Goal: Contribute content

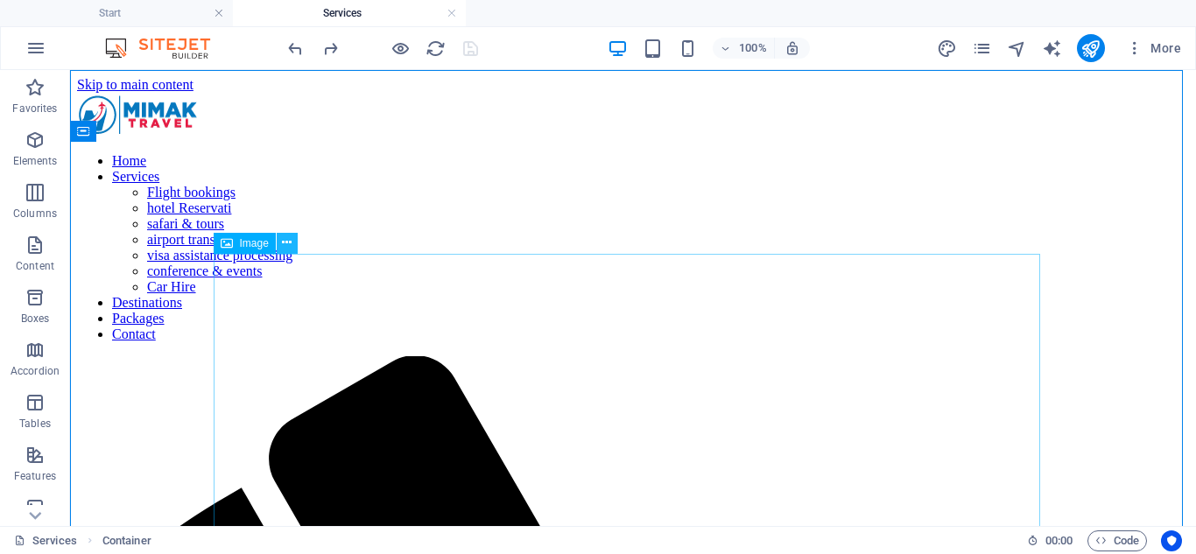
click at [0, 0] on icon at bounding box center [0, 0] width 0 height 0
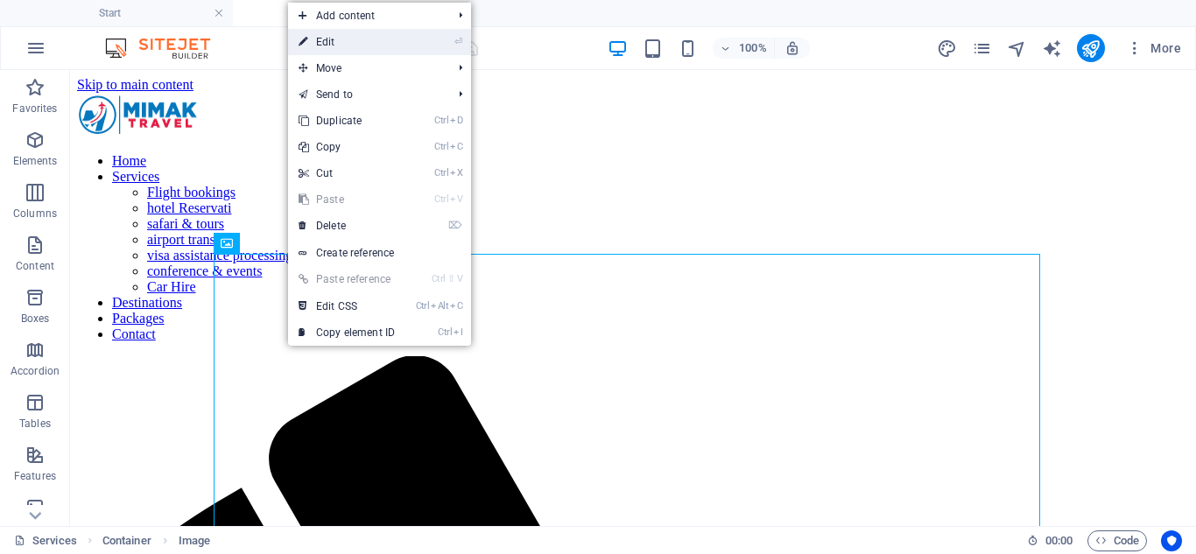
click at [418, 45] on li "⏎ Edit" at bounding box center [379, 42] width 183 height 26
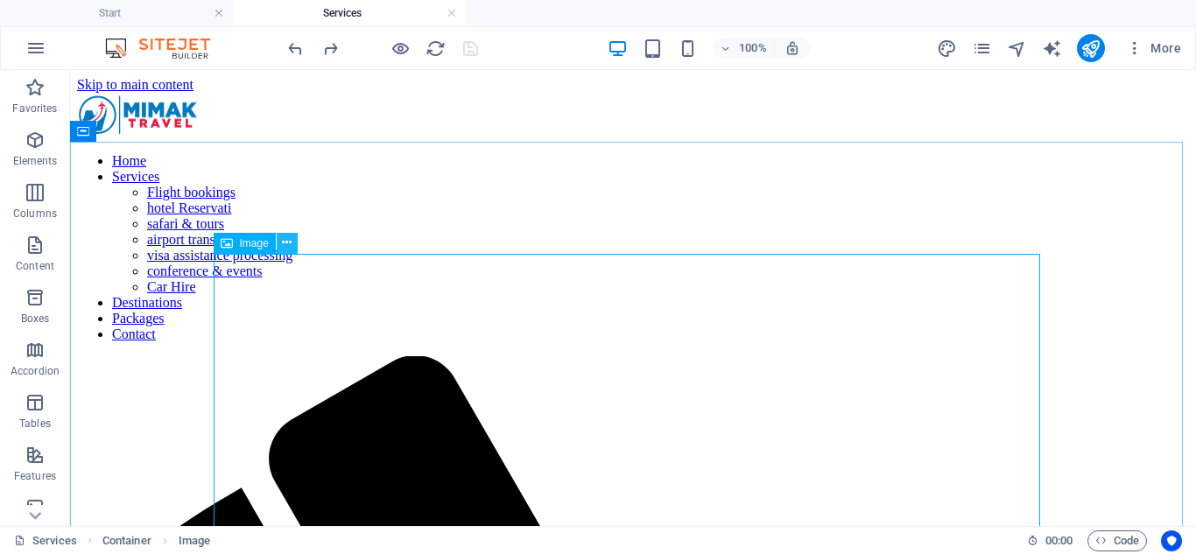
click at [0, 0] on icon at bounding box center [0, 0] width 0 height 0
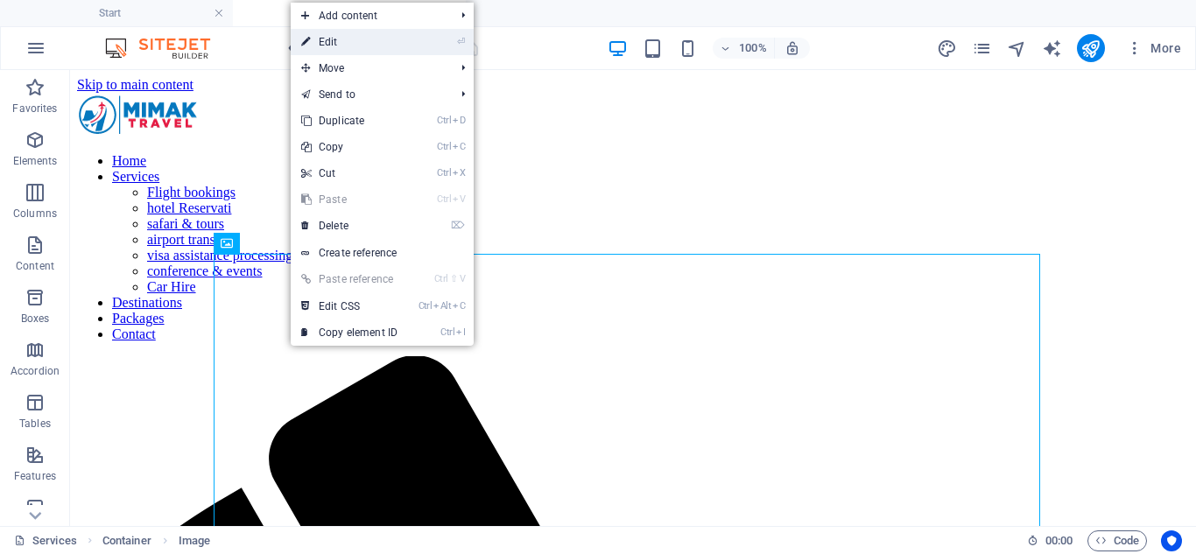
click at [389, 44] on link "⏎ Edit" at bounding box center [349, 42] width 117 height 26
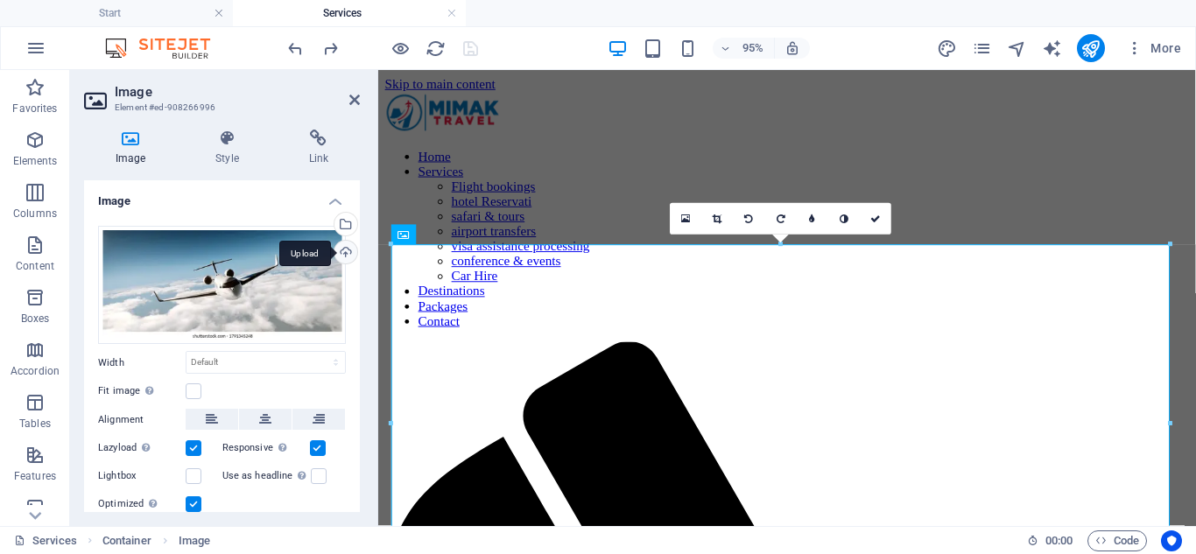
click at [338, 252] on div "Upload" at bounding box center [344, 254] width 26 height 26
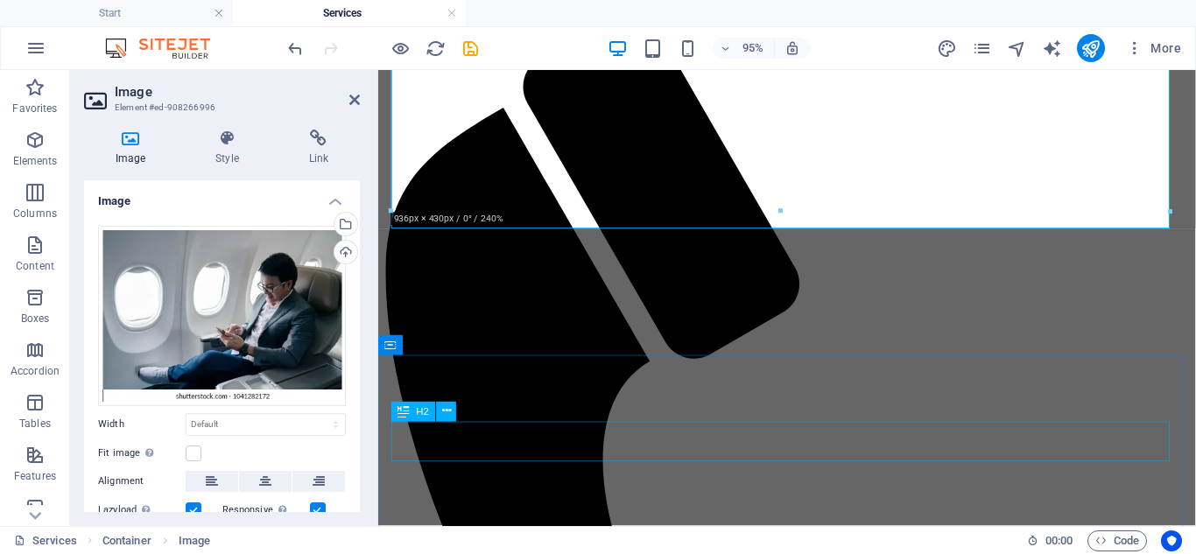
scroll to position [263, 0]
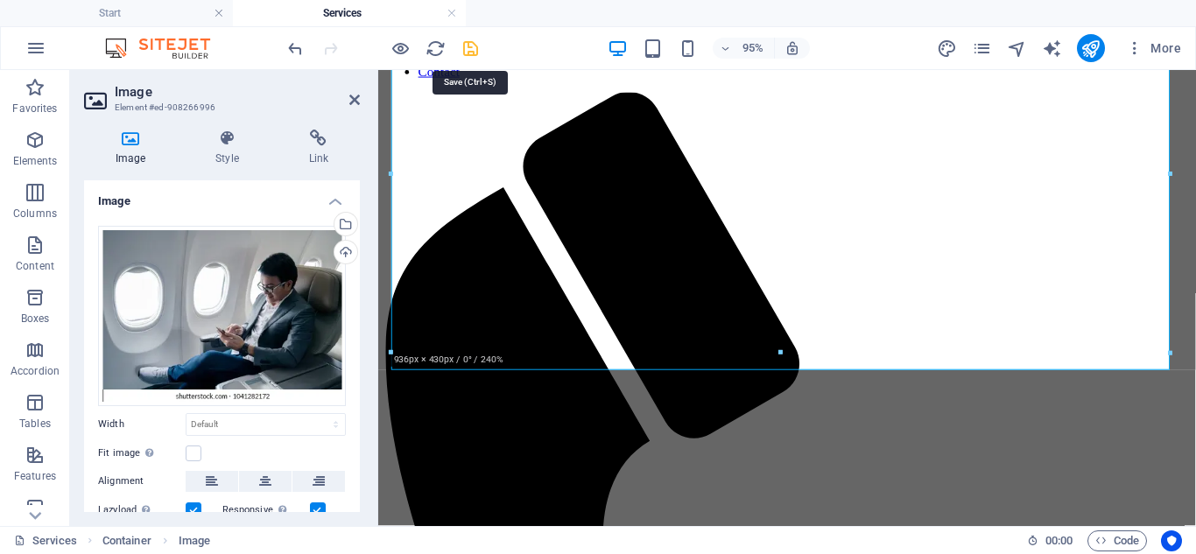
click at [0, 0] on icon "save" at bounding box center [0, 0] width 0 height 0
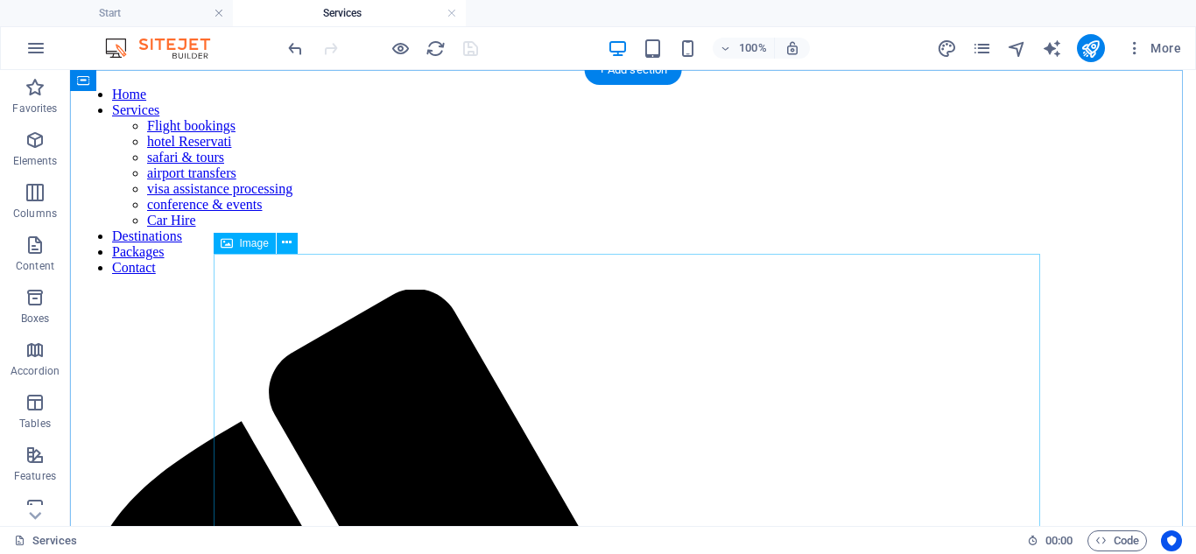
scroll to position [0, 0]
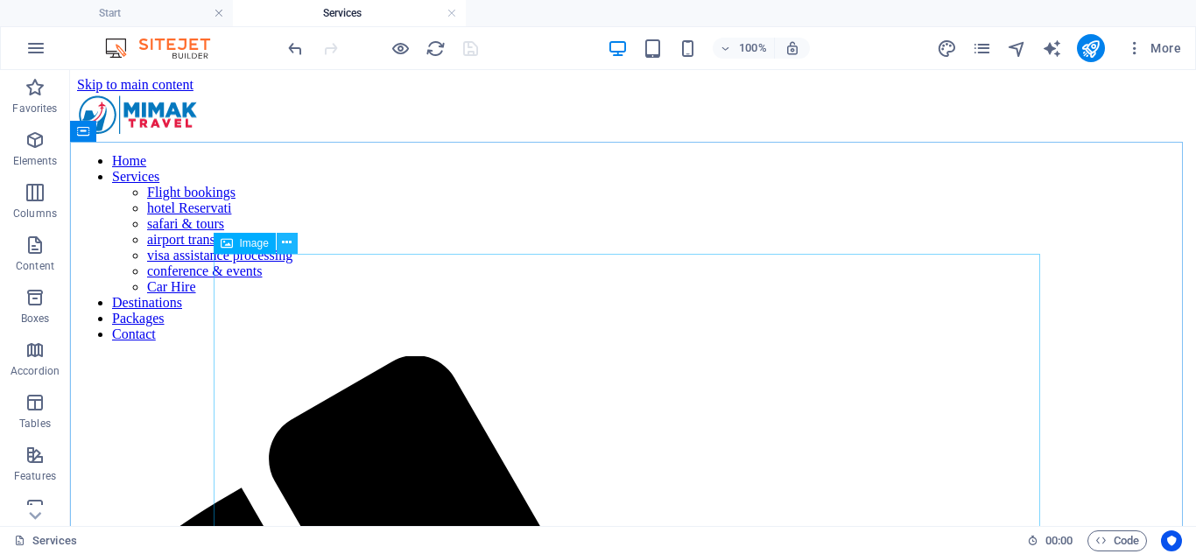
click at [0, 0] on icon at bounding box center [0, 0] width 0 height 0
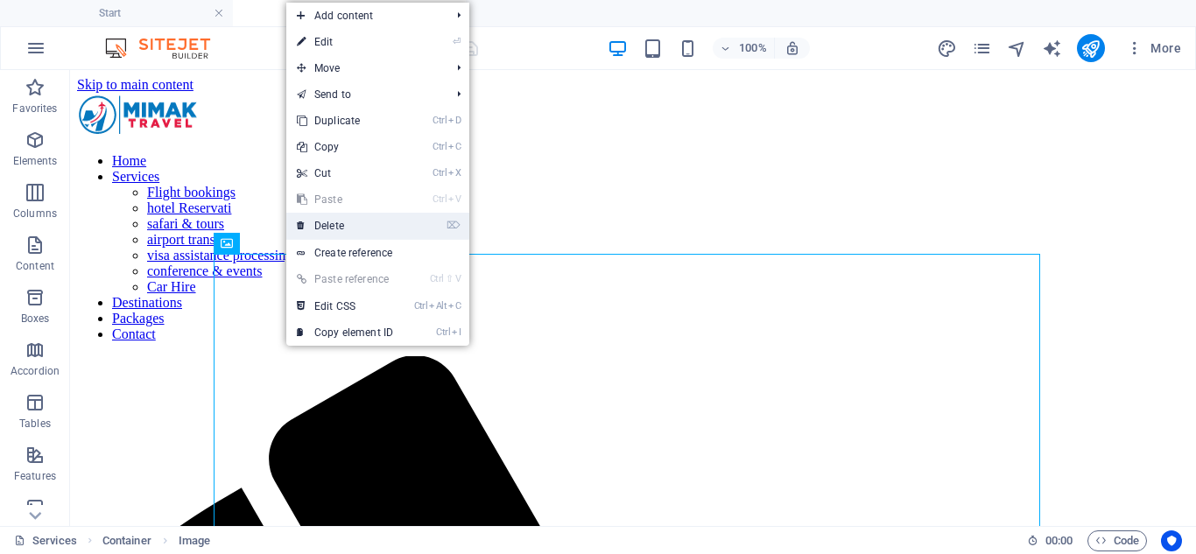
click at [375, 224] on link "⌦ Delete" at bounding box center [344, 226] width 117 height 26
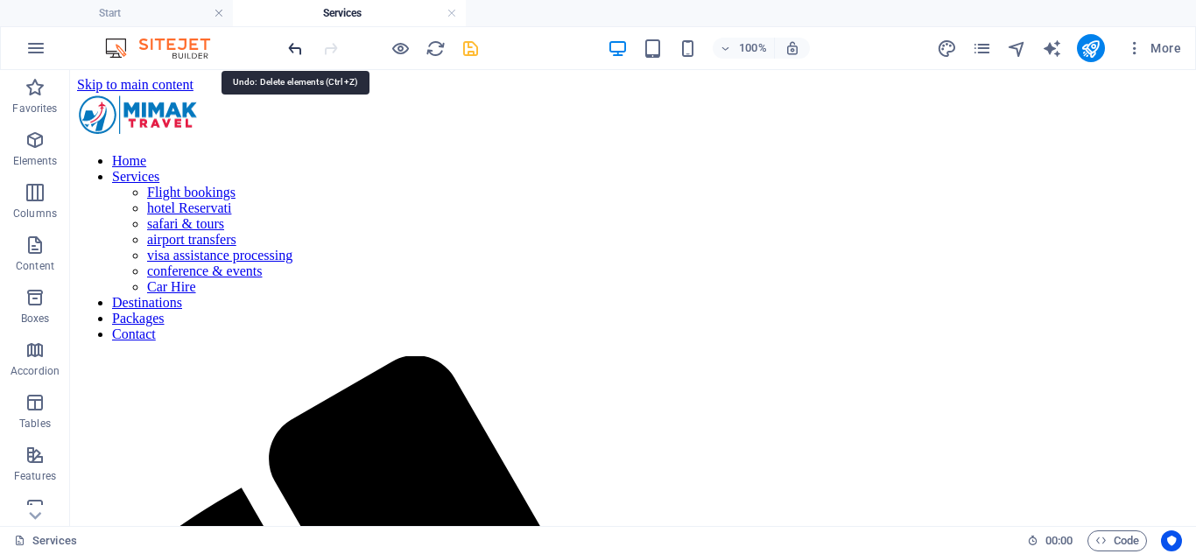
click at [292, 50] on icon "undo" at bounding box center [295, 49] width 20 height 20
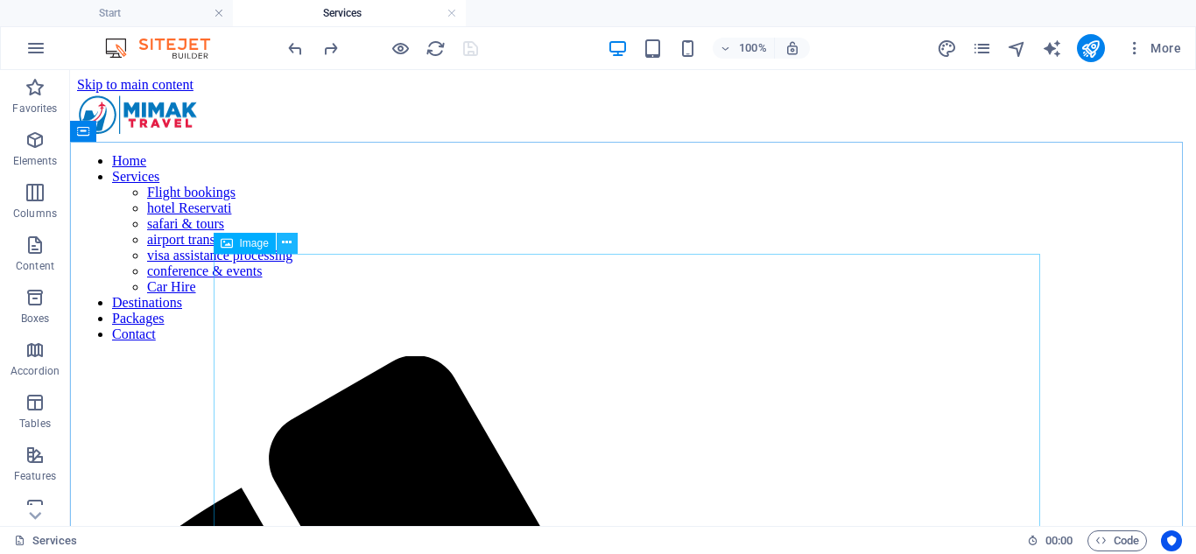
click at [0, 0] on icon at bounding box center [0, 0] width 0 height 0
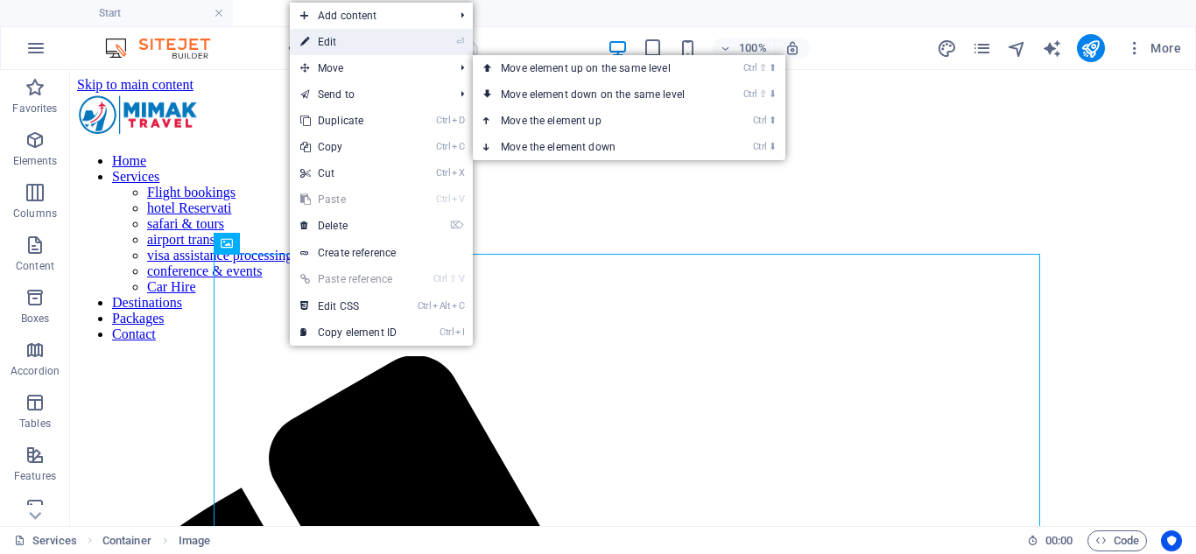
click at [407, 46] on link "⏎ Edit" at bounding box center [348, 42] width 117 height 26
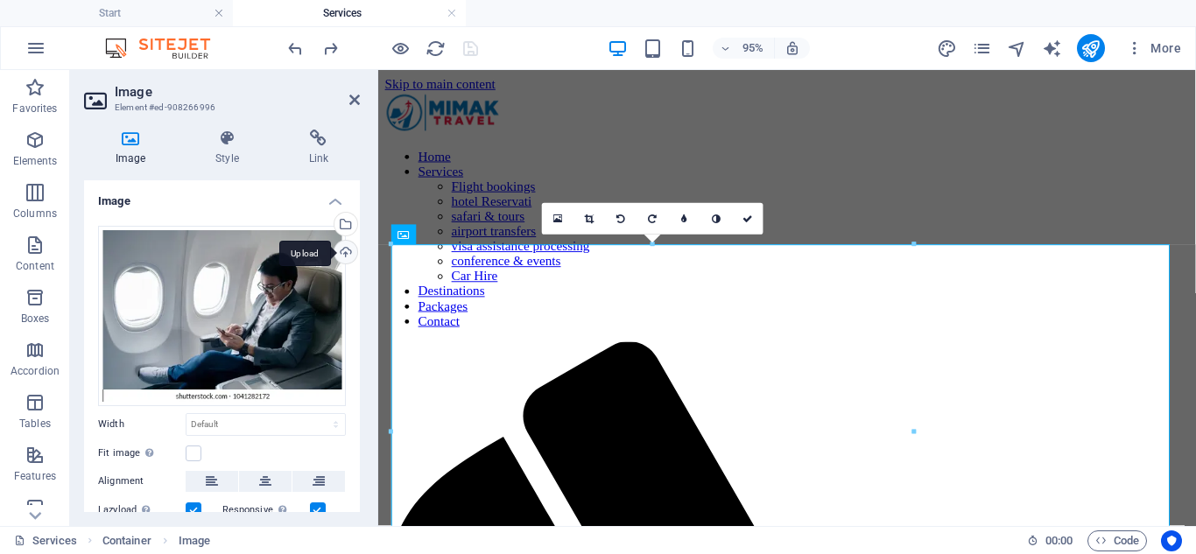
click at [343, 251] on div "Upload" at bounding box center [344, 254] width 26 height 26
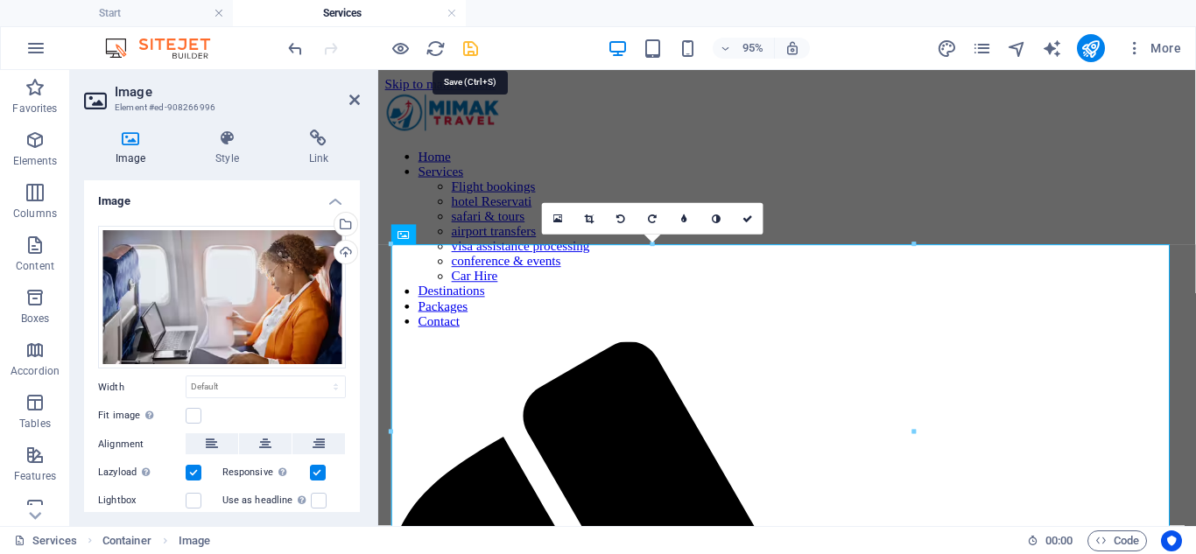
click at [469, 46] on icon "save" at bounding box center [470, 49] width 20 height 20
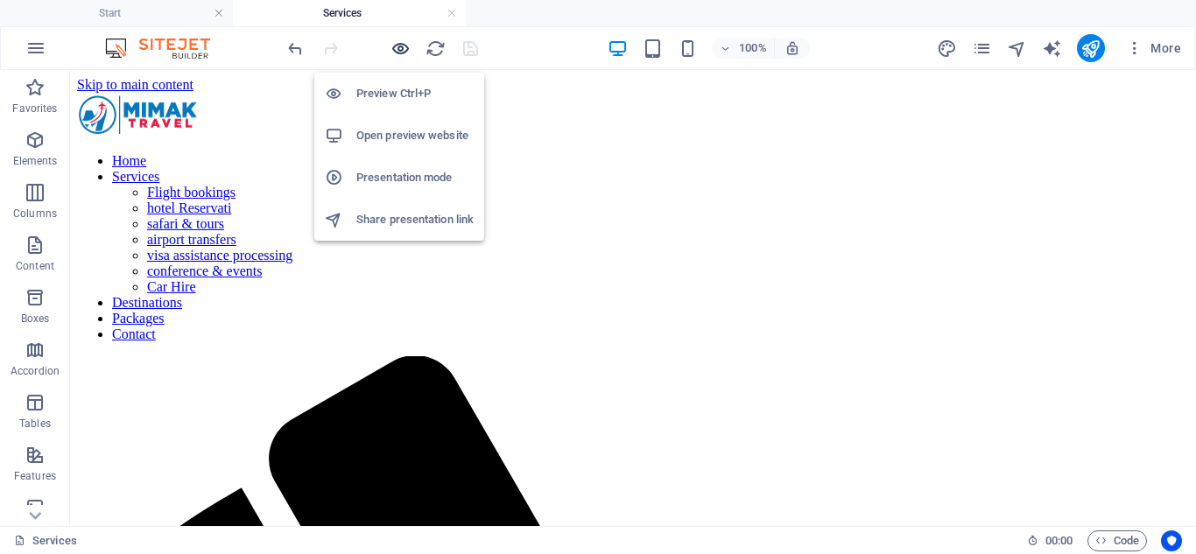
click at [397, 47] on icon "button" at bounding box center [400, 49] width 20 height 20
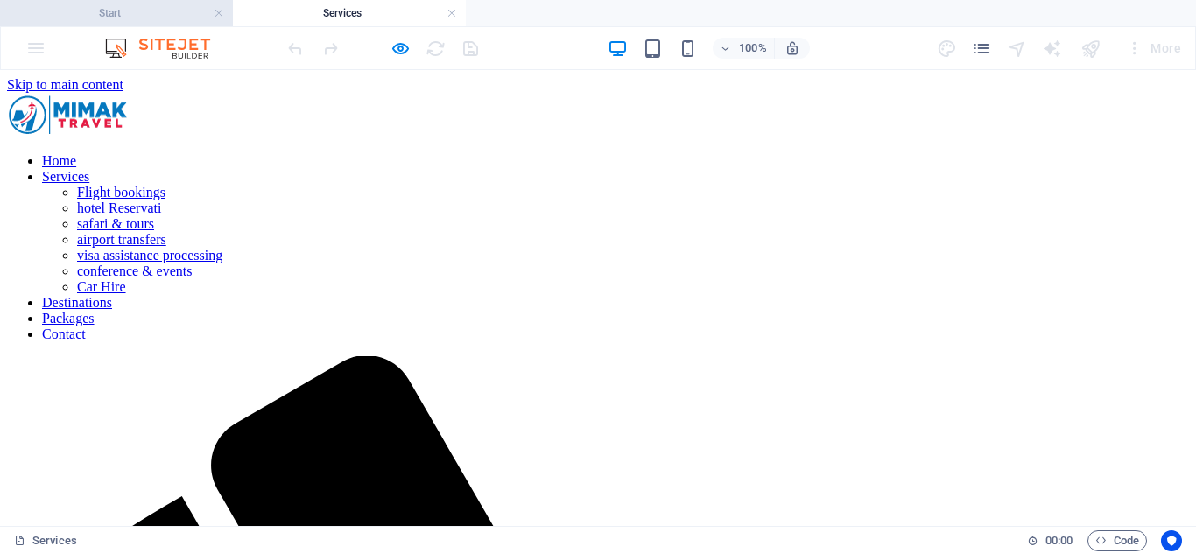
click at [141, 23] on li "Start" at bounding box center [116, 13] width 233 height 26
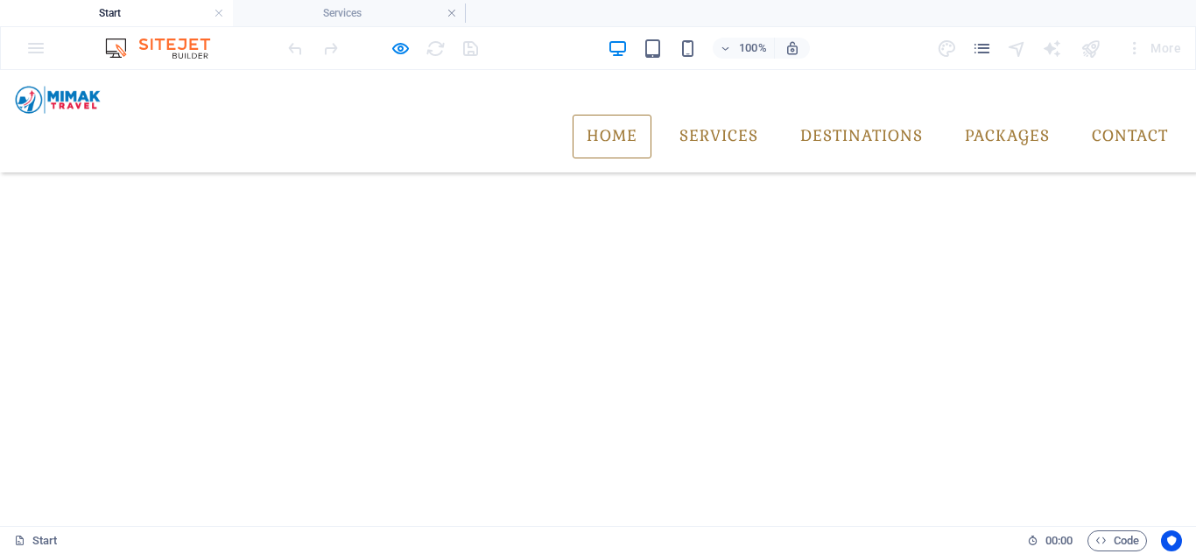
scroll to position [1488, 0]
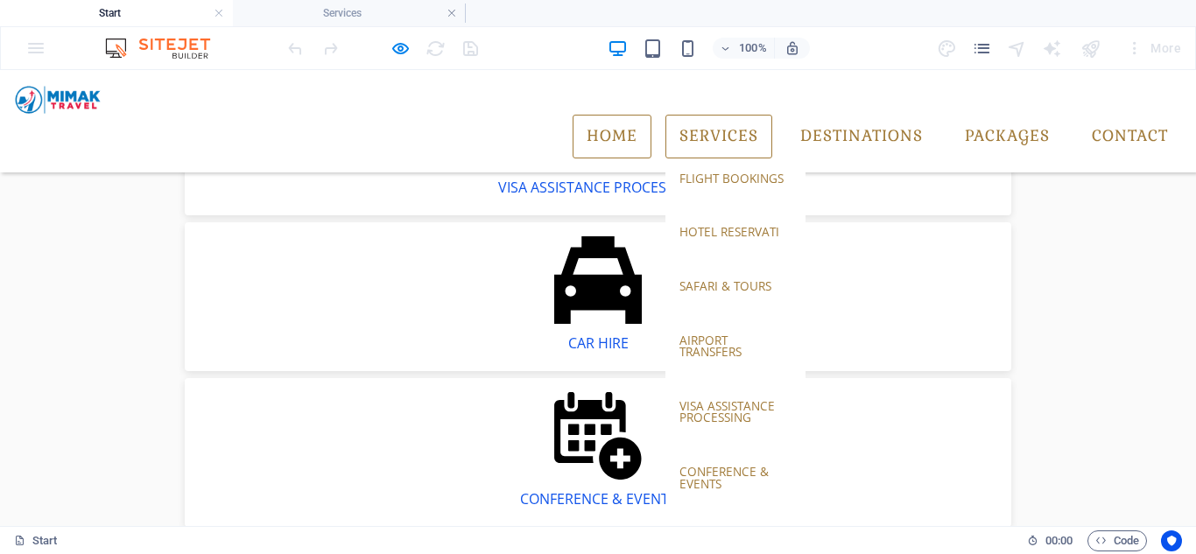
click at [717, 115] on link "Services" at bounding box center [718, 137] width 107 height 44
click at [738, 158] on link "Flight bookings" at bounding box center [735, 178] width 140 height 40
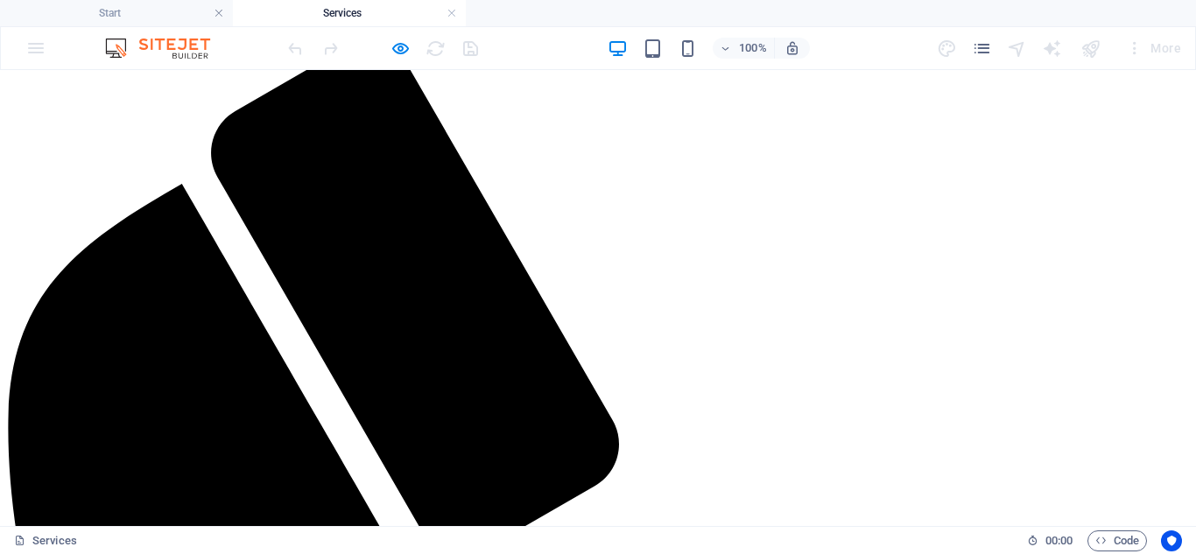
scroll to position [350, 0]
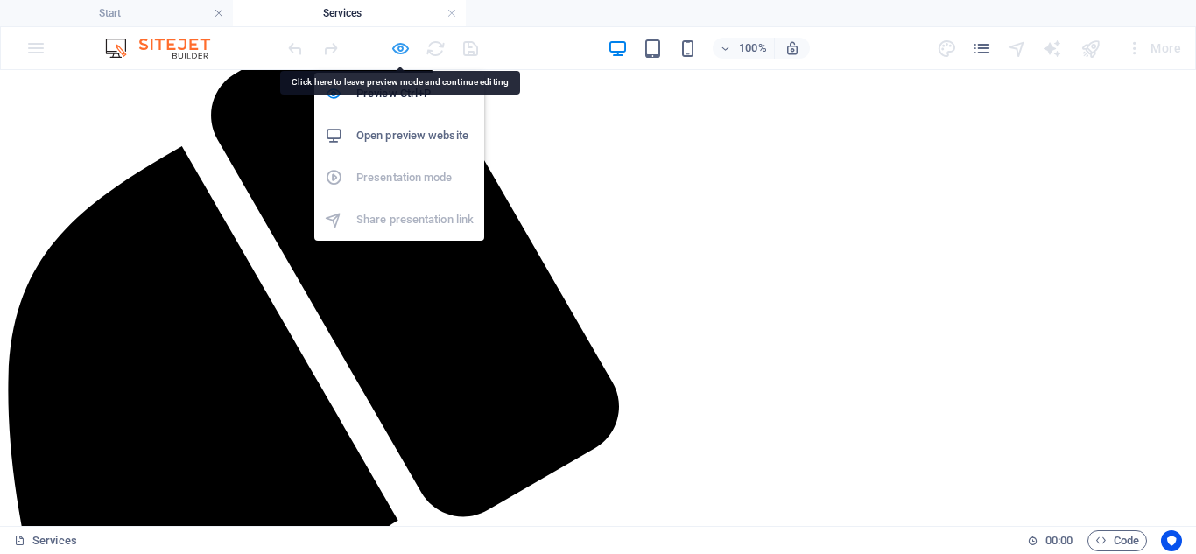
click at [409, 48] on icon "button" at bounding box center [400, 49] width 20 height 20
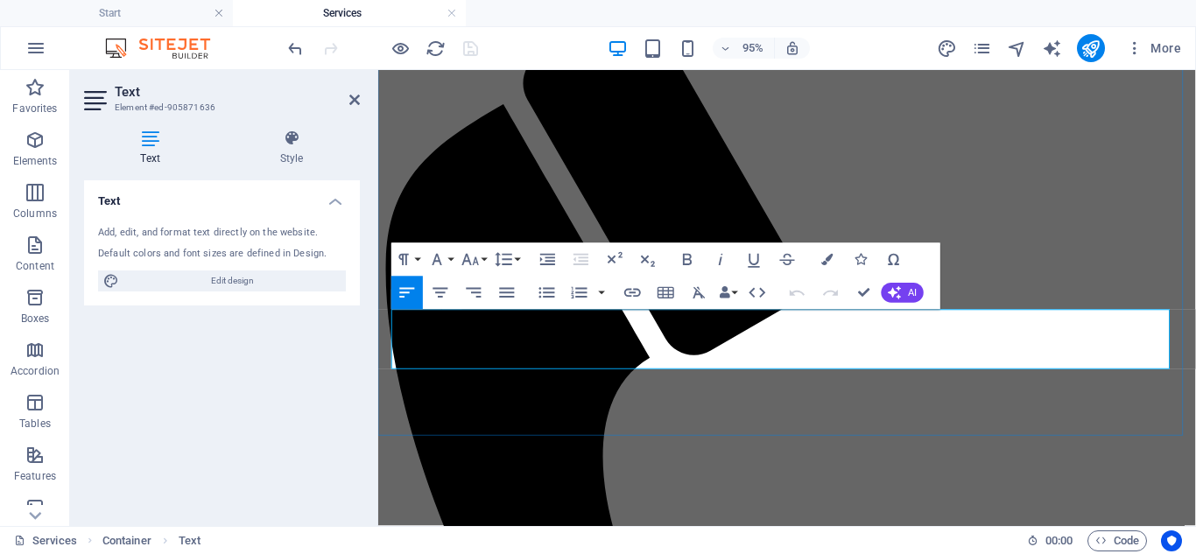
drag, startPoint x: 1140, startPoint y: 334, endPoint x: 1209, endPoint y: 334, distance: 69.2
click at [0, 0] on div at bounding box center [0, 0] width 0 height 0
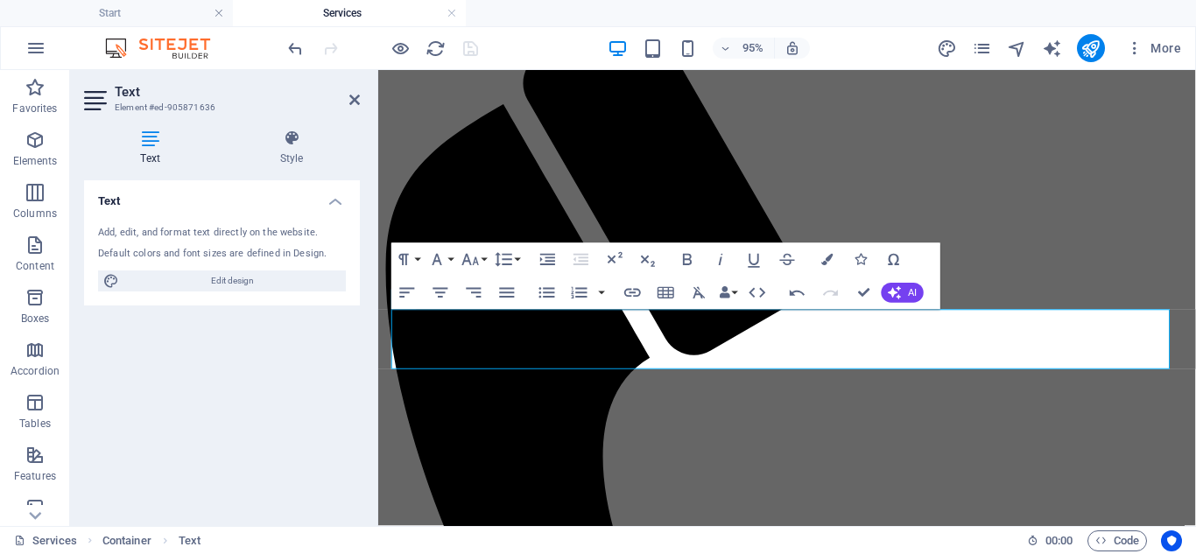
click at [359, 92] on h2 "Text" at bounding box center [237, 92] width 245 height 16
click at [355, 96] on icon at bounding box center [354, 100] width 11 height 14
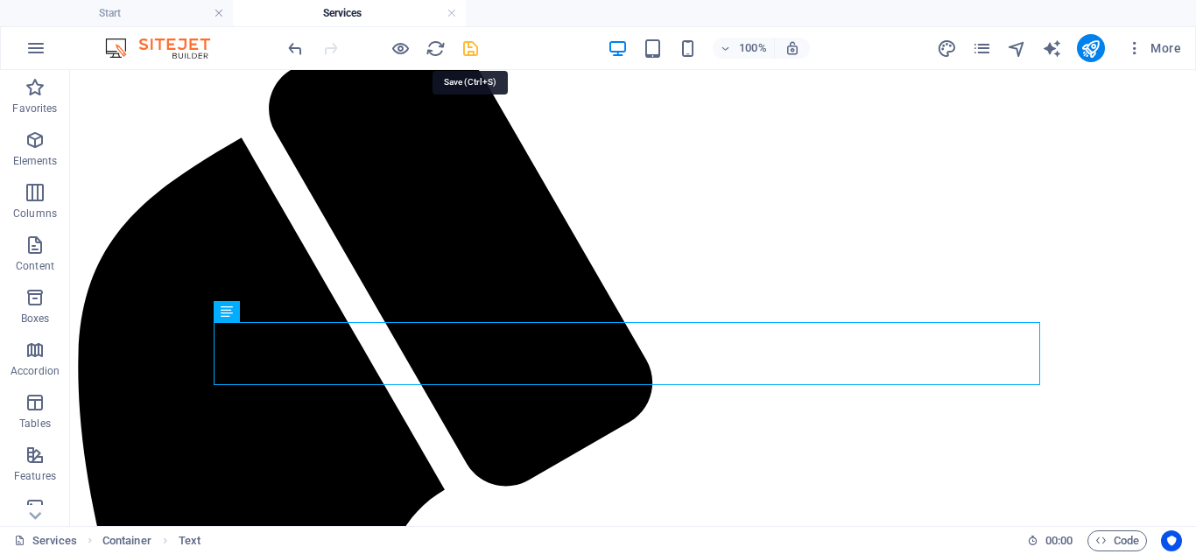
click at [467, 39] on icon "save" at bounding box center [470, 49] width 20 height 20
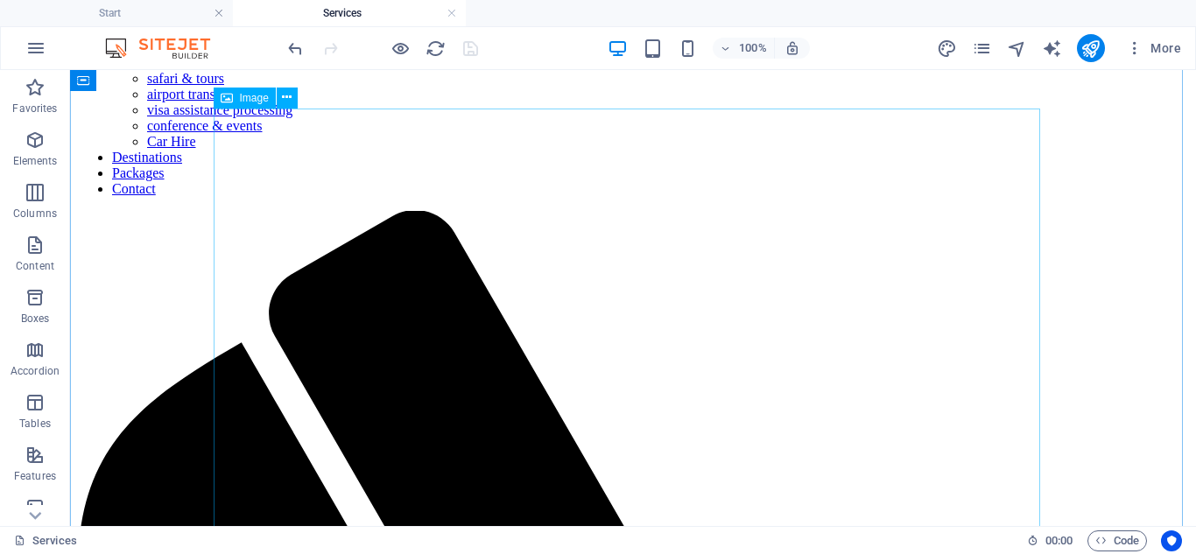
scroll to position [263, 0]
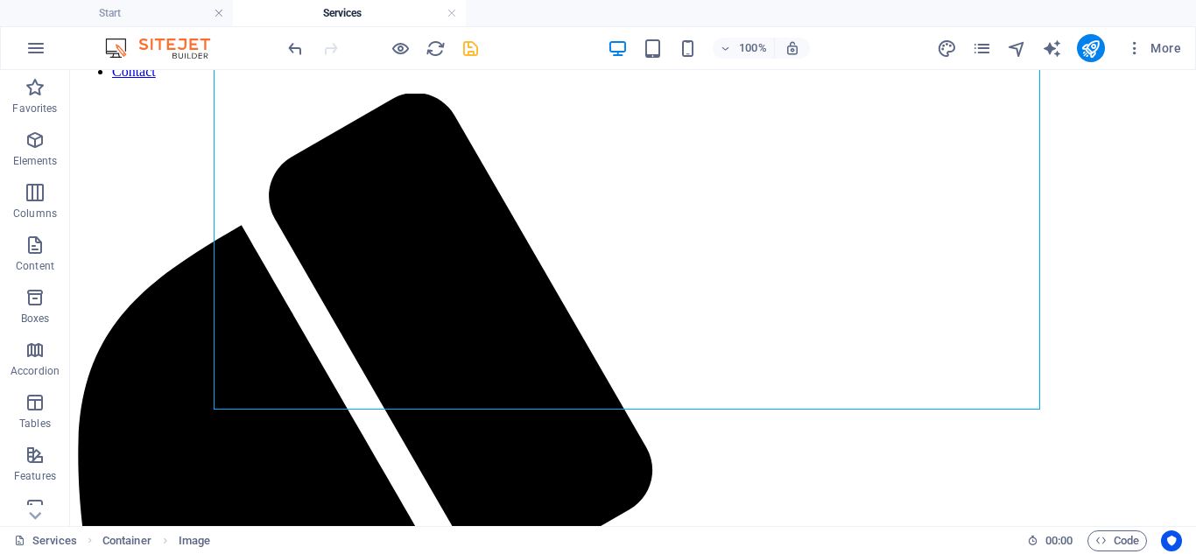
click at [0, 0] on div at bounding box center [0, 0] width 0 height 0
click at [477, 46] on icon "save" at bounding box center [470, 49] width 20 height 20
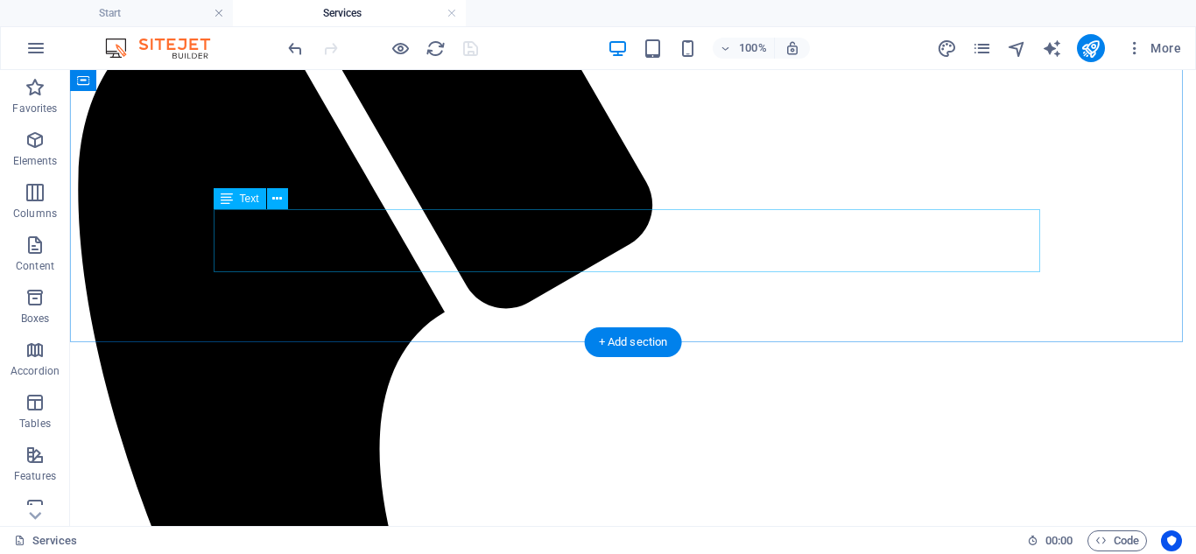
scroll to position [613, 0]
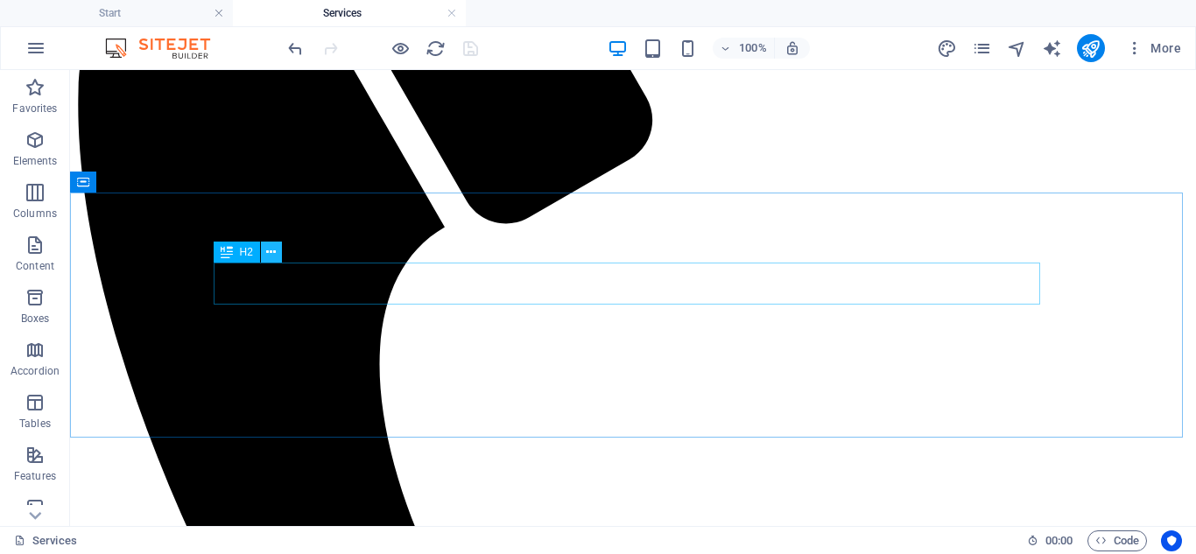
click at [0, 0] on icon at bounding box center [0, 0] width 0 height 0
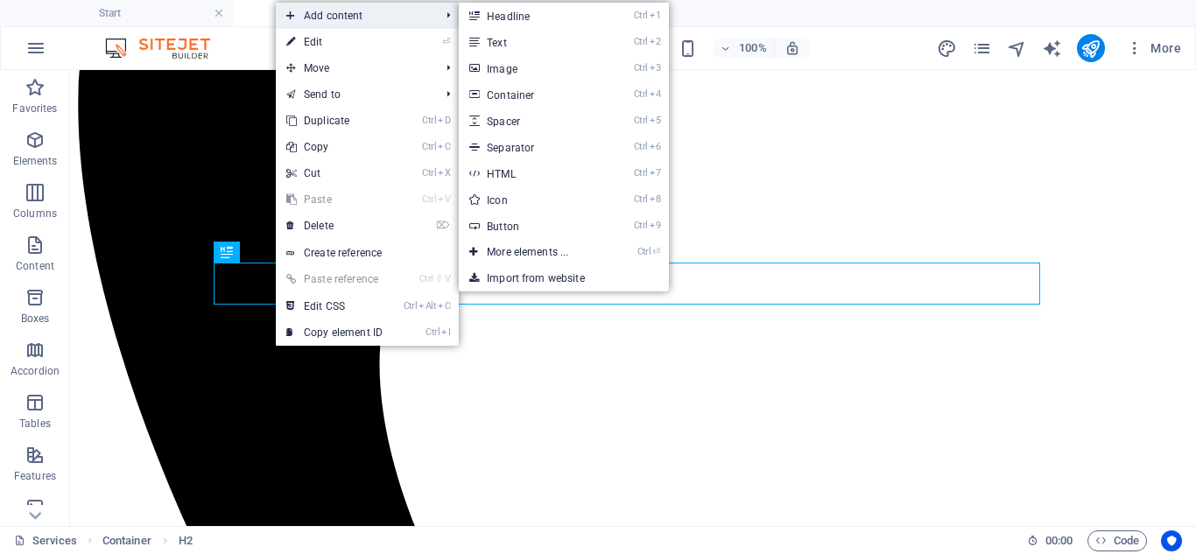
click at [354, 19] on span "Add content" at bounding box center [354, 16] width 157 height 26
click at [507, 63] on link "Ctrl 3 Image" at bounding box center [531, 68] width 144 height 26
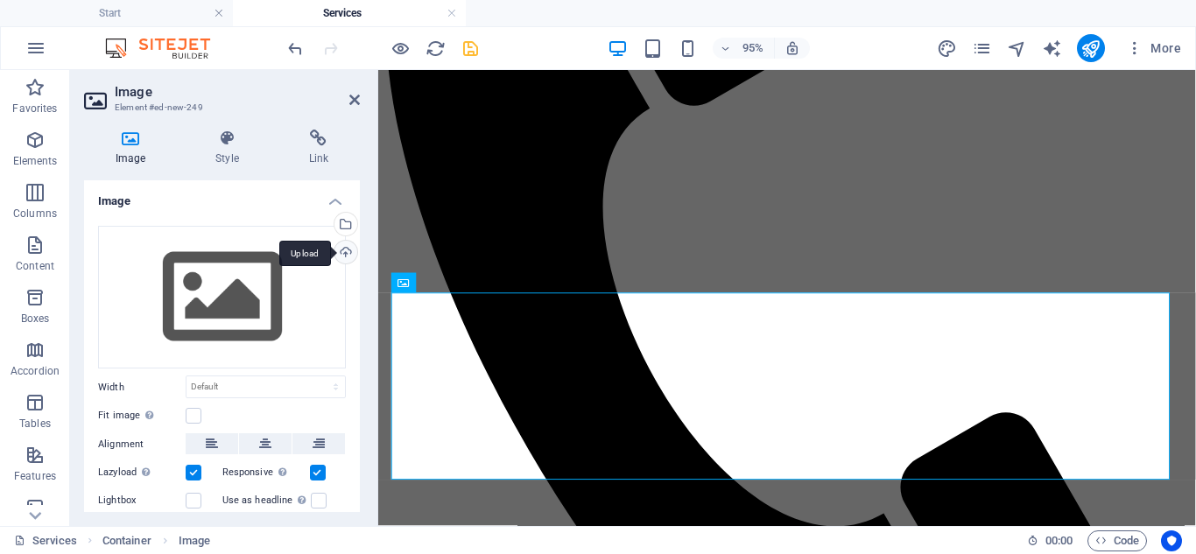
click at [349, 249] on div "Upload" at bounding box center [344, 254] width 26 height 26
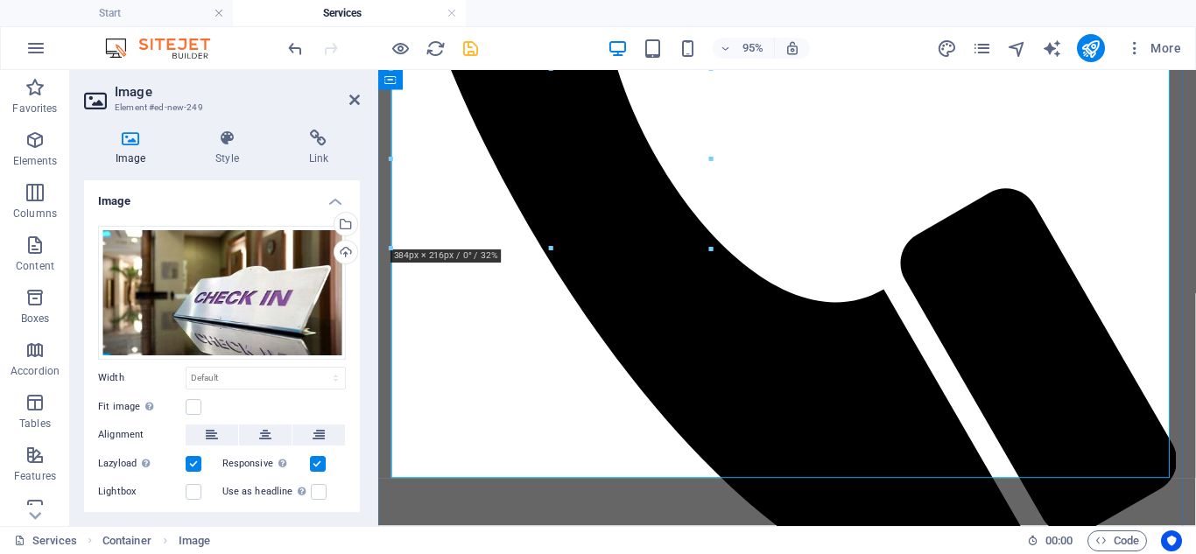
scroll to position [875, 0]
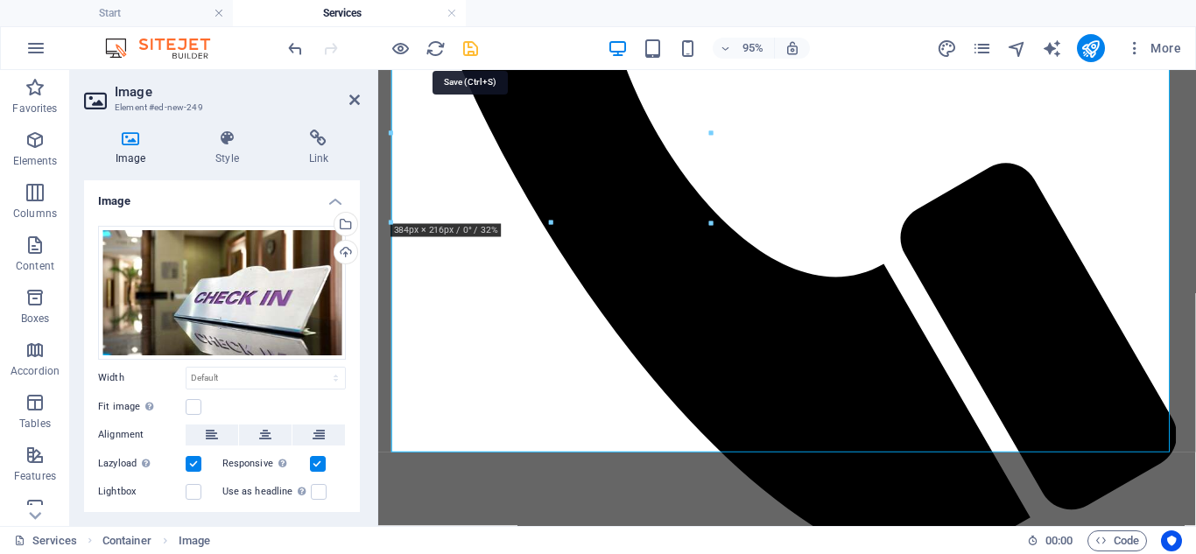
click at [468, 55] on icon "save" at bounding box center [470, 49] width 20 height 20
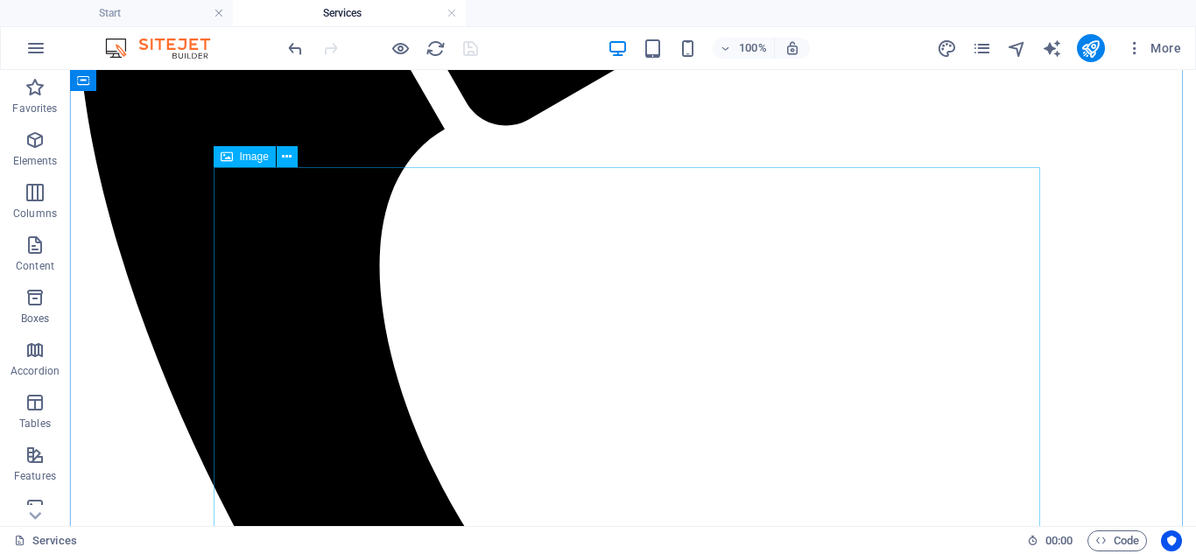
scroll to position [613, 0]
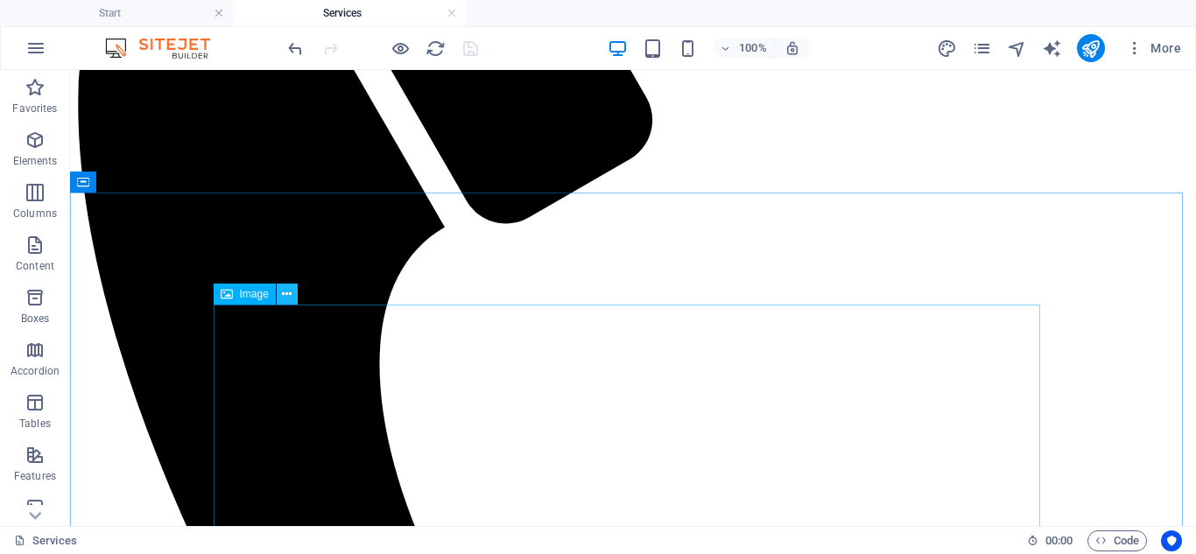
click at [286, 298] on icon at bounding box center [287, 294] width 10 height 18
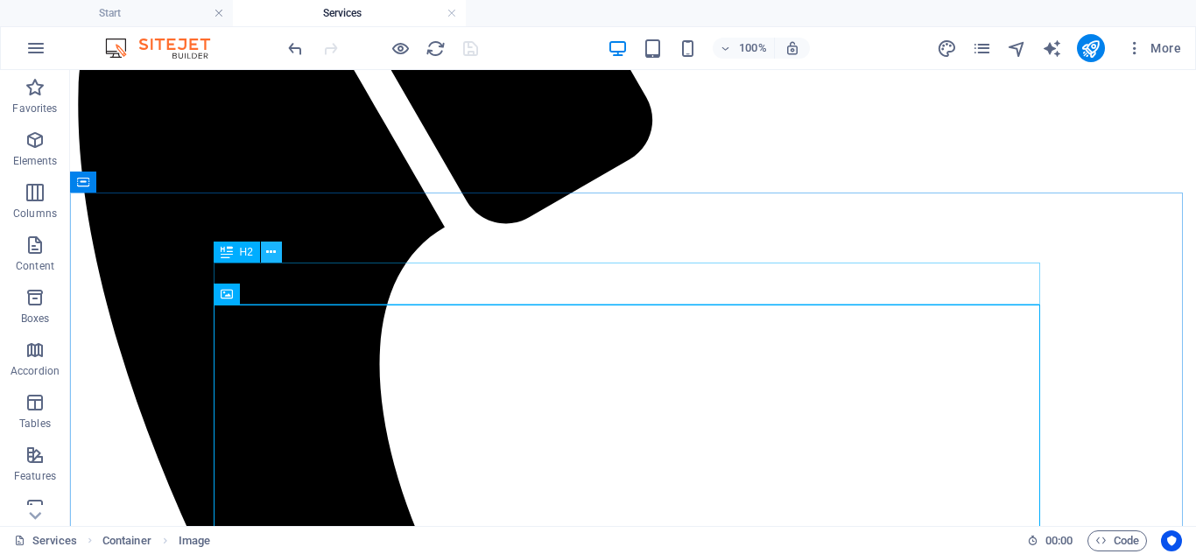
click at [0, 0] on icon at bounding box center [0, 0] width 0 height 0
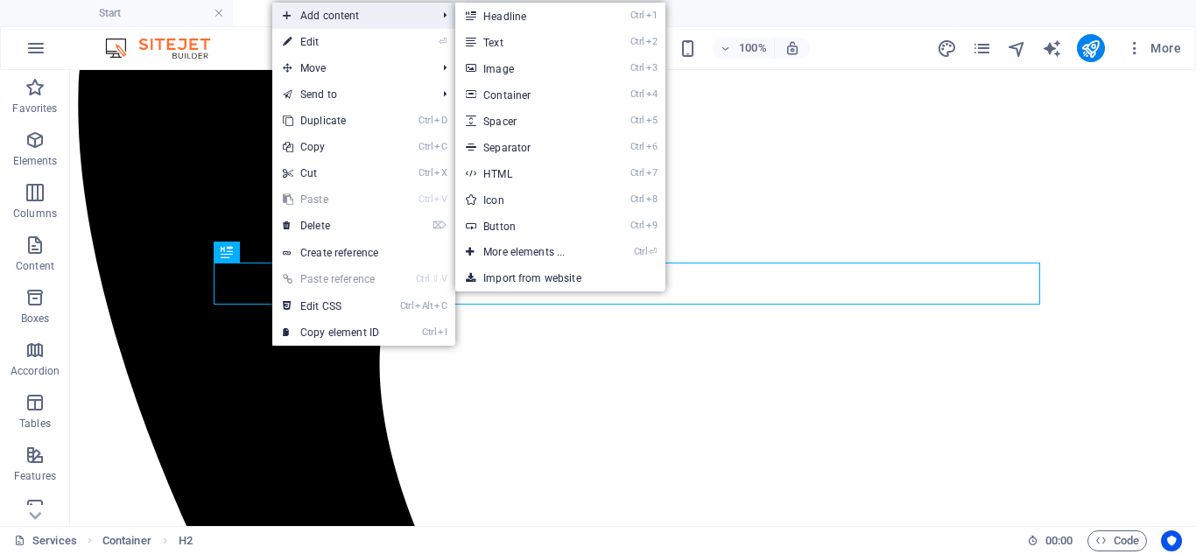
click at [384, 25] on span "Add content" at bounding box center [350, 16] width 157 height 26
click at [524, 65] on link "Ctrl 3 Image" at bounding box center [527, 68] width 144 height 26
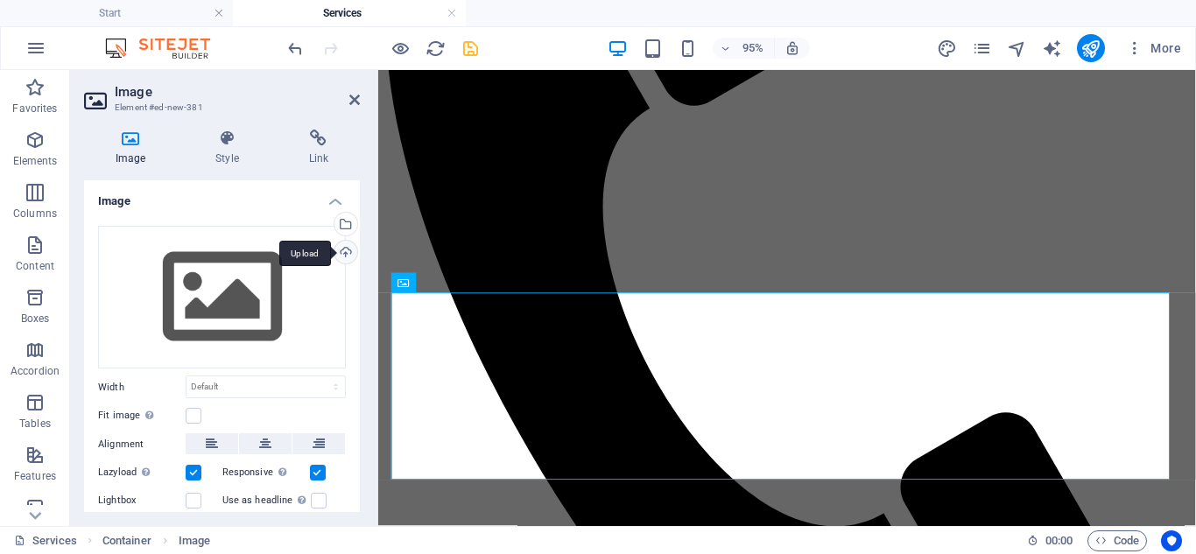
click at [344, 248] on div "Upload" at bounding box center [344, 254] width 26 height 26
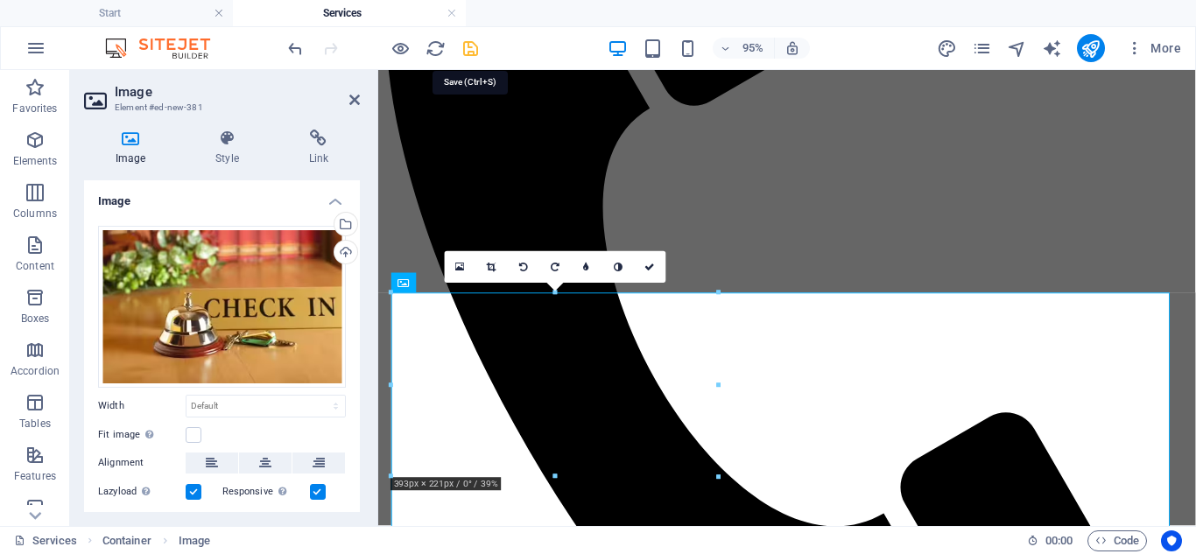
click at [471, 55] on icon "save" at bounding box center [470, 49] width 20 height 20
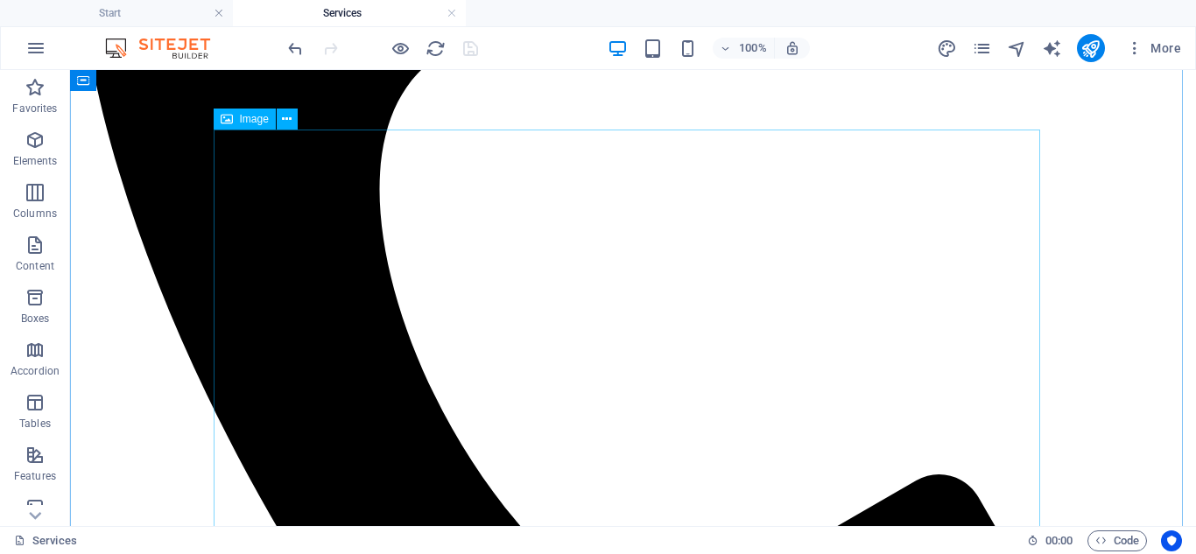
scroll to position [700, 0]
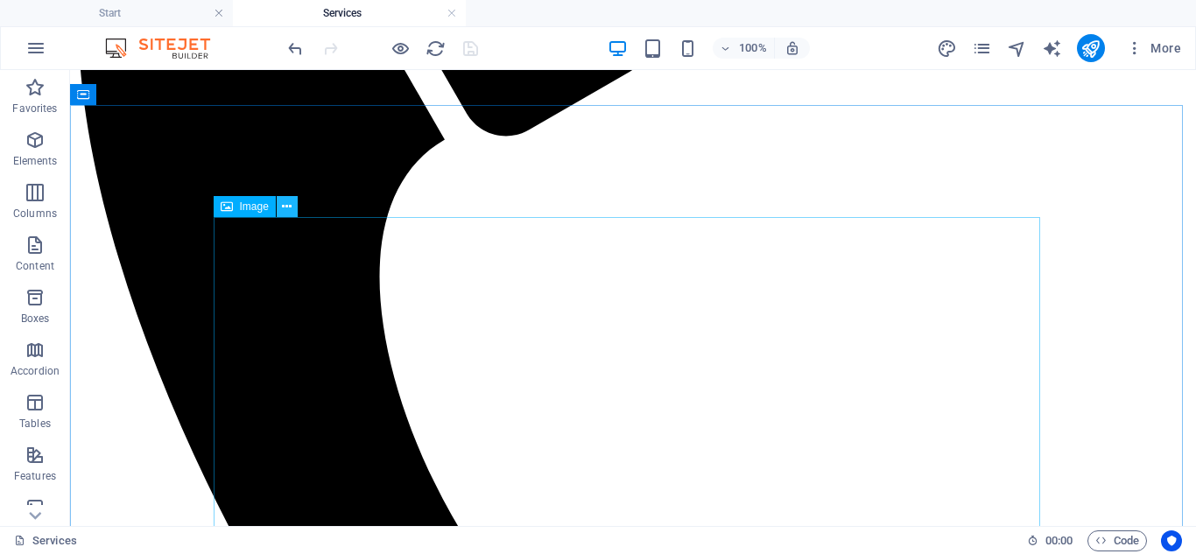
click at [288, 207] on icon at bounding box center [287, 207] width 10 height 18
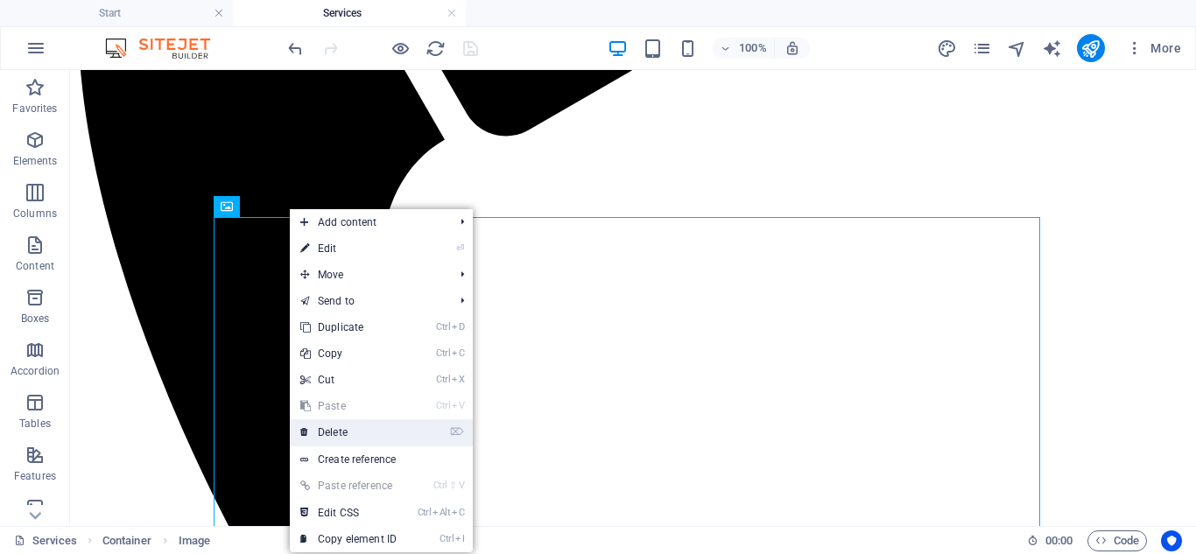
drag, startPoint x: 346, startPoint y: 424, endPoint x: 277, endPoint y: 354, distance: 98.4
click at [346, 424] on link "⌦ Delete" at bounding box center [348, 432] width 117 height 26
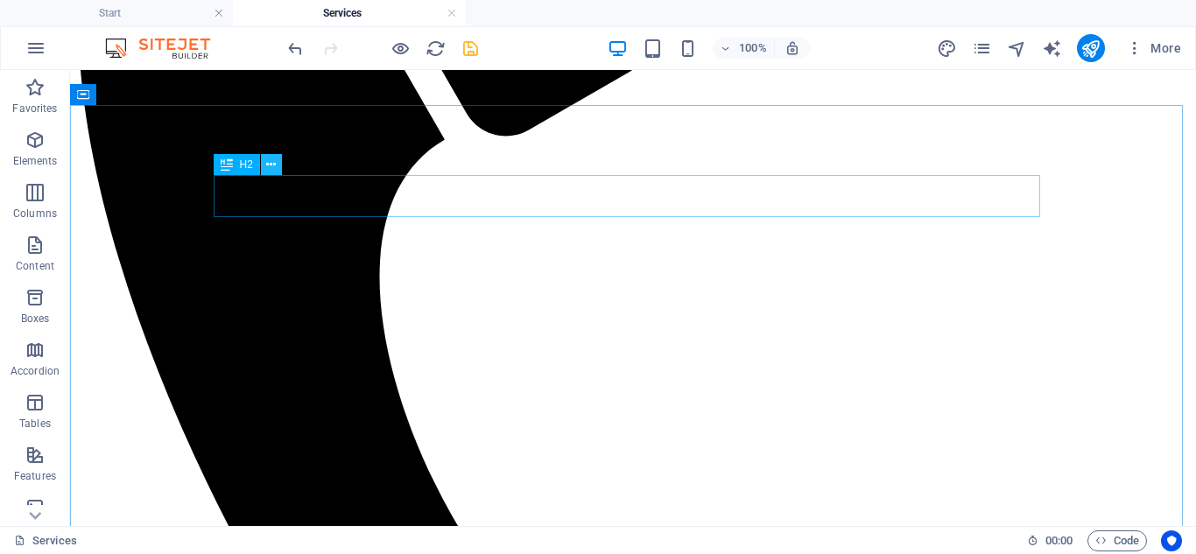
click at [0, 0] on icon at bounding box center [0, 0] width 0 height 0
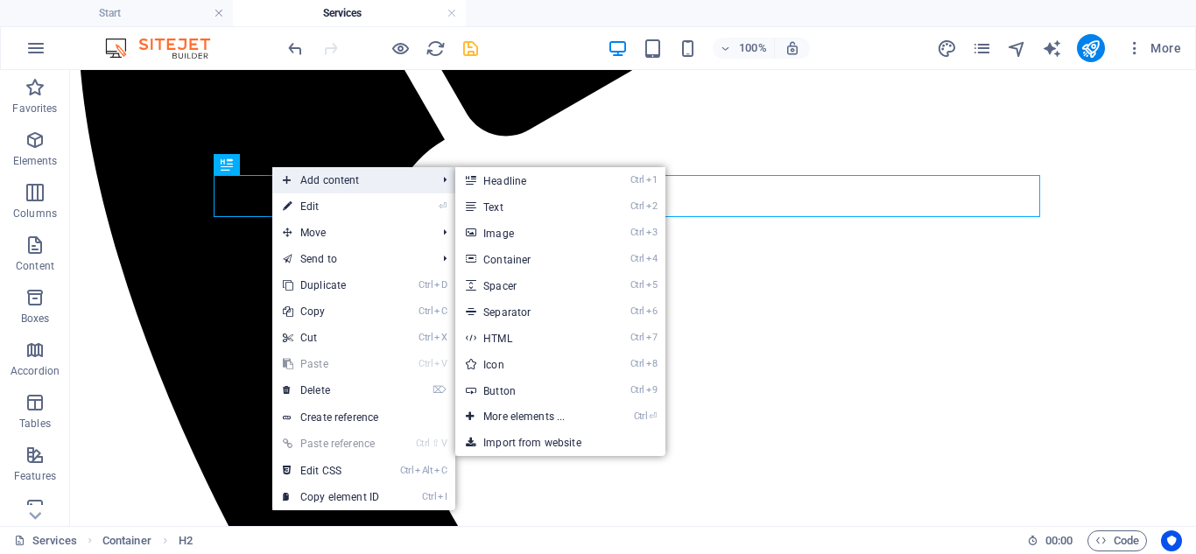
click at [313, 181] on span "Add content" at bounding box center [350, 180] width 157 height 26
click at [508, 223] on link "Ctrl 3 Image" at bounding box center [527, 233] width 144 height 26
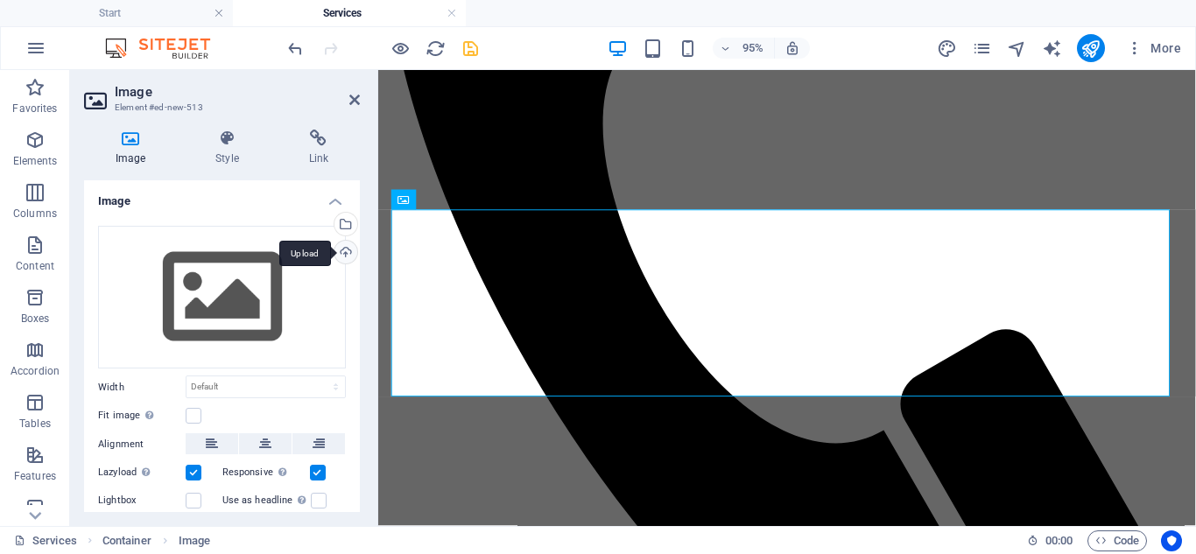
click at [341, 245] on div "Upload" at bounding box center [344, 254] width 26 height 26
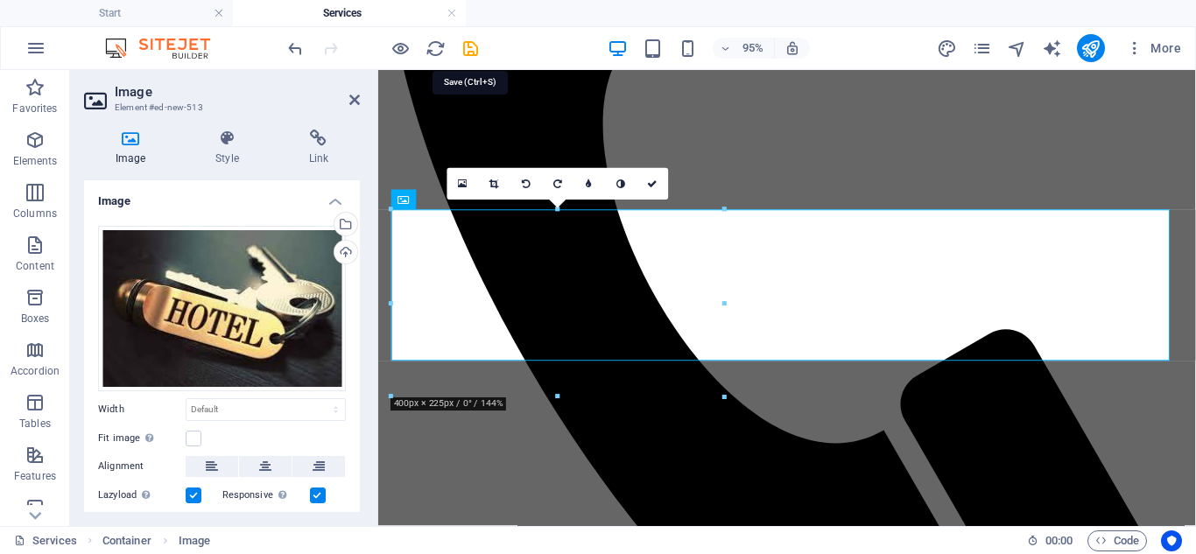
click at [472, 46] on icon "save" at bounding box center [470, 49] width 20 height 20
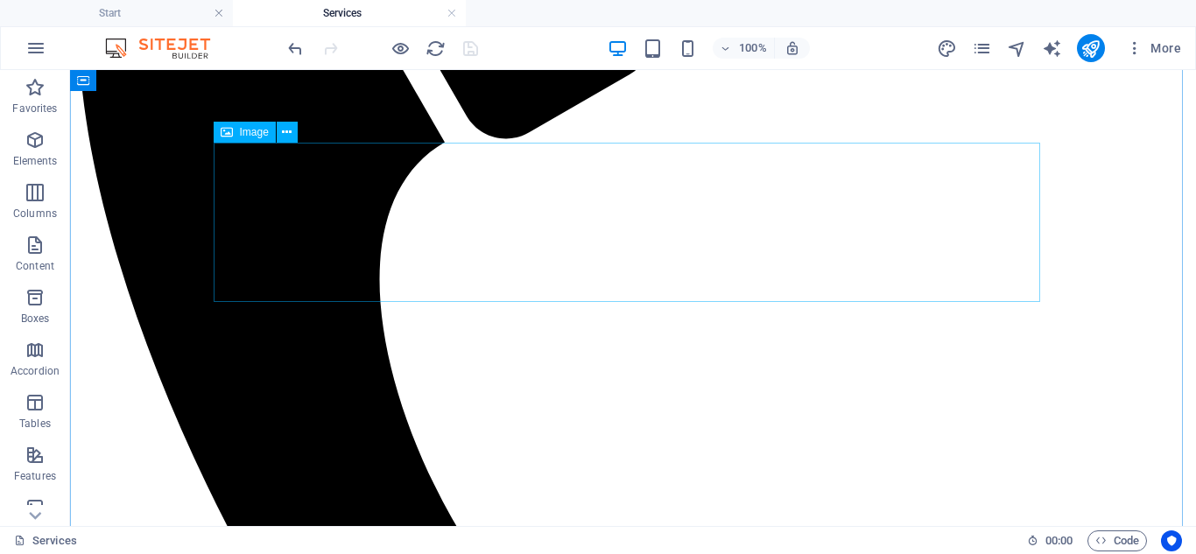
scroll to position [613, 0]
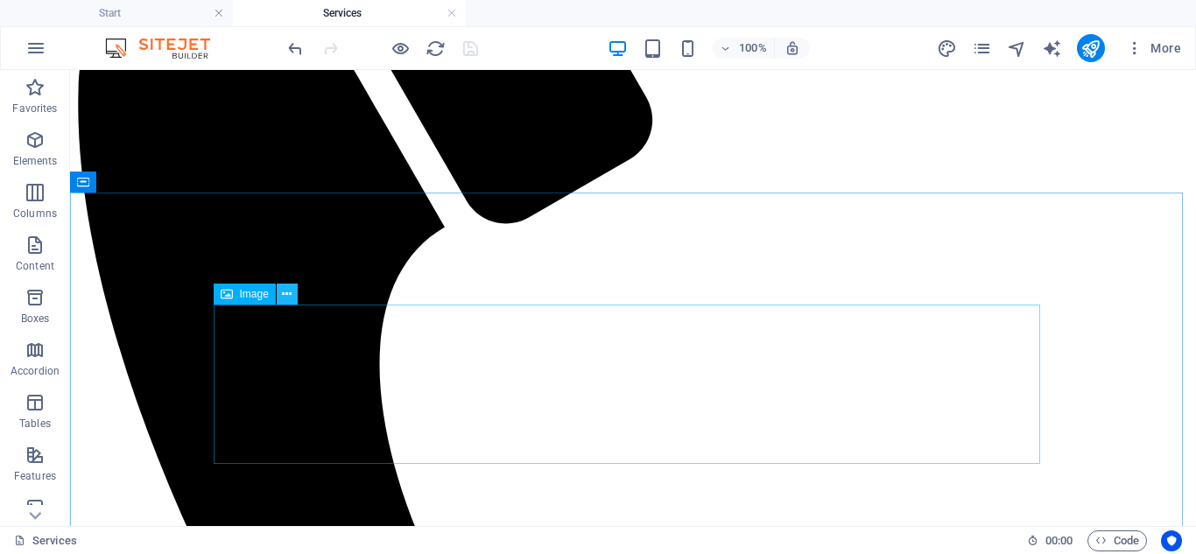
click at [289, 291] on icon at bounding box center [287, 294] width 10 height 18
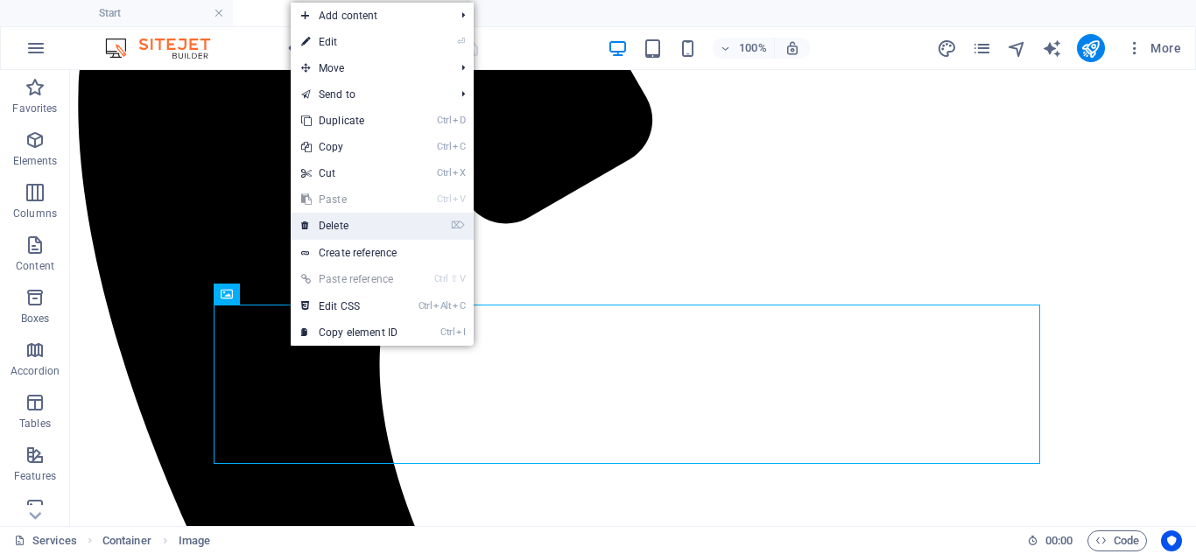
click at [384, 226] on link "⌦ Delete" at bounding box center [349, 226] width 117 height 26
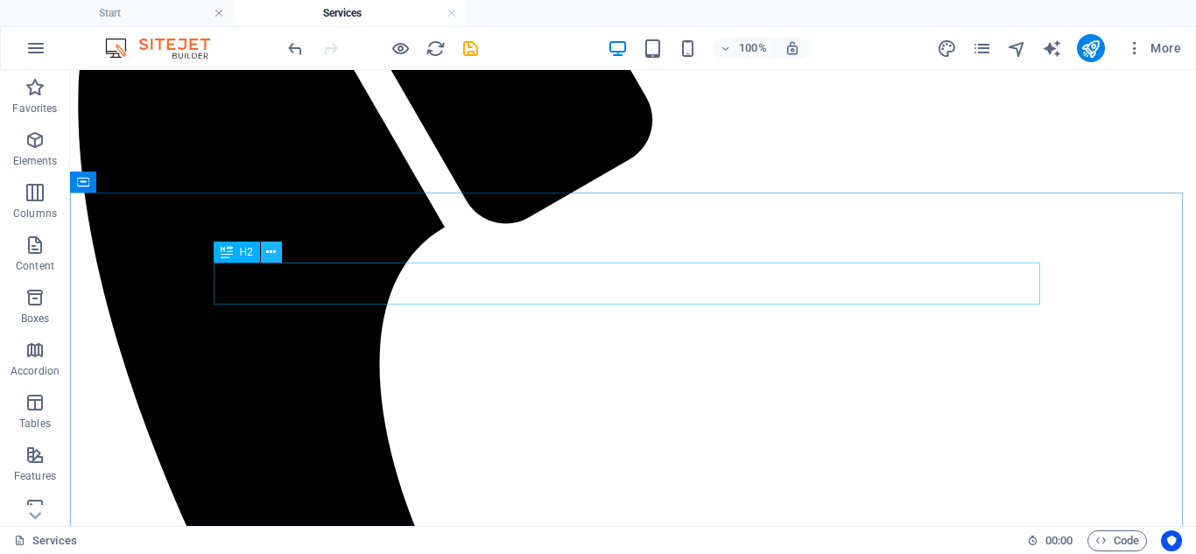
click at [0, 0] on icon at bounding box center [0, 0] width 0 height 0
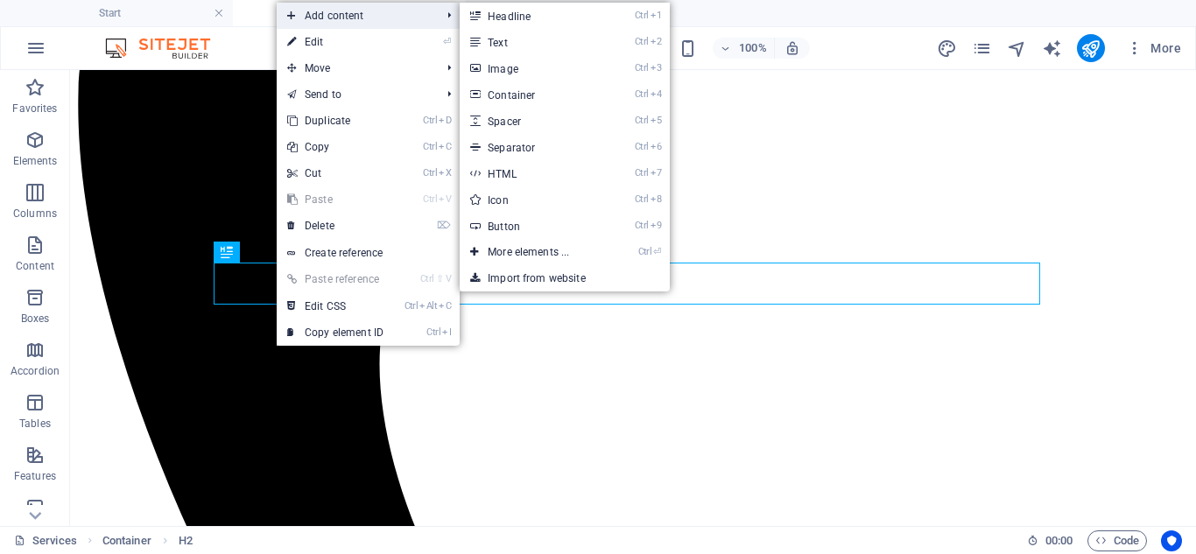
click at [362, 24] on span "Add content" at bounding box center [355, 16] width 157 height 26
click at [527, 58] on link "Ctrl 3 Image" at bounding box center [532, 68] width 144 height 26
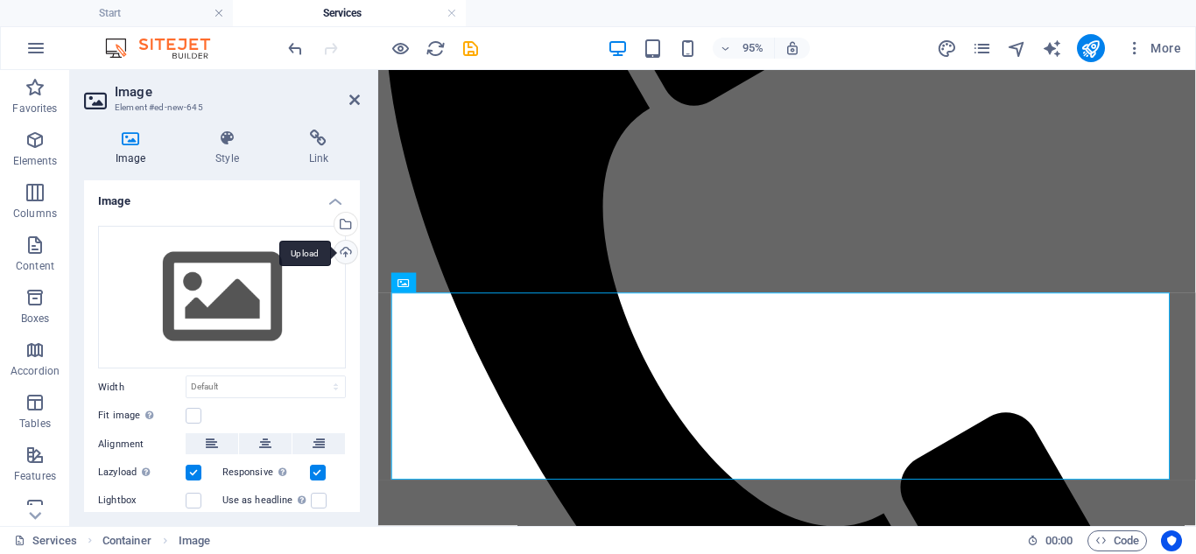
click at [342, 249] on div "Upload" at bounding box center [344, 254] width 26 height 26
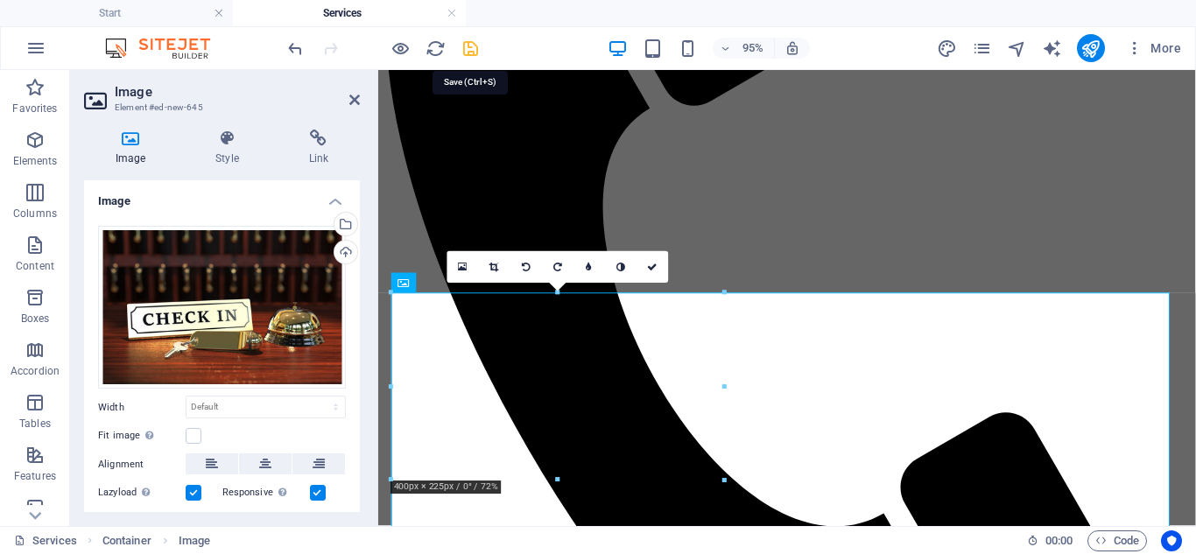
click at [467, 53] on icon "save" at bounding box center [470, 49] width 20 height 20
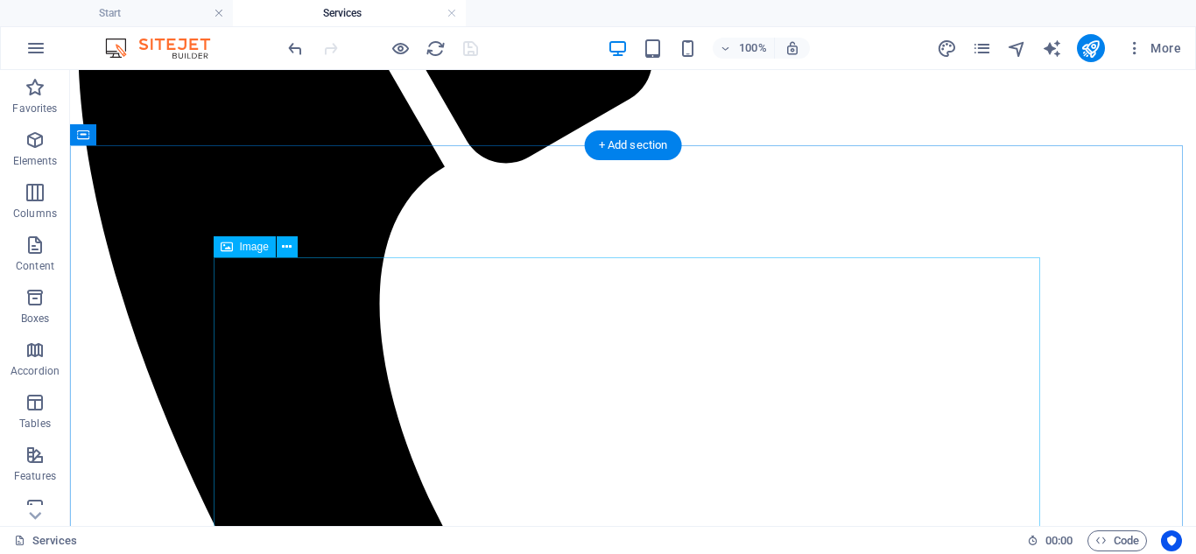
scroll to position [700, 0]
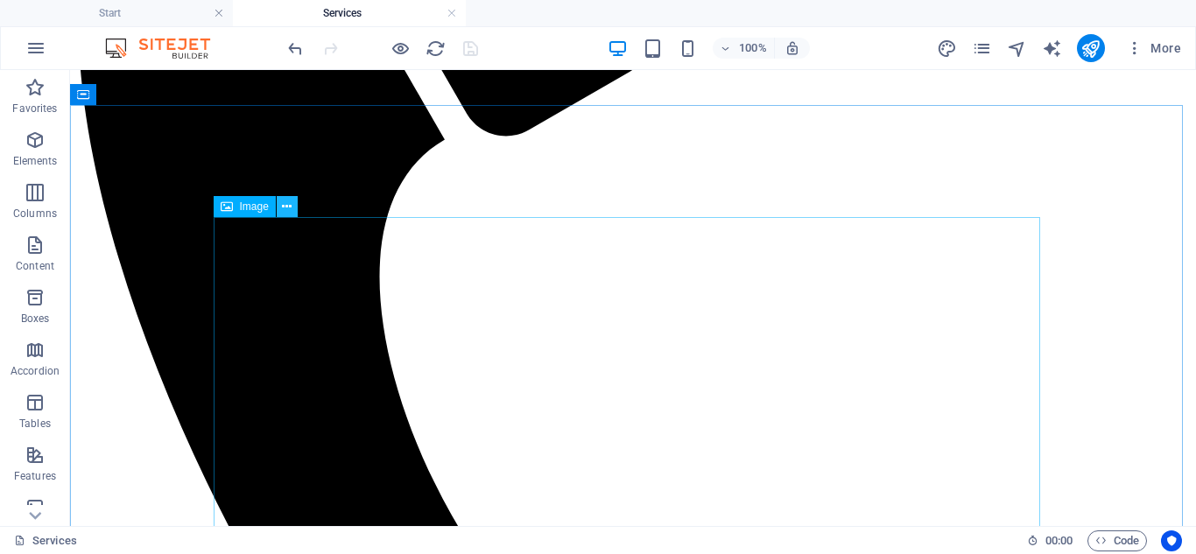
click at [291, 207] on icon at bounding box center [287, 207] width 10 height 18
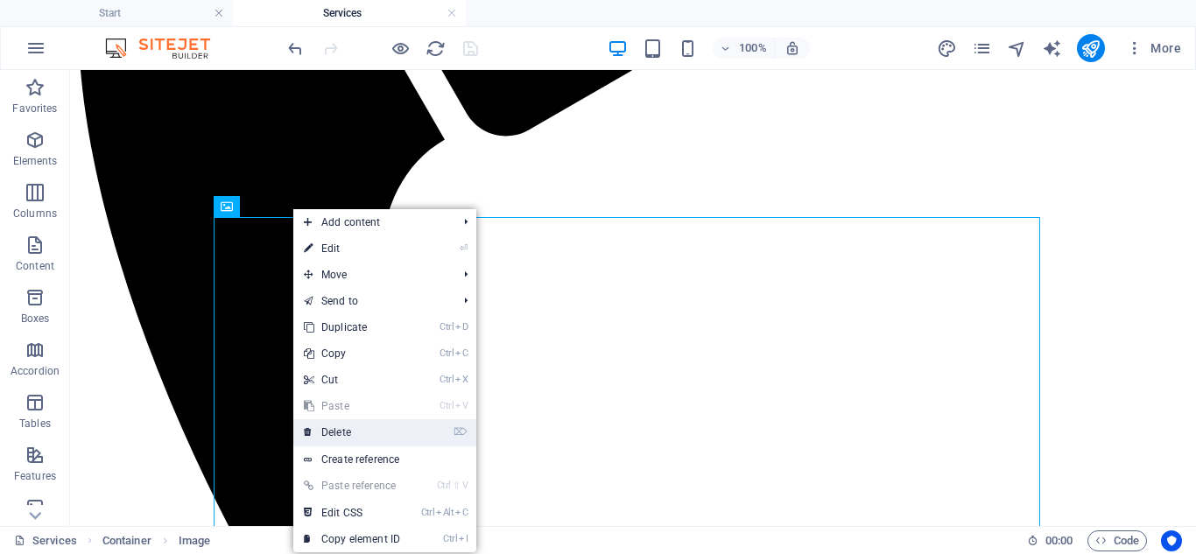
click at [325, 423] on link "⌦ Delete" at bounding box center [351, 432] width 117 height 26
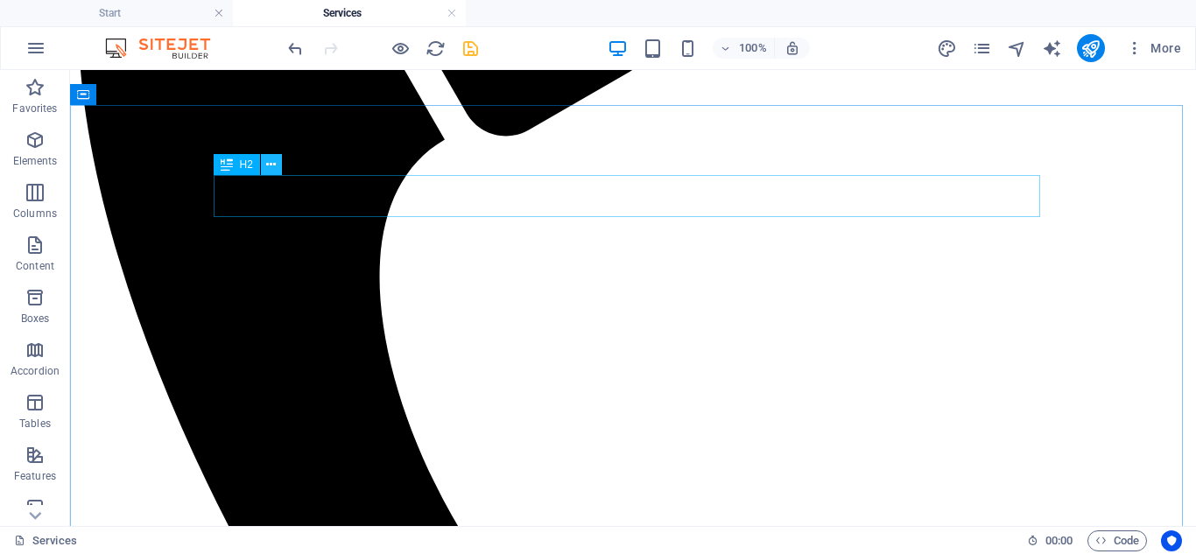
click at [278, 168] on button at bounding box center [271, 164] width 21 height 21
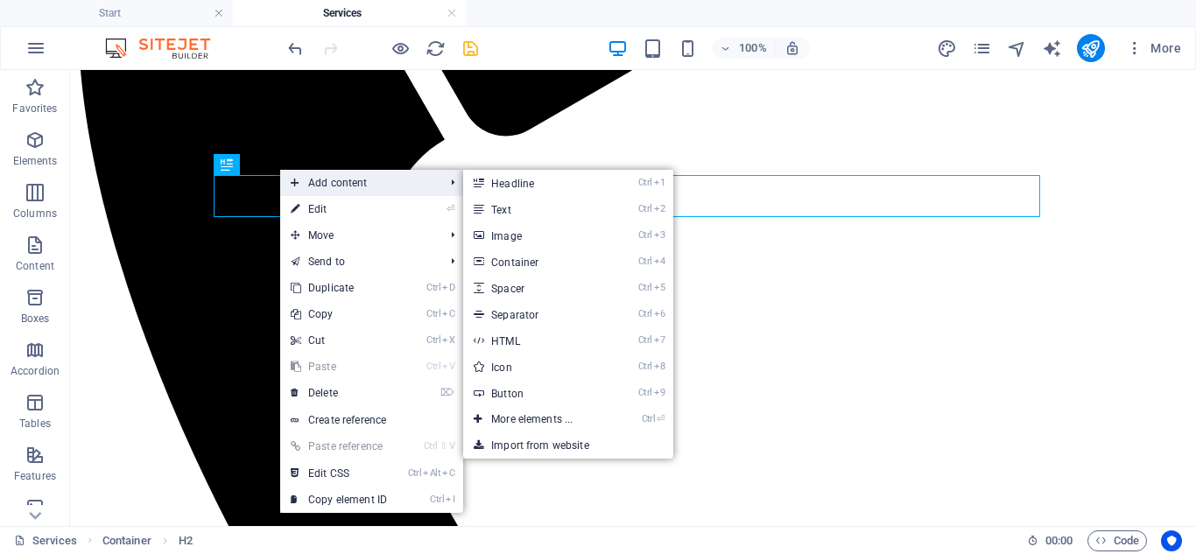
click at [342, 182] on span "Add content" at bounding box center [358, 183] width 157 height 26
click at [490, 234] on link "Ctrl 3 Image" at bounding box center [535, 235] width 144 height 26
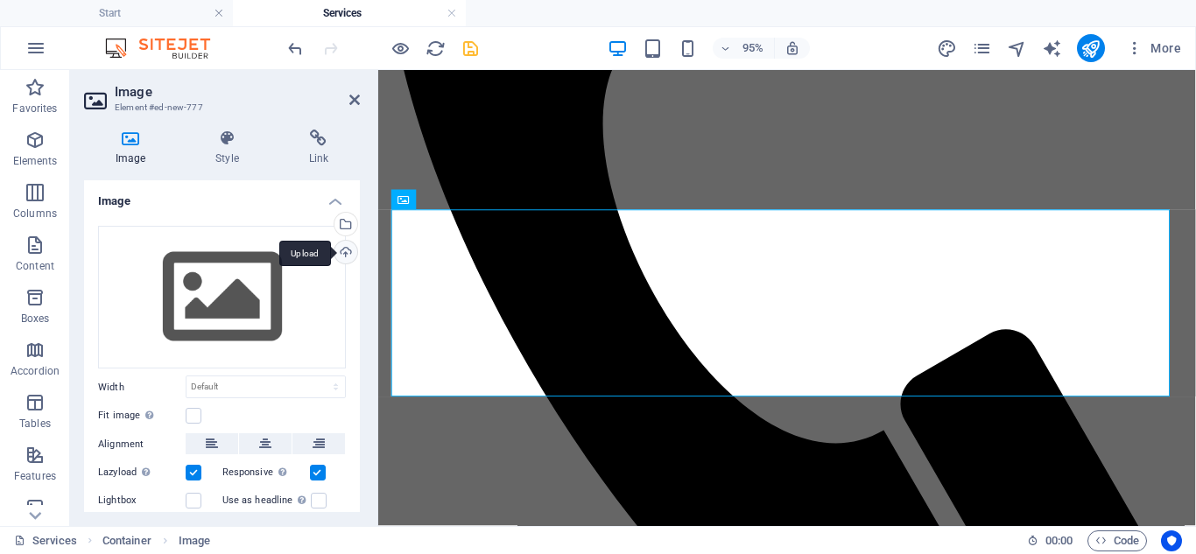
click at [337, 256] on div "Upload" at bounding box center [344, 254] width 26 height 26
click at [350, 103] on icon at bounding box center [354, 100] width 11 height 14
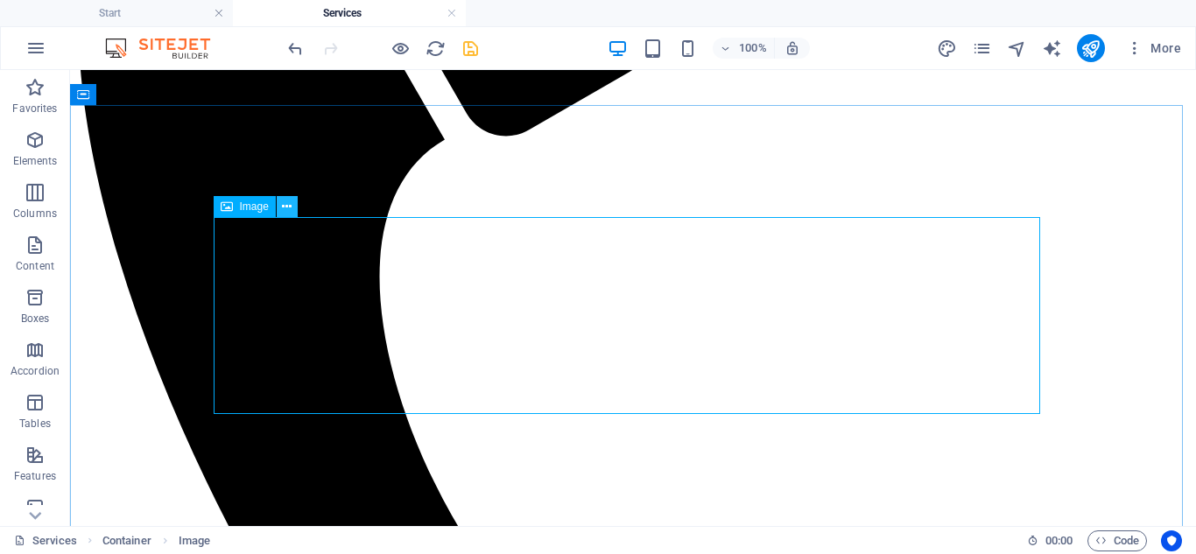
click at [291, 211] on icon at bounding box center [287, 207] width 10 height 18
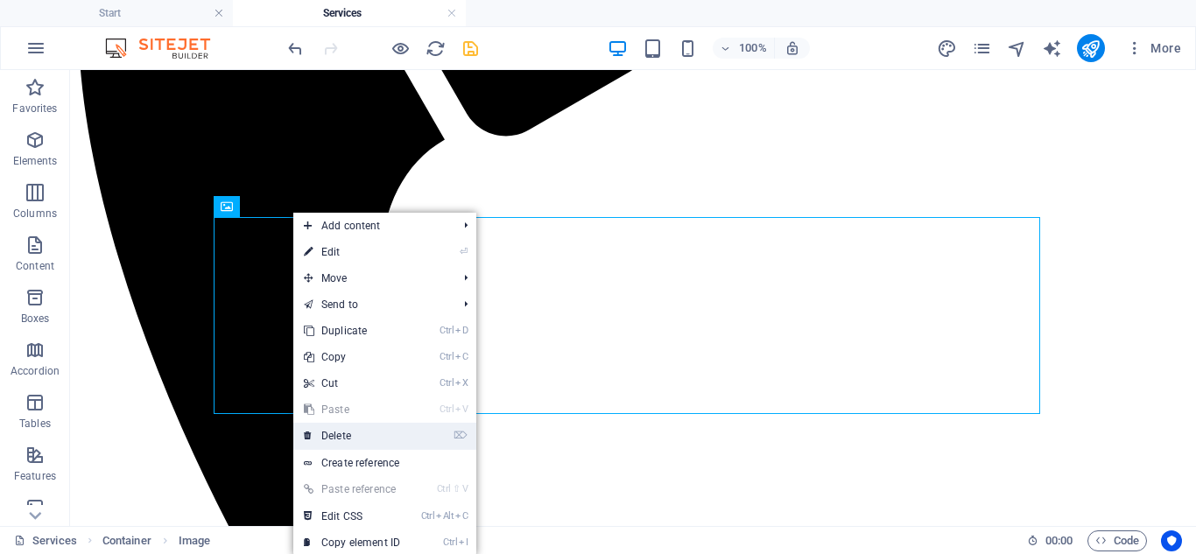
click at [343, 435] on link "⌦ Delete" at bounding box center [351, 436] width 117 height 26
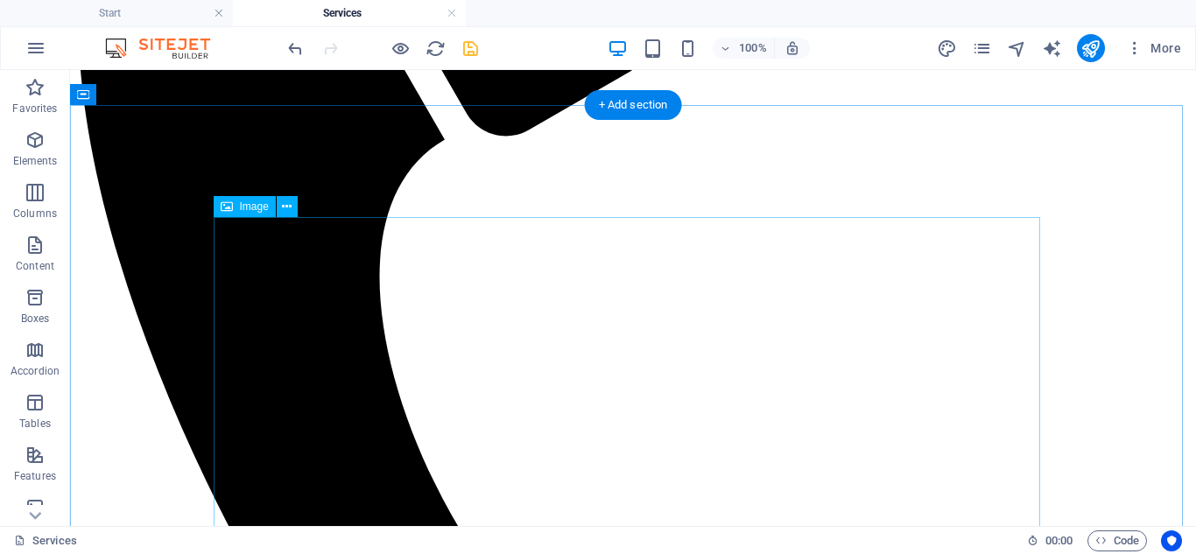
scroll to position [1050, 0]
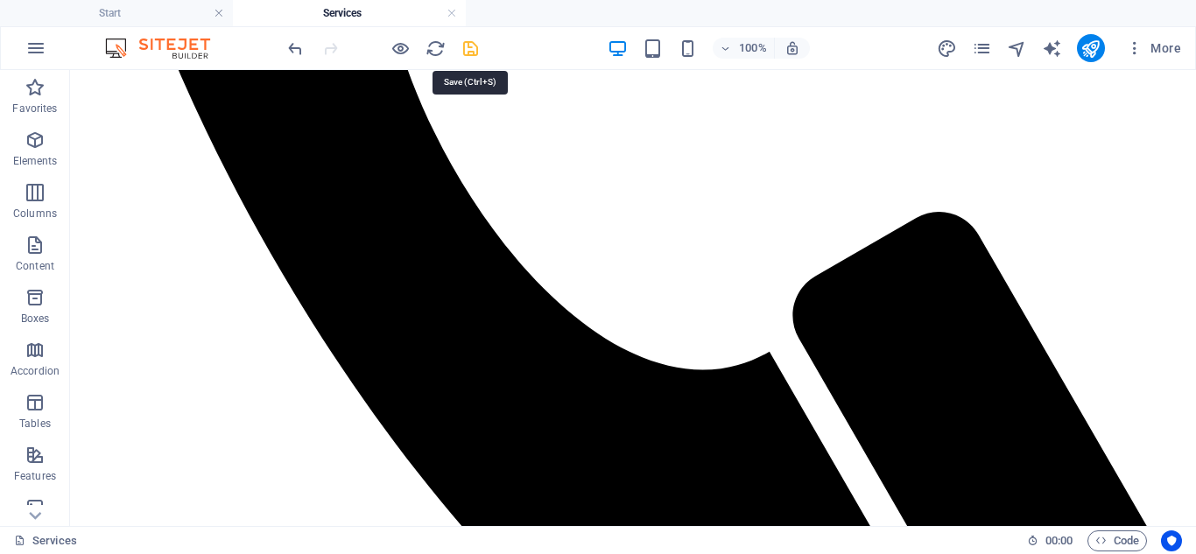
click at [468, 53] on icon "save" at bounding box center [470, 49] width 20 height 20
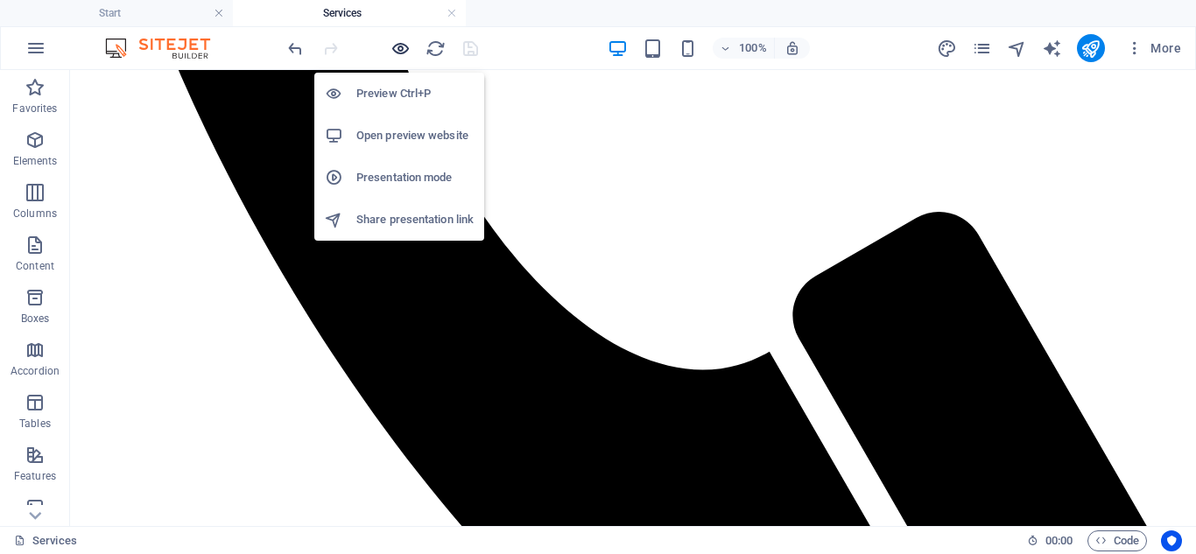
click at [407, 53] on icon "button" at bounding box center [400, 49] width 20 height 20
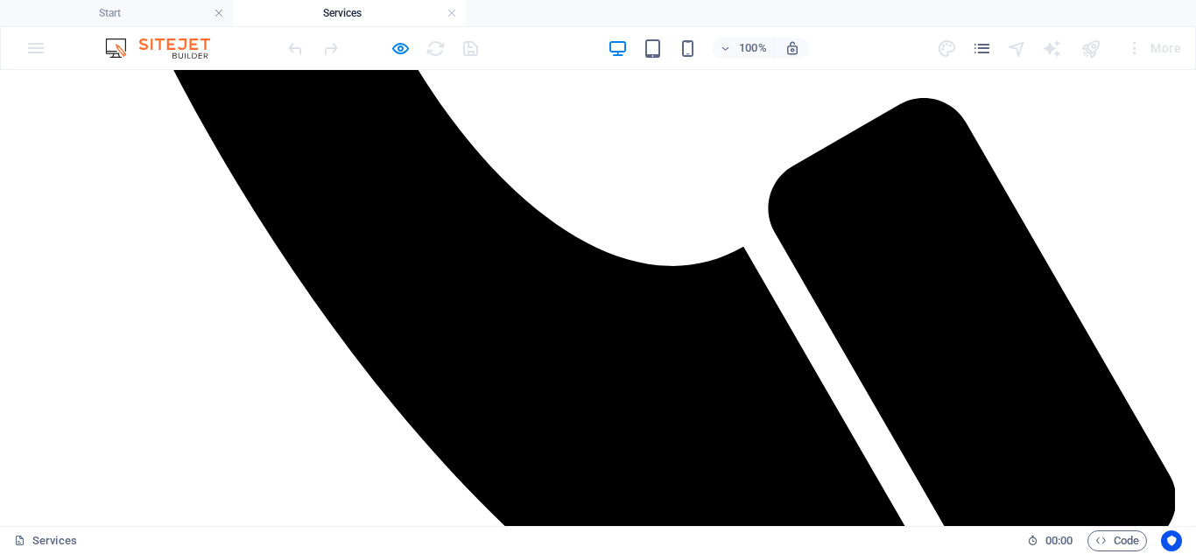
scroll to position [1313, 0]
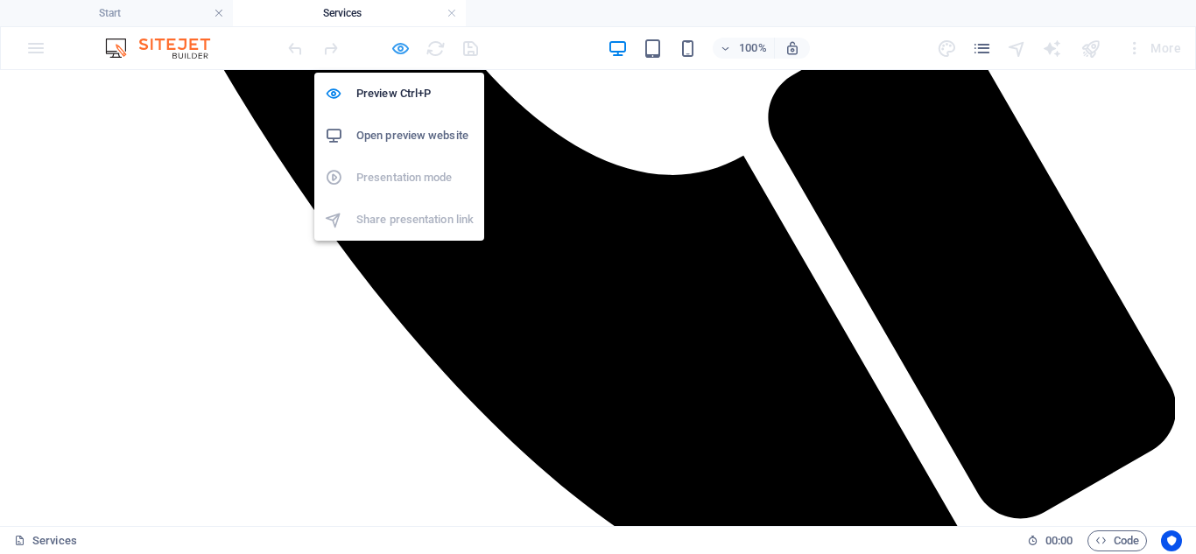
click at [396, 46] on icon "button" at bounding box center [400, 49] width 20 height 20
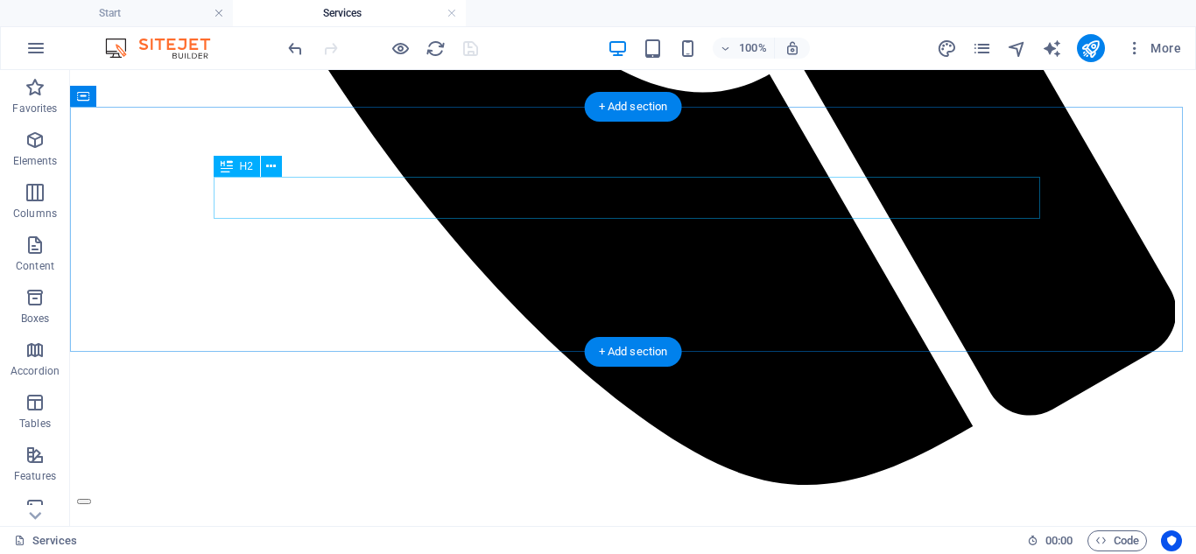
scroll to position [1225, 0]
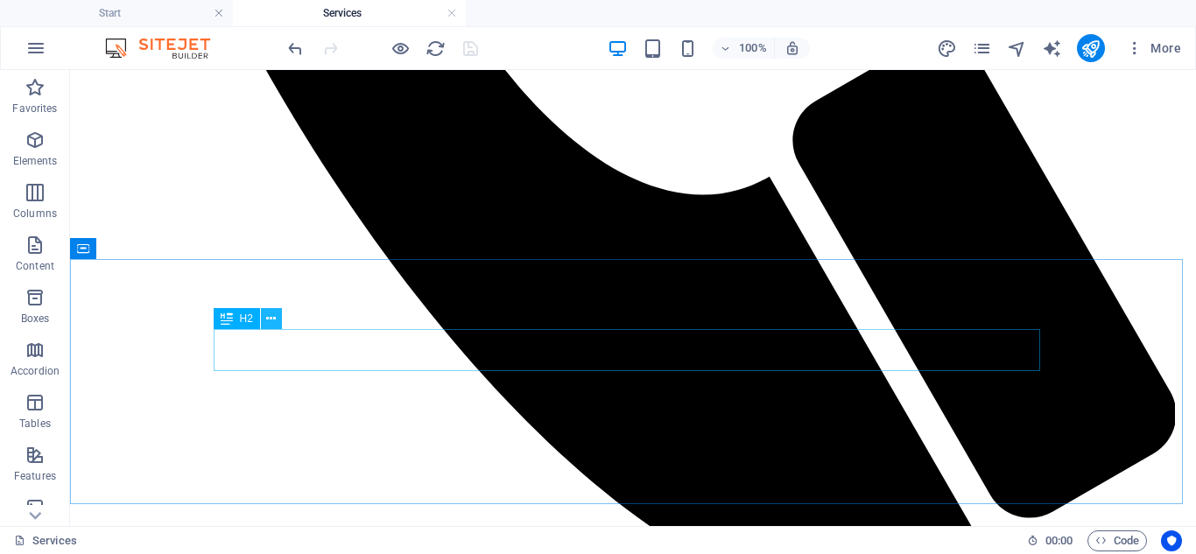
click at [263, 325] on button at bounding box center [271, 318] width 21 height 21
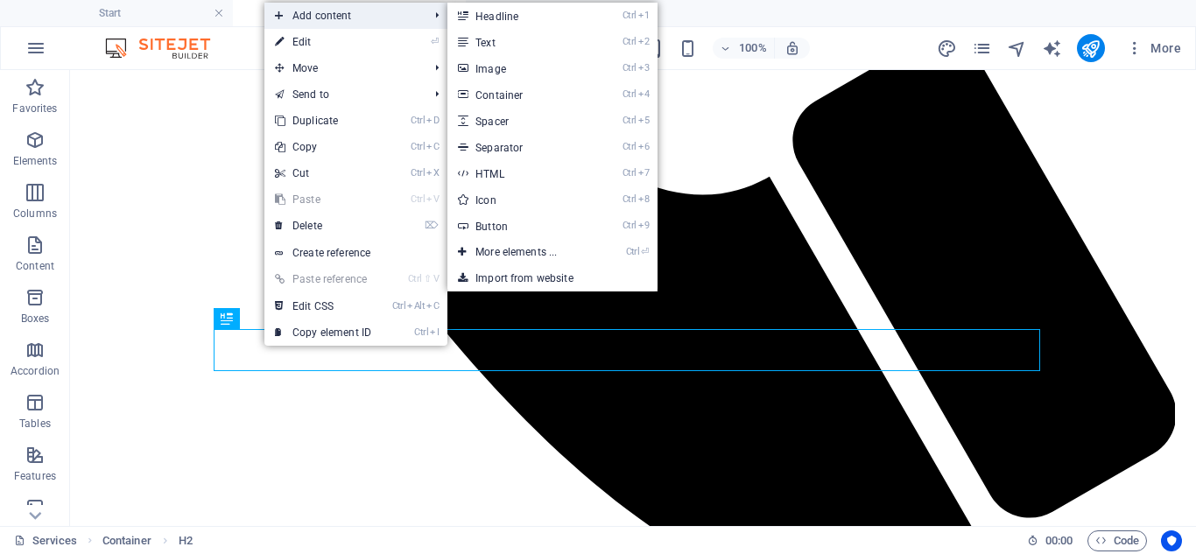
click at [392, 20] on span "Add content" at bounding box center [342, 16] width 157 height 26
click at [488, 69] on link "Ctrl 3 Image" at bounding box center [519, 68] width 144 height 26
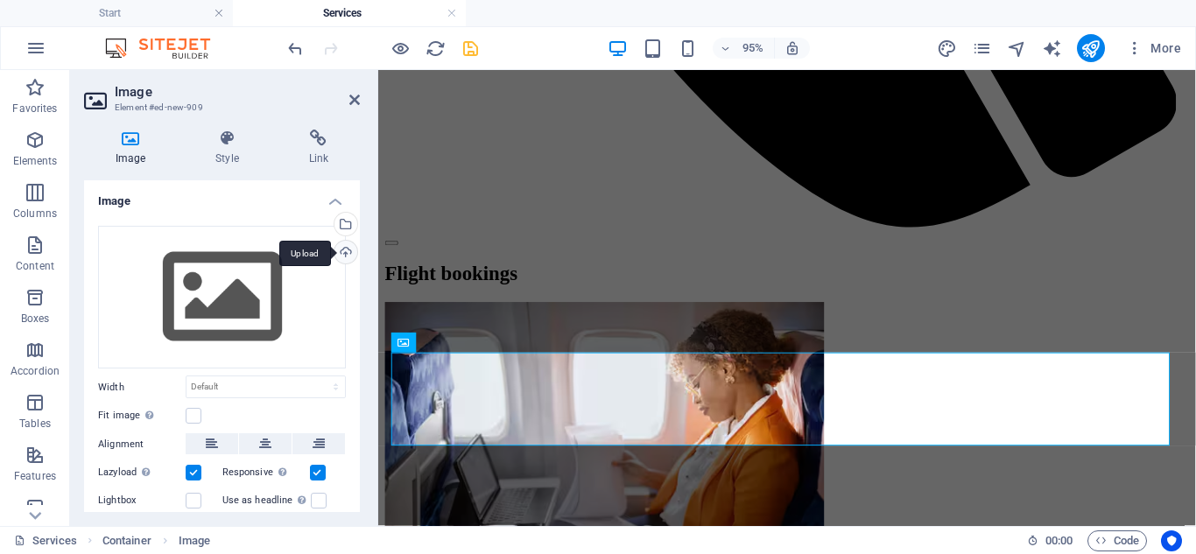
click at [341, 258] on div "Upload" at bounding box center [344, 254] width 26 height 26
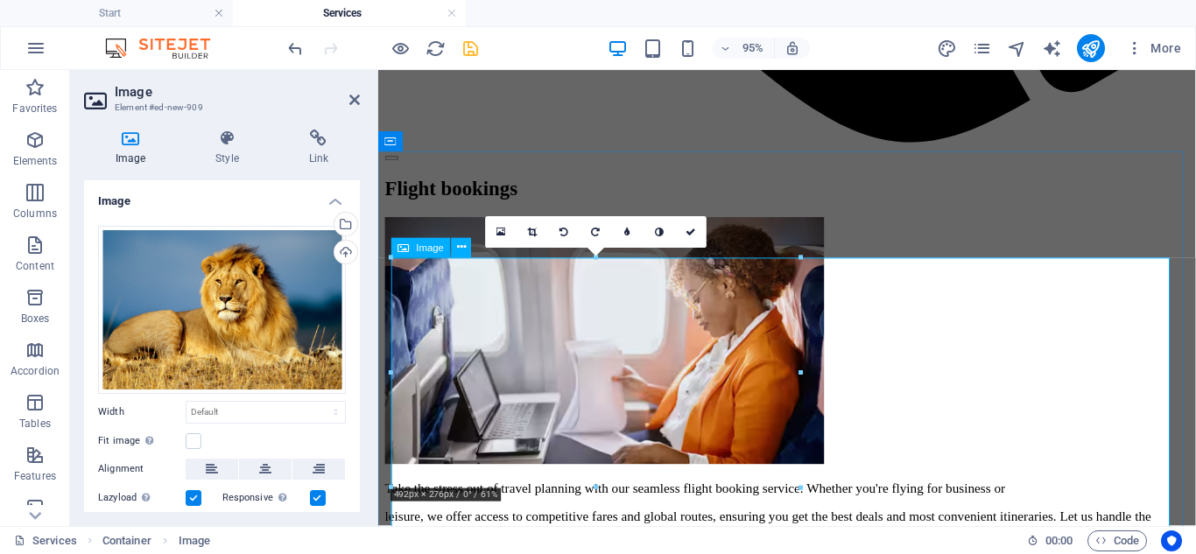
scroll to position [1313, 0]
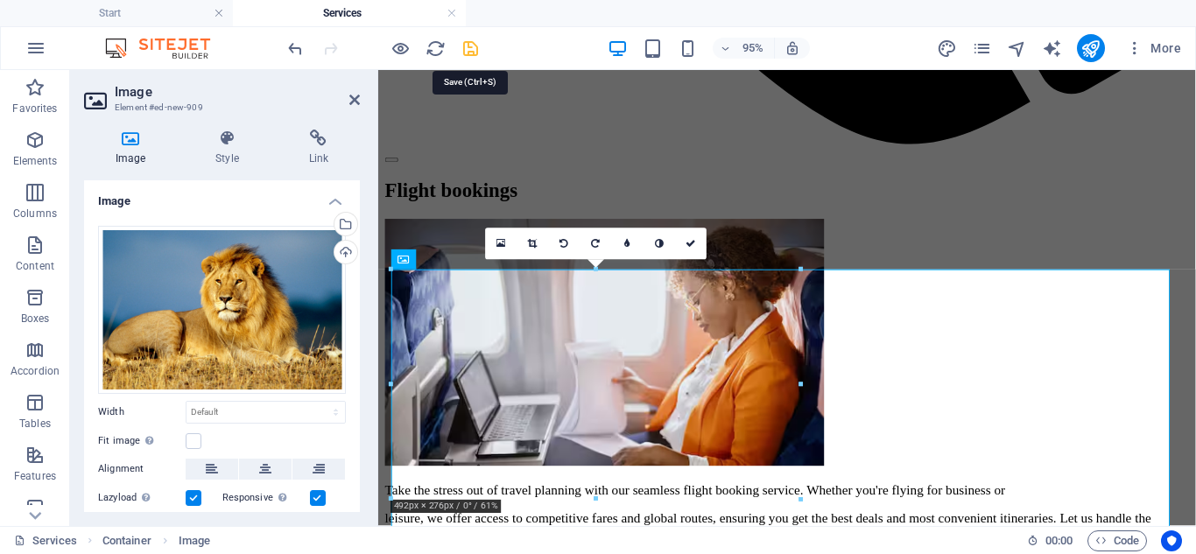
click at [473, 51] on icon "save" at bounding box center [470, 49] width 20 height 20
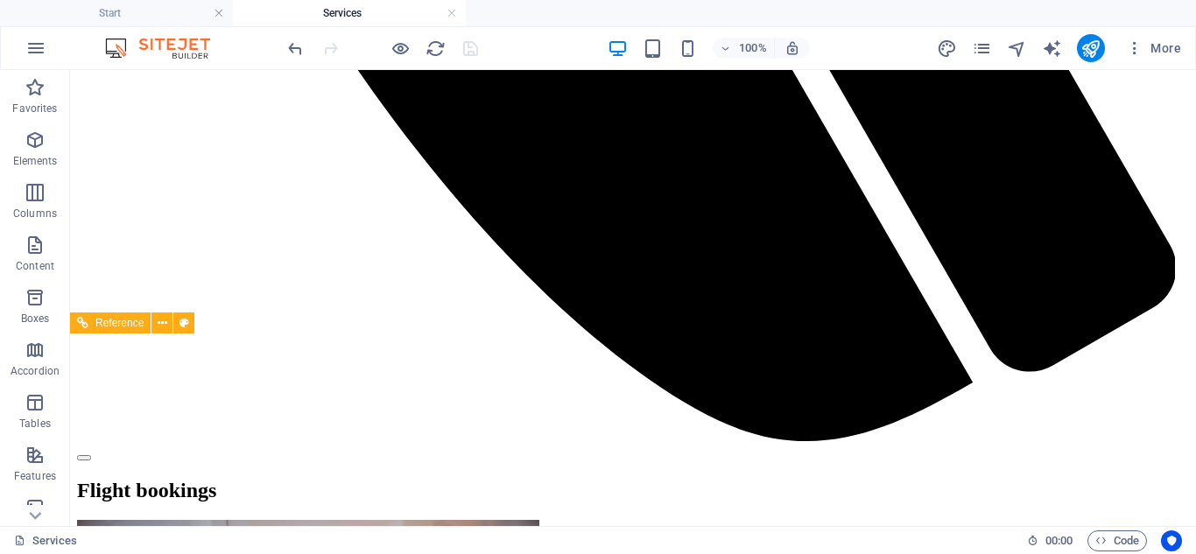
scroll to position [1317, 0]
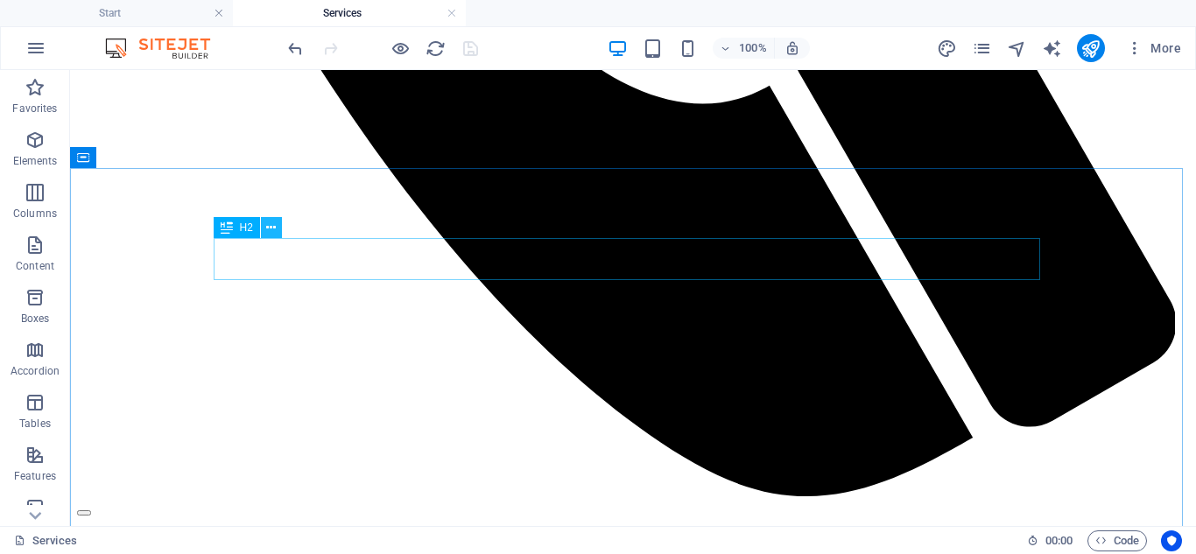
click at [270, 230] on icon at bounding box center [271, 228] width 10 height 18
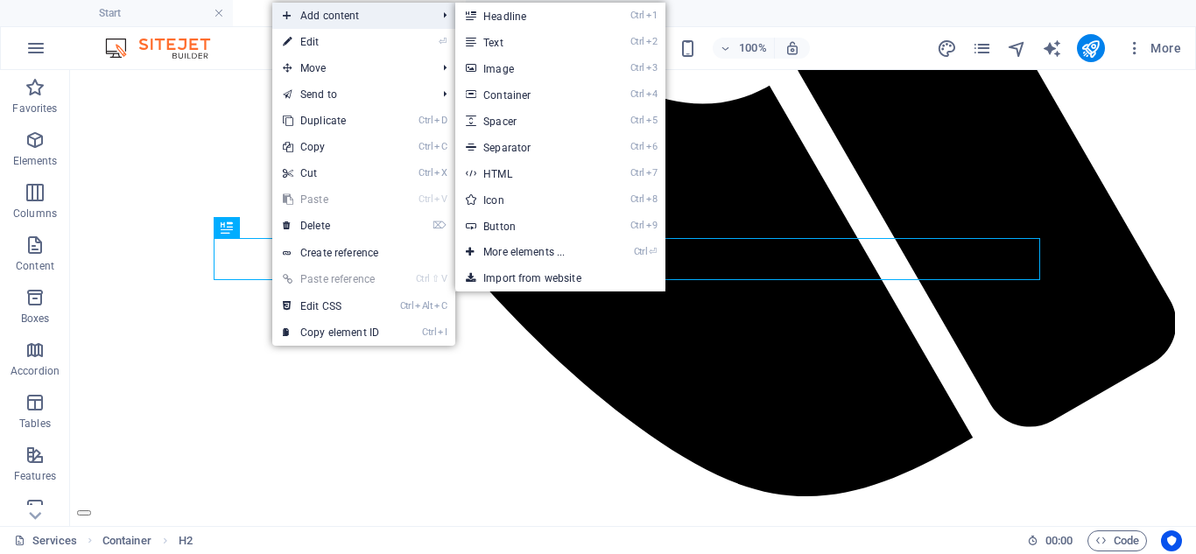
click at [353, 23] on span "Add content" at bounding box center [350, 16] width 157 height 26
click at [555, 74] on link "Ctrl 3 Image" at bounding box center [527, 68] width 144 height 26
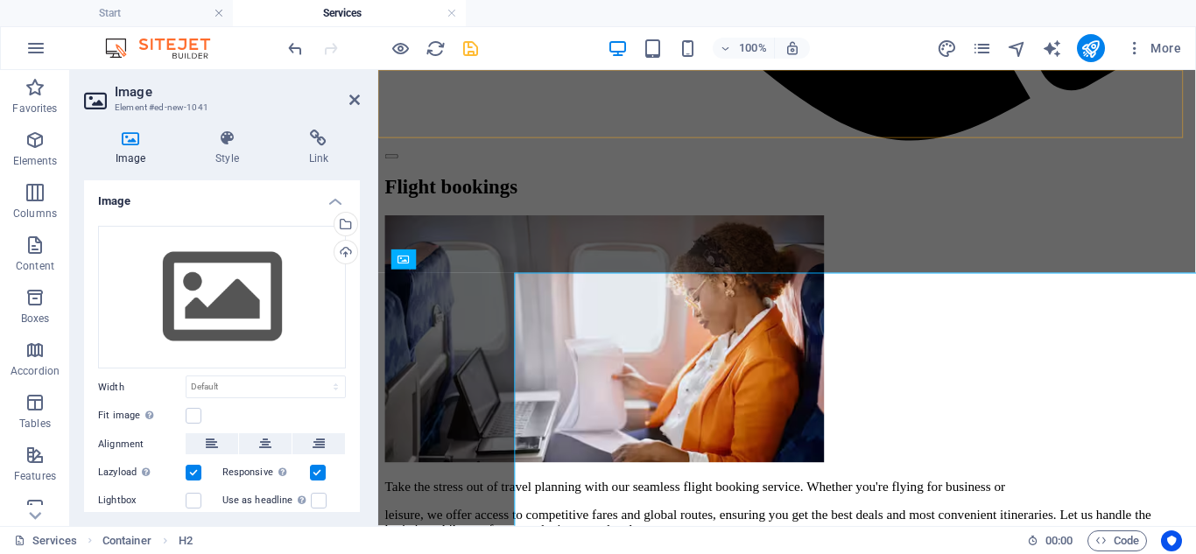
scroll to position [1313, 0]
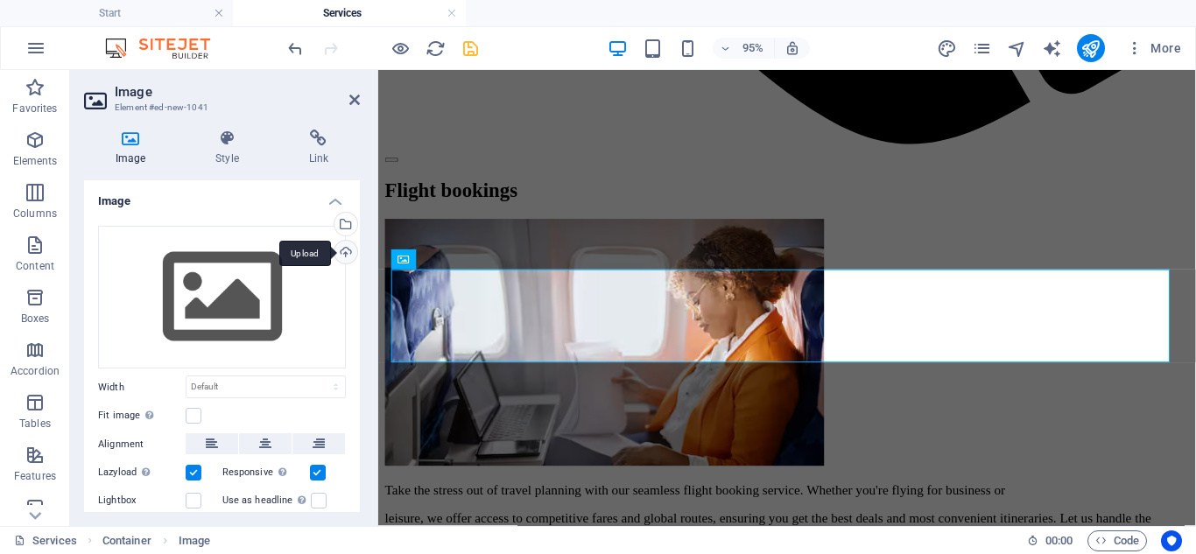
click at [343, 250] on div "Upload" at bounding box center [344, 254] width 26 height 26
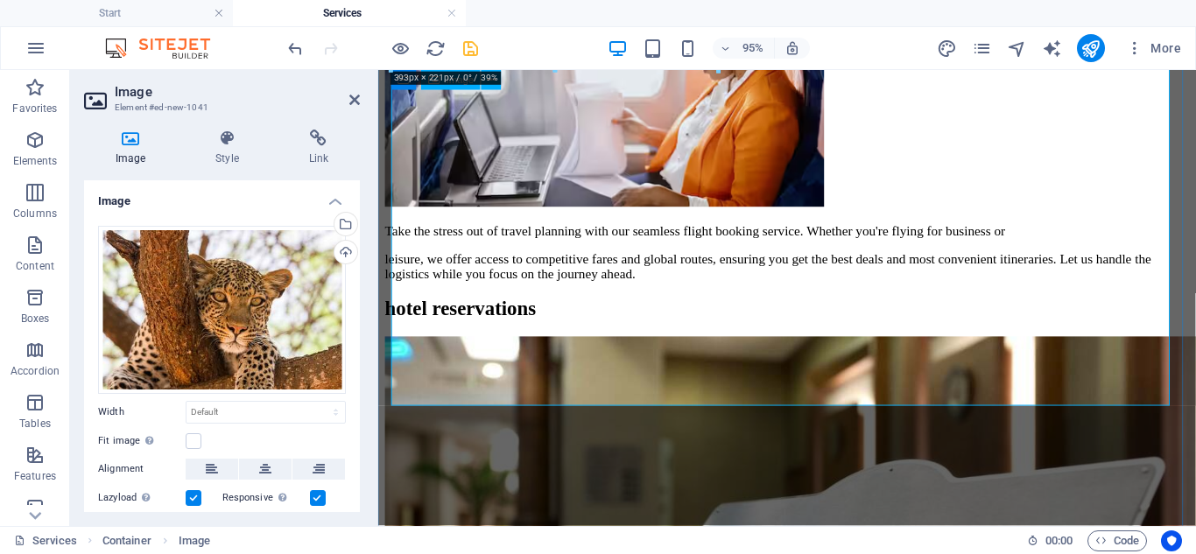
scroll to position [1576, 0]
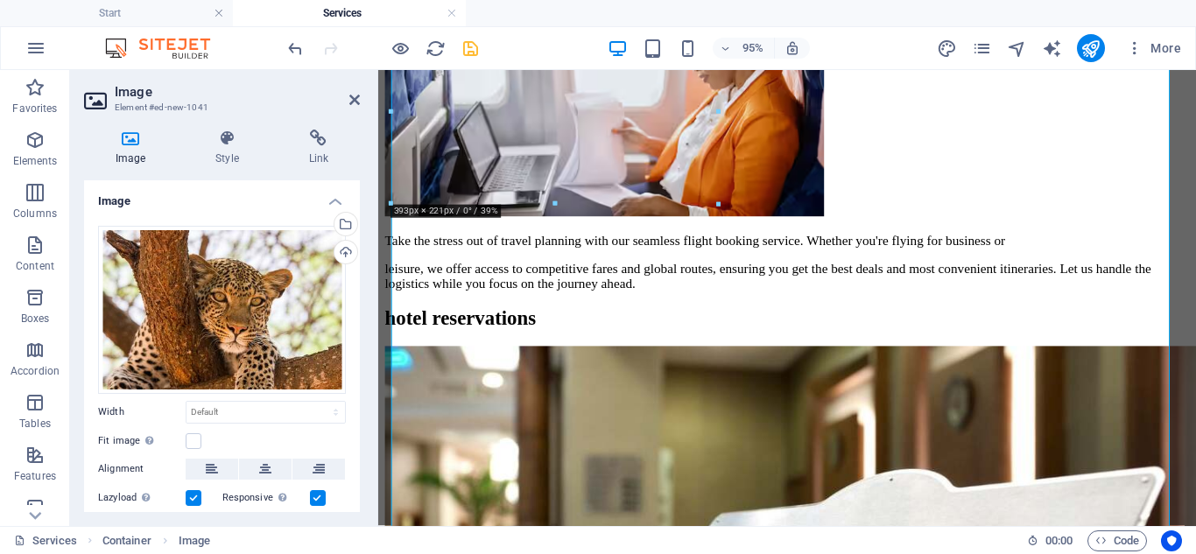
click at [0, 0] on div at bounding box center [0, 0] width 0 height 0
click at [467, 48] on icon "save" at bounding box center [470, 49] width 20 height 20
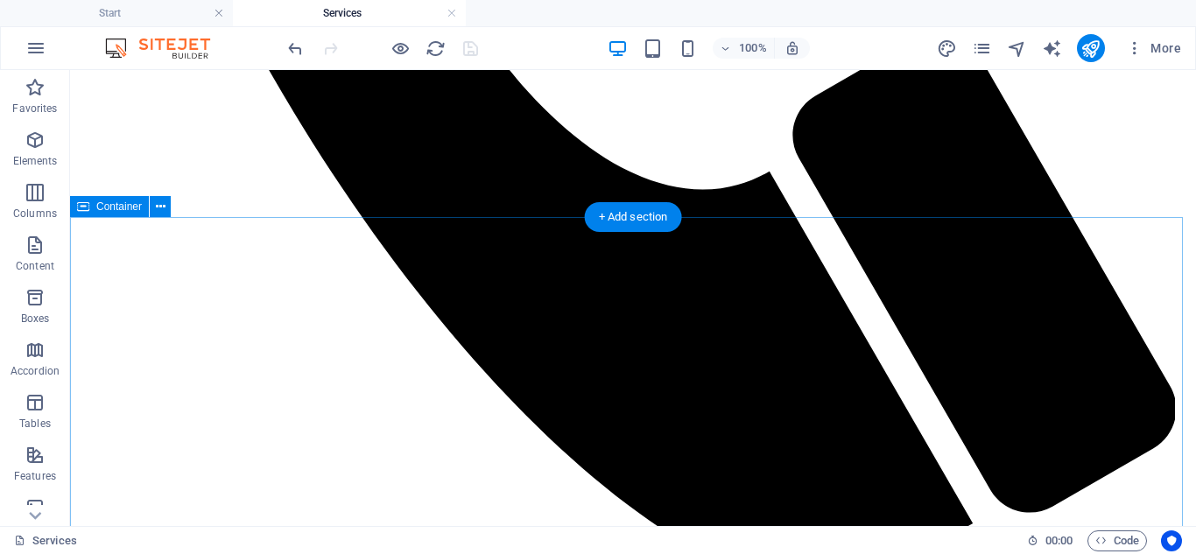
scroll to position [1229, 0]
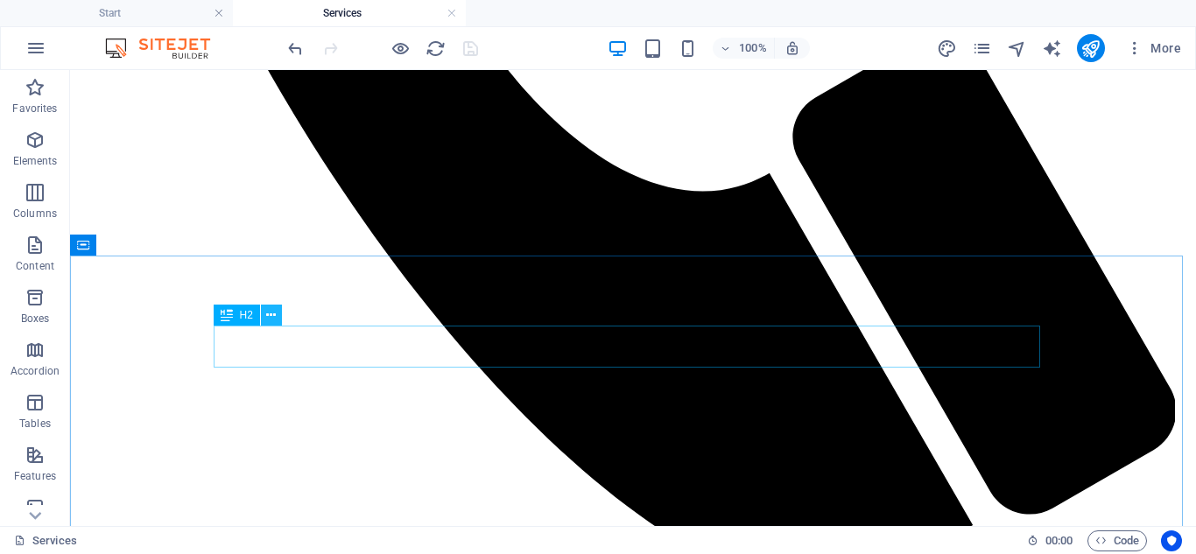
click at [267, 314] on icon at bounding box center [271, 315] width 10 height 18
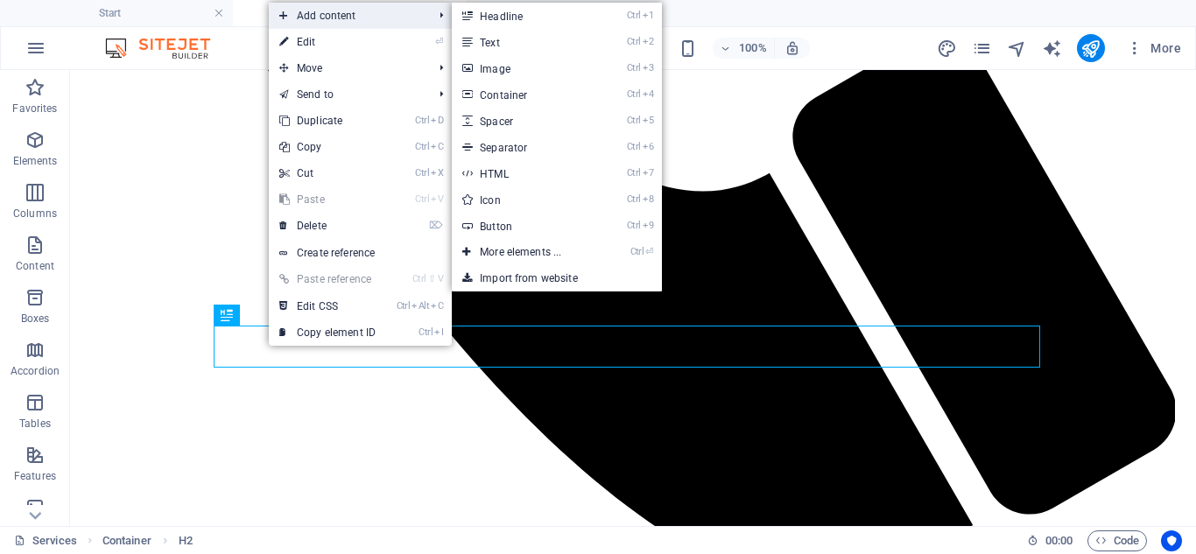
click at [369, 23] on span "Add content" at bounding box center [347, 16] width 157 height 26
click at [495, 70] on link "Ctrl 3 Image" at bounding box center [524, 68] width 144 height 26
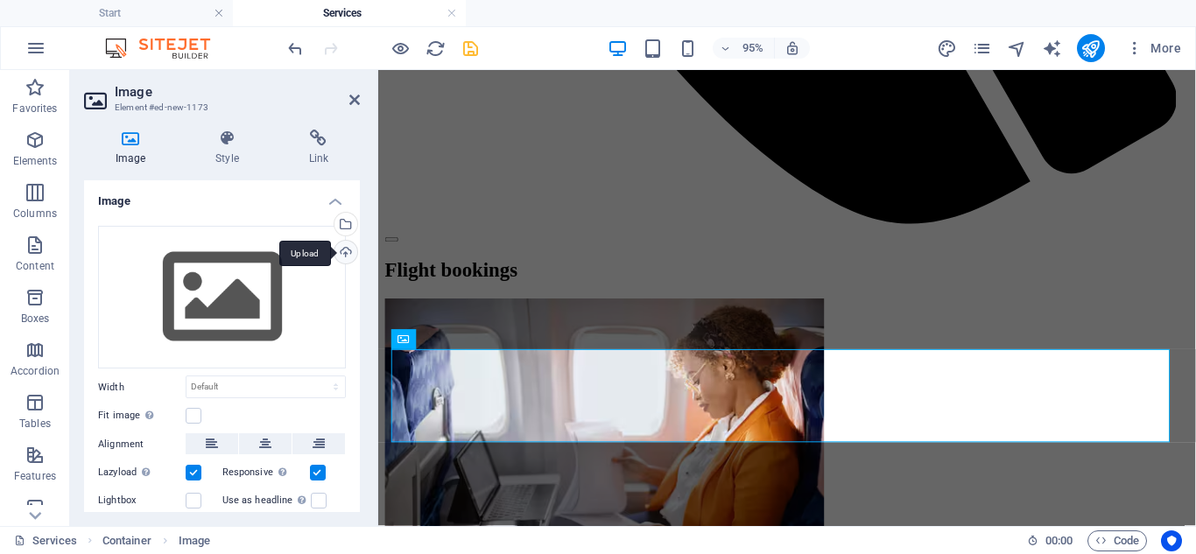
click at [341, 251] on div "Upload" at bounding box center [344, 254] width 26 height 26
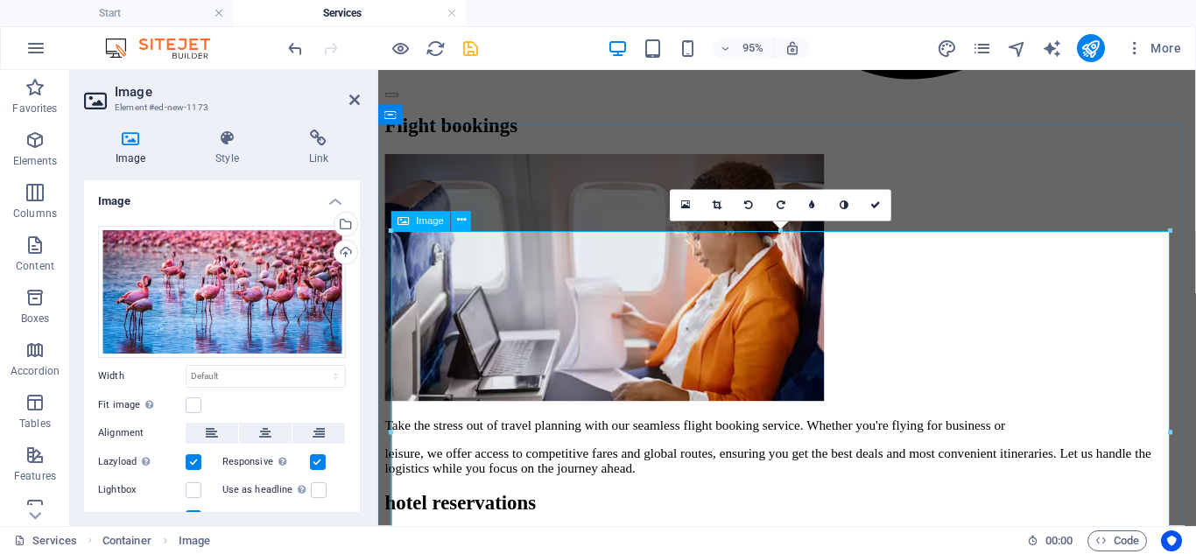
scroll to position [1404, 0]
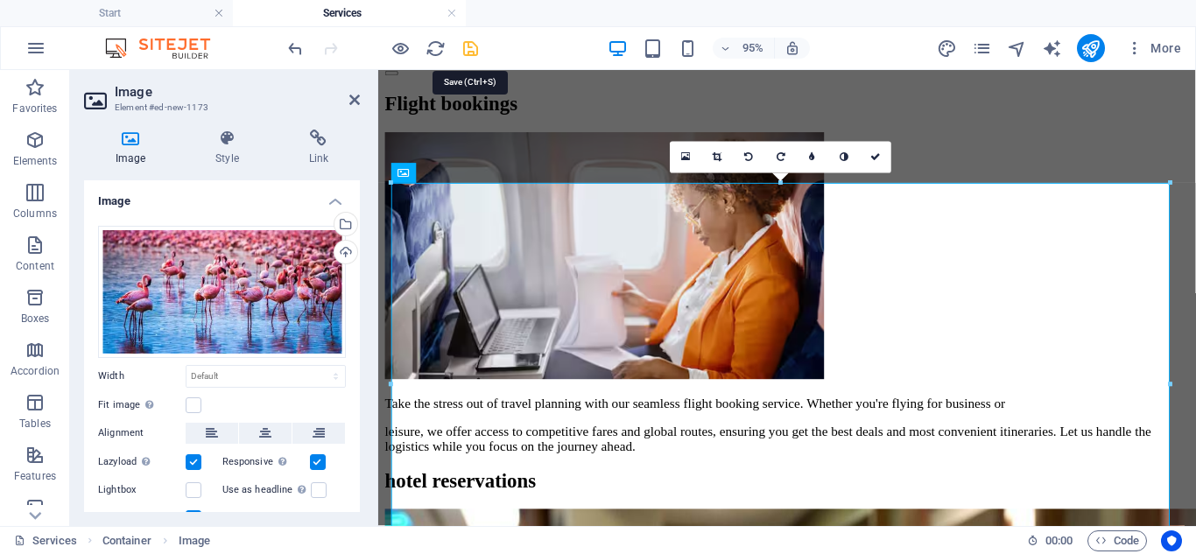
click at [467, 53] on icon "save" at bounding box center [470, 49] width 20 height 20
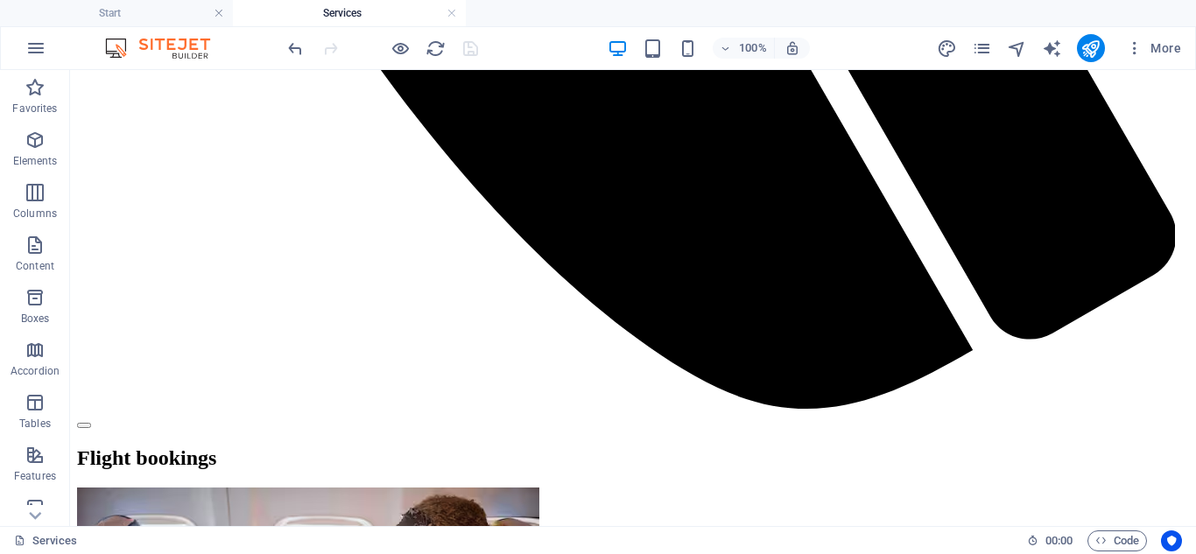
click at [0, 0] on div at bounding box center [0, 0] width 0 height 0
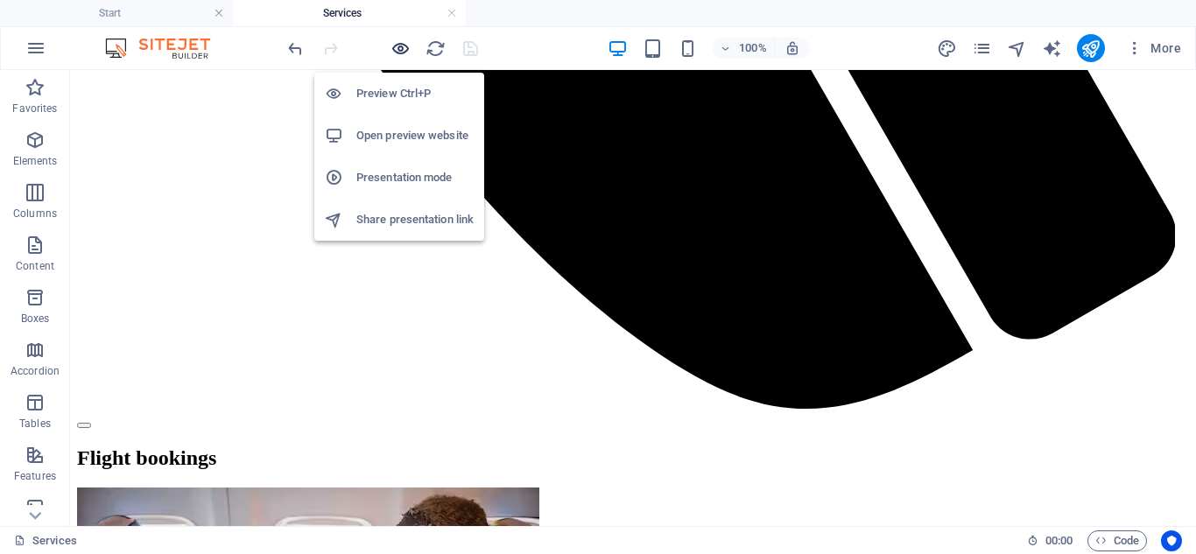
click at [395, 47] on icon "button" at bounding box center [400, 49] width 20 height 20
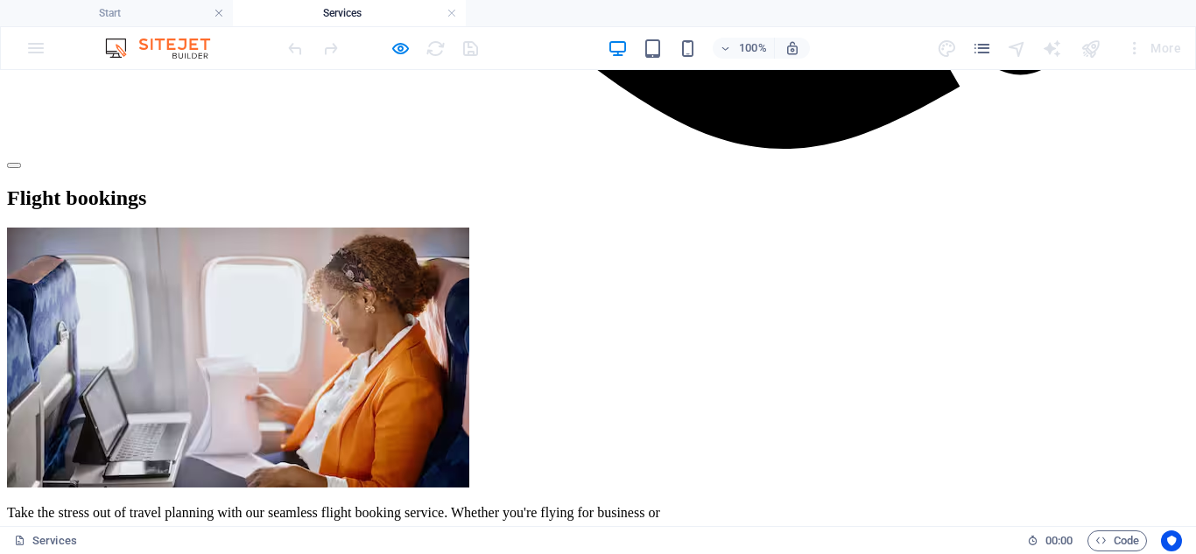
scroll to position [1754, 0]
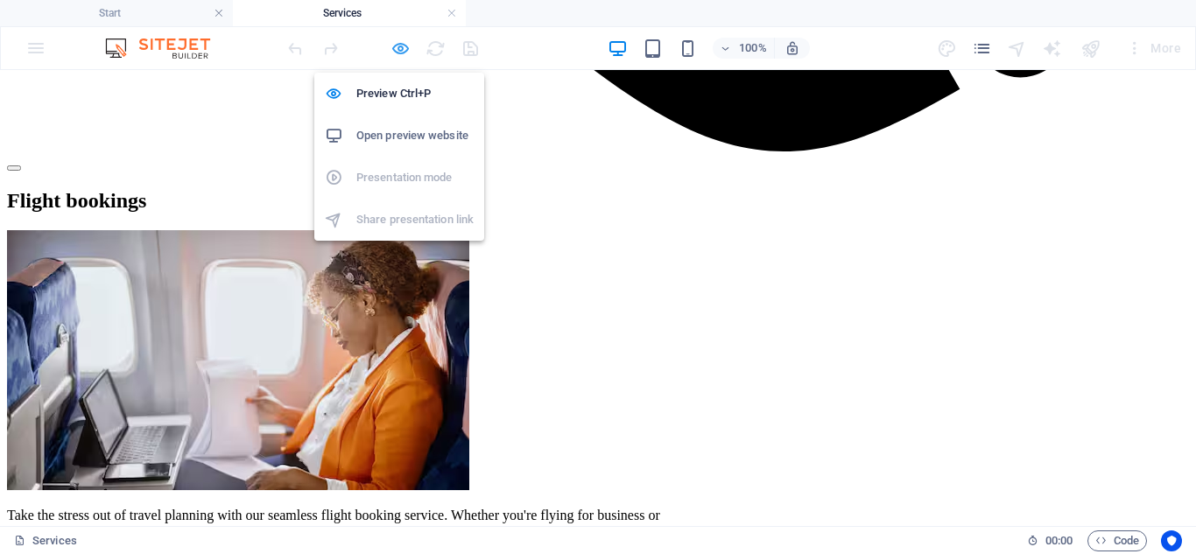
click at [394, 49] on icon "button" at bounding box center [400, 49] width 20 height 20
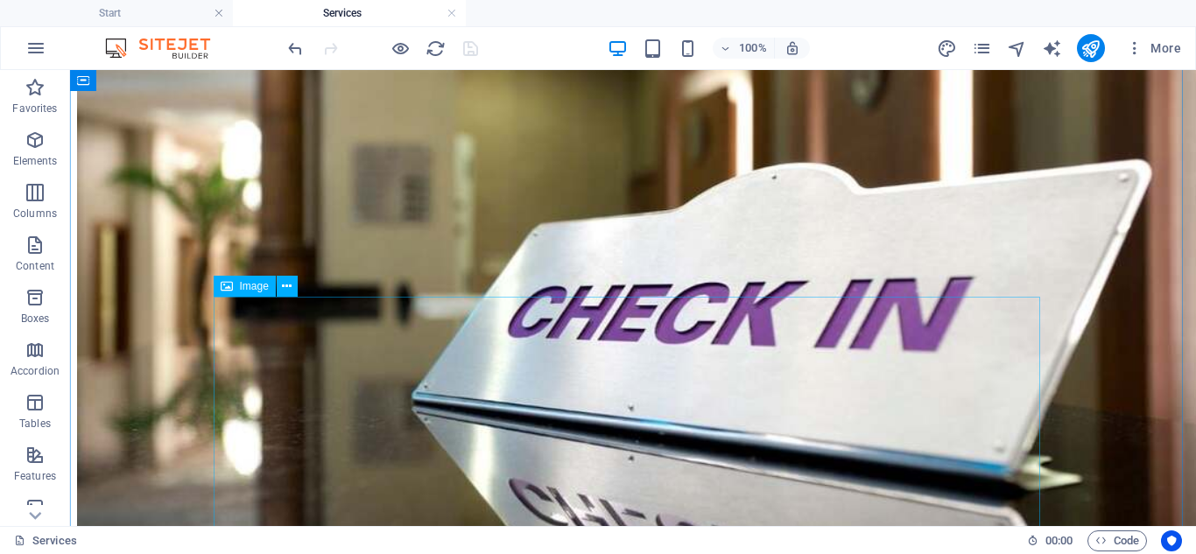
scroll to position [2367, 0]
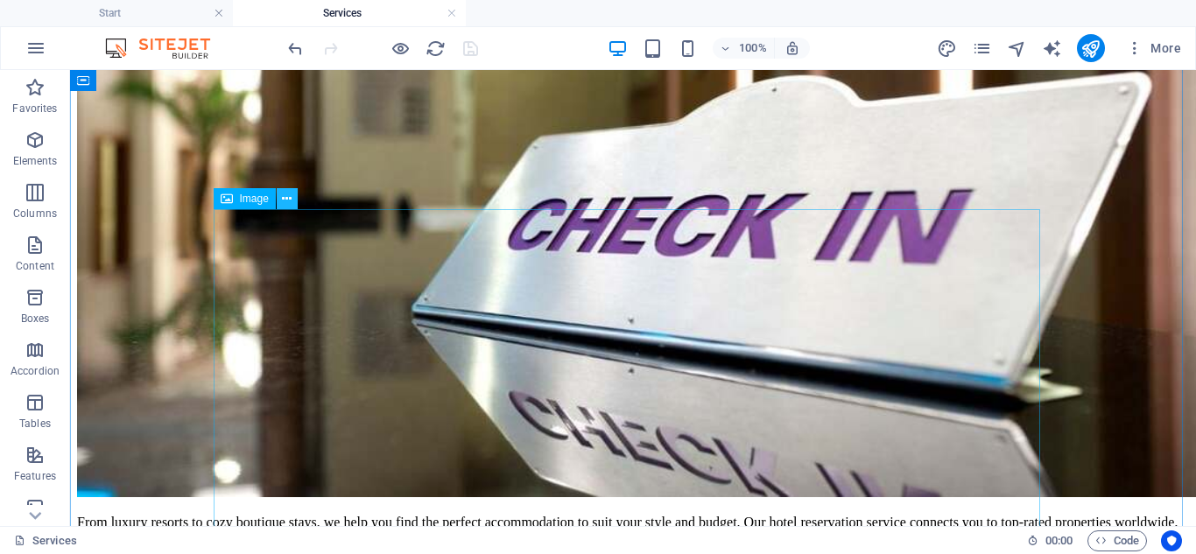
click at [277, 197] on button at bounding box center [287, 198] width 21 height 21
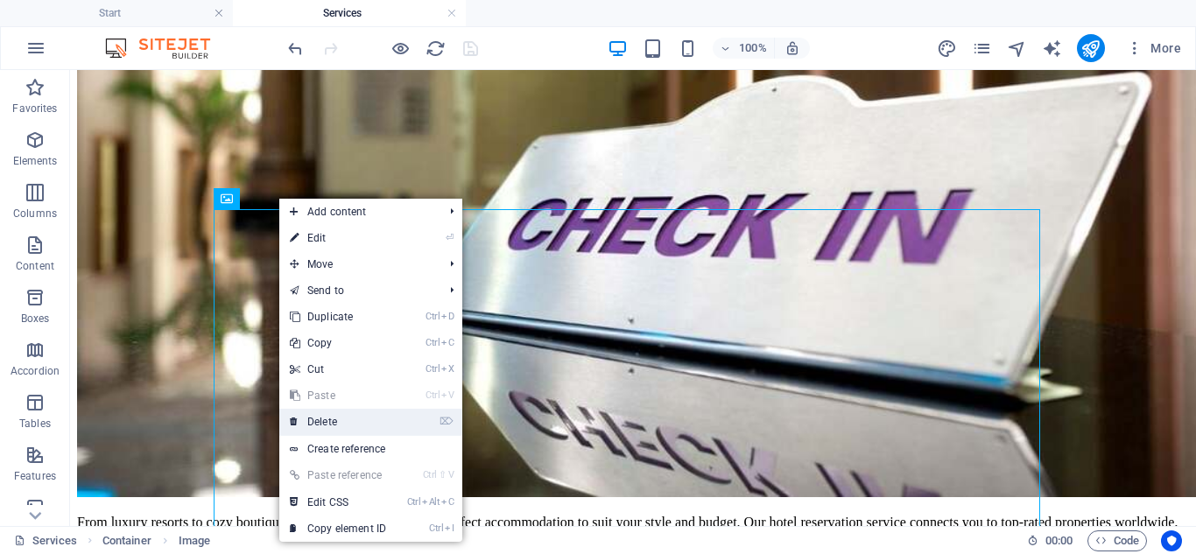
drag, startPoint x: 328, startPoint y: 415, endPoint x: 259, endPoint y: 345, distance: 98.4
click at [329, 415] on link "⌦ Delete" at bounding box center [337, 422] width 117 height 26
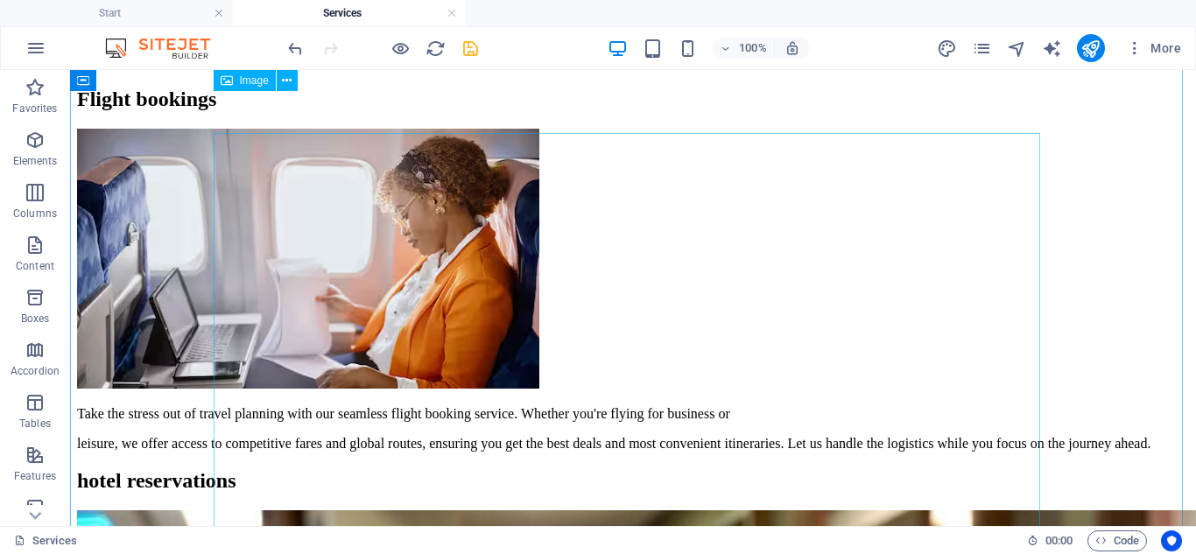
scroll to position [1754, 0]
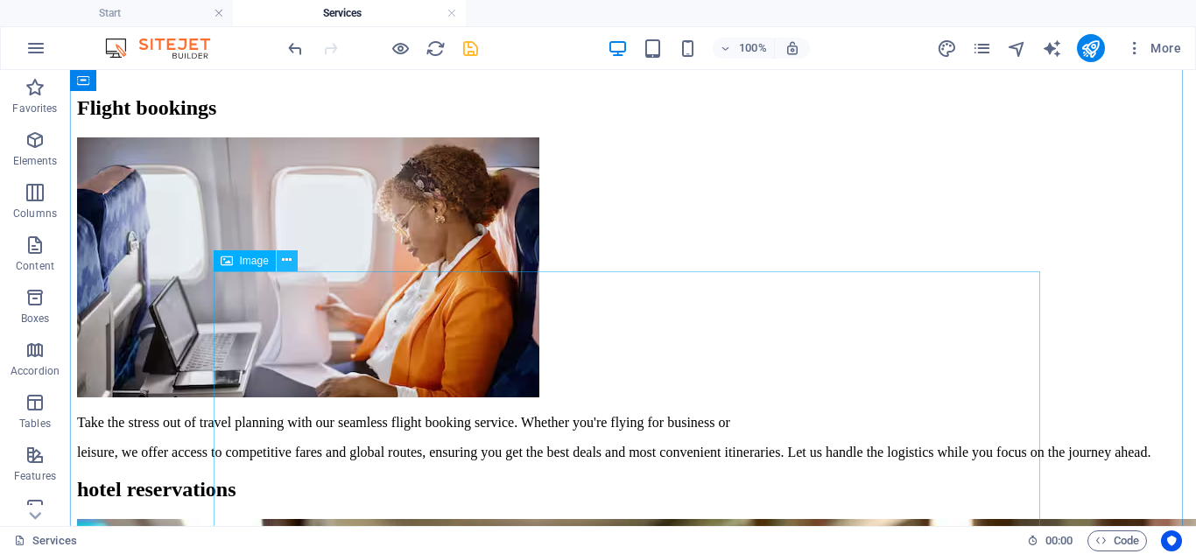
click at [291, 265] on icon at bounding box center [287, 260] width 10 height 18
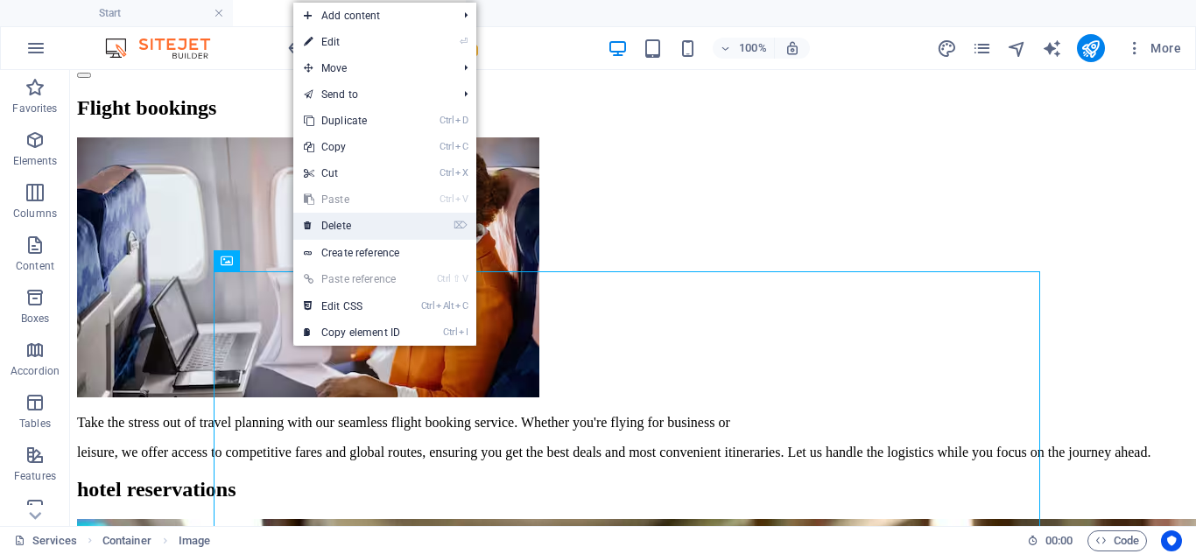
click at [351, 227] on link "⌦ Delete" at bounding box center [351, 226] width 117 height 26
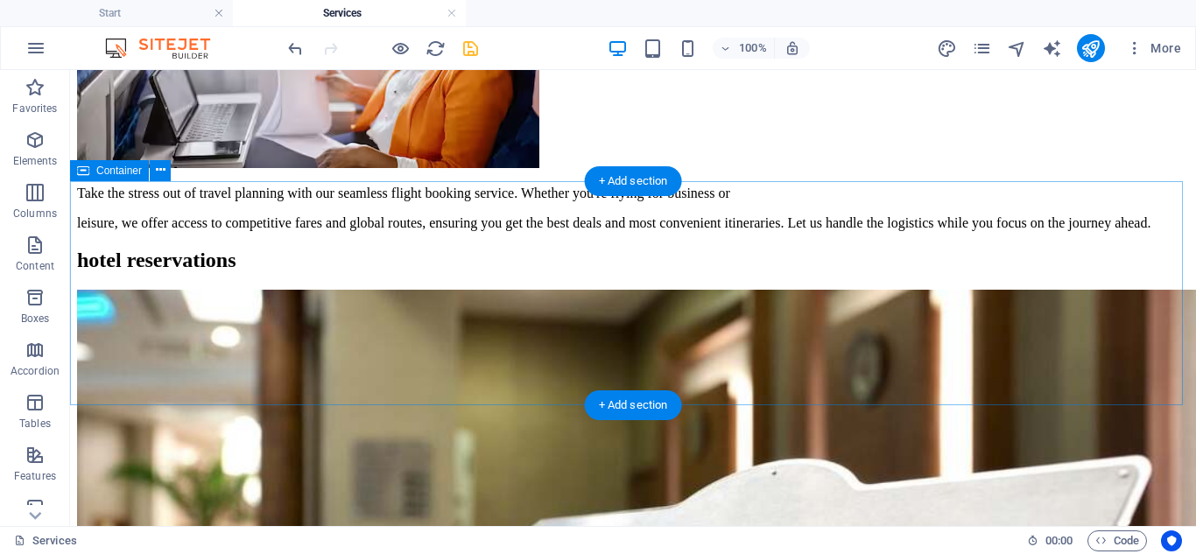
scroll to position [2060, 0]
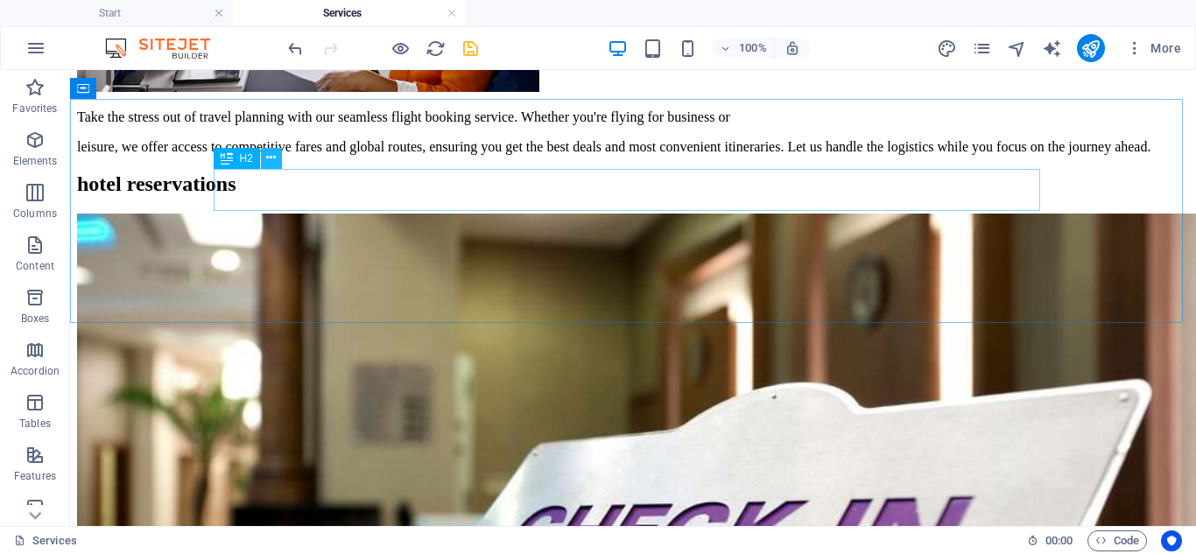
click at [278, 161] on button at bounding box center [271, 158] width 21 height 21
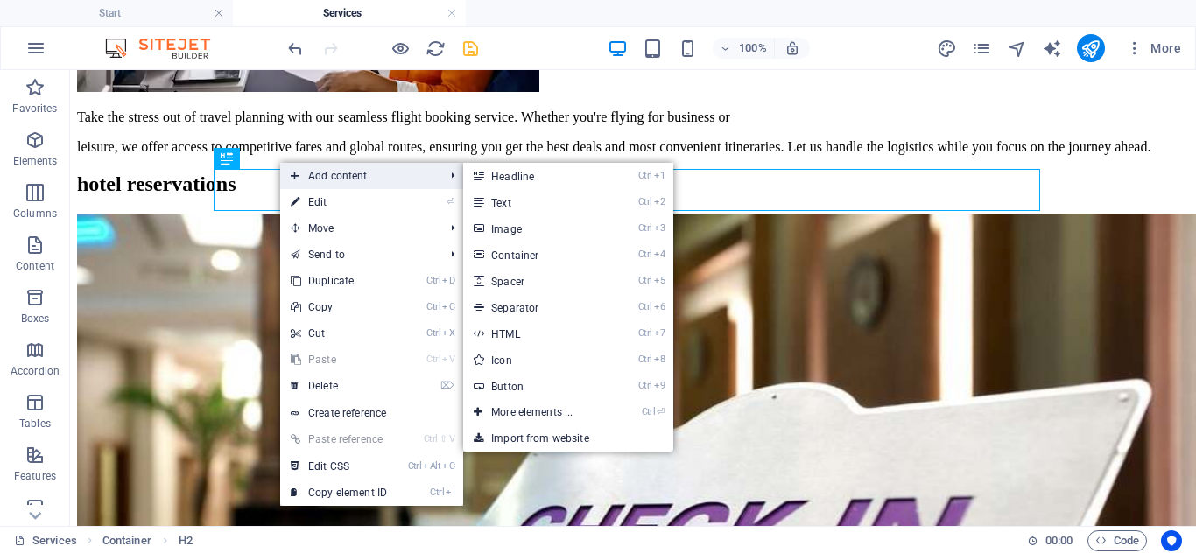
click at [315, 169] on span "Add content" at bounding box center [358, 176] width 157 height 26
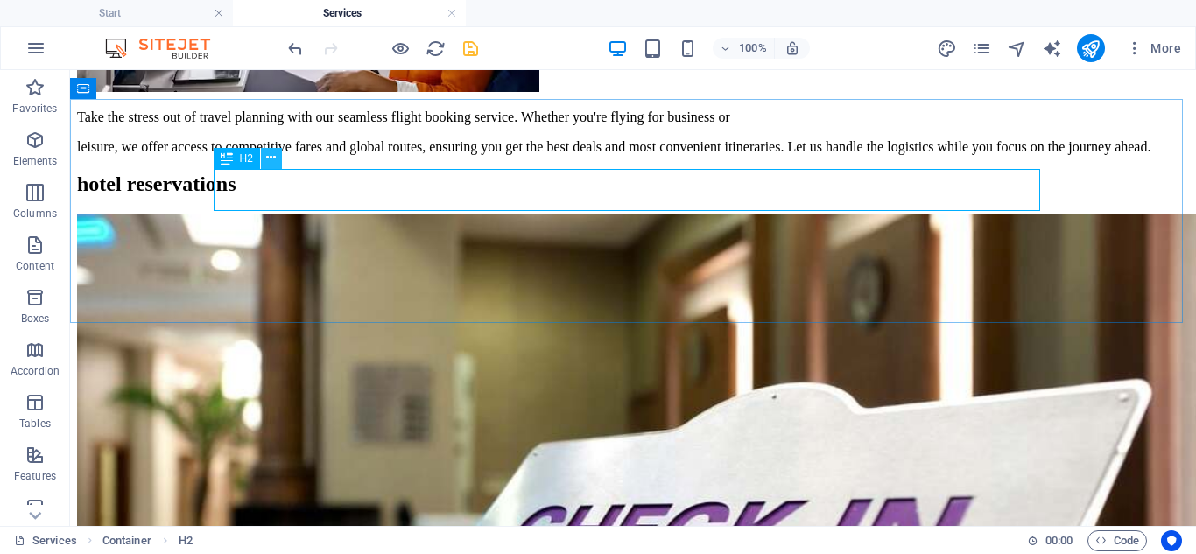
click at [267, 161] on icon at bounding box center [271, 158] width 10 height 18
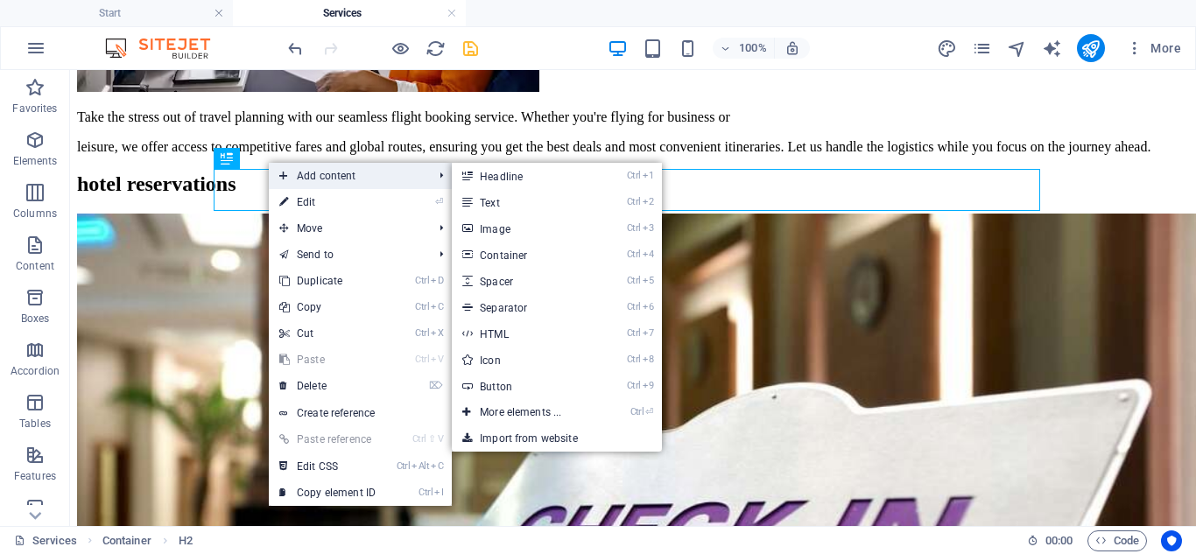
click at [280, 174] on icon at bounding box center [283, 176] width 9 height 26
click at [497, 221] on link "Ctrl 3 Image" at bounding box center [524, 228] width 144 height 26
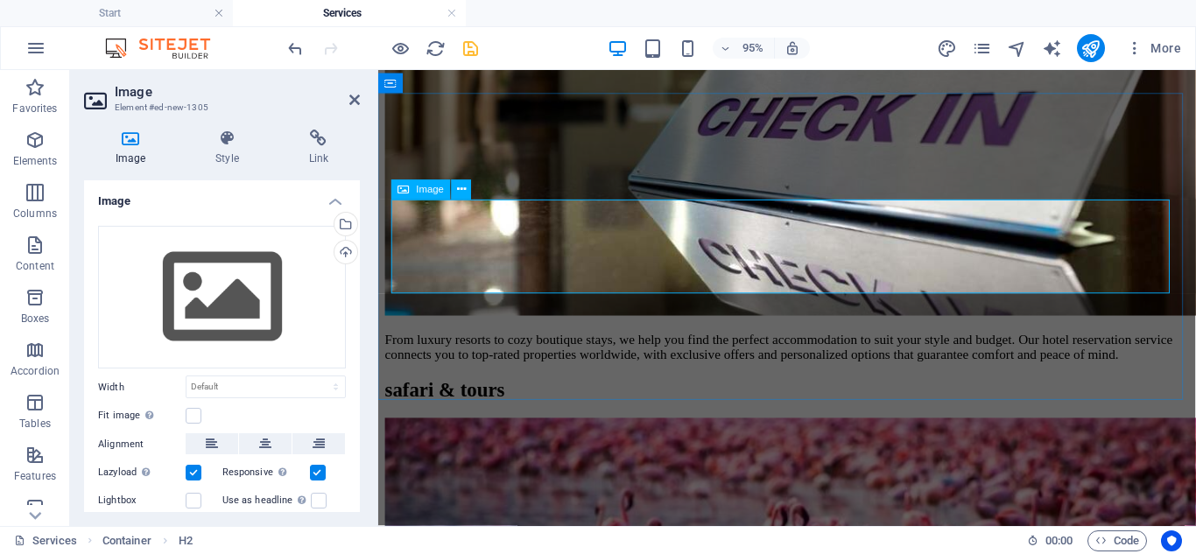
scroll to position [2056, 0]
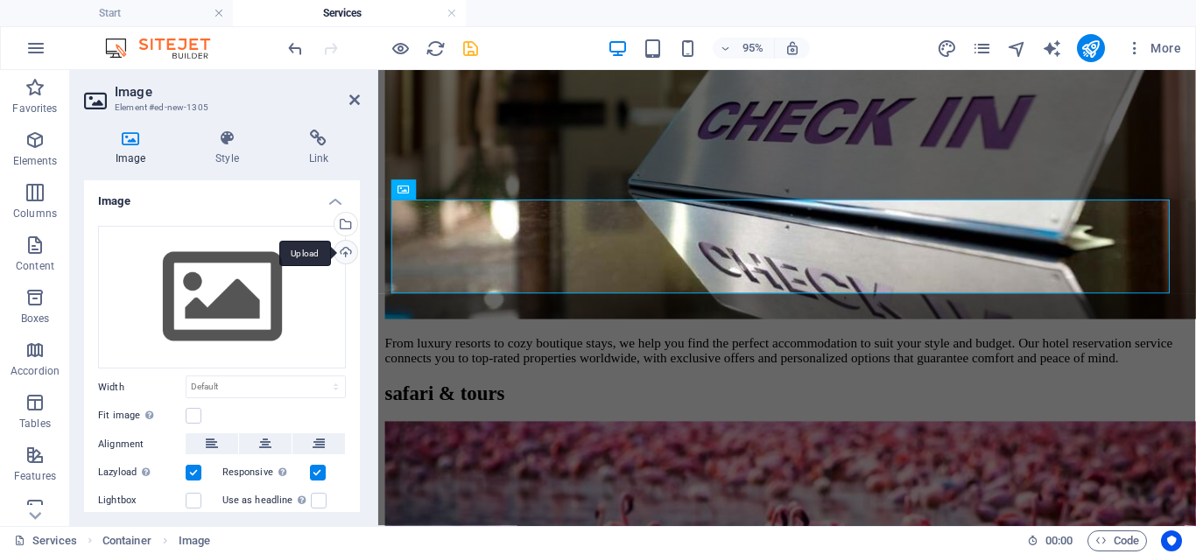
click at [344, 246] on div "Upload" at bounding box center [344, 254] width 26 height 26
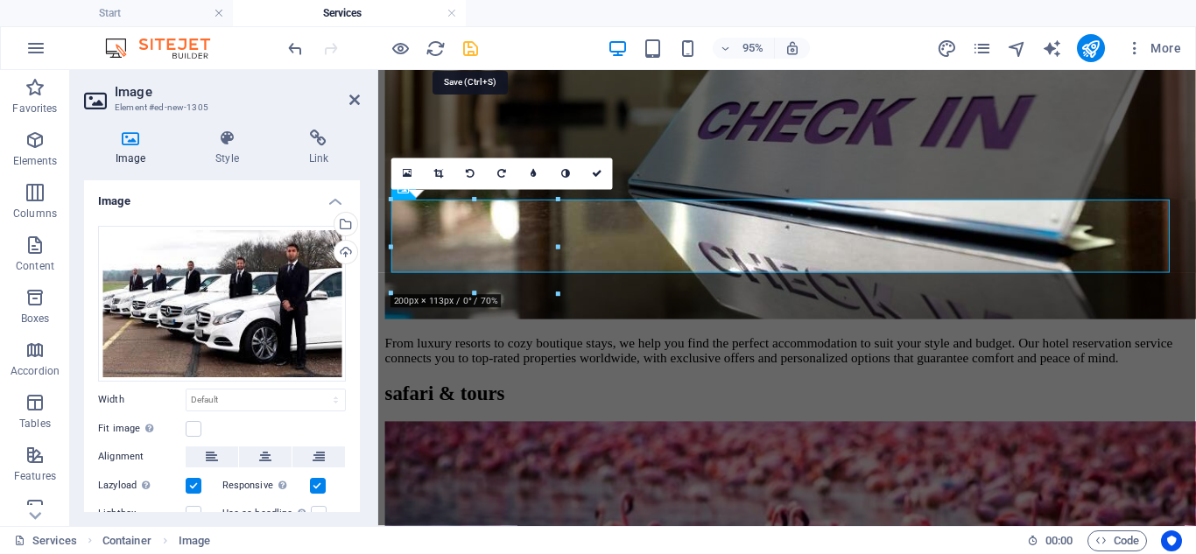
click at [464, 46] on icon "save" at bounding box center [470, 49] width 20 height 20
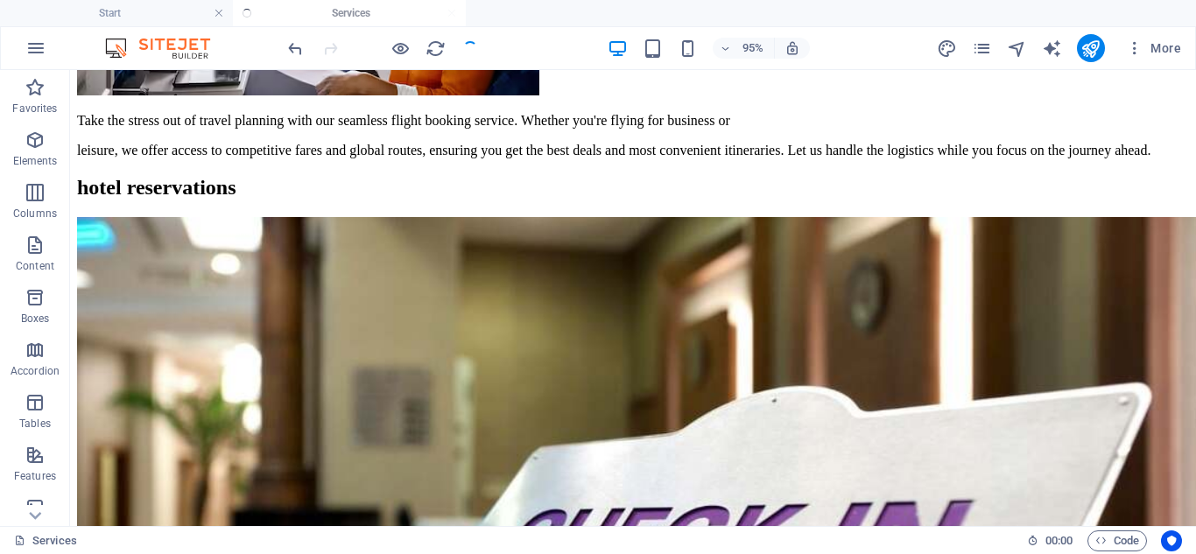
scroll to position [2060, 0]
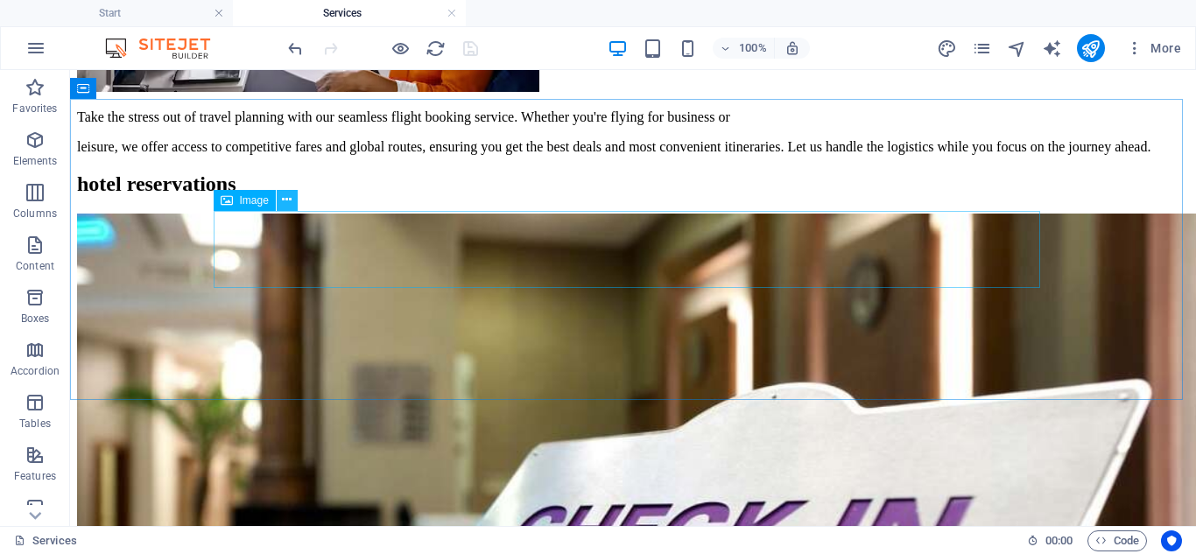
click at [283, 202] on icon at bounding box center [287, 200] width 10 height 18
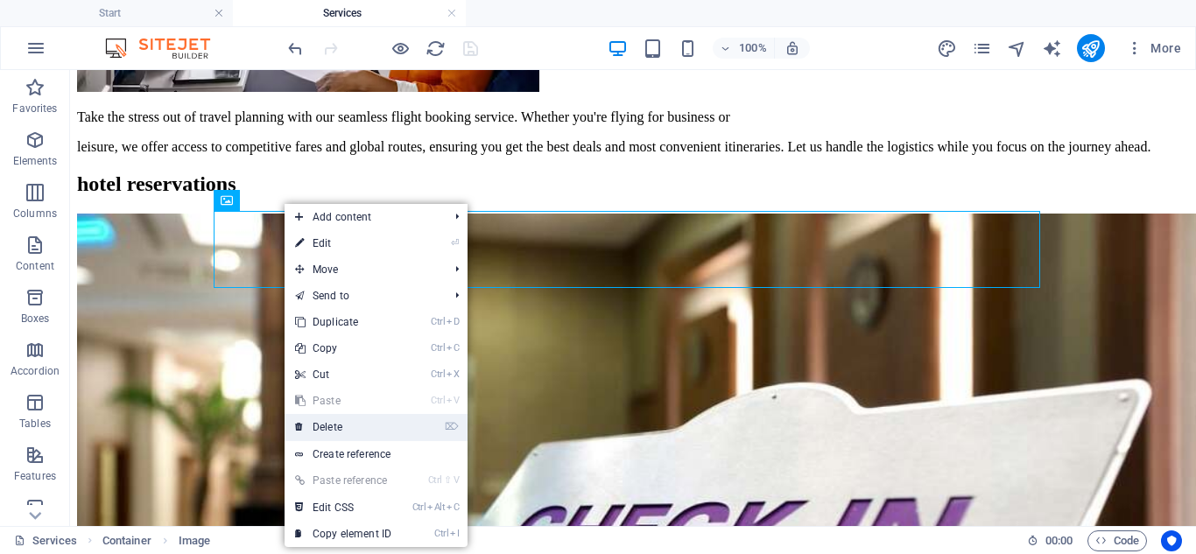
click at [312, 419] on link "⌦ Delete" at bounding box center [342, 427] width 117 height 26
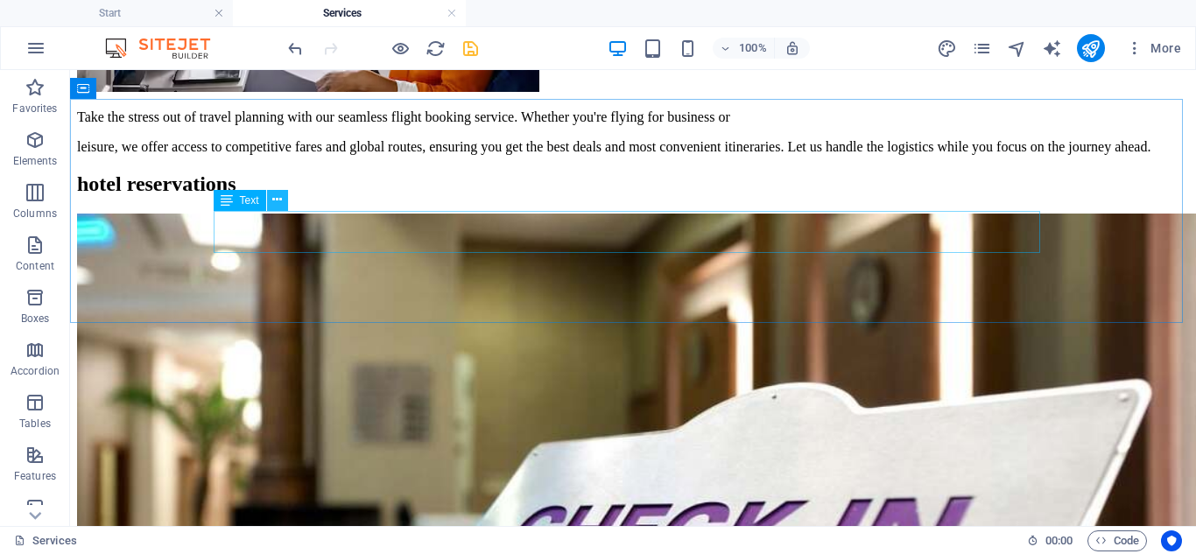
click at [282, 200] on icon at bounding box center [277, 200] width 10 height 18
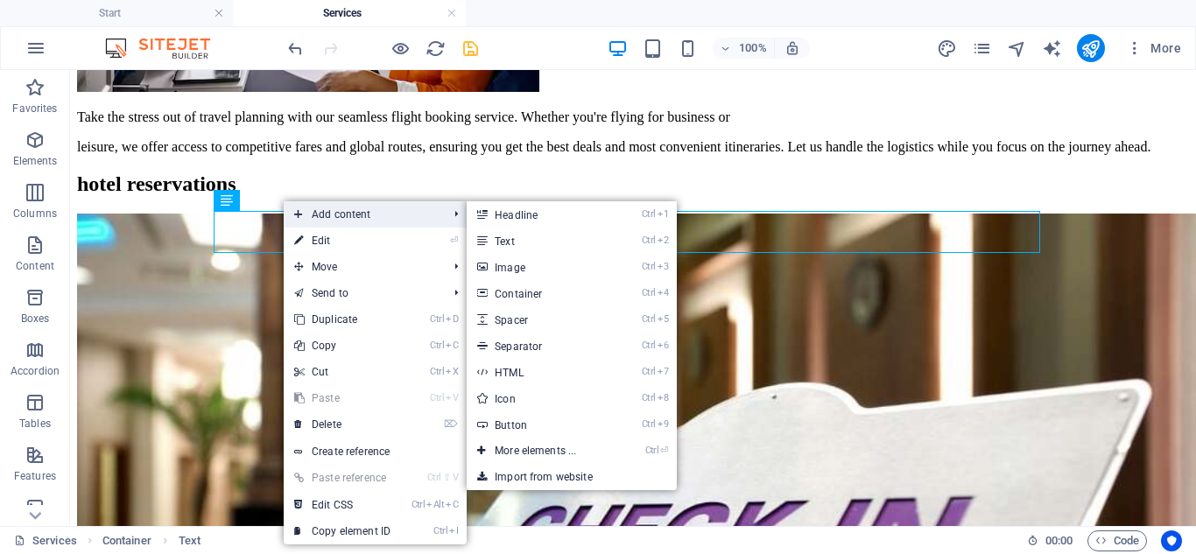
click at [324, 220] on span "Add content" at bounding box center [362, 214] width 157 height 26
click at [528, 256] on link "Ctrl 3 Image" at bounding box center [539, 267] width 144 height 26
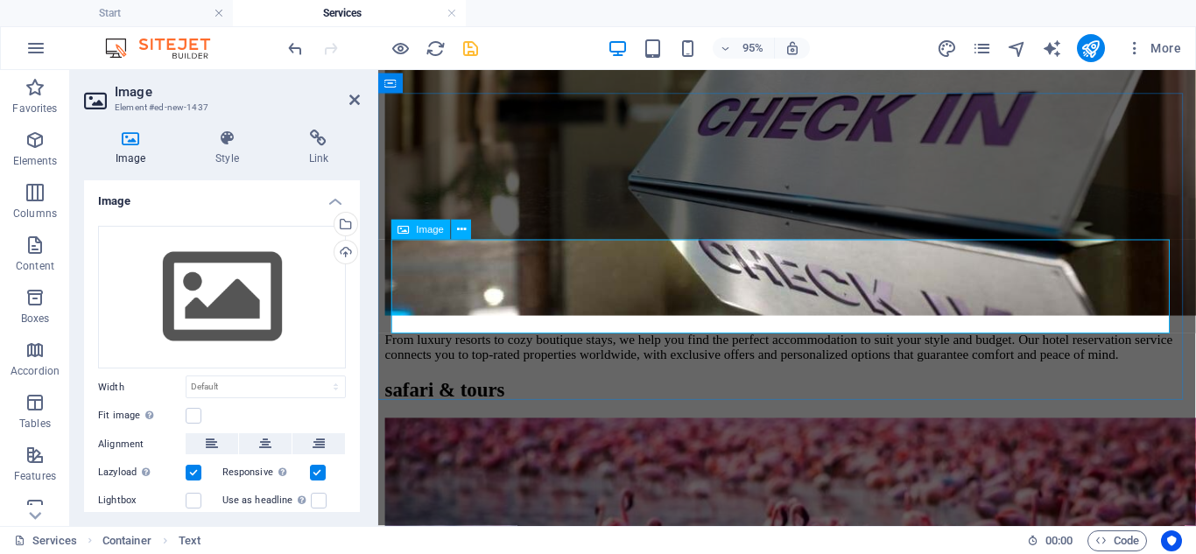
scroll to position [2056, 0]
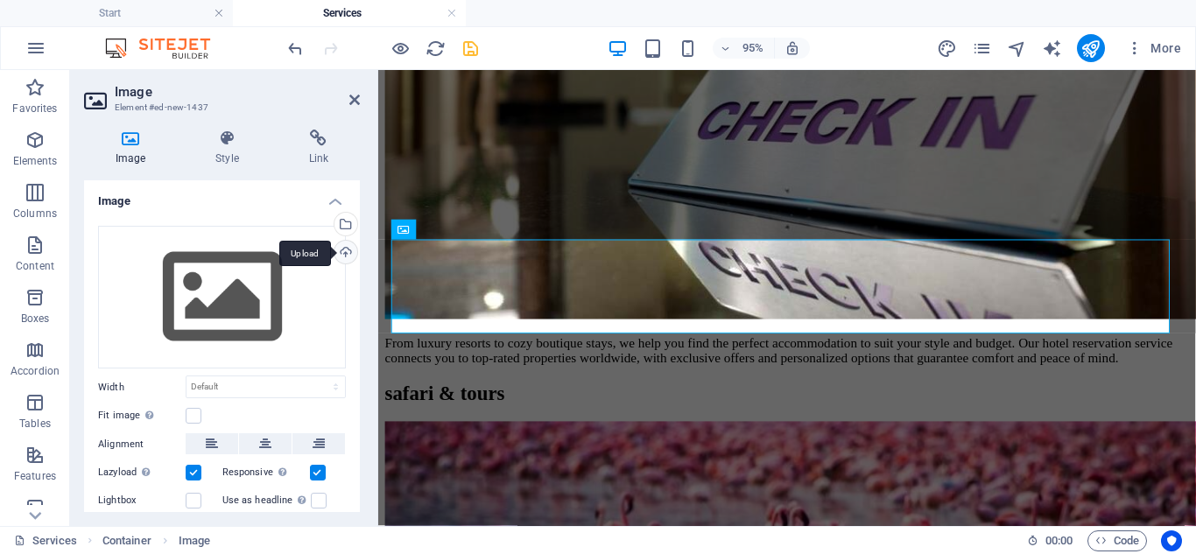
click at [349, 246] on div "Upload" at bounding box center [344, 254] width 26 height 26
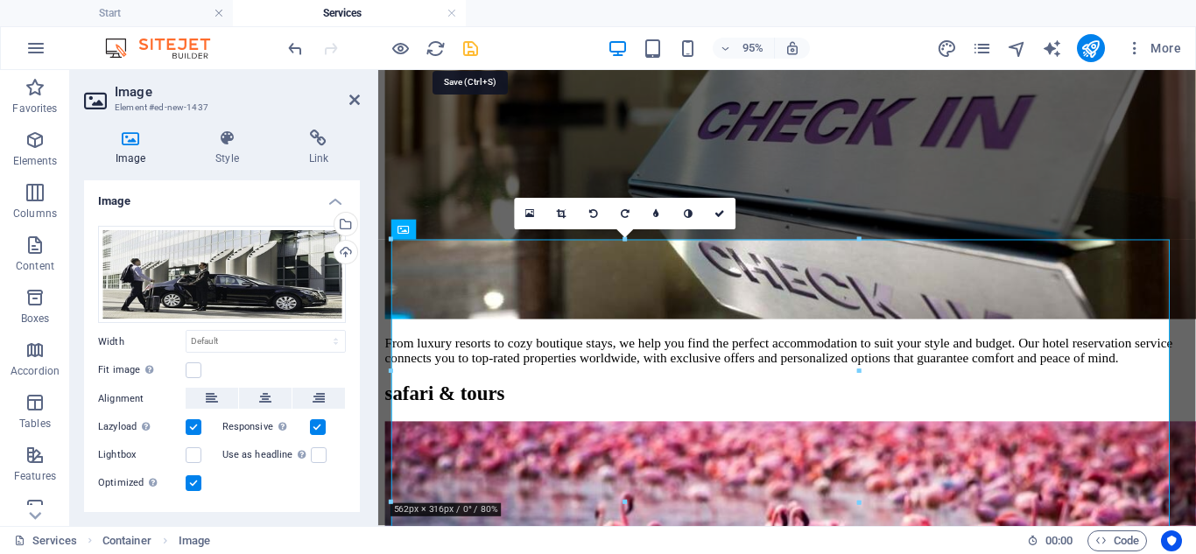
click at [469, 50] on icon "save" at bounding box center [470, 49] width 20 height 20
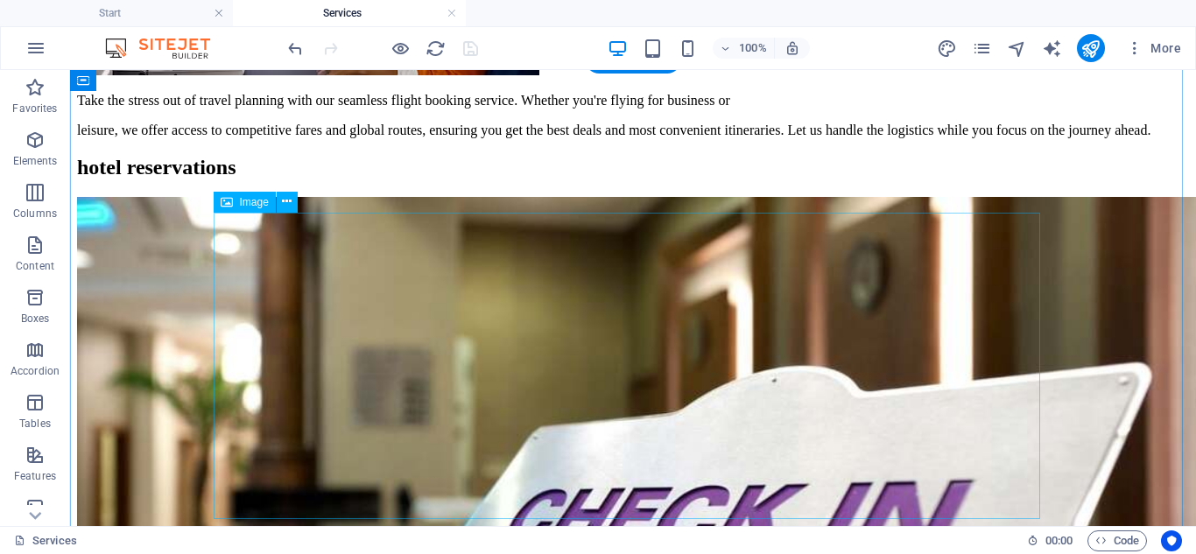
scroll to position [2060, 0]
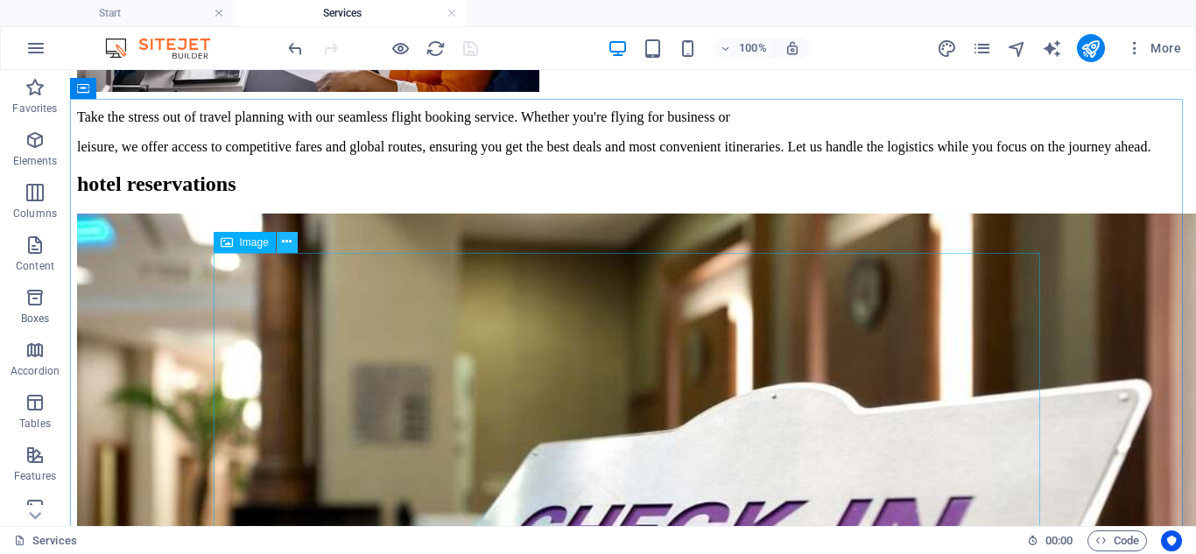
click at [285, 241] on icon at bounding box center [287, 242] width 10 height 18
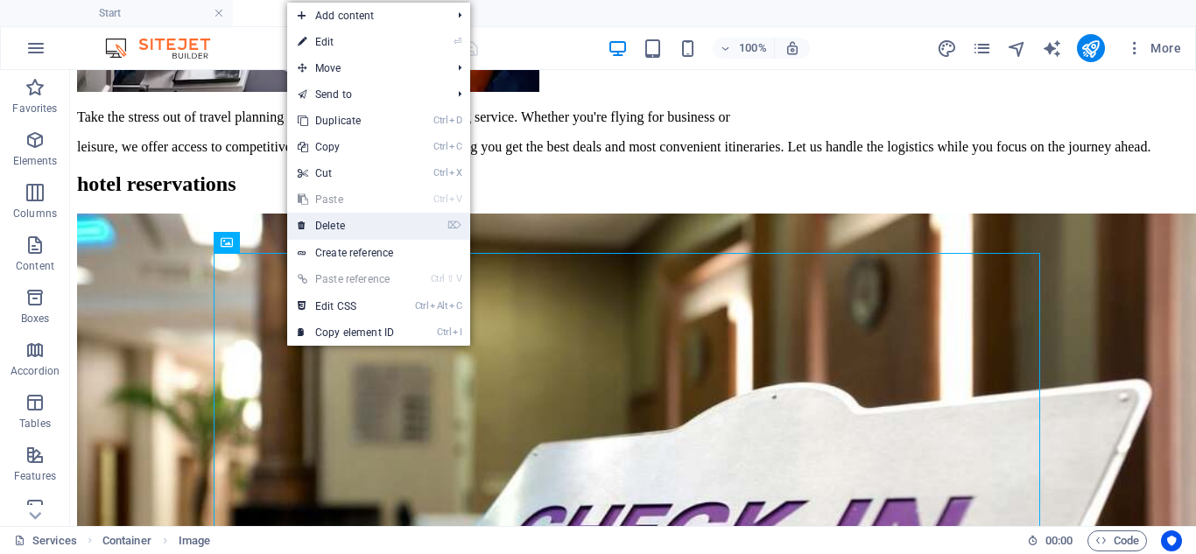
click at [334, 233] on link "⌦ Delete" at bounding box center [345, 226] width 117 height 26
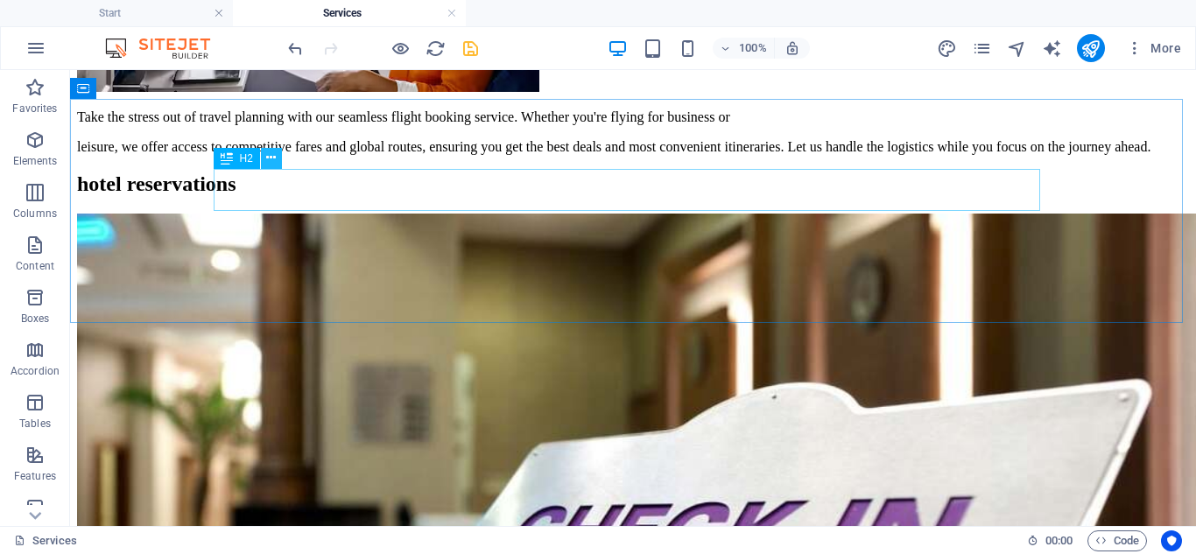
click at [269, 162] on icon at bounding box center [271, 158] width 10 height 18
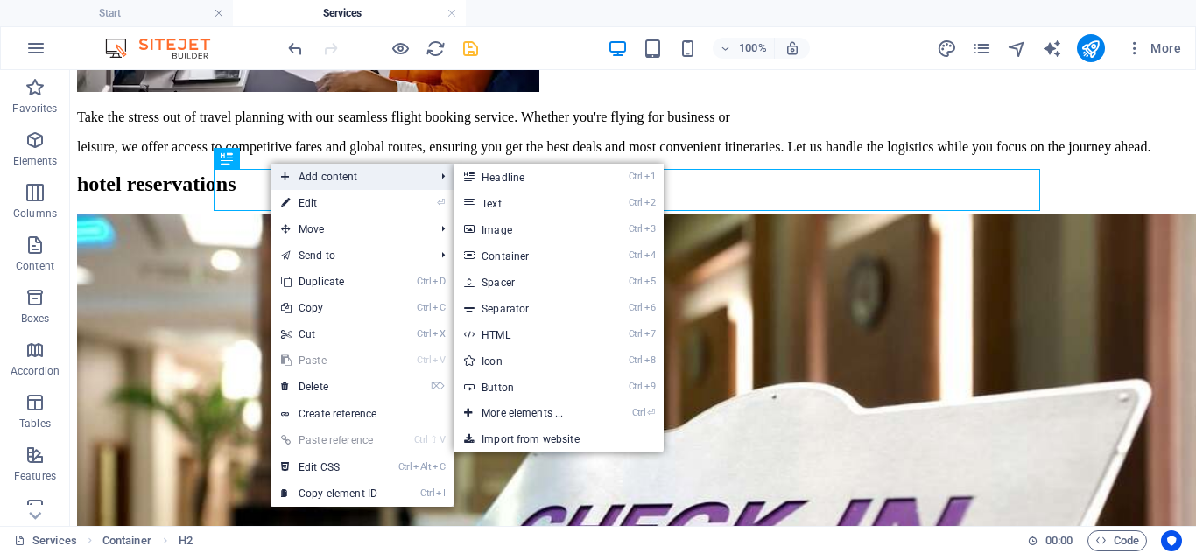
click at [290, 173] on span "Add content" at bounding box center [348, 177] width 157 height 26
click at [499, 222] on link "Ctrl 3 Image" at bounding box center [525, 229] width 144 height 26
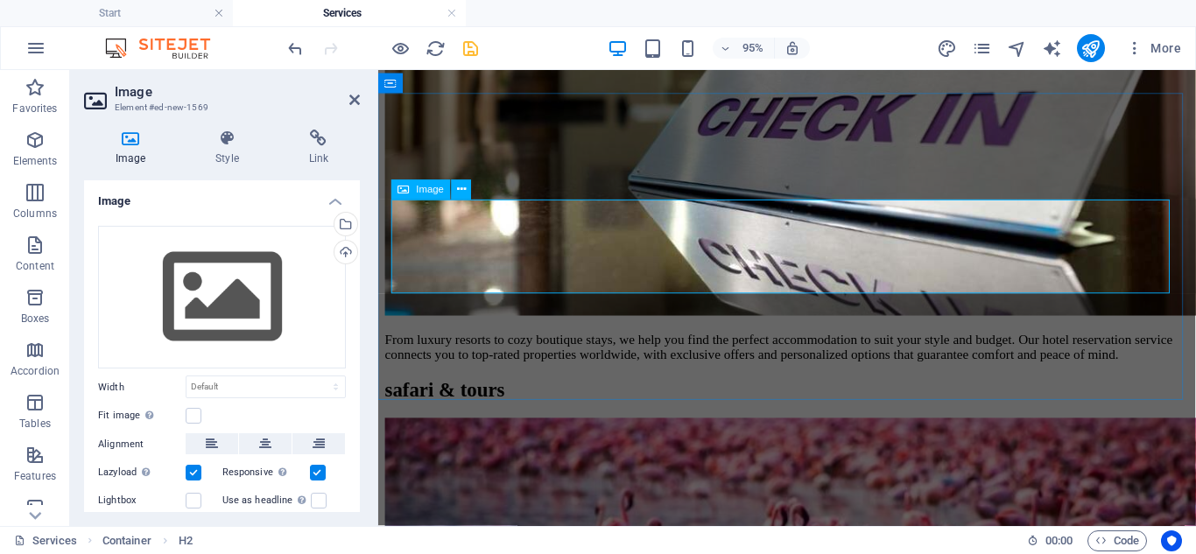
scroll to position [2056, 0]
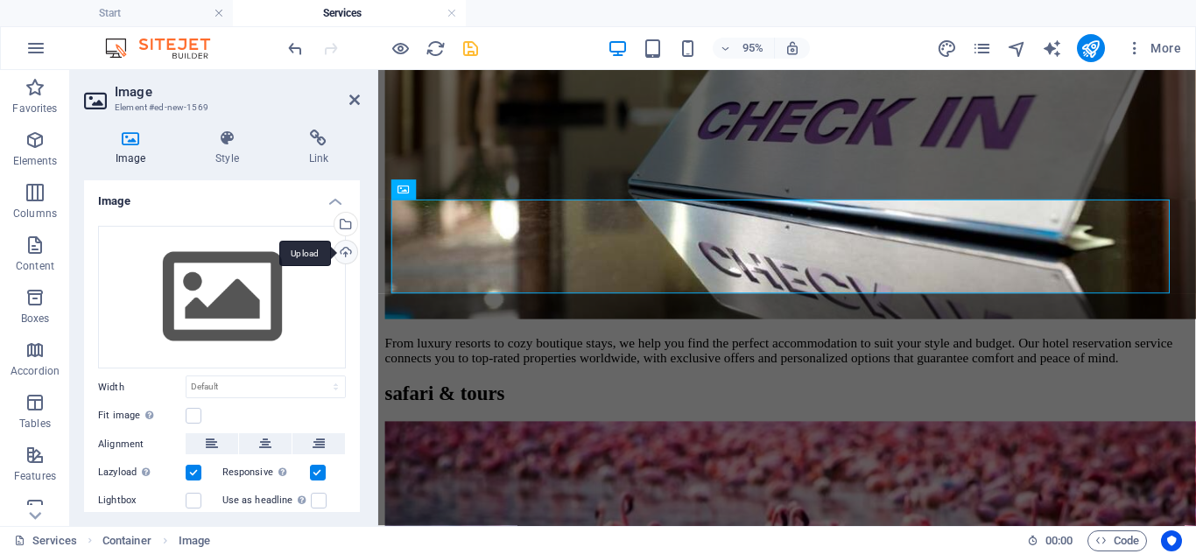
click at [338, 256] on div "Upload" at bounding box center [344, 254] width 26 height 26
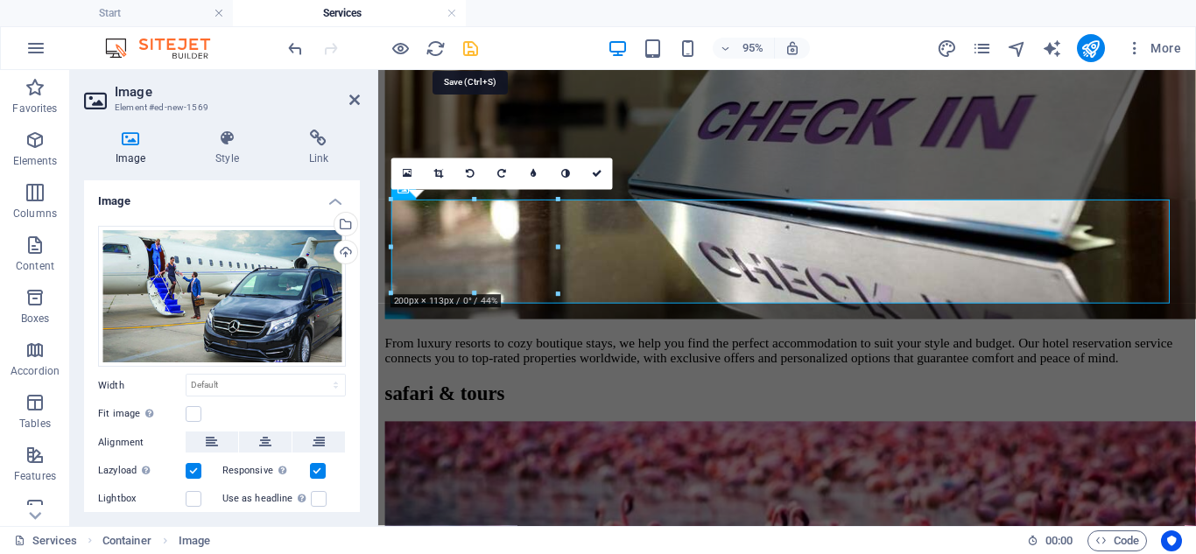
click at [461, 52] on icon "save" at bounding box center [470, 49] width 20 height 20
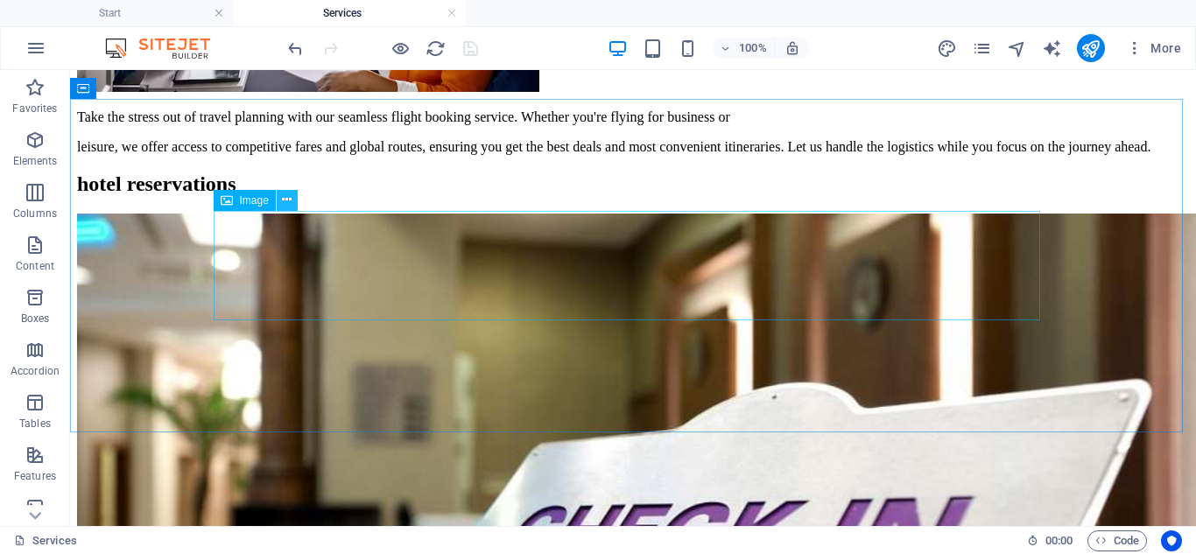
click at [284, 200] on icon at bounding box center [287, 200] width 10 height 18
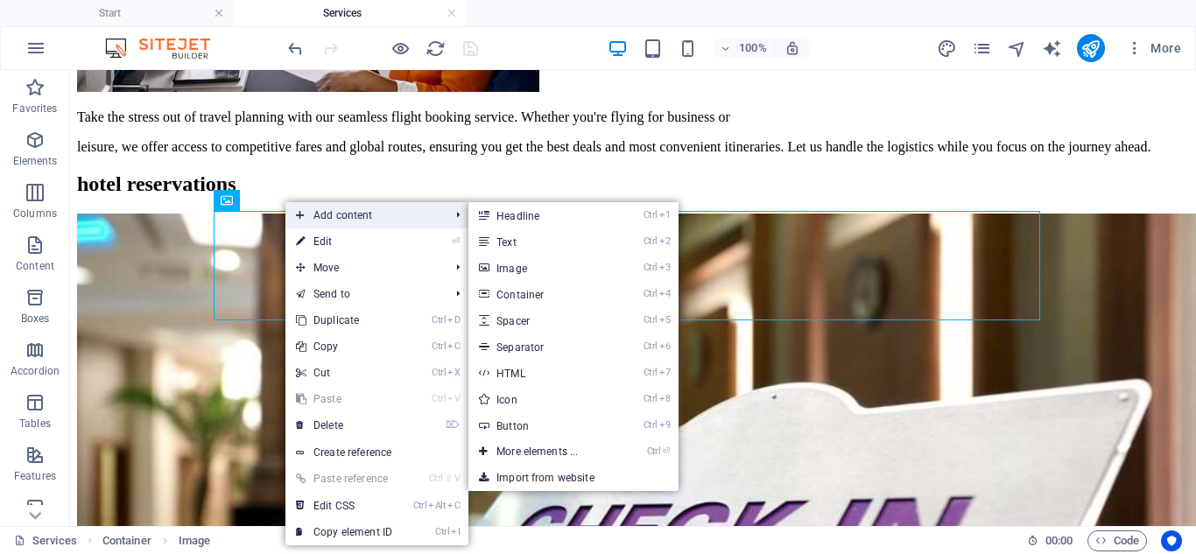
click at [313, 220] on span "Add content" at bounding box center [363, 215] width 157 height 26
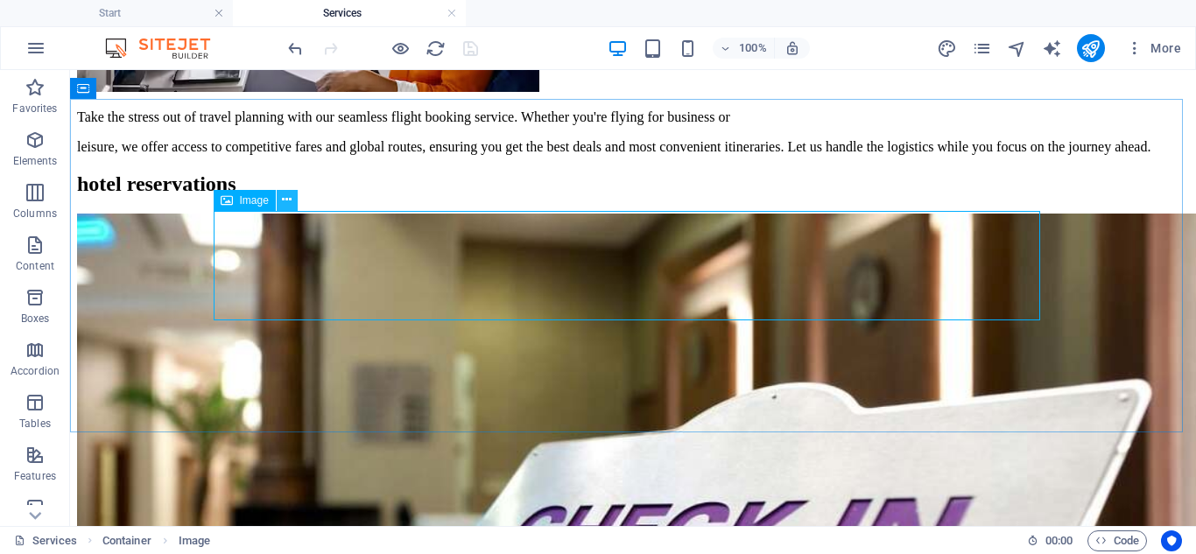
click at [282, 205] on icon at bounding box center [287, 200] width 10 height 18
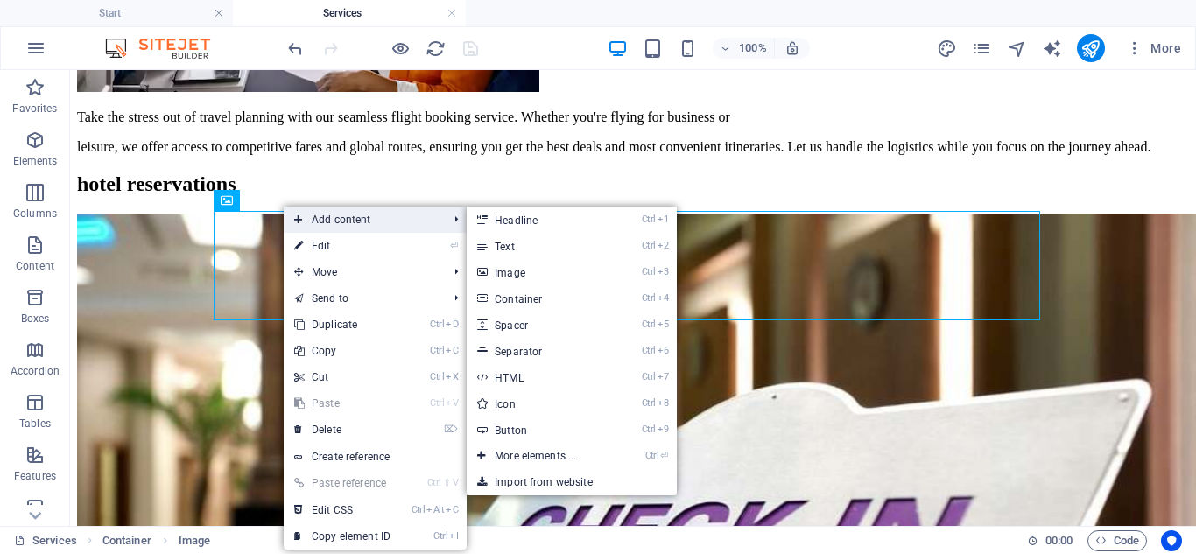
click at [298, 215] on icon at bounding box center [298, 220] width 9 height 26
click at [529, 260] on link "Ctrl 3 Image" at bounding box center [539, 272] width 144 height 26
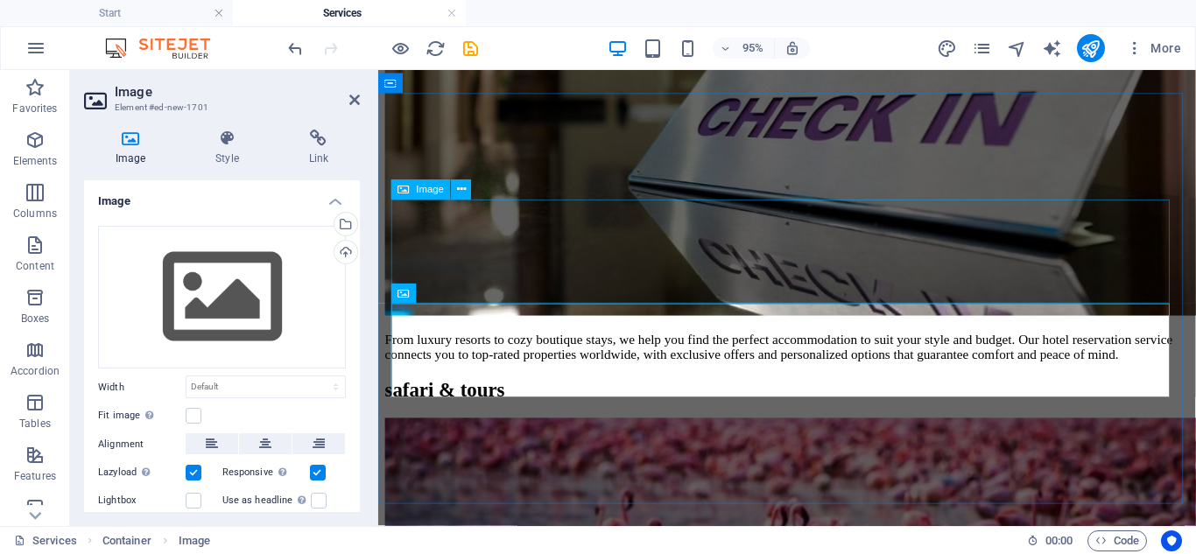
scroll to position [2056, 0]
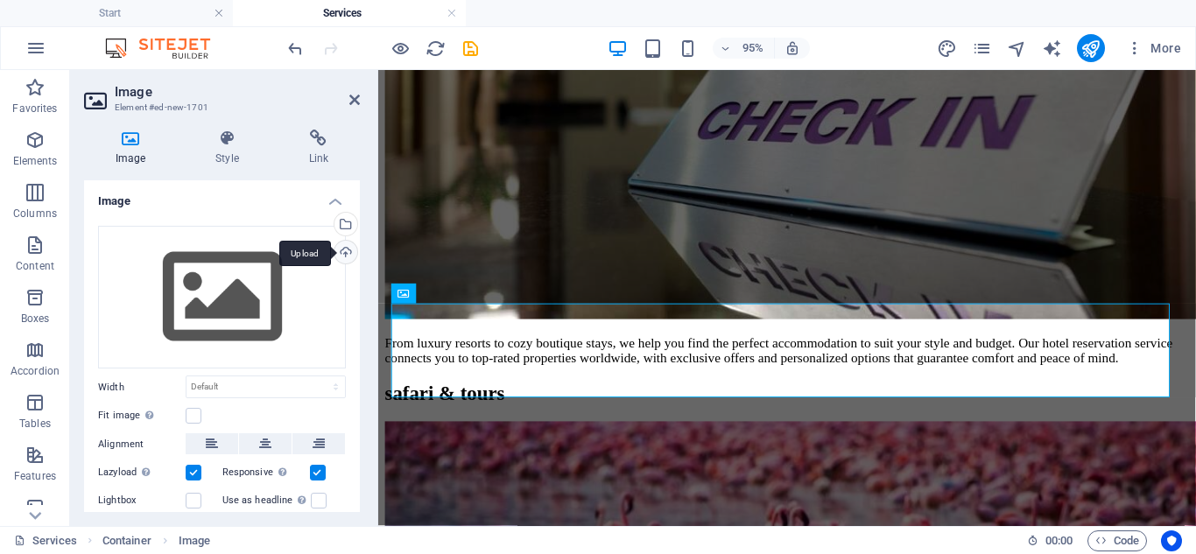
click at [341, 245] on div "Upload" at bounding box center [344, 254] width 26 height 26
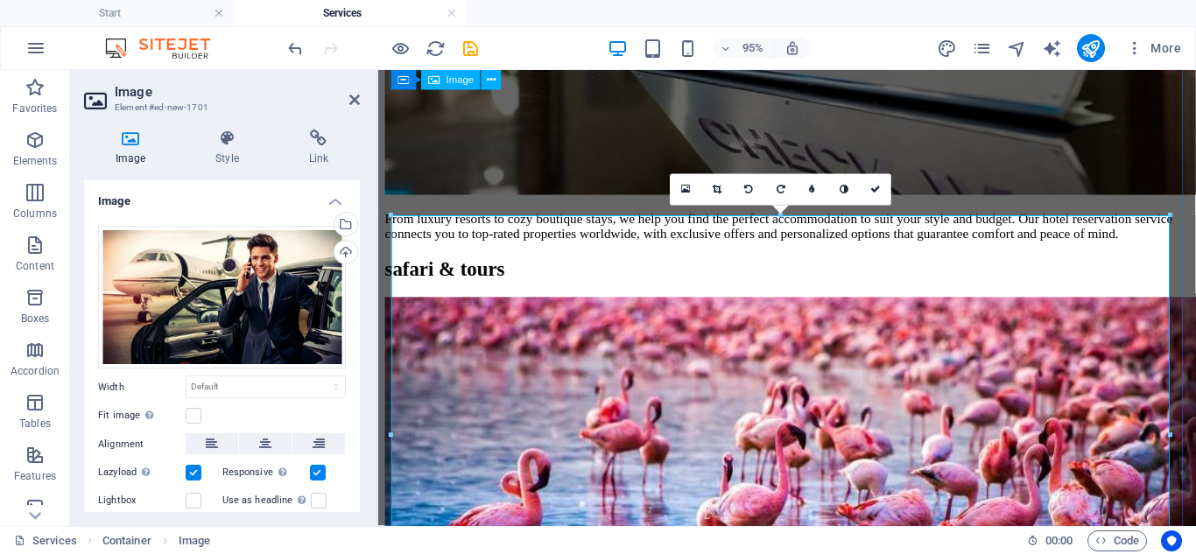
scroll to position [2144, 0]
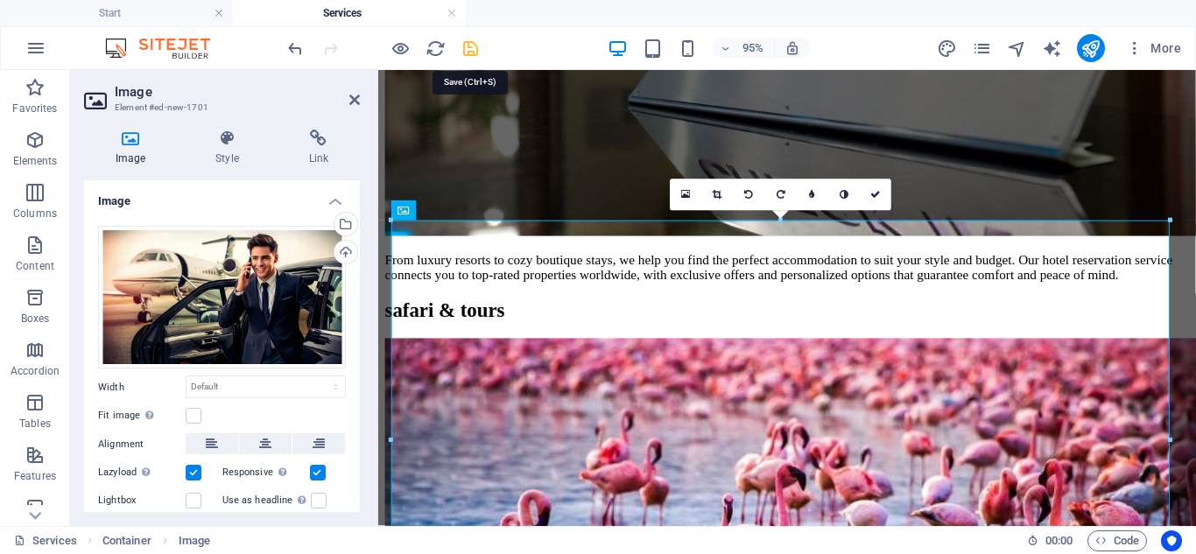
click at [470, 48] on icon "save" at bounding box center [470, 49] width 20 height 20
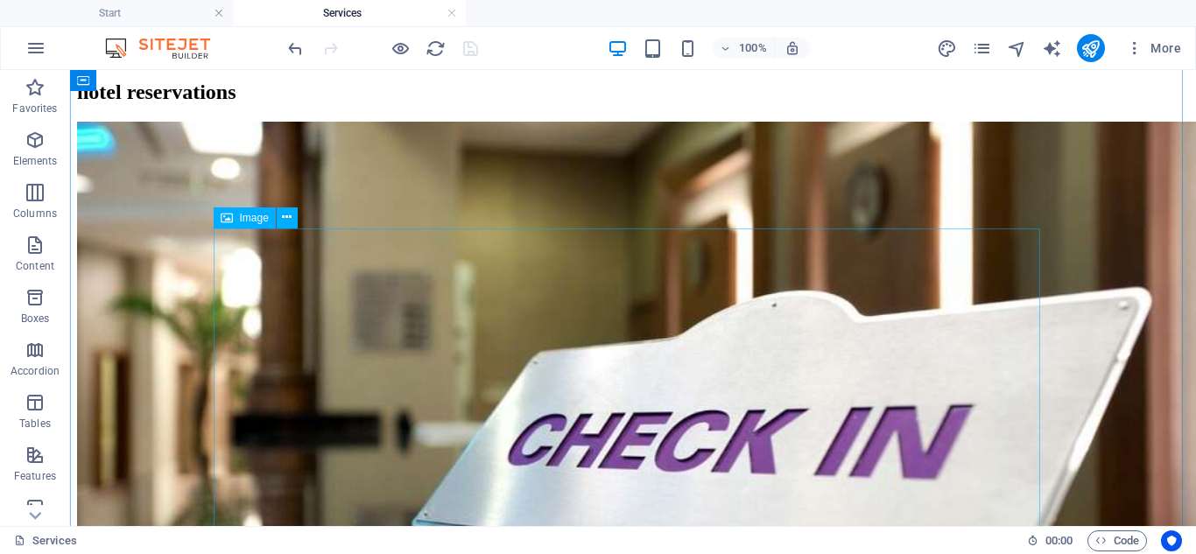
scroll to position [2064, 0]
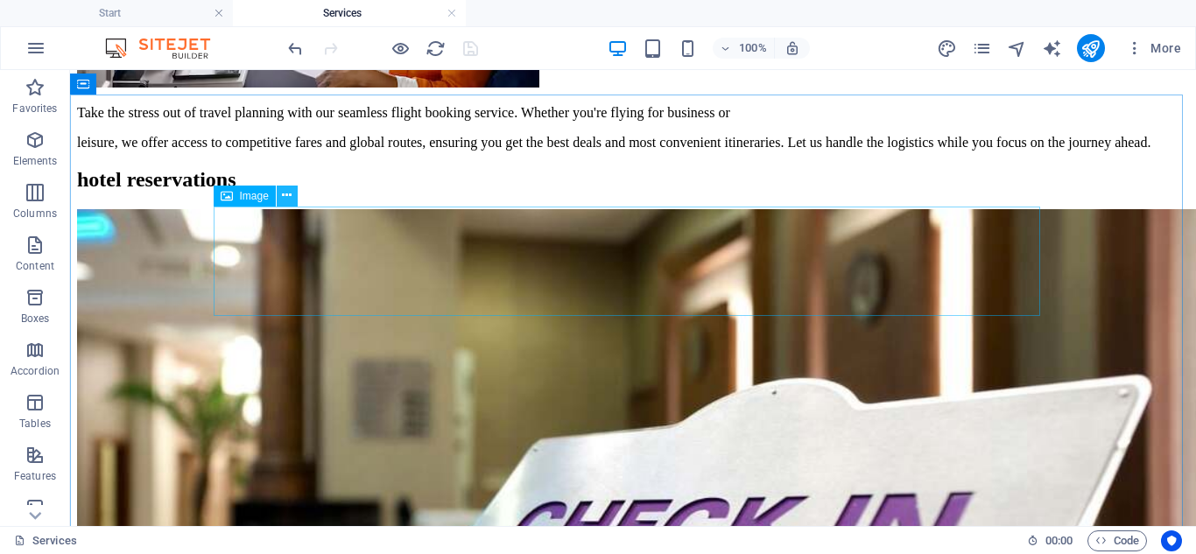
click at [281, 200] on button at bounding box center [287, 196] width 21 height 21
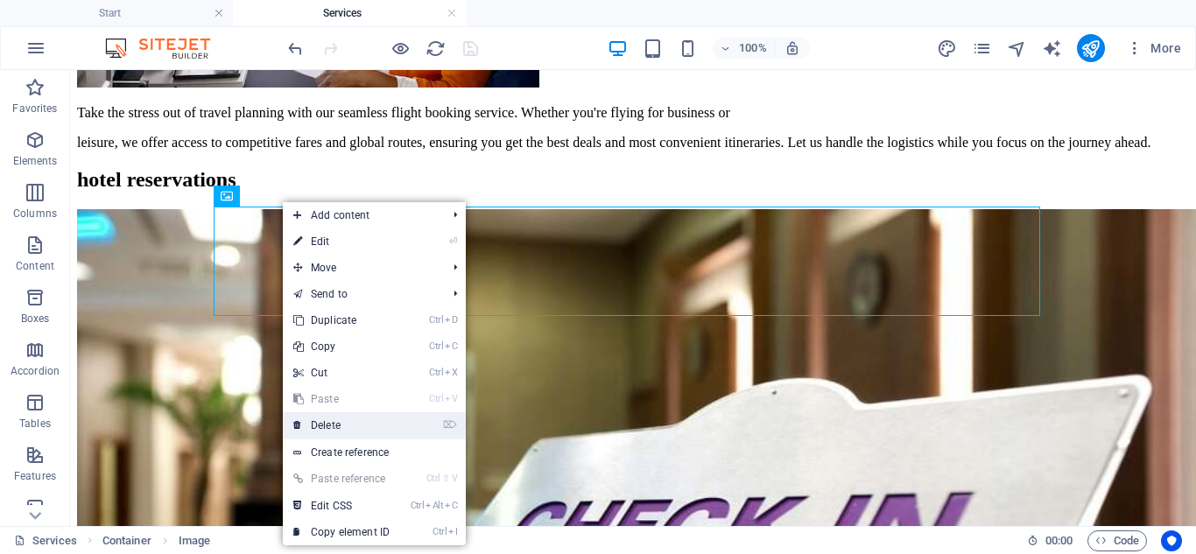
click at [329, 420] on link "⌦ Delete" at bounding box center [341, 425] width 117 height 26
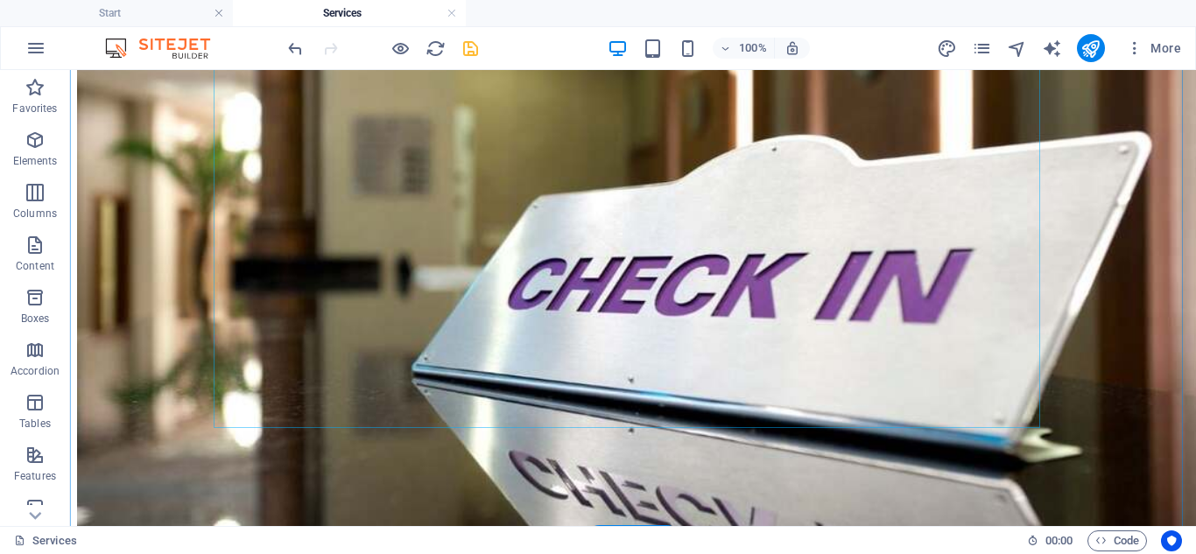
scroll to position [2327, 0]
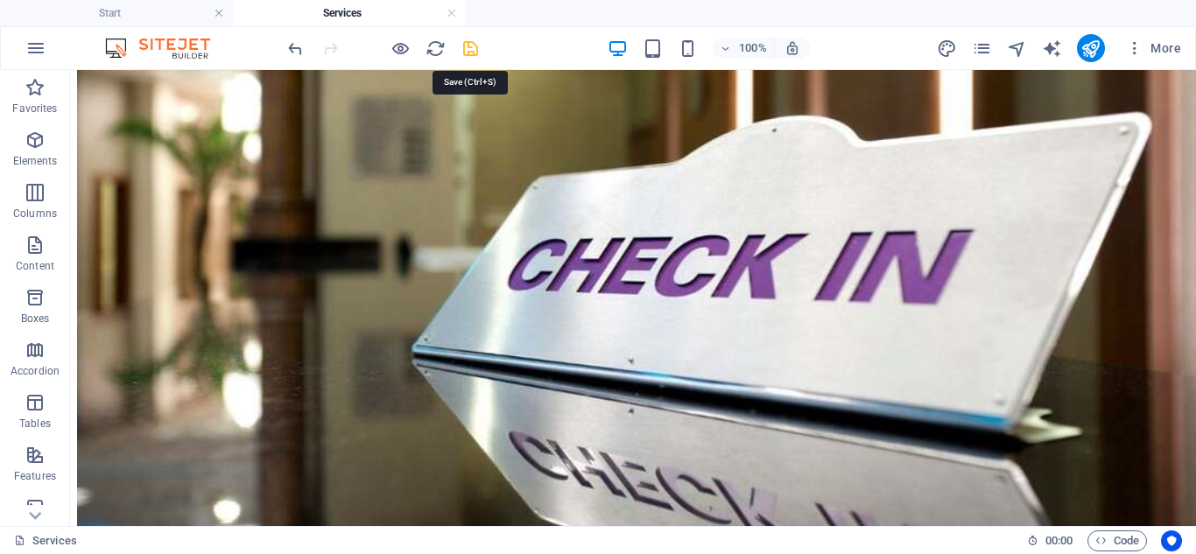
click at [460, 47] on icon "save" at bounding box center [470, 49] width 20 height 20
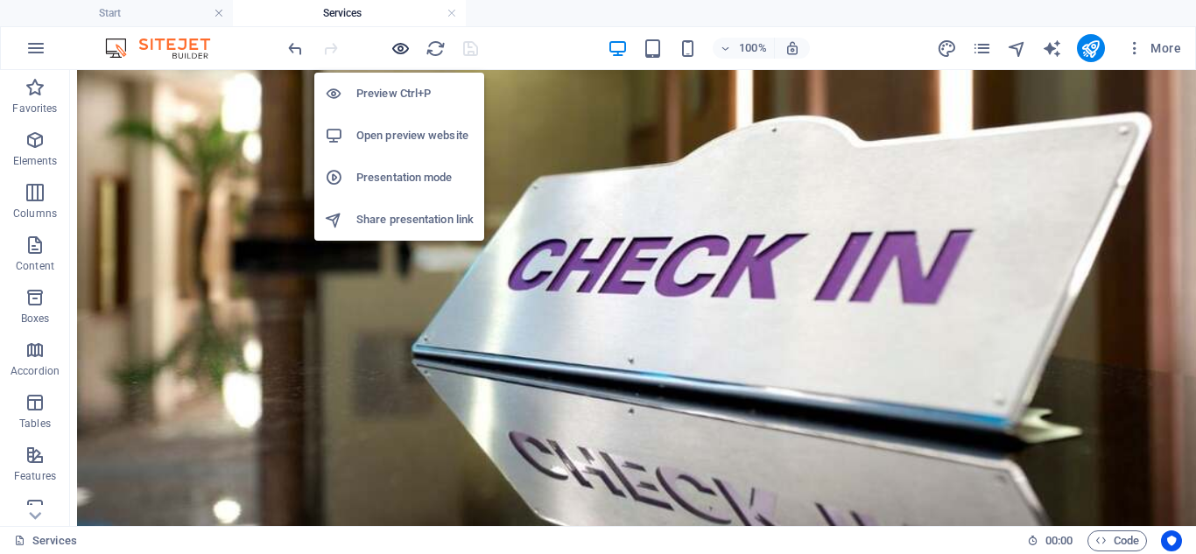
click at [398, 47] on icon "button" at bounding box center [400, 49] width 20 height 20
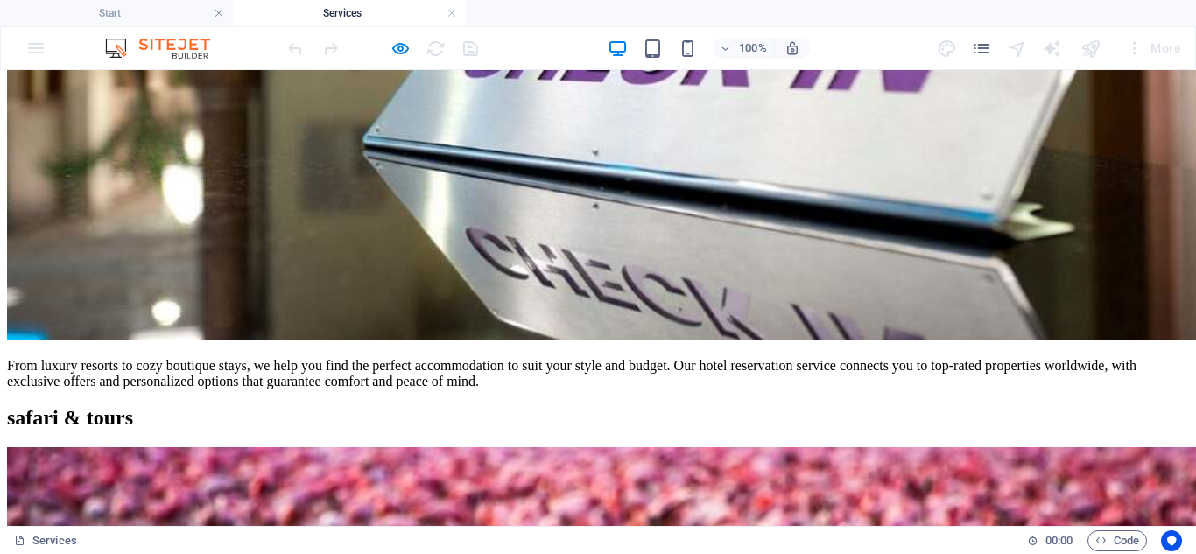
scroll to position [2589, 0]
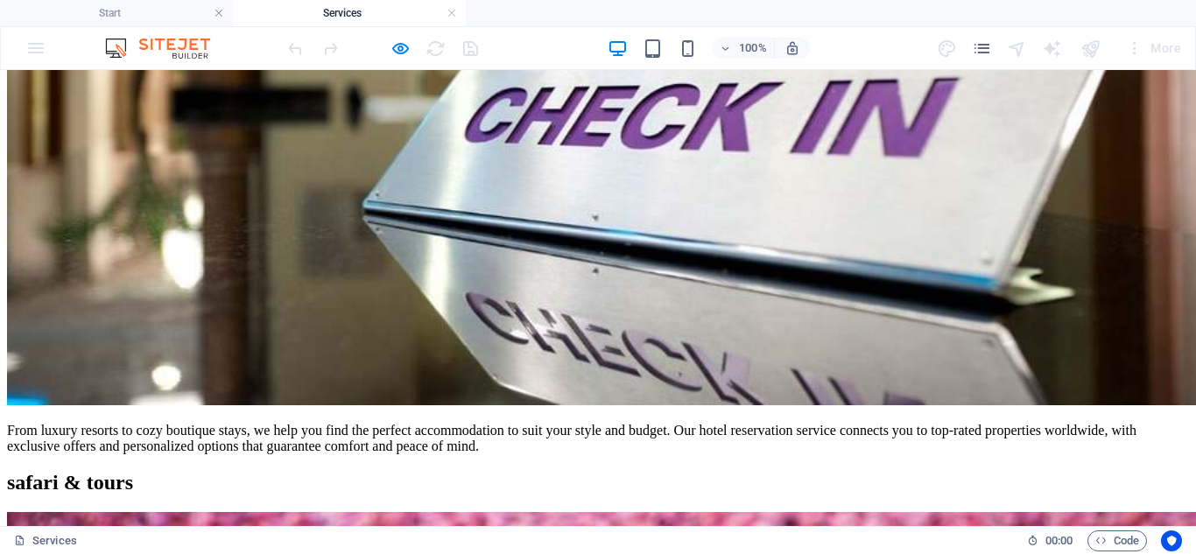
click at [0, 0] on div at bounding box center [0, 0] width 0 height 0
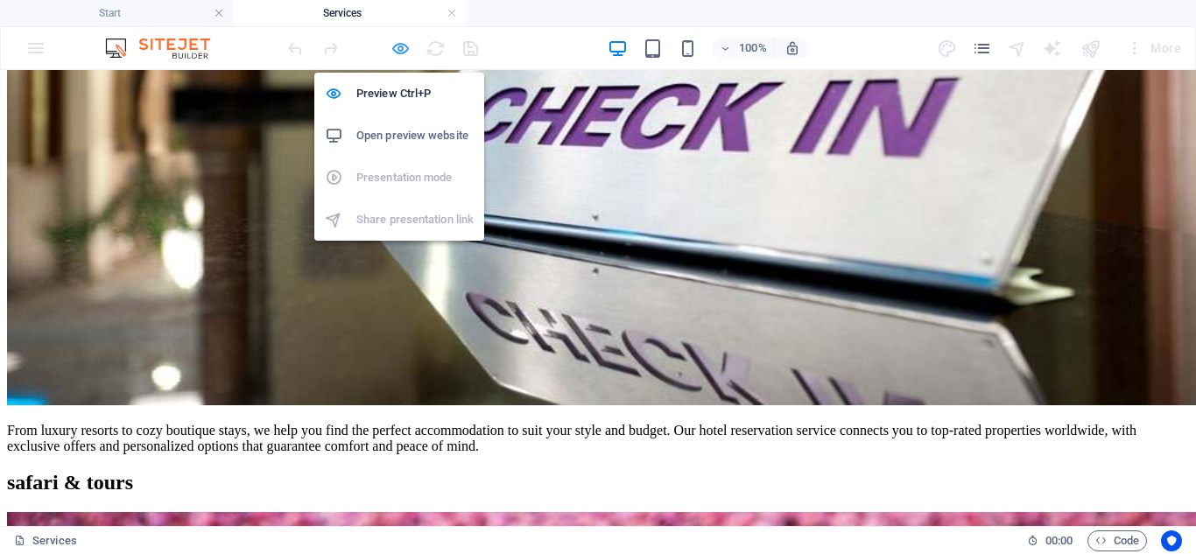
click at [392, 50] on icon "button" at bounding box center [400, 49] width 20 height 20
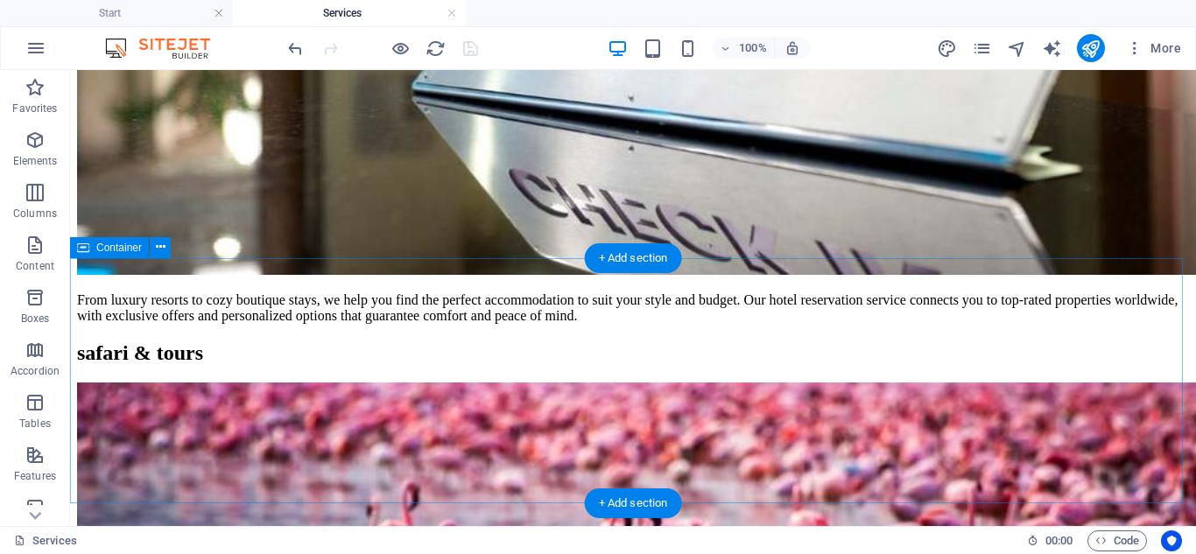
scroll to position [2764, 0]
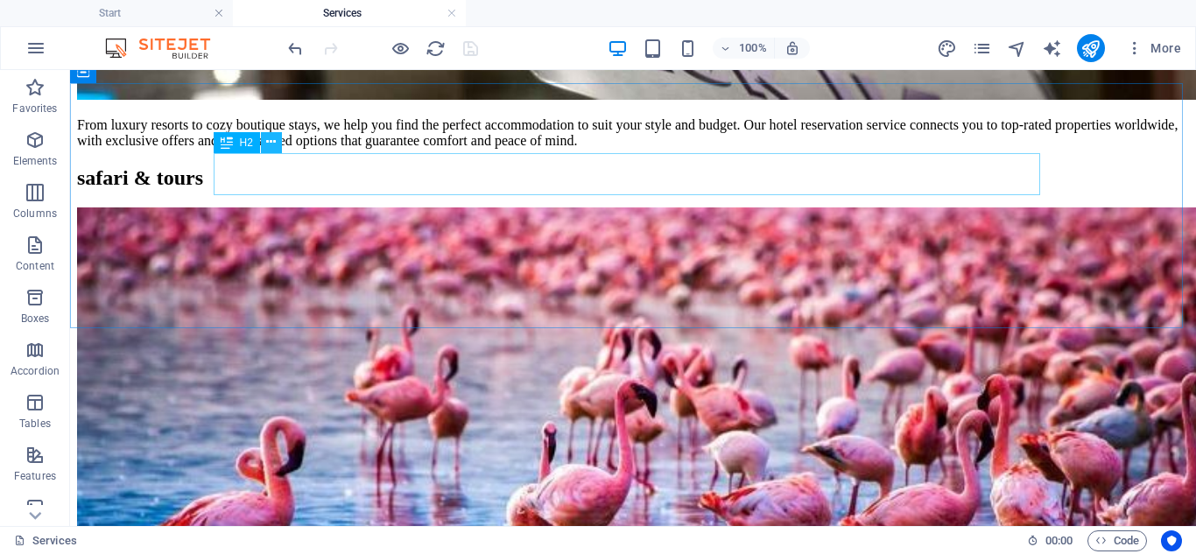
click at [269, 146] on icon at bounding box center [271, 142] width 10 height 18
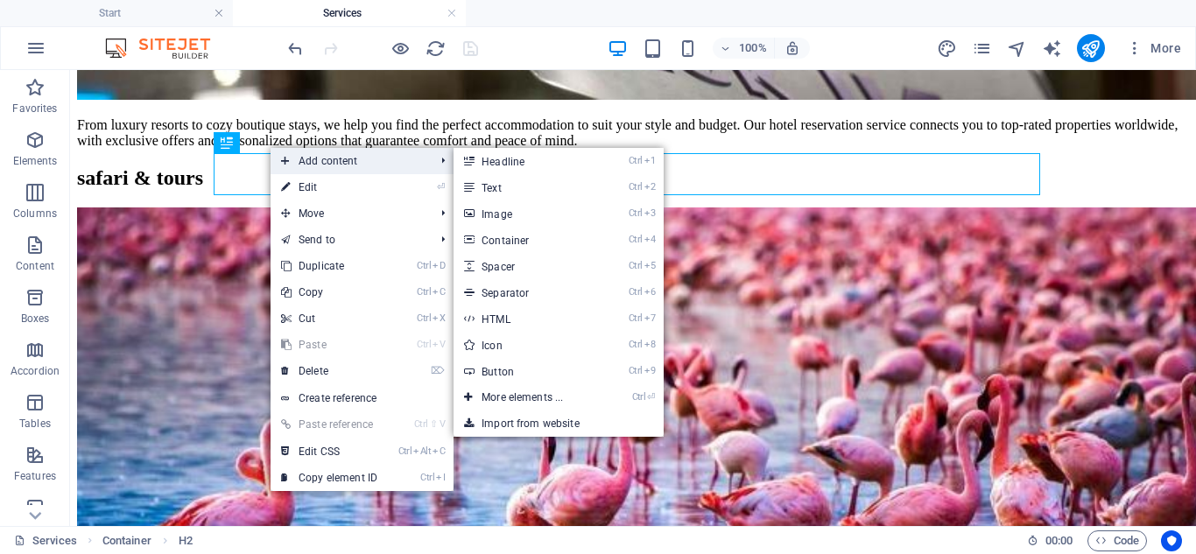
click at [285, 158] on icon at bounding box center [285, 161] width 9 height 26
click at [598, 224] on link "Ctrl 3 Image" at bounding box center [525, 213] width 144 height 26
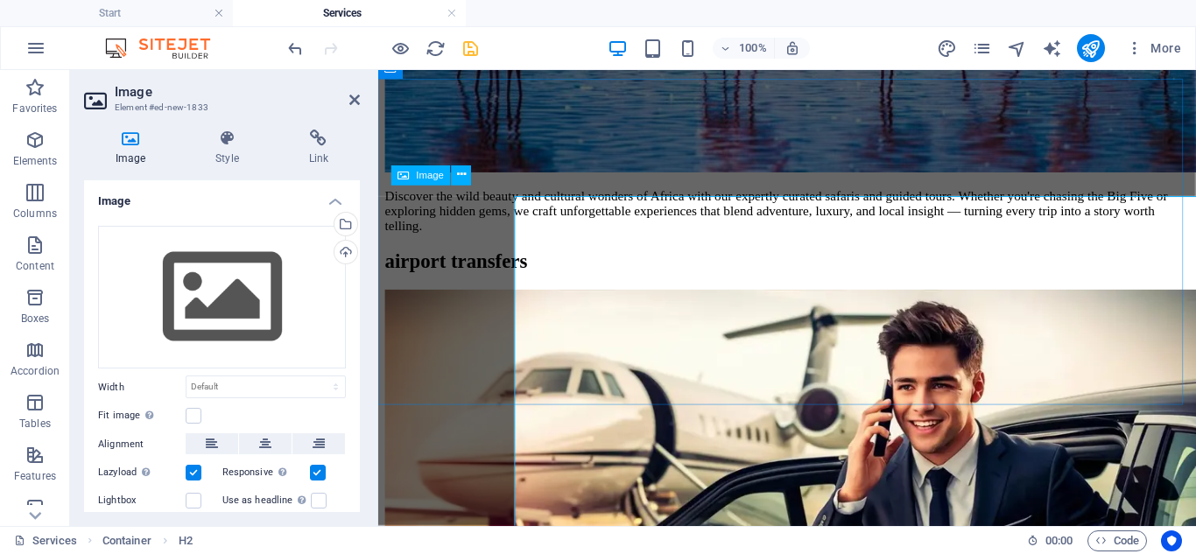
scroll to position [2756, 0]
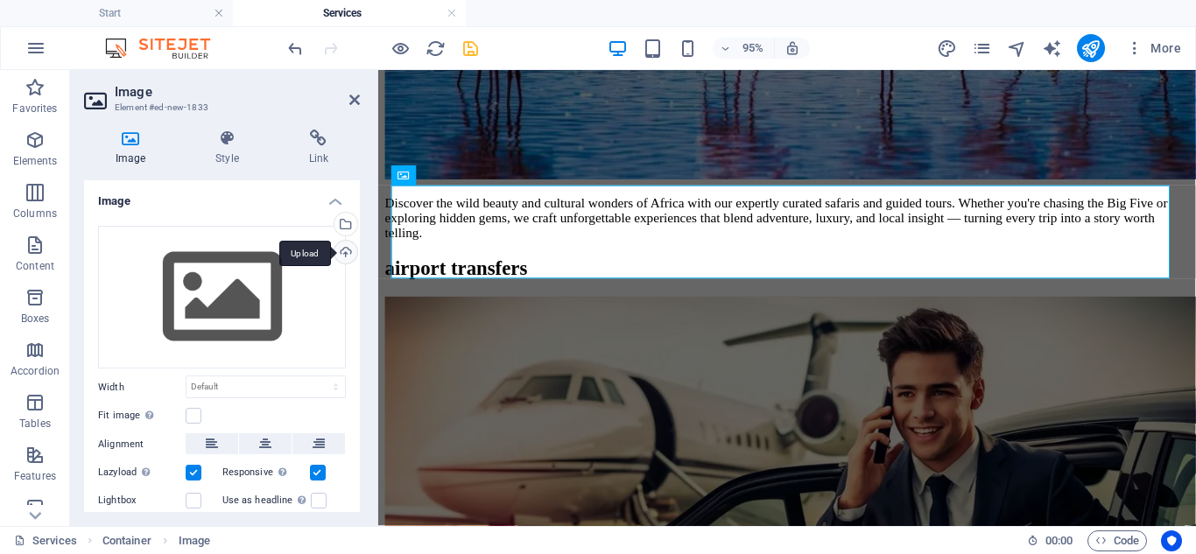
click at [339, 241] on div "Upload" at bounding box center [344, 254] width 26 height 26
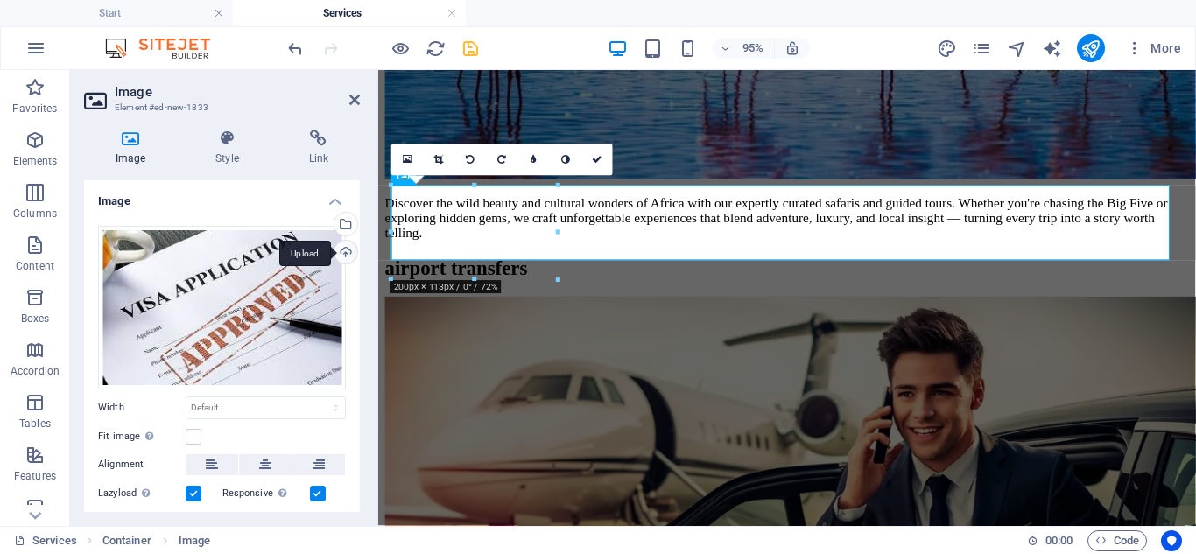
click at [348, 251] on div "Upload" at bounding box center [344, 254] width 26 height 26
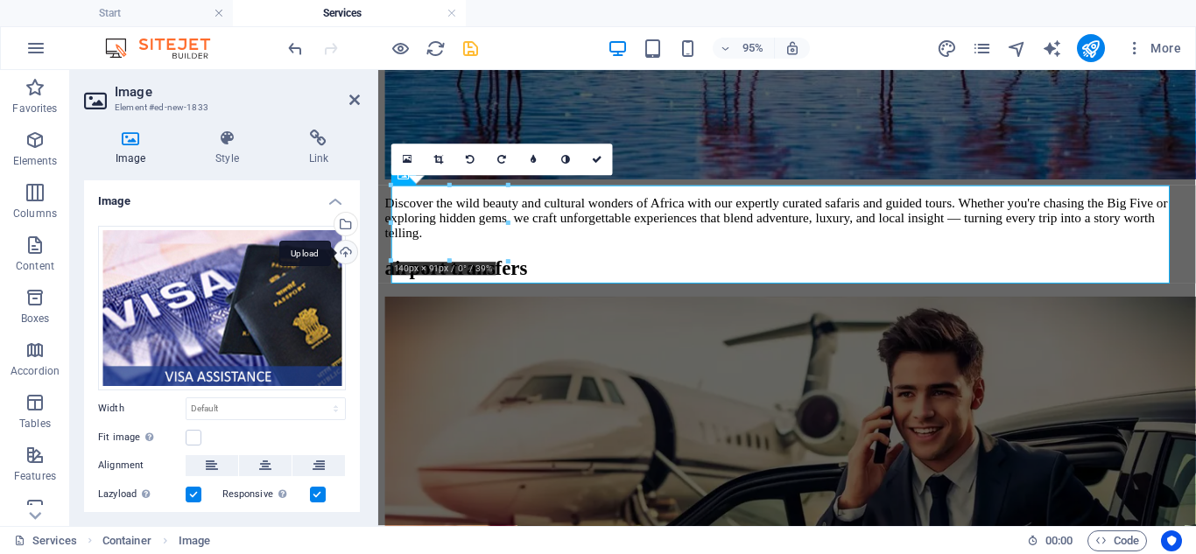
click at [344, 251] on div "Upload" at bounding box center [344, 254] width 26 height 26
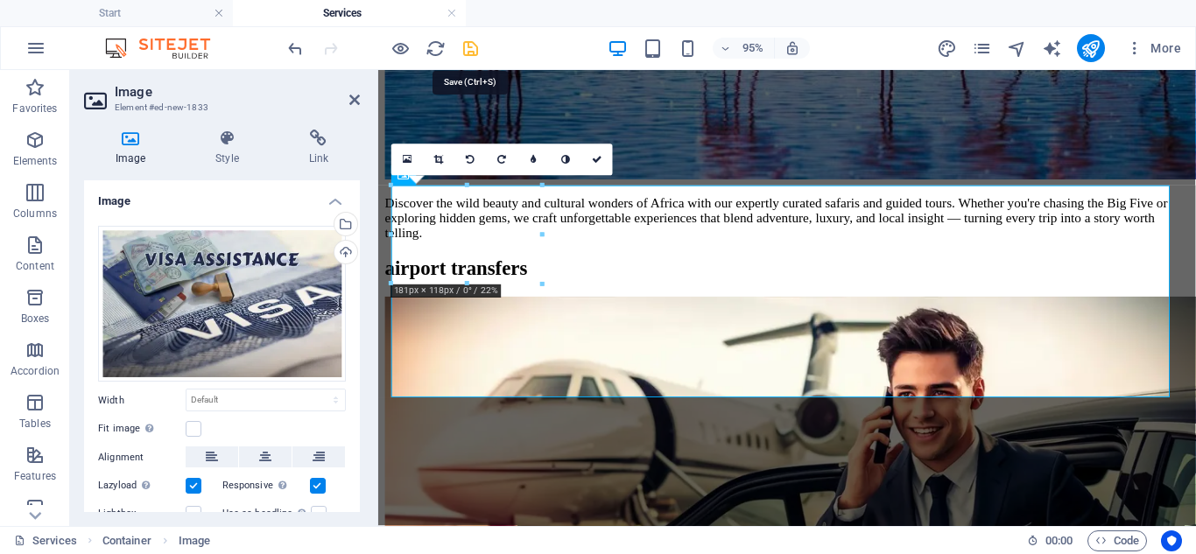
click at [463, 58] on icon "save" at bounding box center [470, 49] width 20 height 20
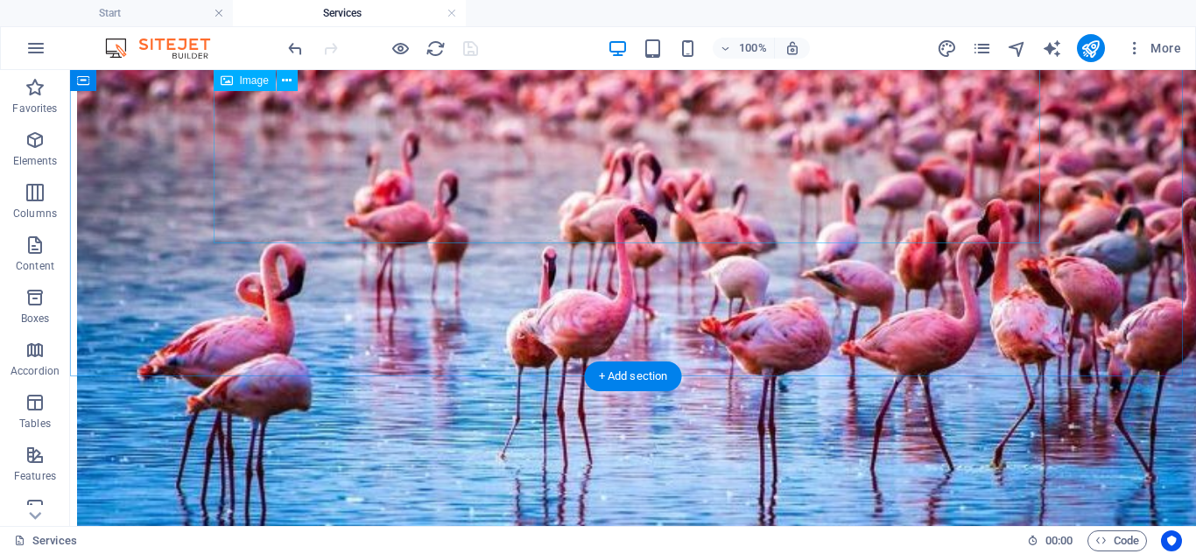
scroll to position [2764, 0]
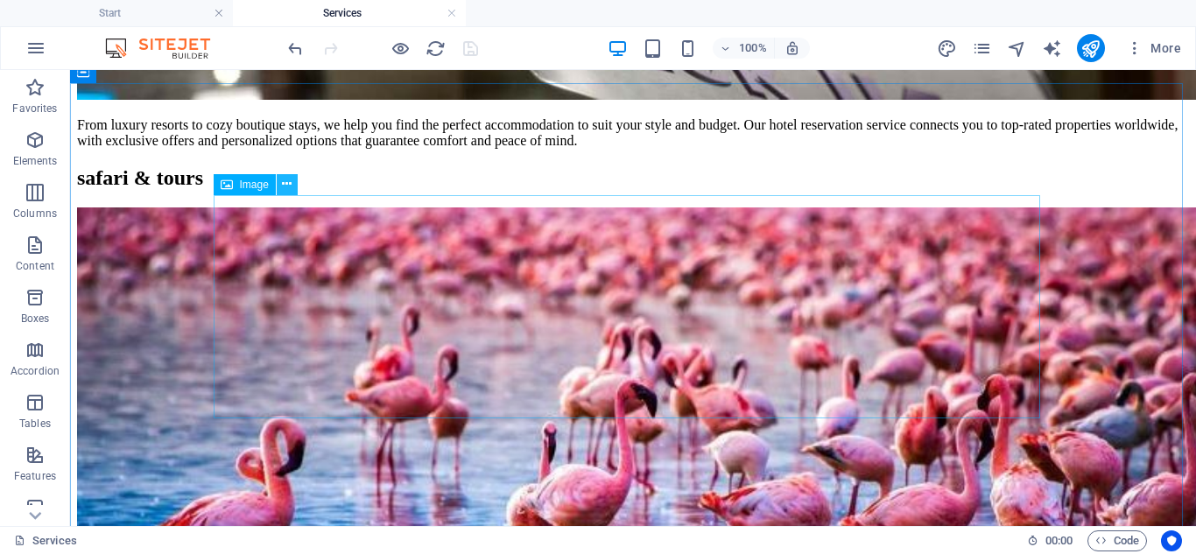
click at [290, 183] on icon at bounding box center [287, 184] width 10 height 18
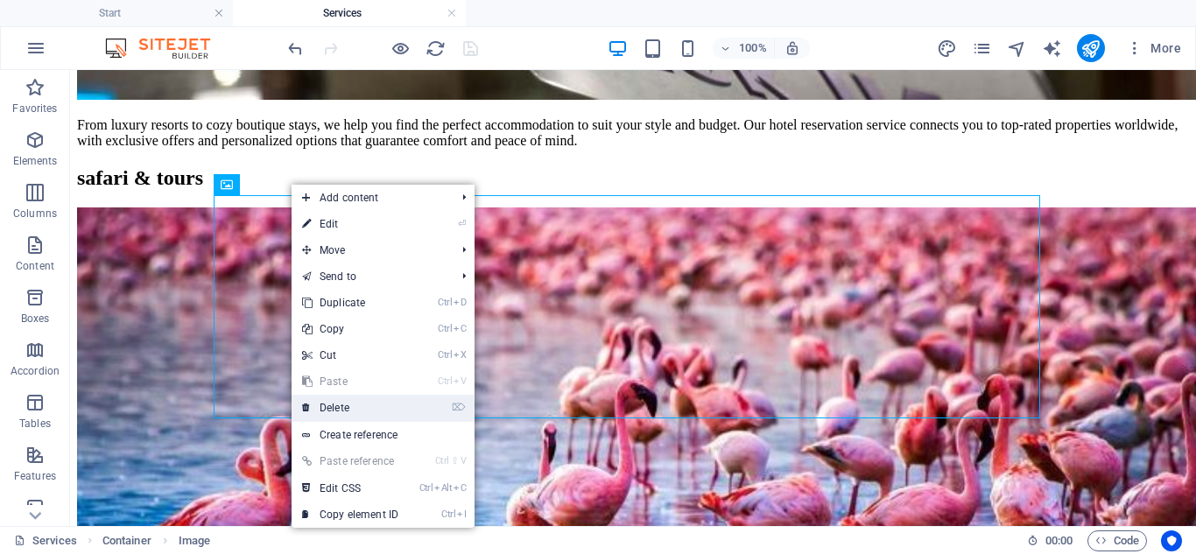
click at [348, 397] on link "⌦ Delete" at bounding box center [349, 408] width 117 height 26
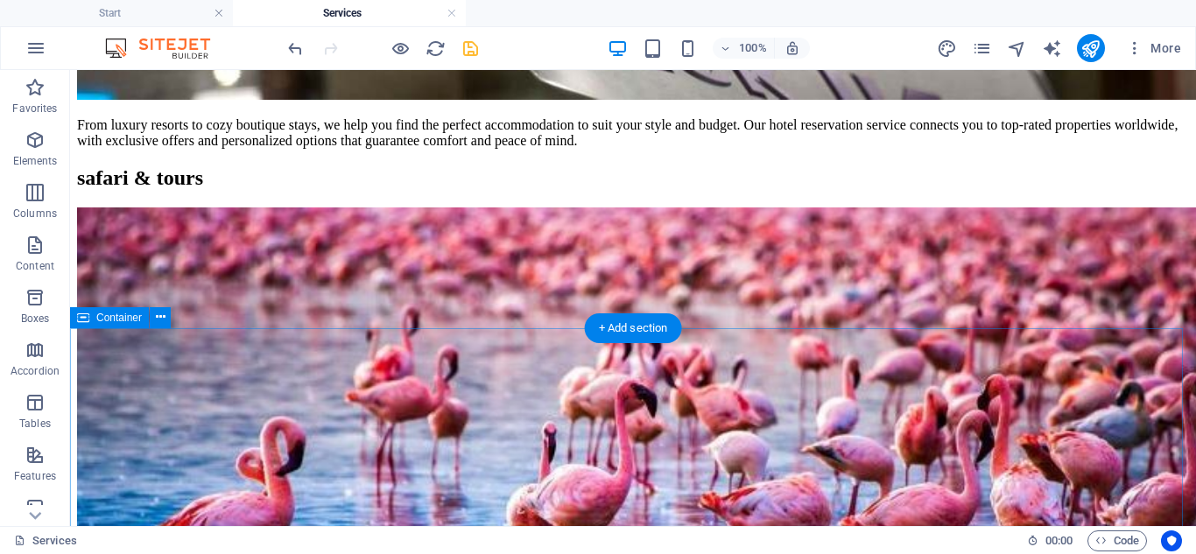
scroll to position [2939, 0]
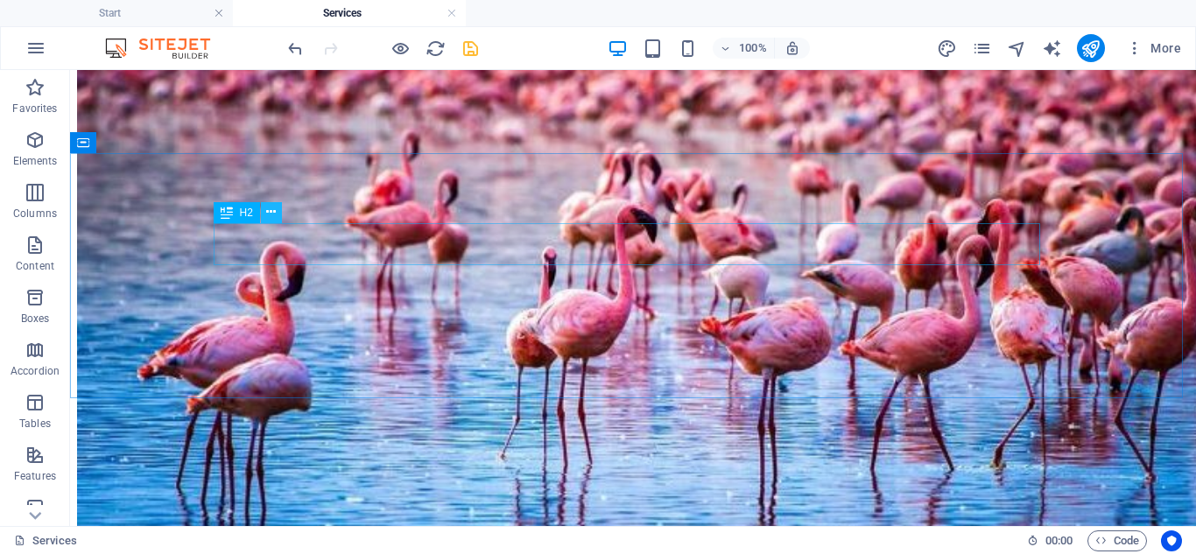
click at [264, 212] on button at bounding box center [271, 212] width 21 height 21
click at [267, 215] on icon at bounding box center [271, 212] width 10 height 18
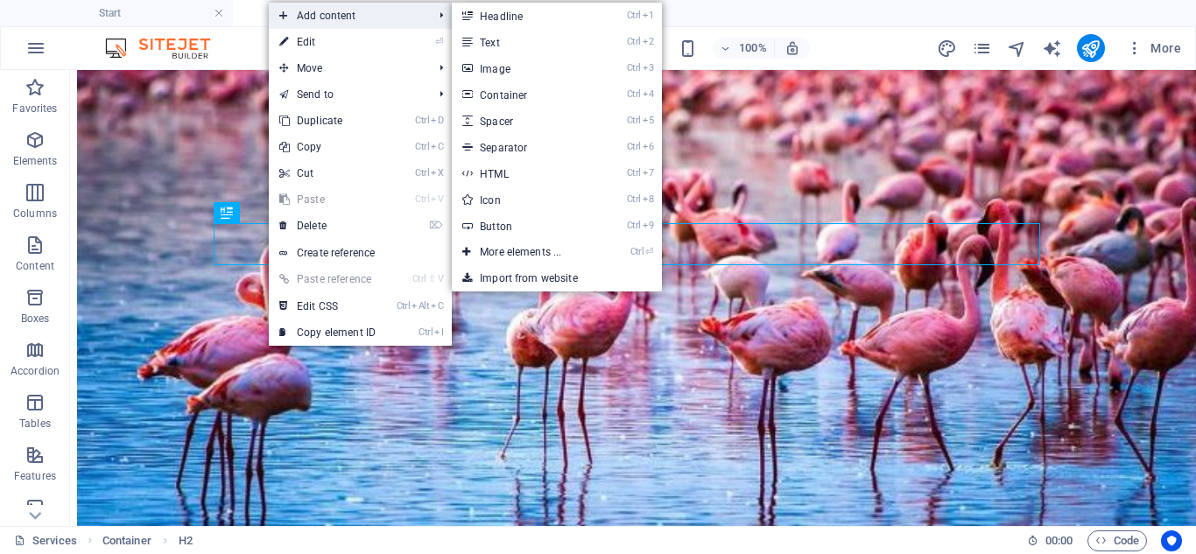
click at [340, 21] on span "Add content" at bounding box center [347, 16] width 157 height 26
click at [483, 64] on link "Ctrl 3 Image" at bounding box center [524, 68] width 144 height 26
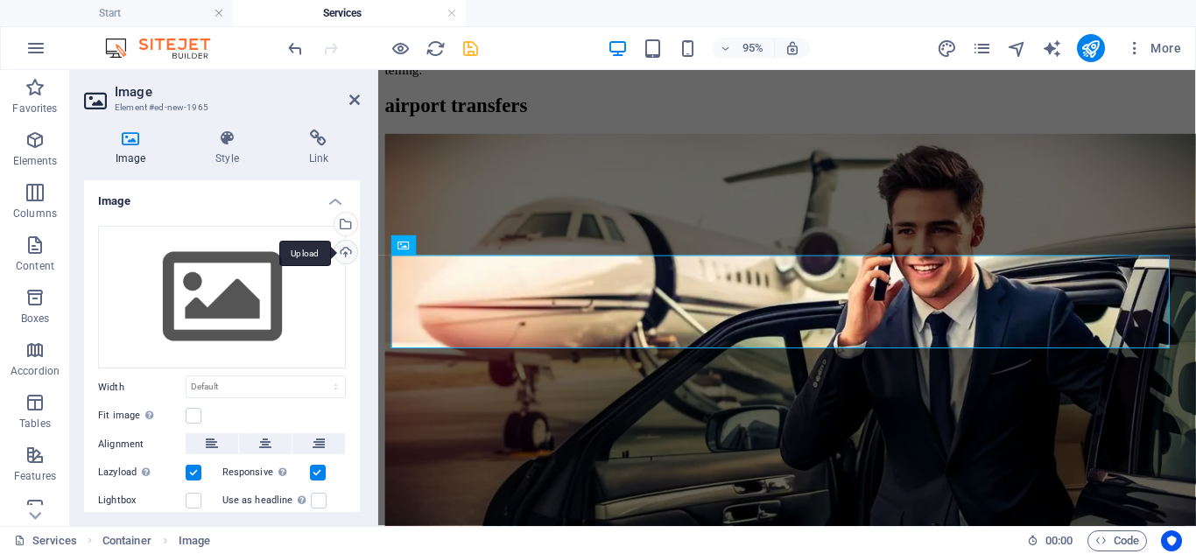
click at [347, 252] on div "Upload" at bounding box center [344, 254] width 26 height 26
click at [342, 249] on div "Upload" at bounding box center [344, 254] width 26 height 26
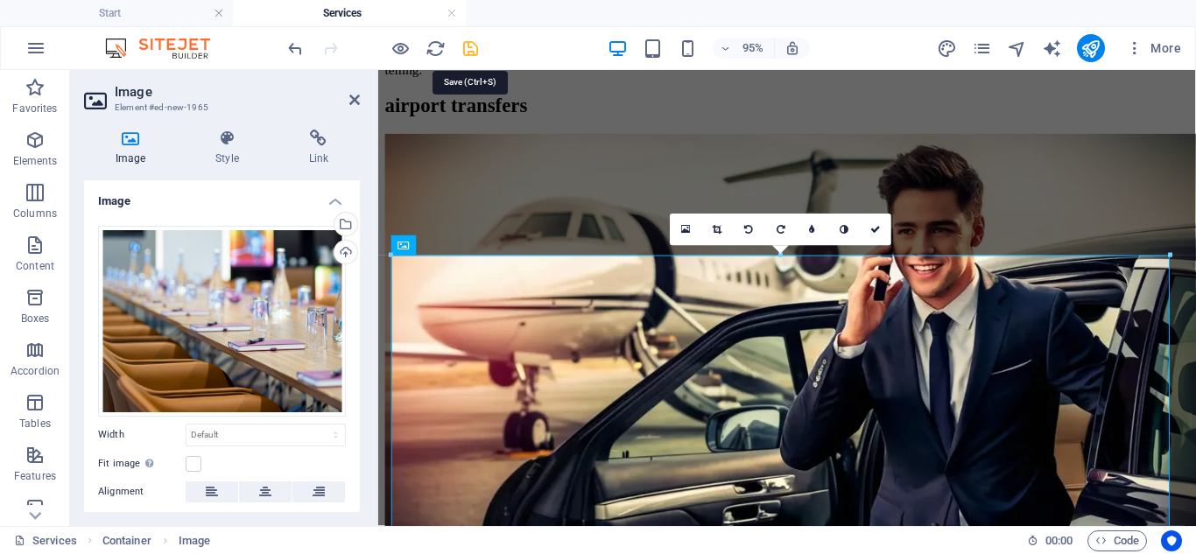
click at [471, 53] on icon "save" at bounding box center [470, 49] width 20 height 20
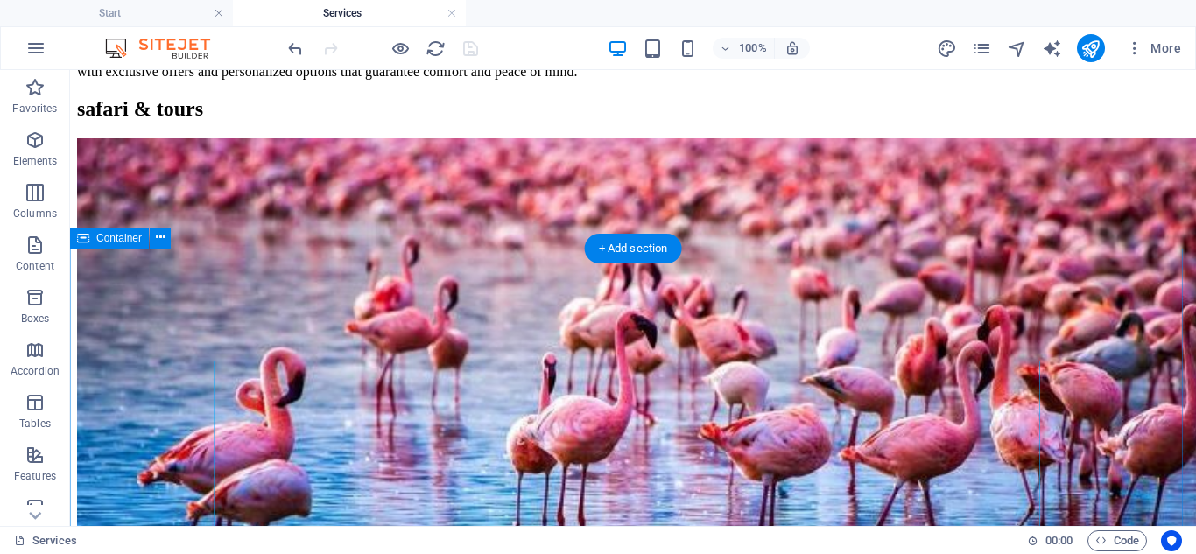
scroll to position [2939, 0]
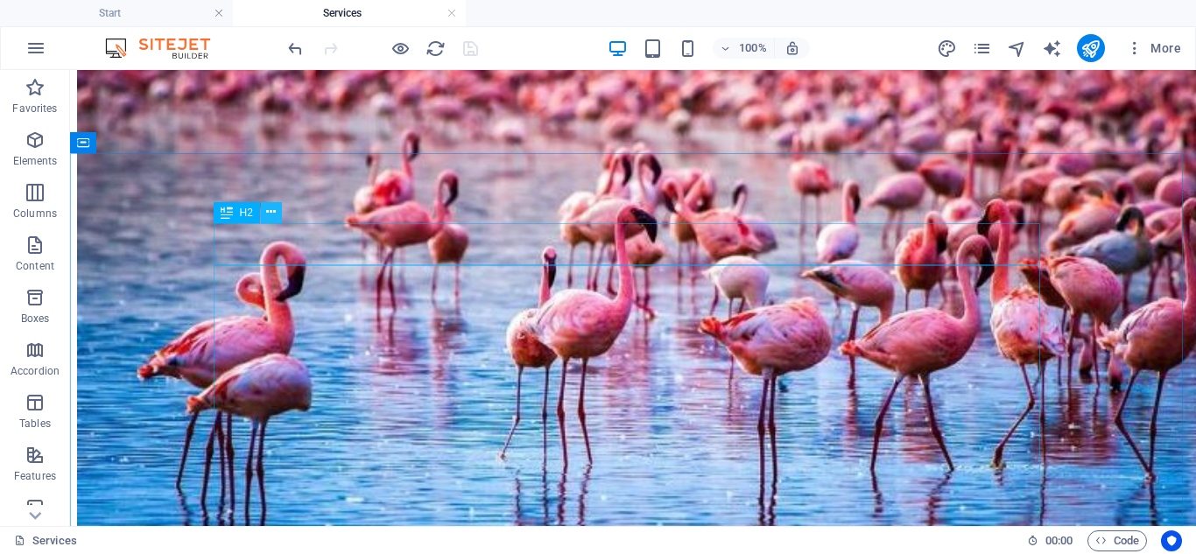
click at [275, 214] on icon at bounding box center [271, 212] width 10 height 18
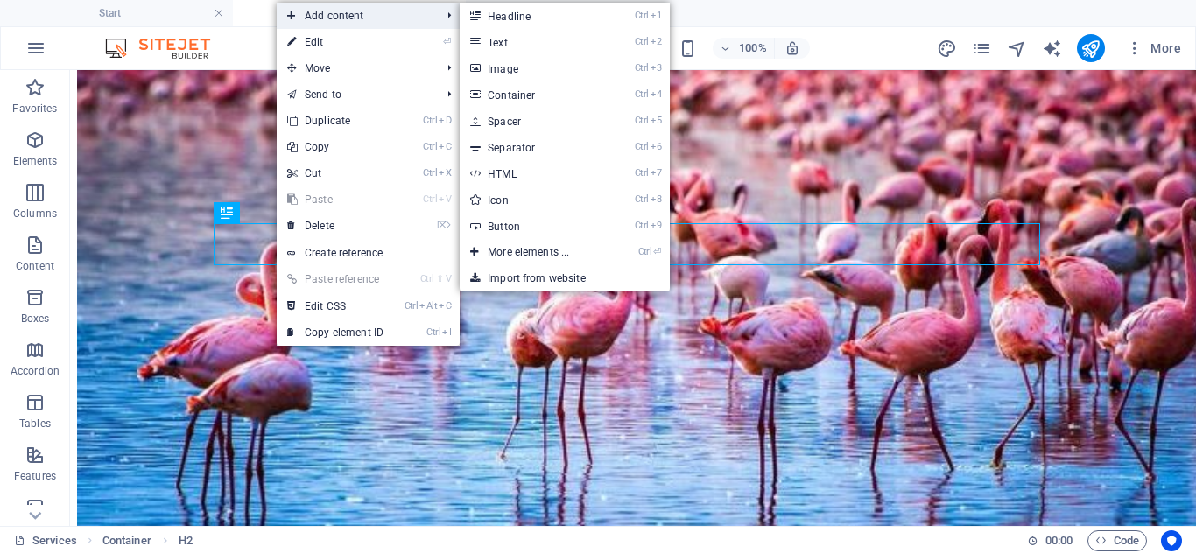
click at [346, 10] on span "Add content" at bounding box center [355, 16] width 157 height 26
click at [509, 62] on link "Ctrl 3 Image" at bounding box center [532, 68] width 144 height 26
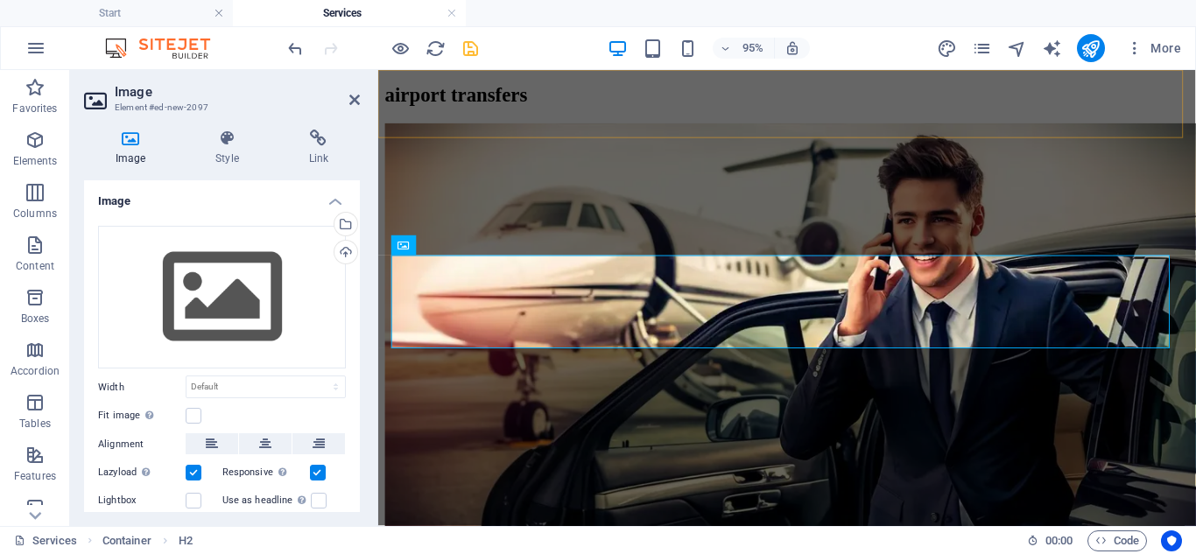
scroll to position [2928, 0]
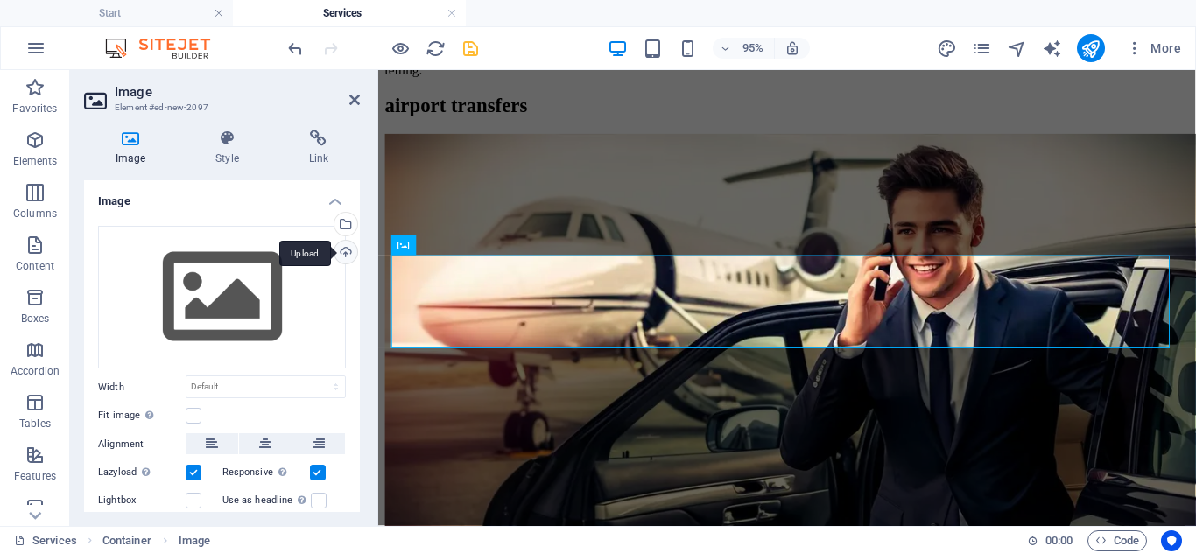
click at [344, 250] on div "Upload" at bounding box center [344, 254] width 26 height 26
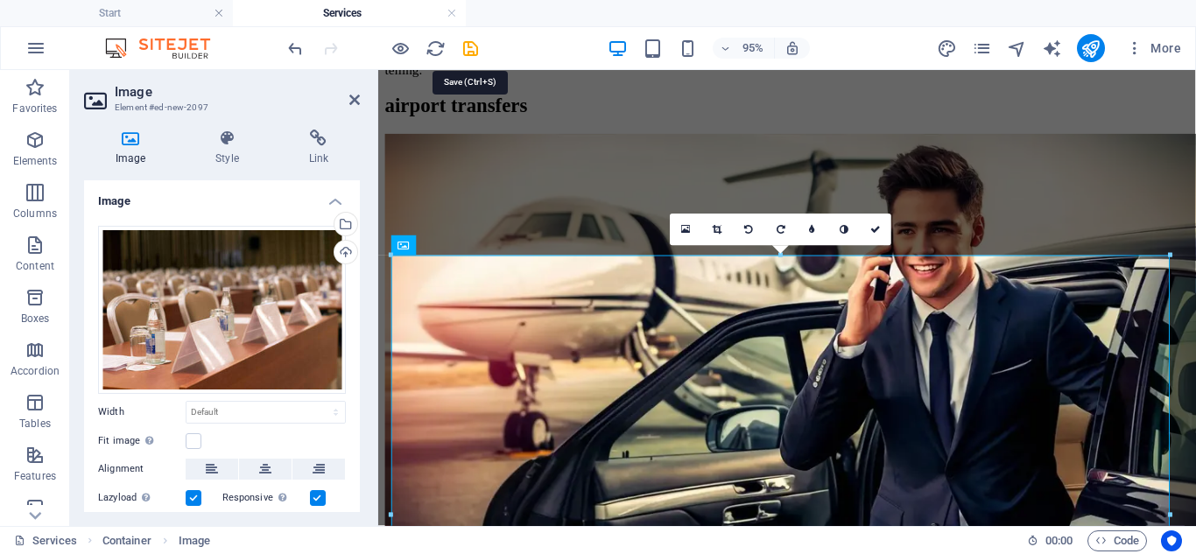
click at [473, 46] on icon "save" at bounding box center [470, 49] width 20 height 20
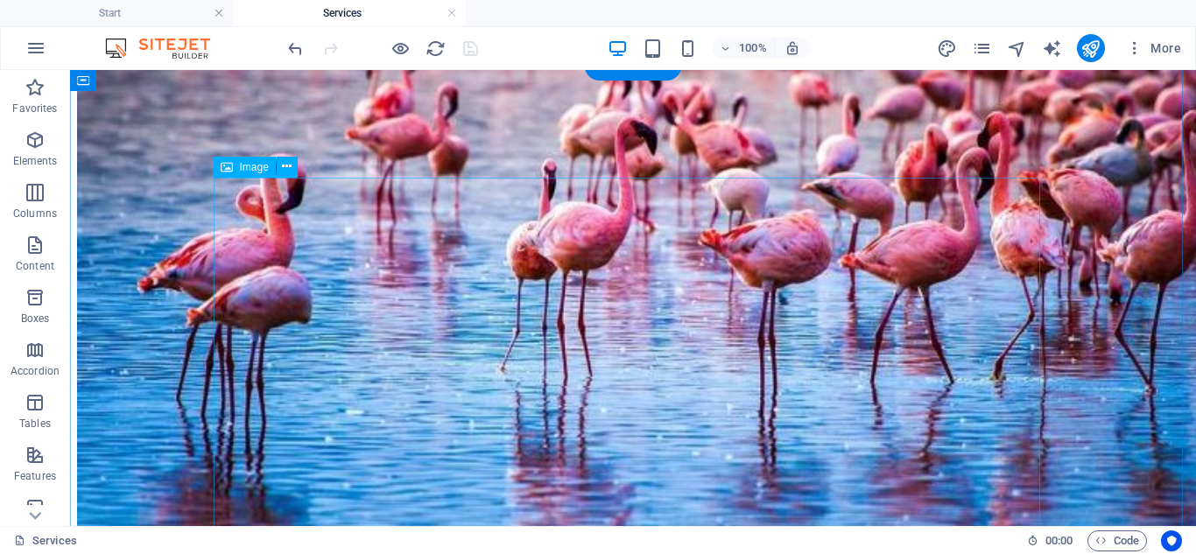
scroll to position [2939, 0]
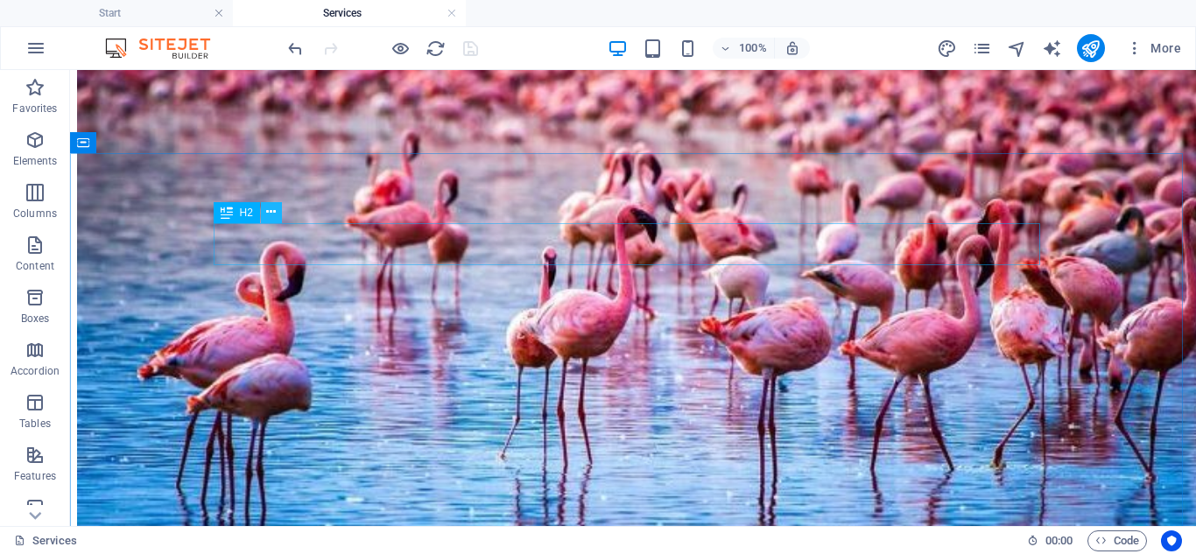
click at [269, 217] on icon at bounding box center [271, 212] width 10 height 18
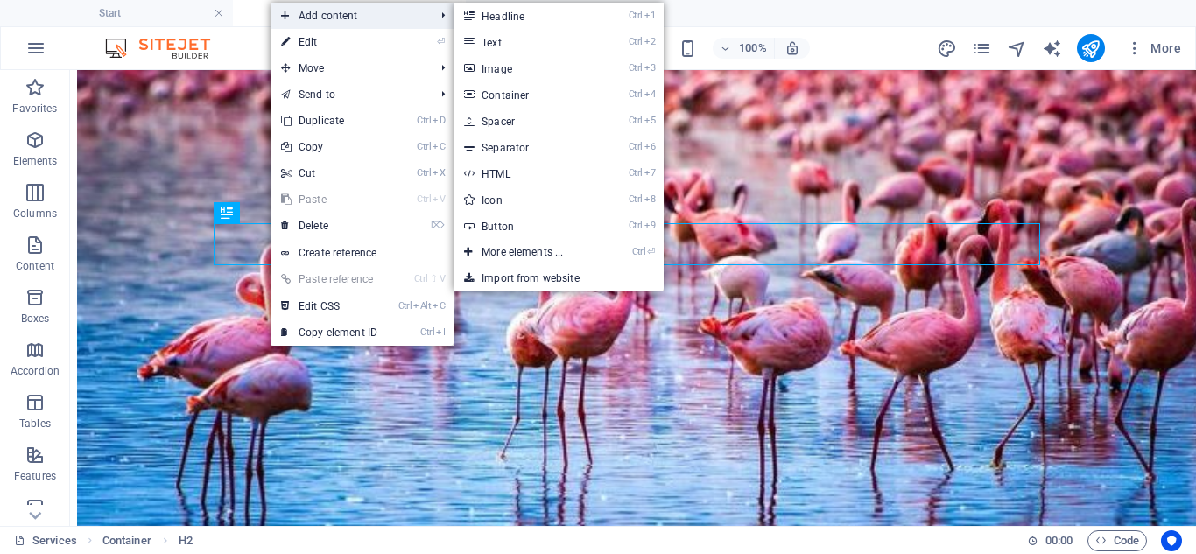
click at [381, 9] on span "Add content" at bounding box center [348, 16] width 157 height 26
click at [473, 69] on icon at bounding box center [468, 68] width 9 height 26
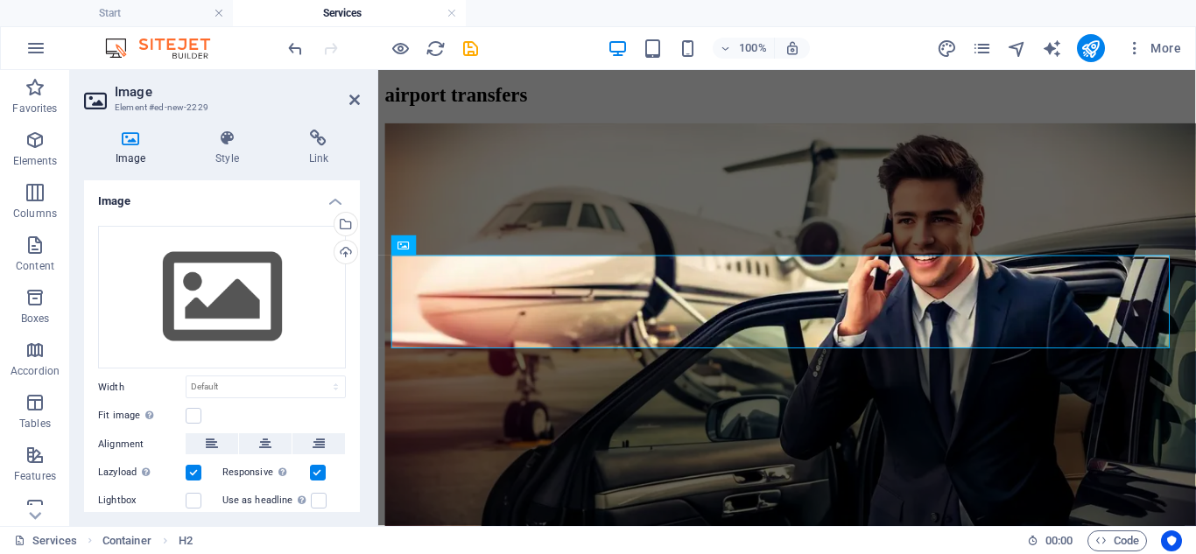
scroll to position [2928, 0]
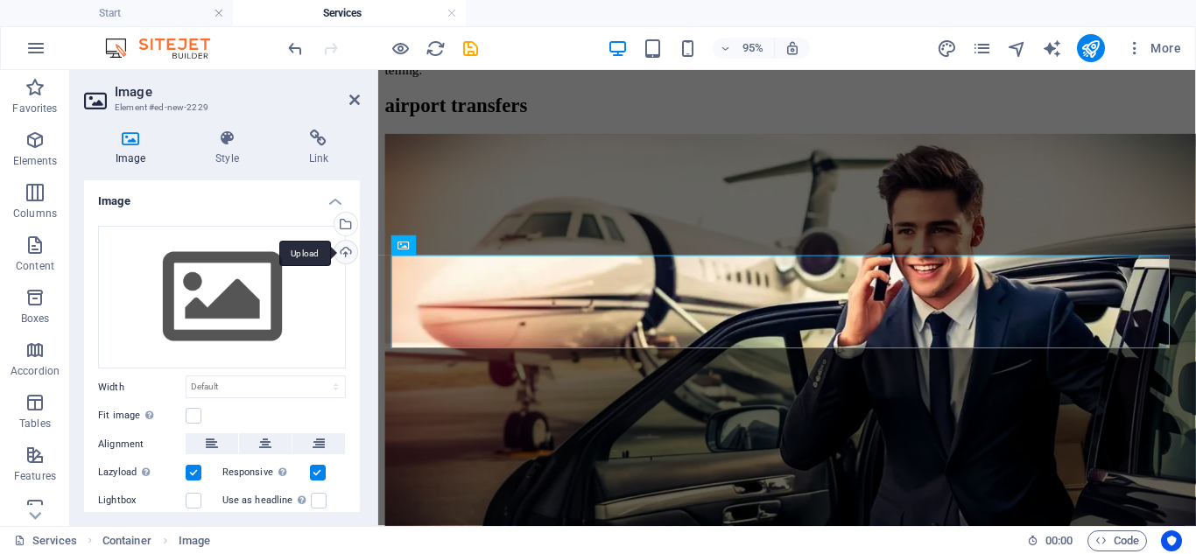
click at [348, 243] on div "Upload" at bounding box center [344, 254] width 26 height 26
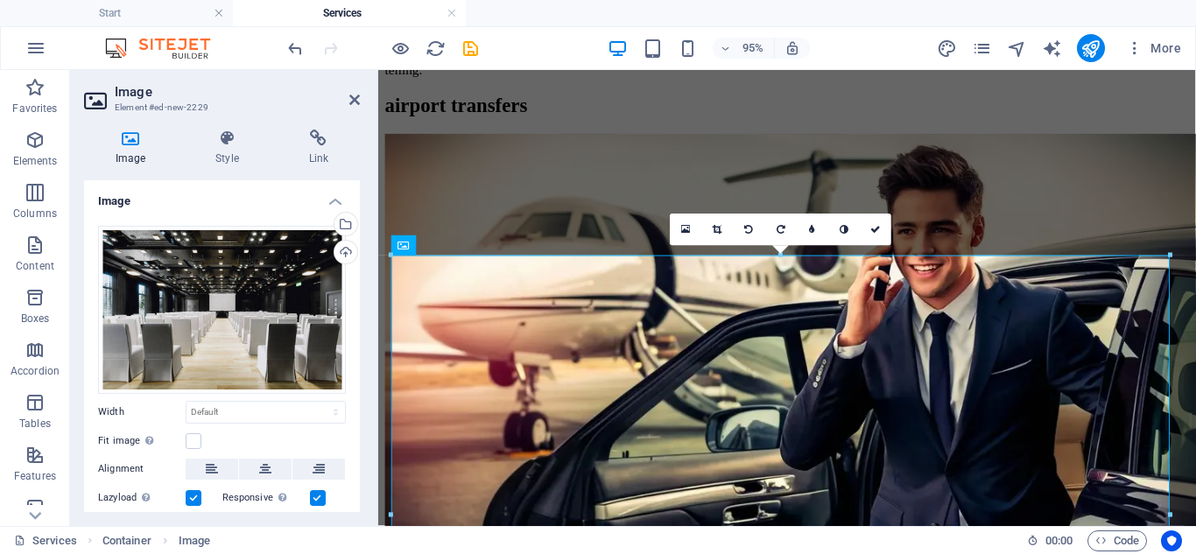
click at [0, 0] on div at bounding box center [0, 0] width 0 height 0
click at [461, 50] on icon "save" at bounding box center [470, 49] width 20 height 20
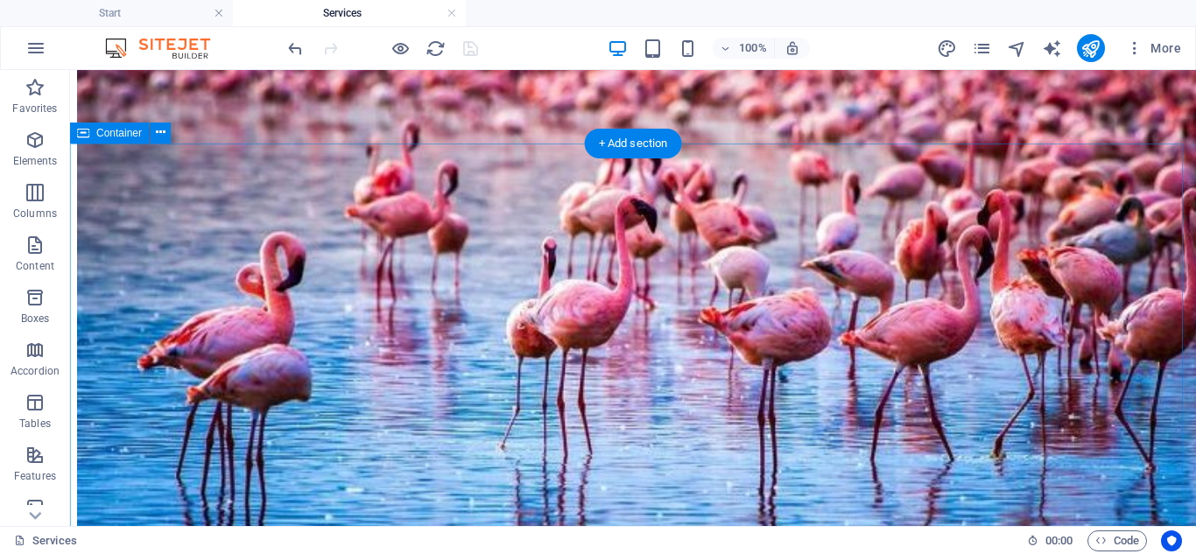
scroll to position [2939, 0]
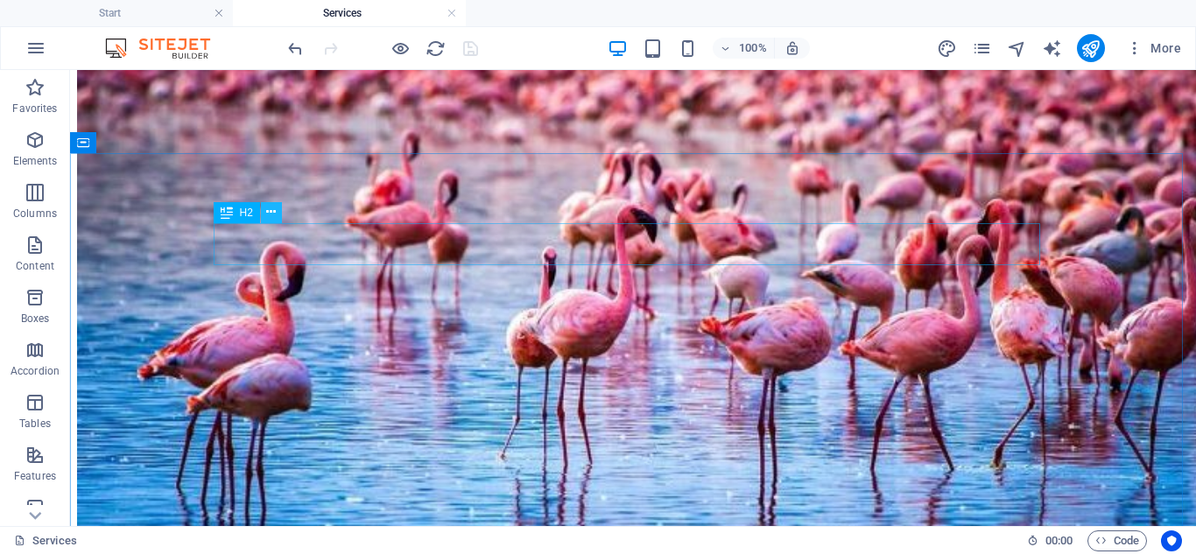
click at [271, 216] on icon at bounding box center [271, 212] width 10 height 18
click at [276, 211] on icon at bounding box center [271, 212] width 10 height 18
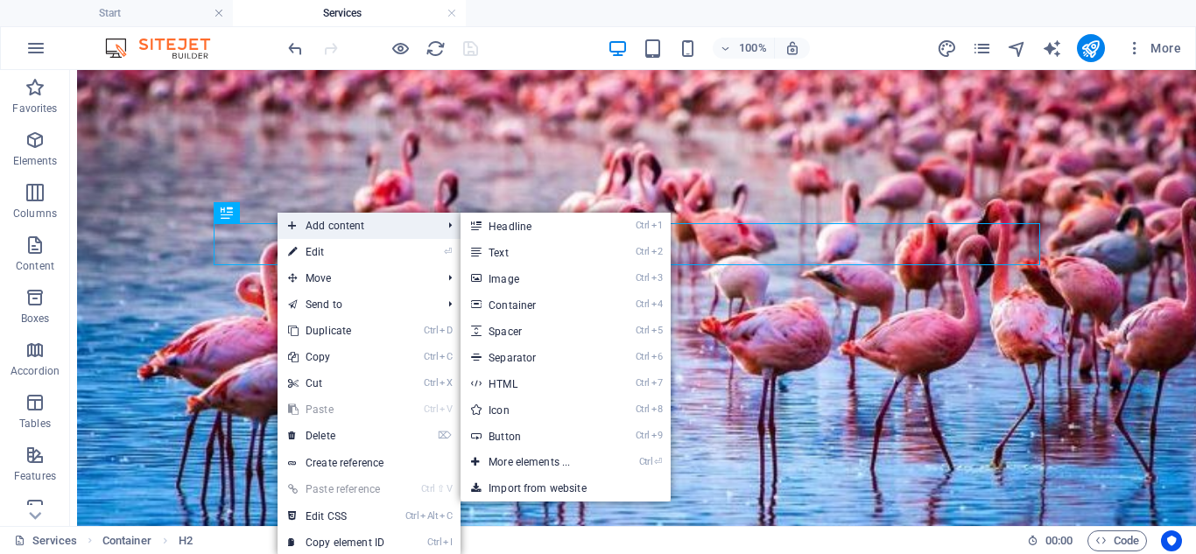
click at [311, 216] on span "Add content" at bounding box center [355, 226] width 157 height 26
click at [490, 273] on link "Ctrl 3 Image" at bounding box center [532, 278] width 144 height 26
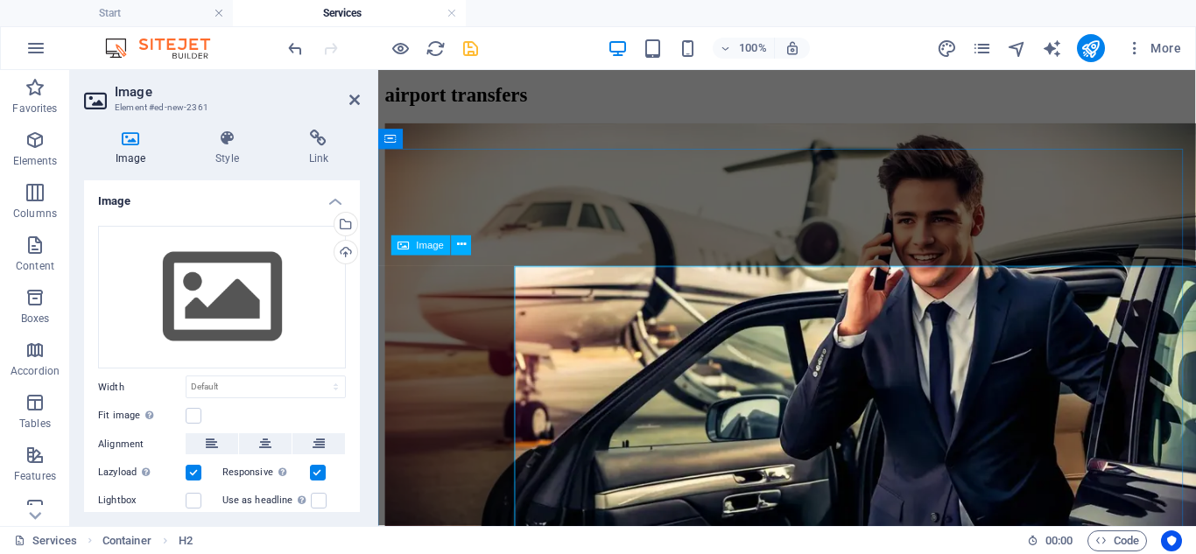
scroll to position [2928, 0]
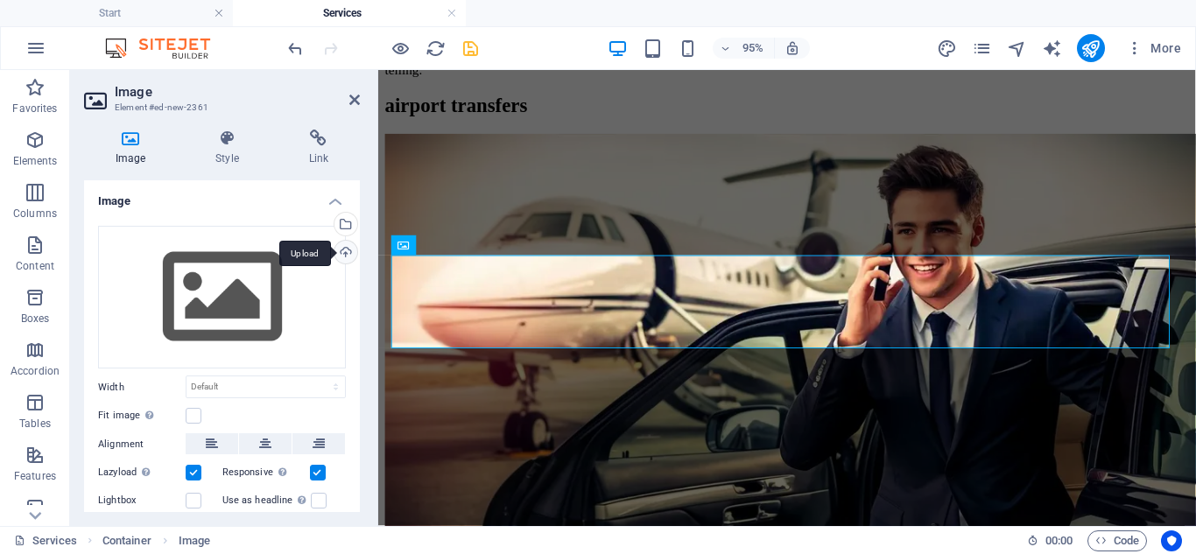
click at [343, 250] on div "Upload" at bounding box center [344, 254] width 26 height 26
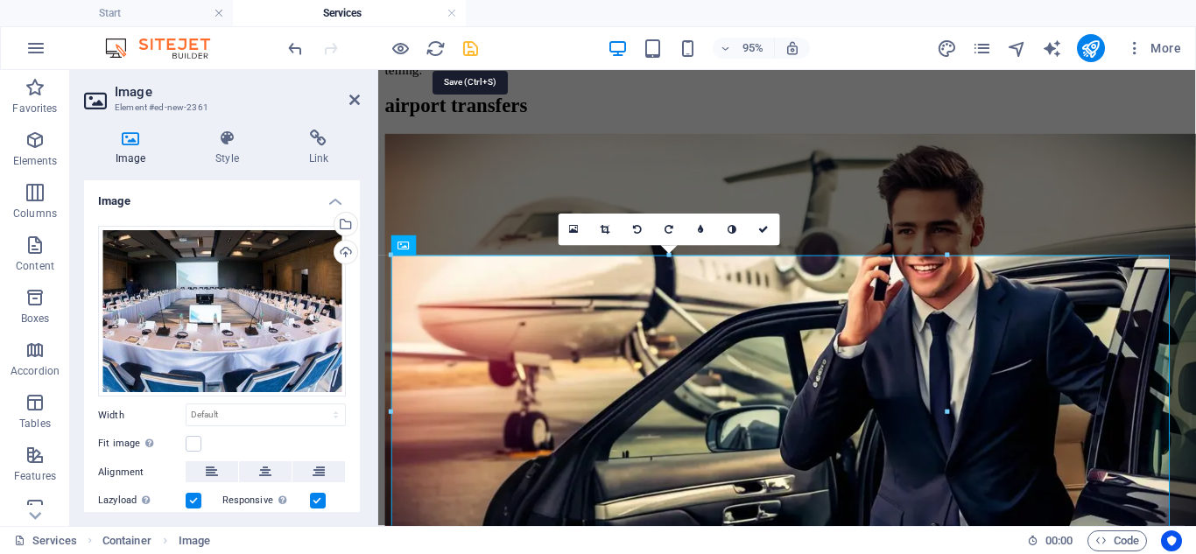
click at [472, 51] on icon "save" at bounding box center [470, 49] width 20 height 20
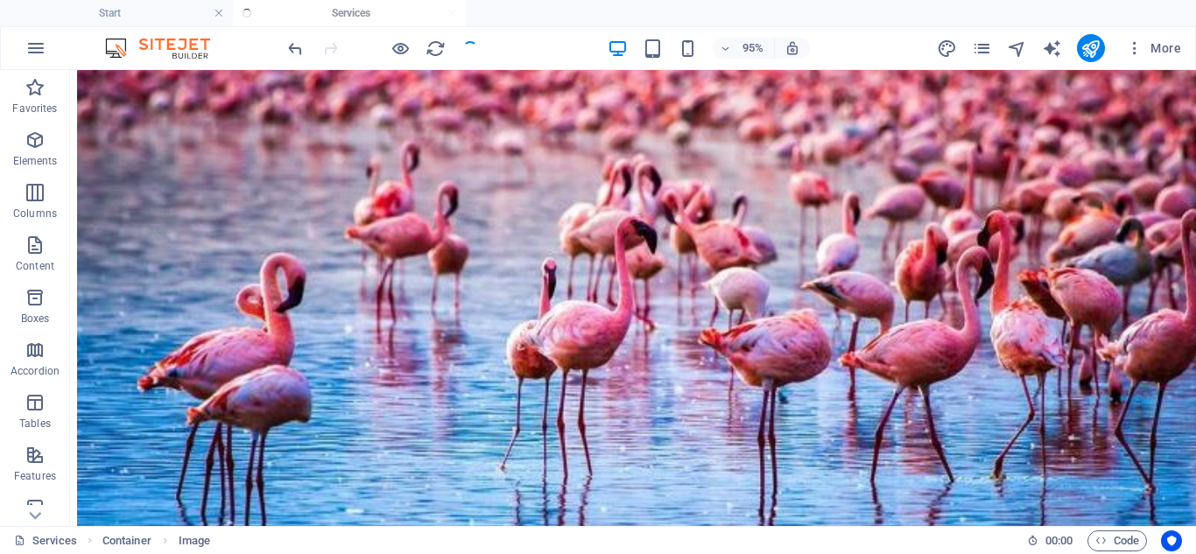
scroll to position [2939, 0]
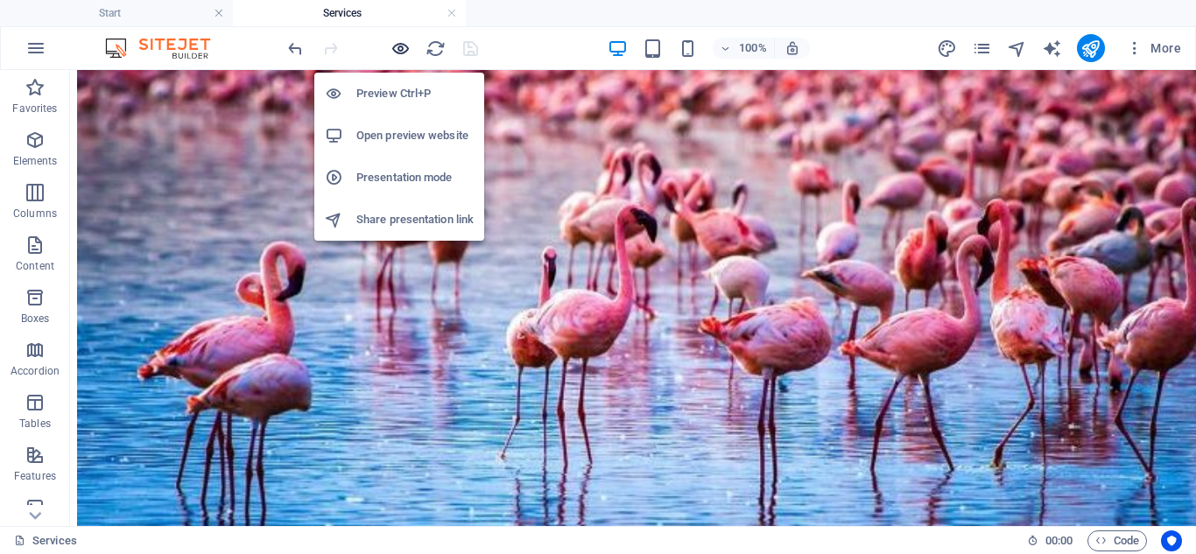
click at [405, 47] on icon "button" at bounding box center [400, 49] width 20 height 20
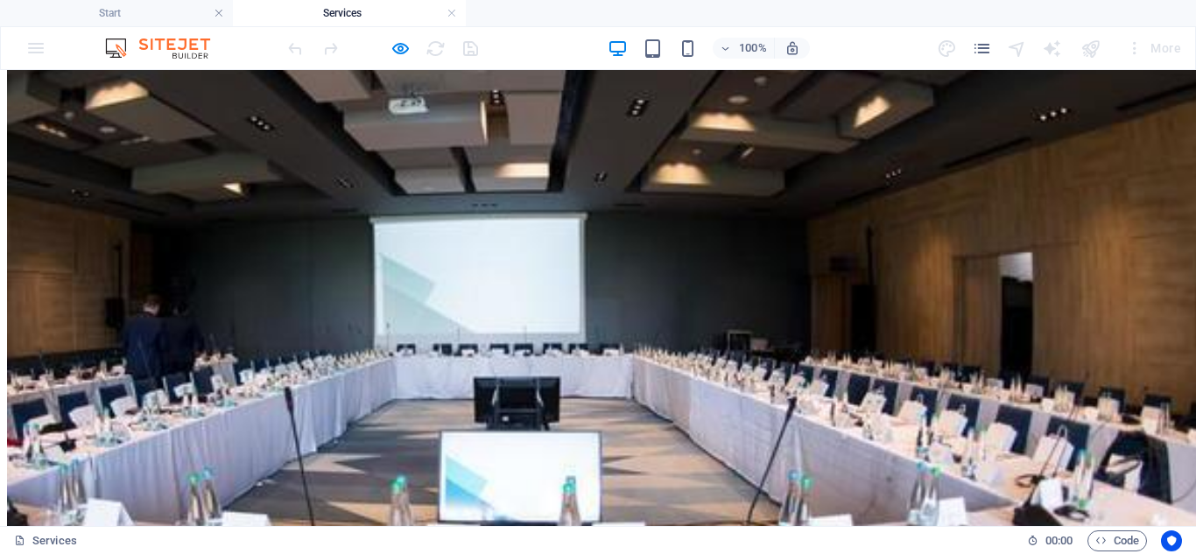
scroll to position [4603, 0]
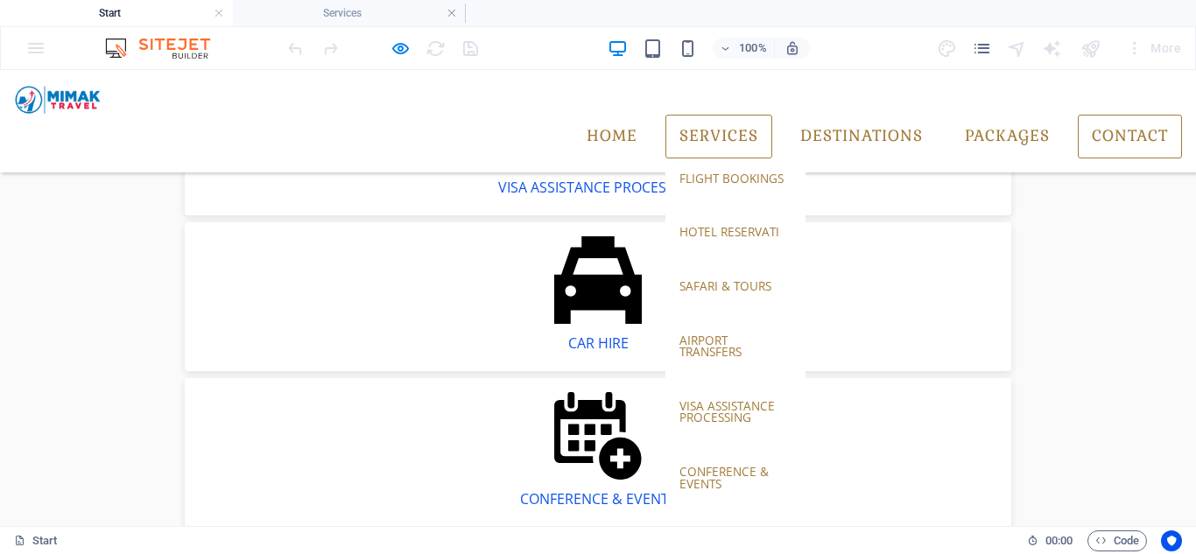
scroll to position [0, 0]
click at [717, 212] on link "hotel Reservati" at bounding box center [735, 232] width 140 height 40
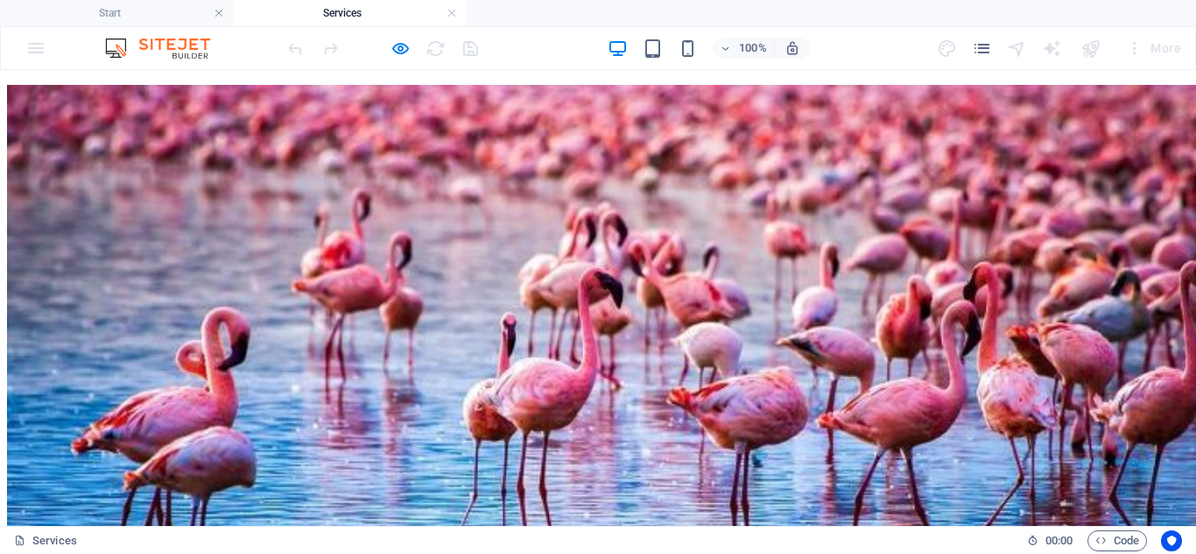
scroll to position [2939, 0]
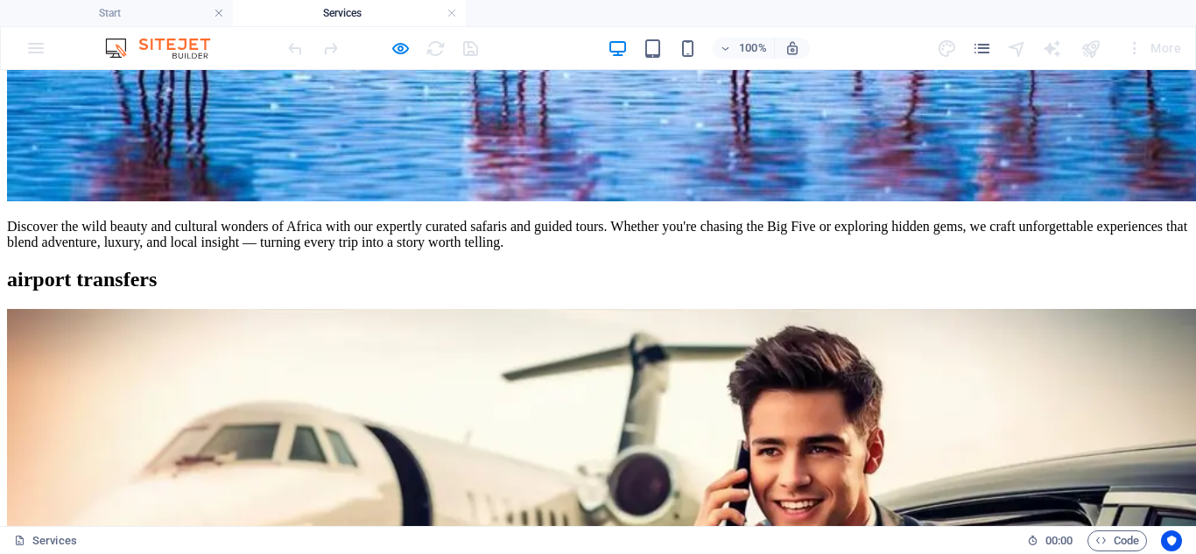
scroll to position [3552, 0]
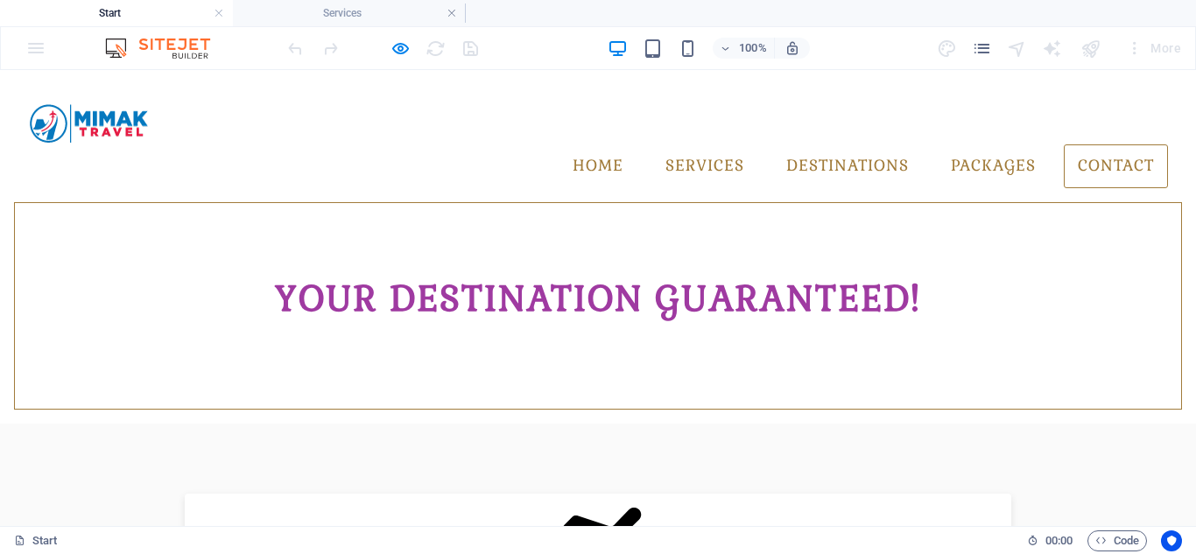
scroll to position [350, 0]
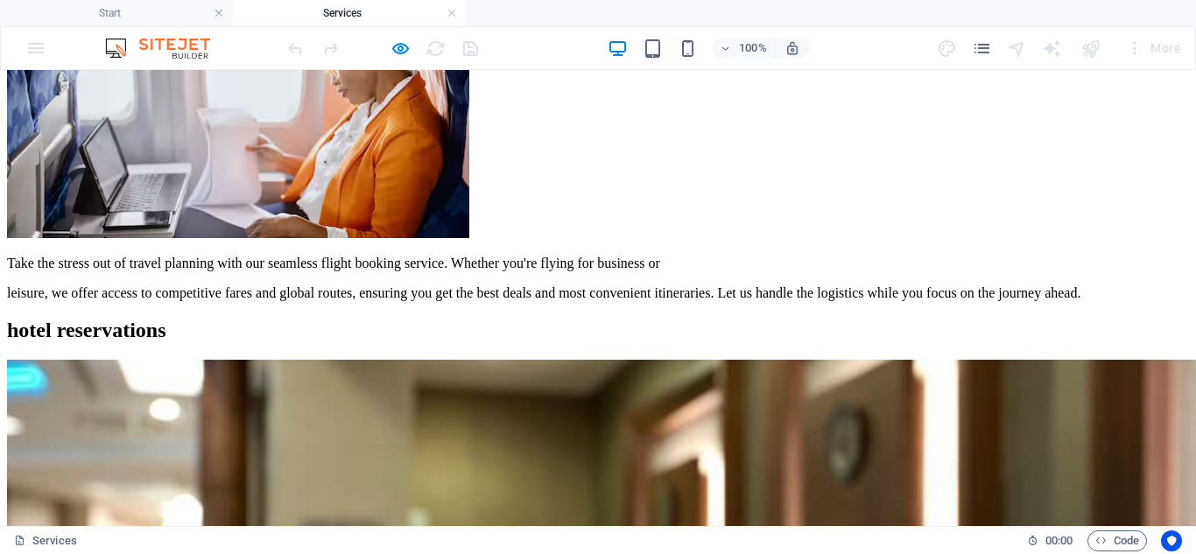
scroll to position [2188, 0]
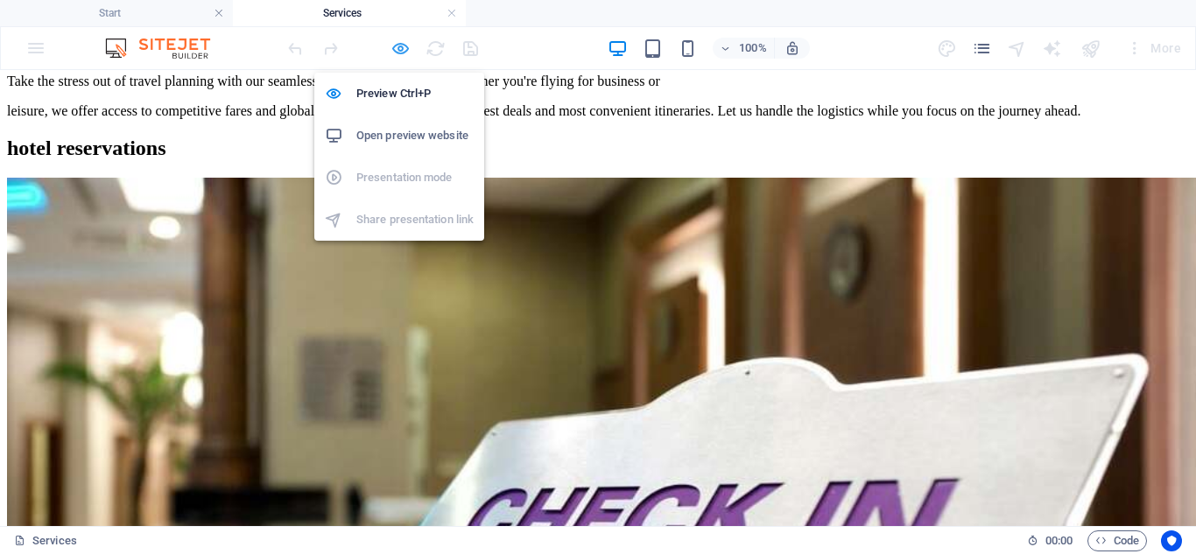
click at [398, 46] on icon "button" at bounding box center [400, 49] width 20 height 20
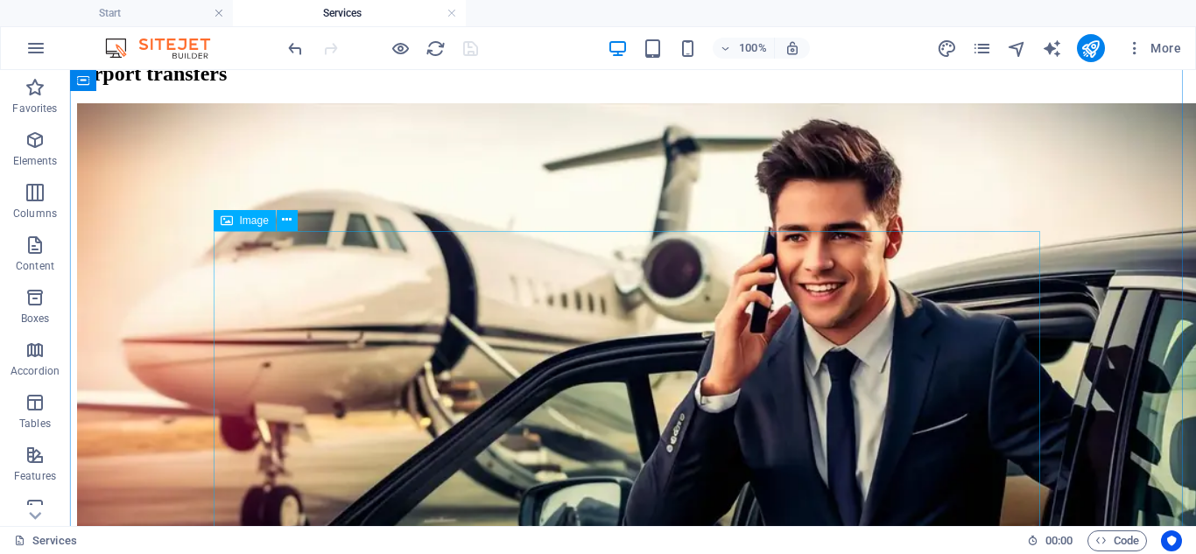
scroll to position [3589, 0]
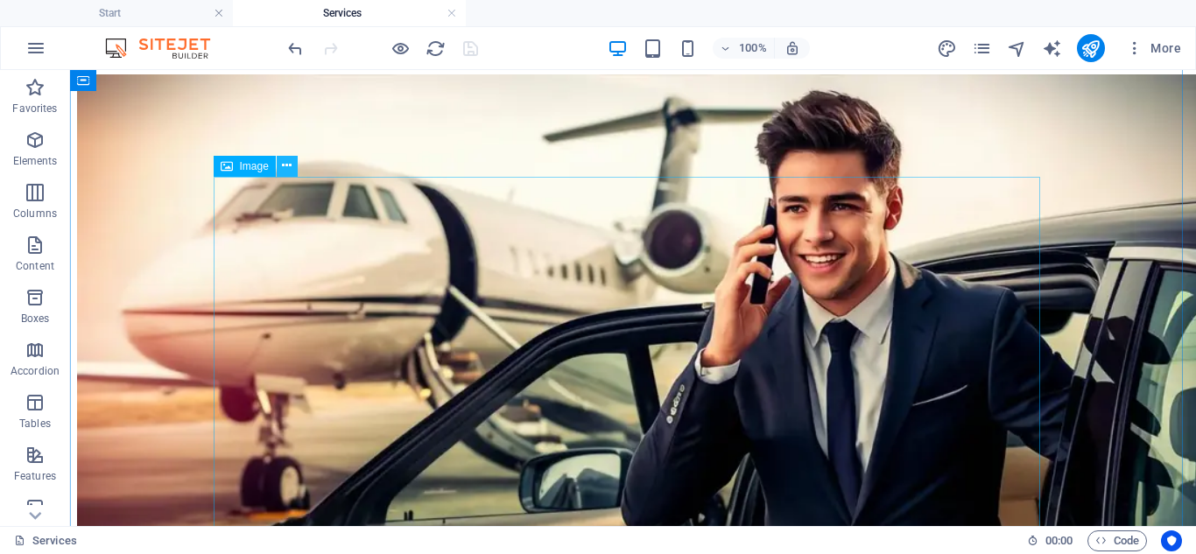
click at [284, 168] on icon at bounding box center [287, 166] width 10 height 18
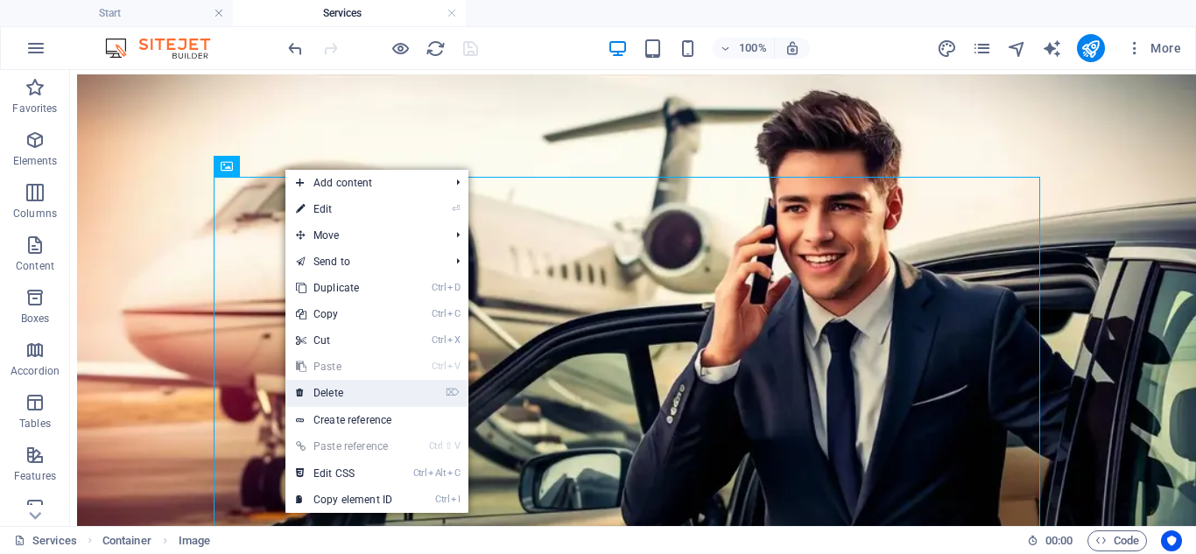
click at [360, 390] on link "⌦ Delete" at bounding box center [343, 393] width 117 height 26
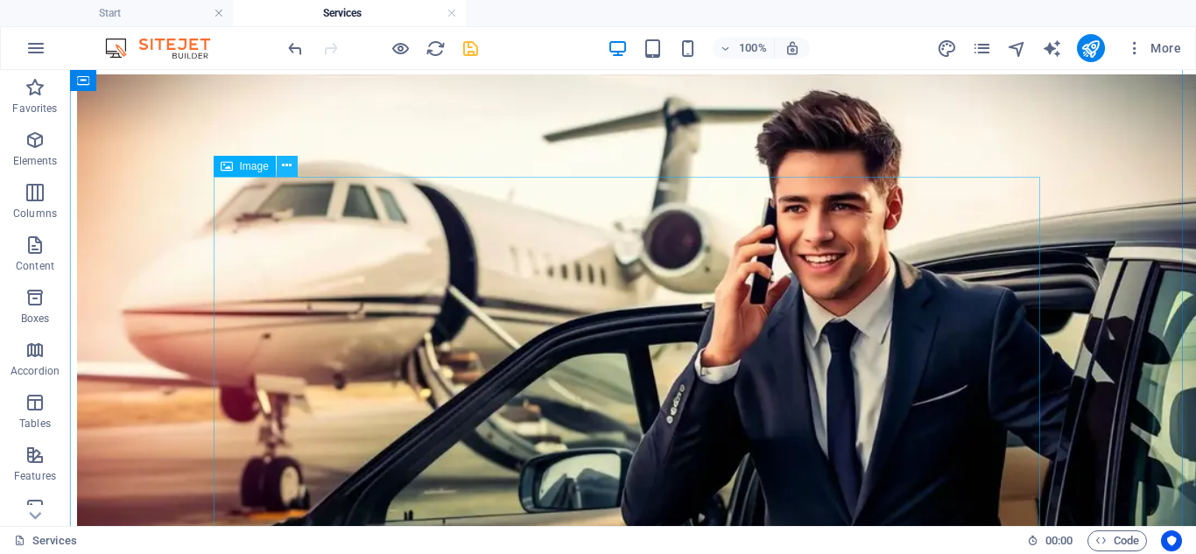
click at [285, 165] on icon at bounding box center [287, 166] width 10 height 18
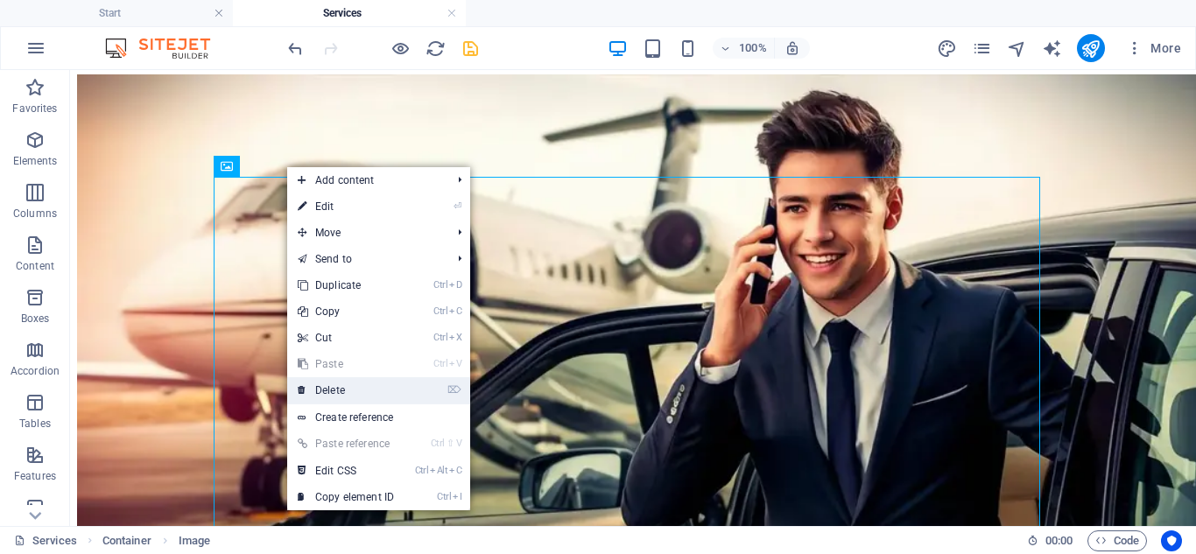
click at [347, 385] on link "⌦ Delete" at bounding box center [345, 390] width 117 height 26
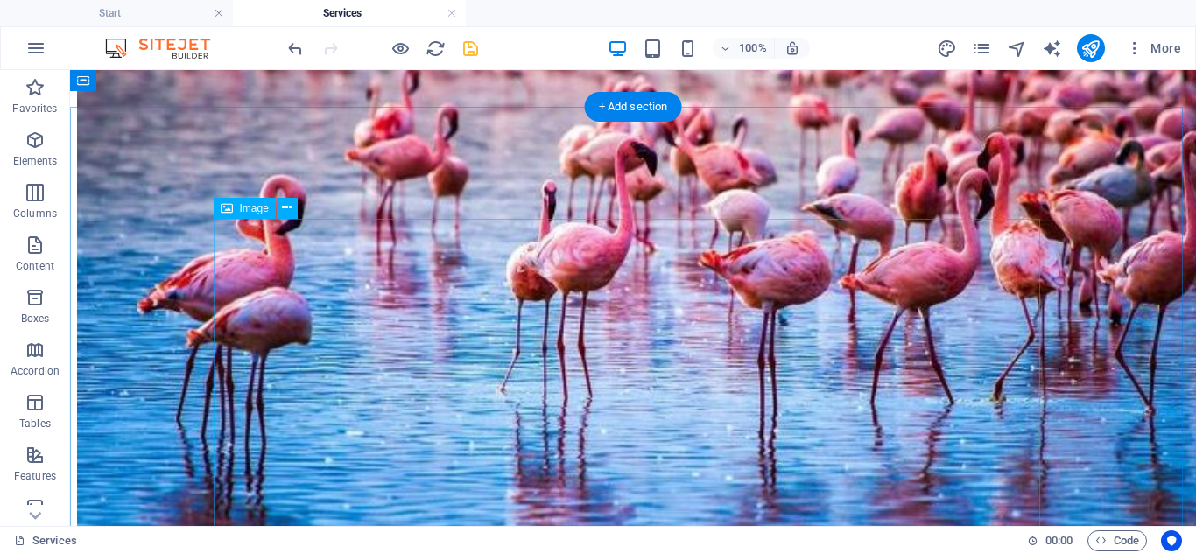
scroll to position [2976, 0]
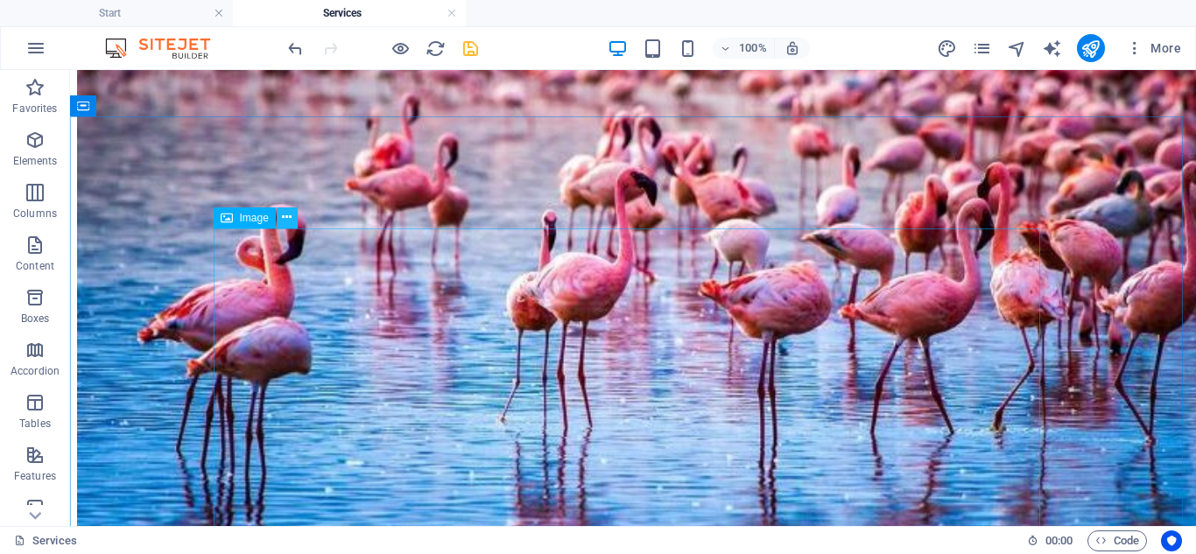
click at [279, 219] on button at bounding box center [287, 217] width 21 height 21
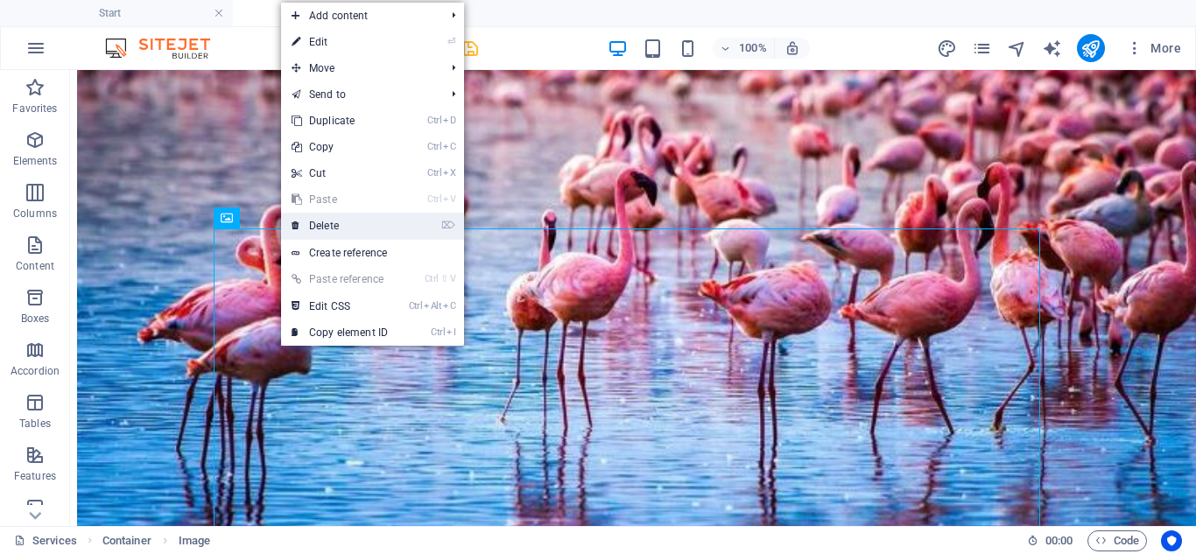
click at [321, 219] on link "⌦ Delete" at bounding box center [339, 226] width 117 height 26
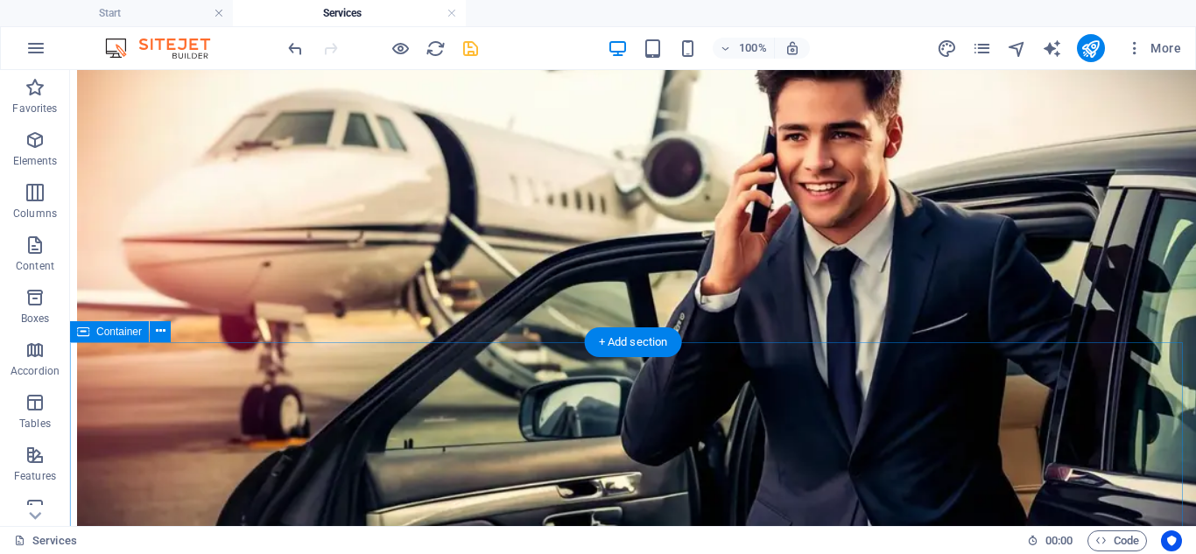
scroll to position [3679, 0]
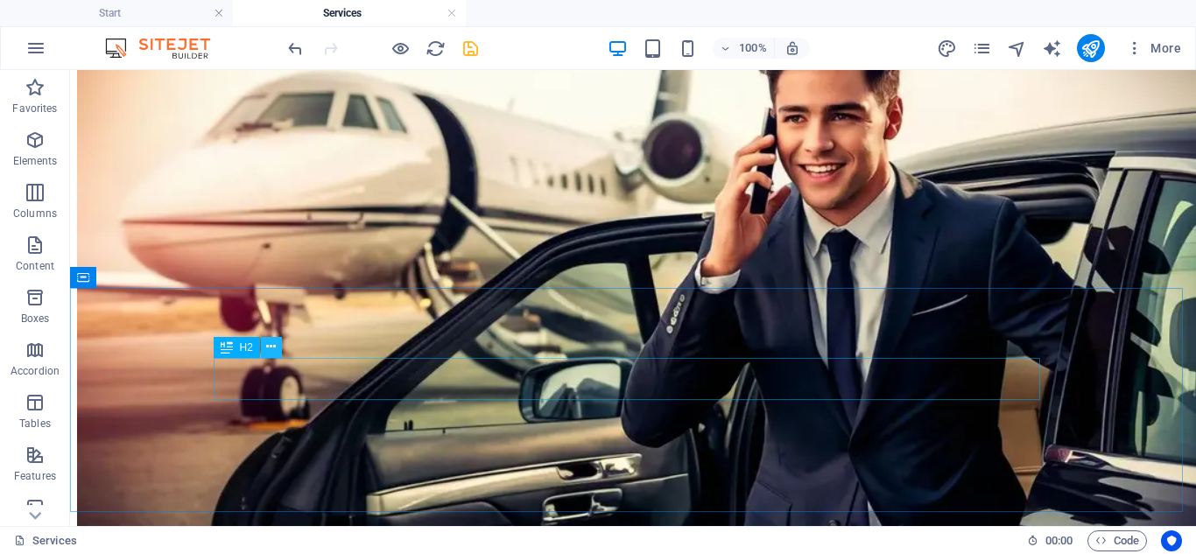
click at [269, 340] on icon at bounding box center [271, 347] width 10 height 18
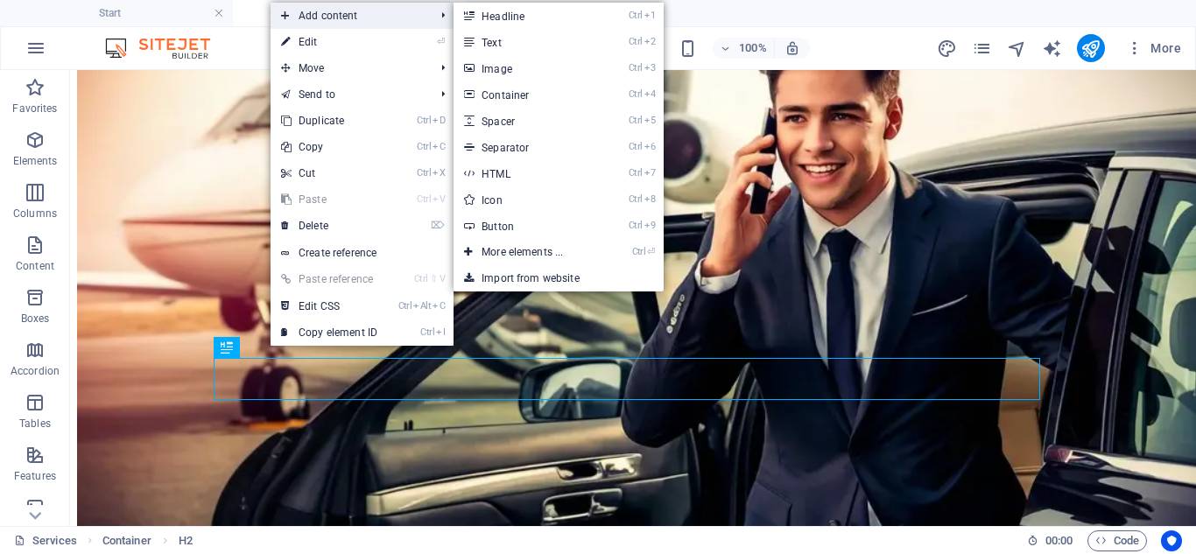
click at [374, 18] on span "Add content" at bounding box center [348, 16] width 157 height 26
click at [502, 60] on link "Ctrl 3 Image" at bounding box center [525, 68] width 144 height 26
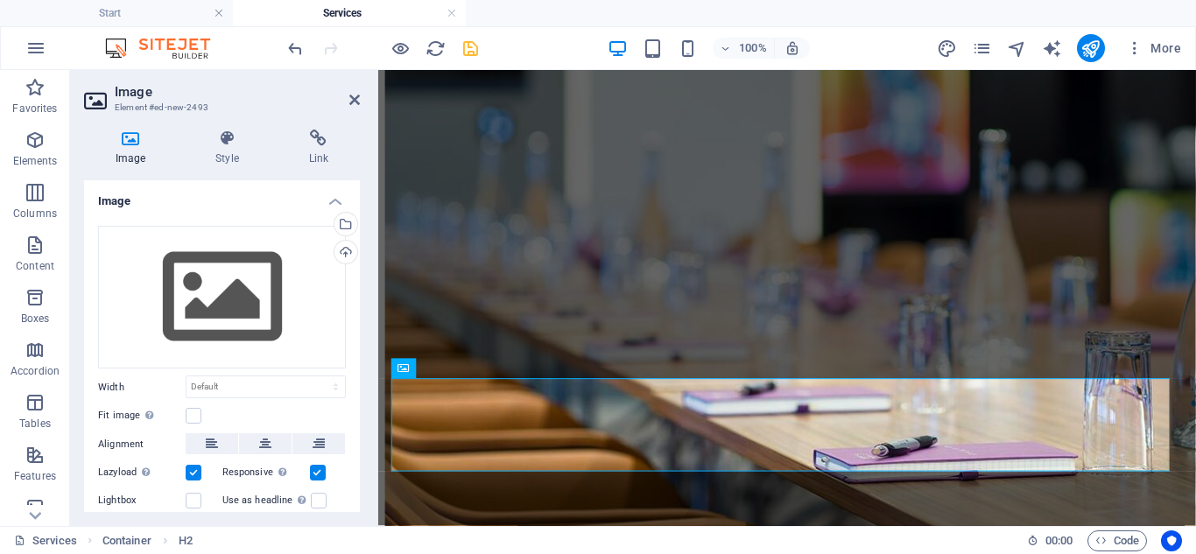
scroll to position [3668, 0]
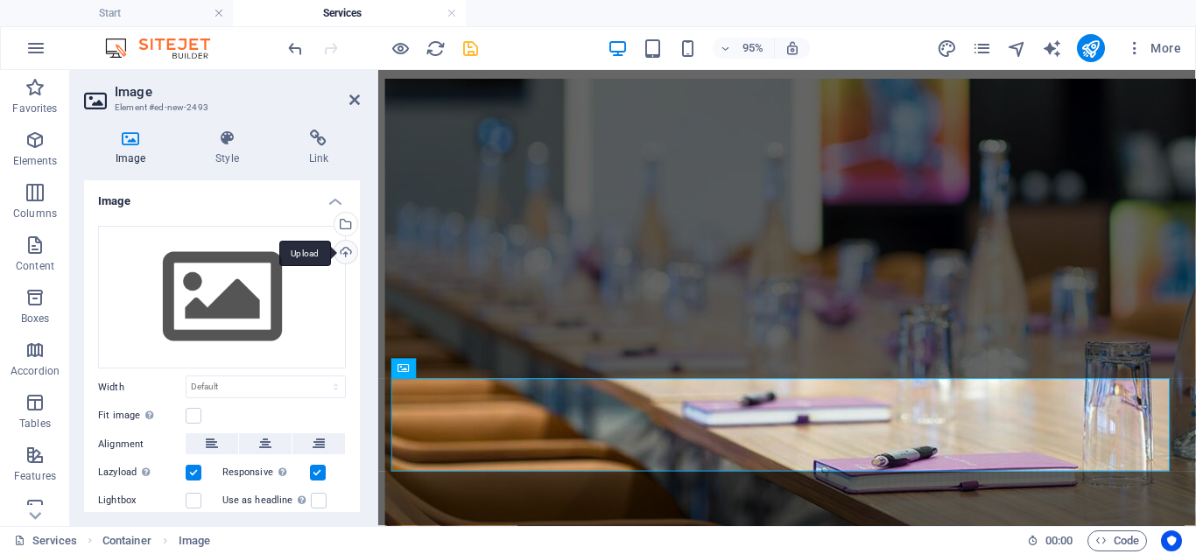
click at [344, 255] on div "Upload" at bounding box center [344, 254] width 26 height 26
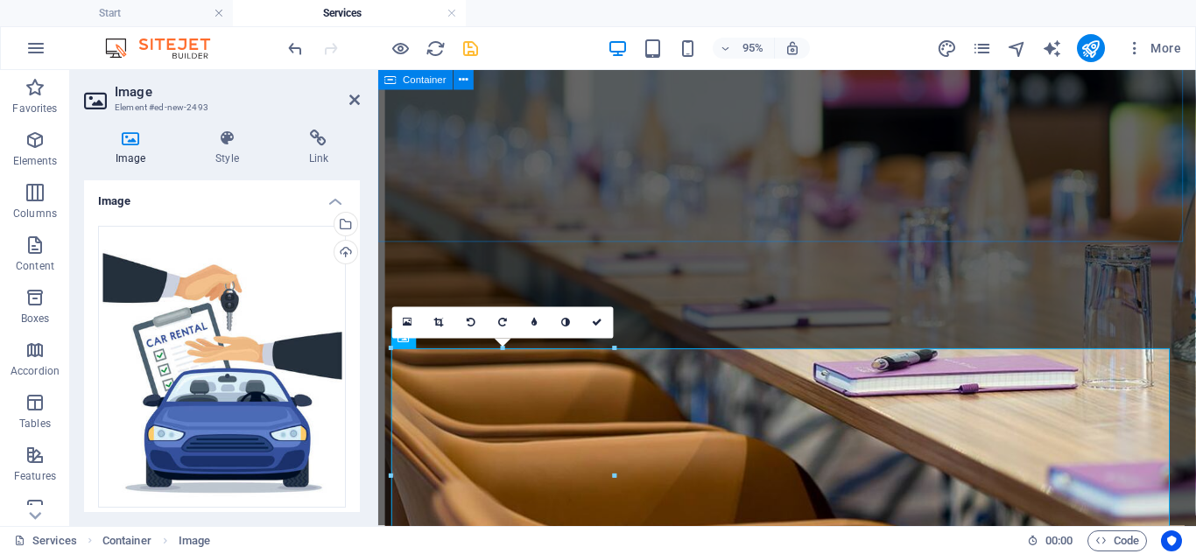
scroll to position [3843, 0]
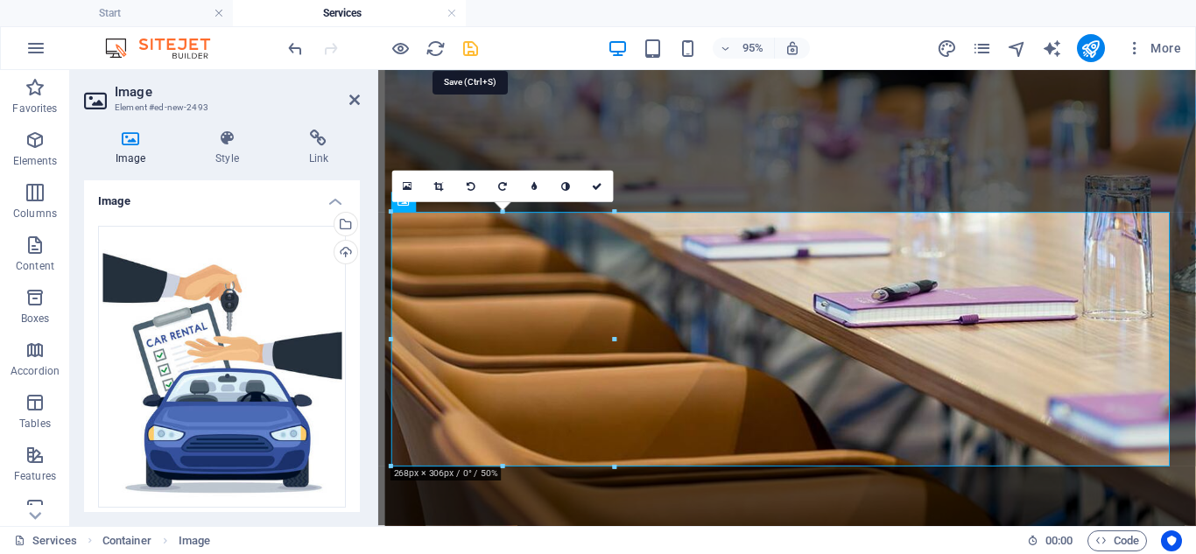
click at [473, 45] on icon "save" at bounding box center [470, 49] width 20 height 20
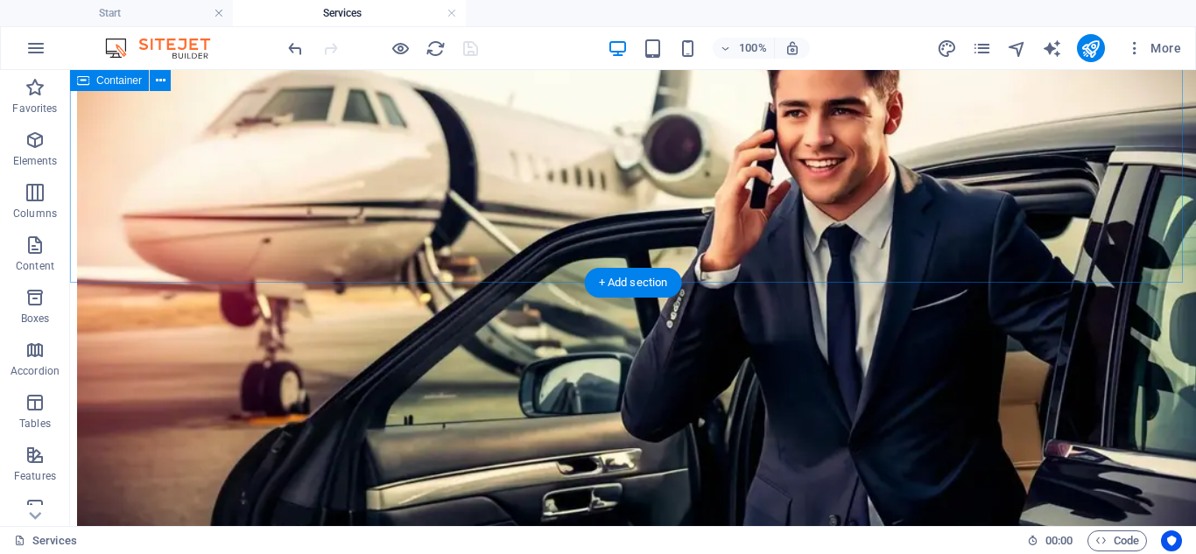
scroll to position [3772, 0]
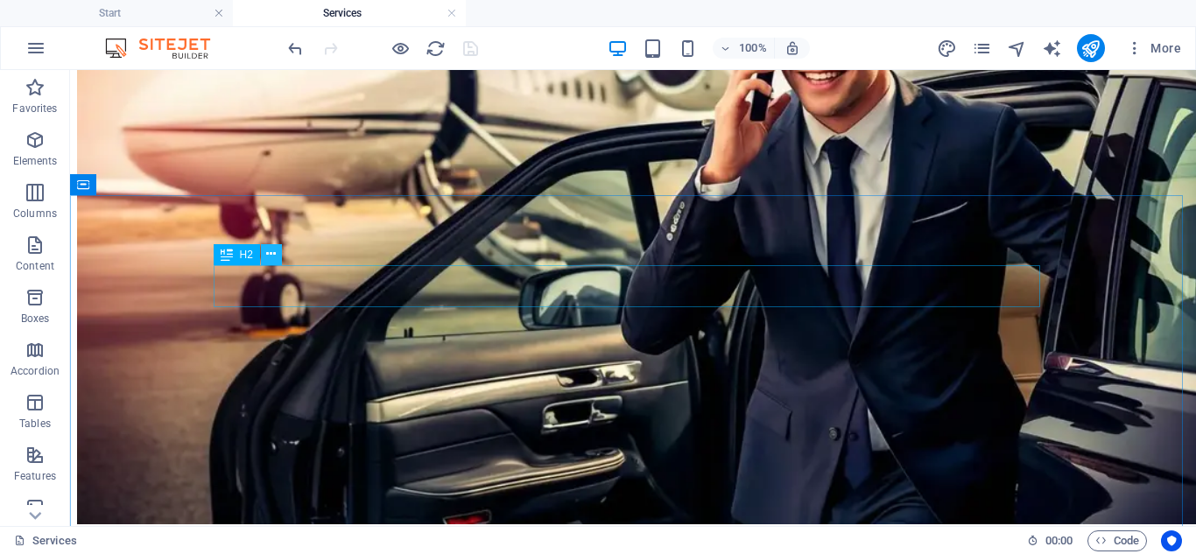
click at [267, 252] on icon at bounding box center [271, 254] width 10 height 18
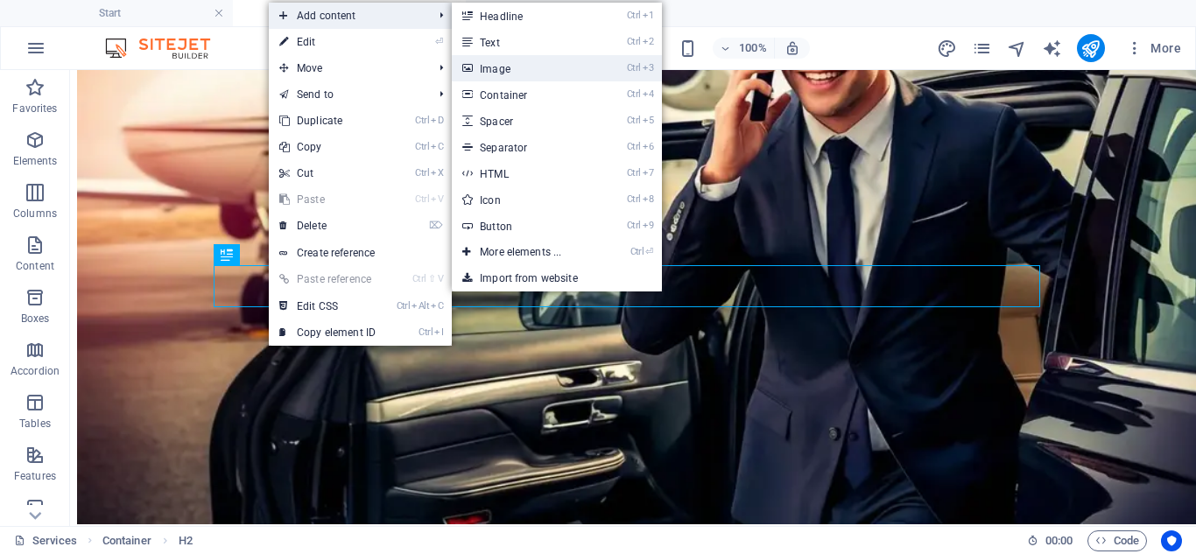
click at [479, 57] on link "Ctrl 3 Image" at bounding box center [524, 68] width 144 height 26
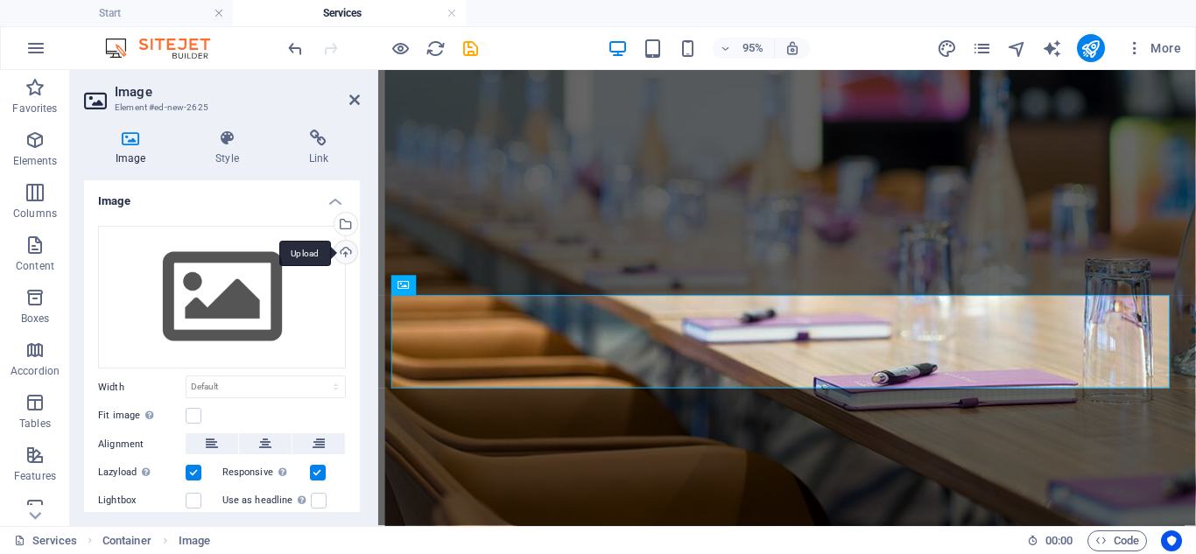
click at [339, 249] on div "Upload" at bounding box center [344, 254] width 26 height 26
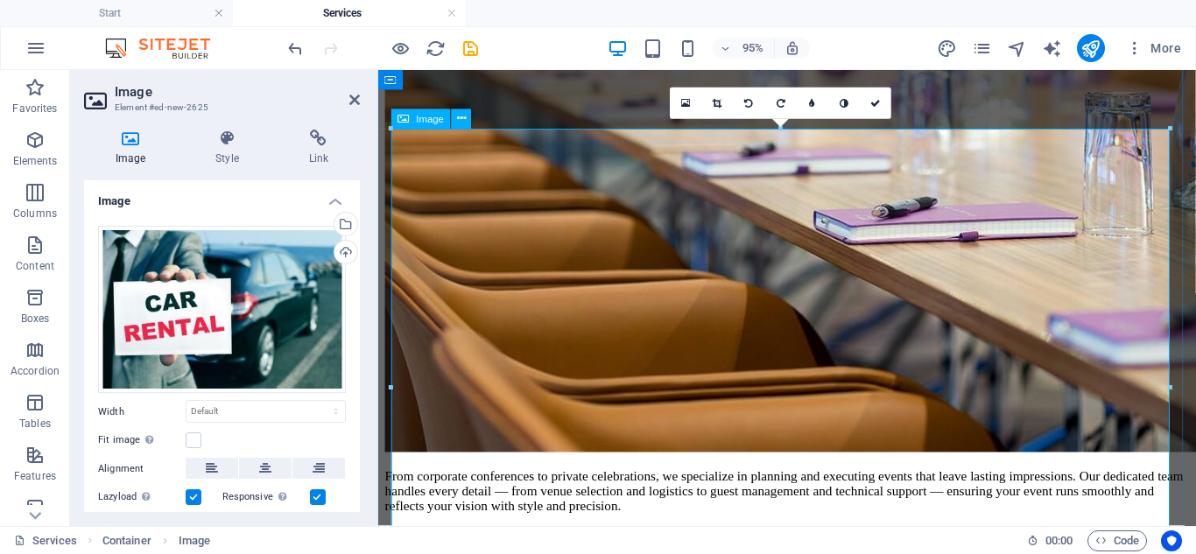
scroll to position [4105, 0]
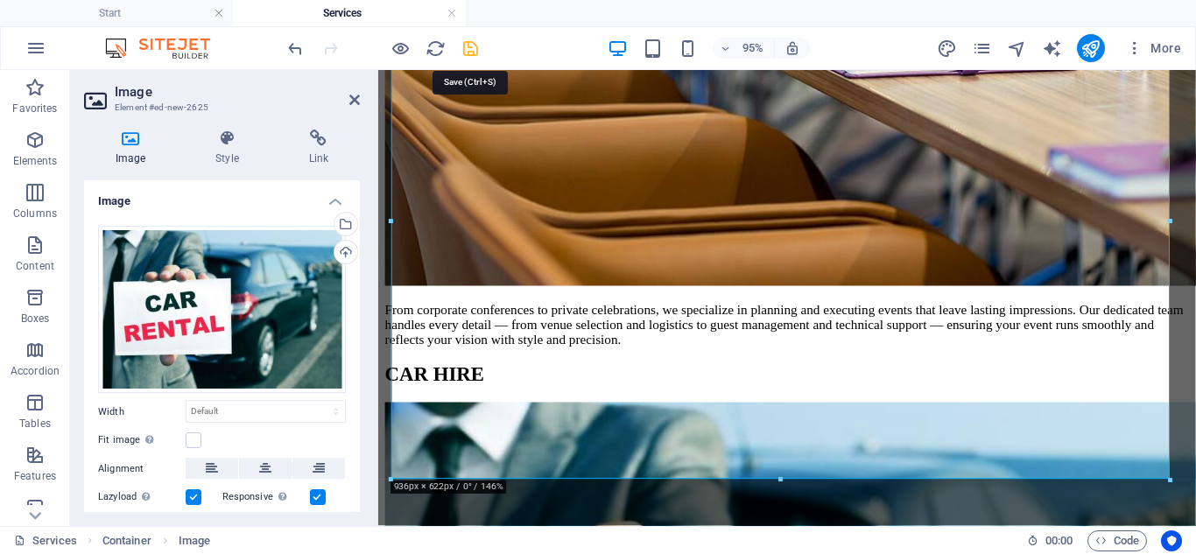
click at [463, 46] on icon "save" at bounding box center [470, 49] width 20 height 20
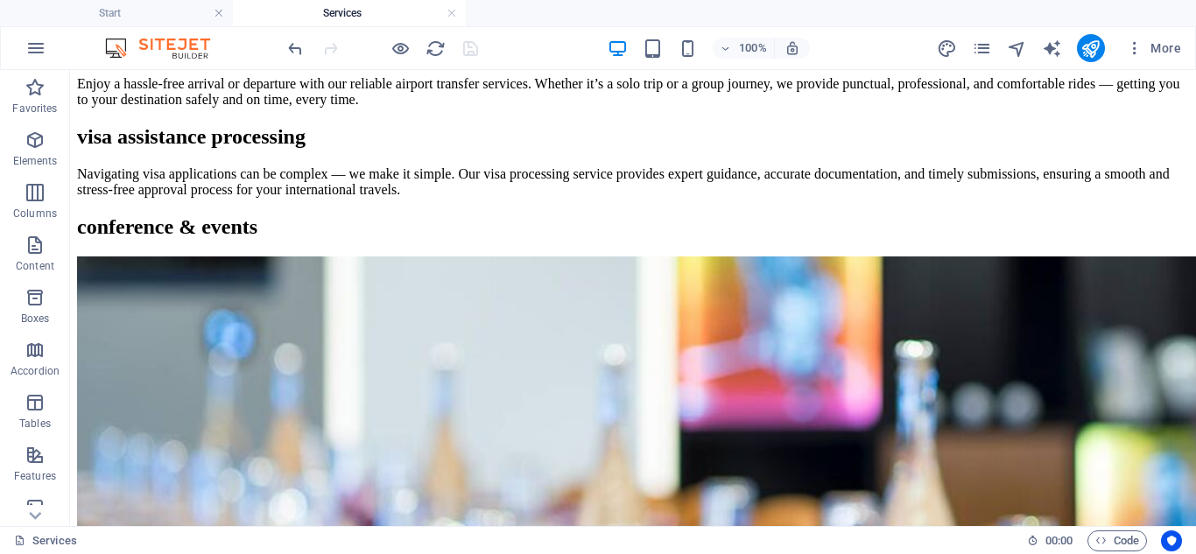
scroll to position [4385, 0]
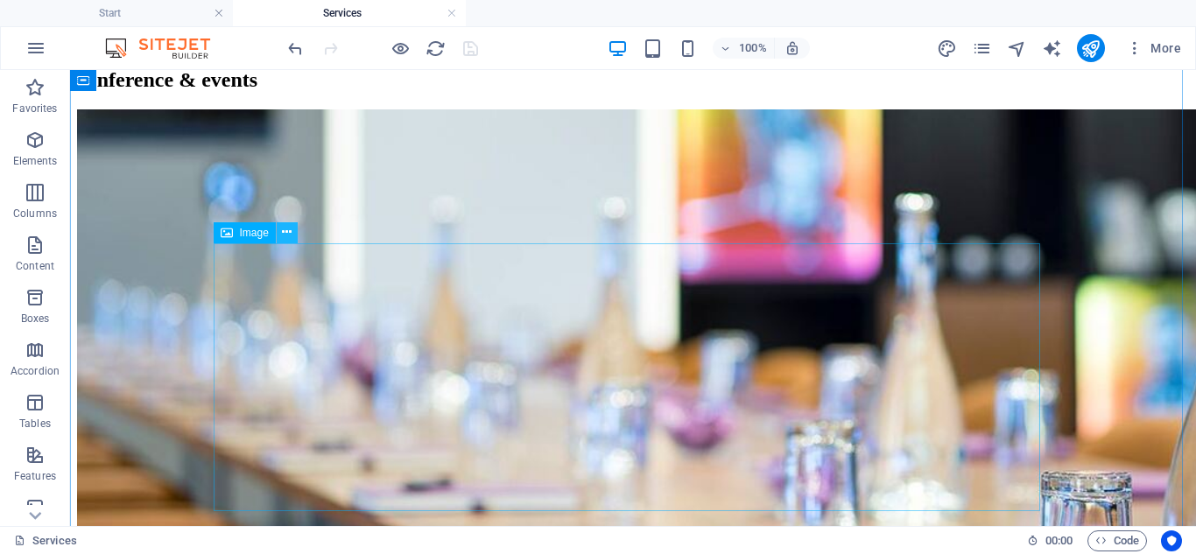
click at [288, 233] on icon at bounding box center [287, 232] width 10 height 18
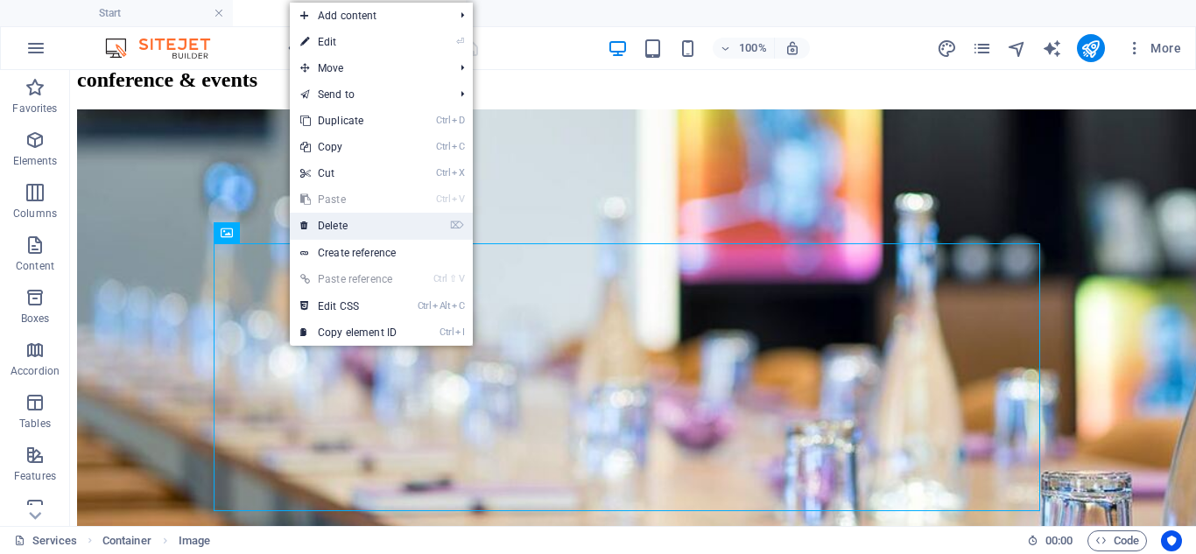
click at [313, 237] on link "⌦ Delete" at bounding box center [348, 226] width 117 height 26
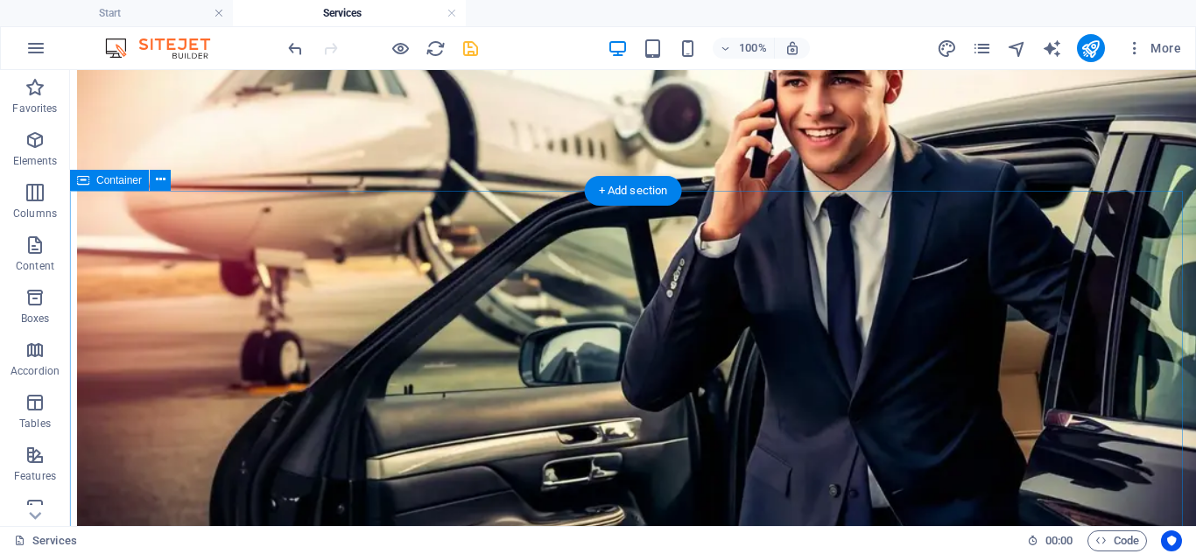
scroll to position [3703, 0]
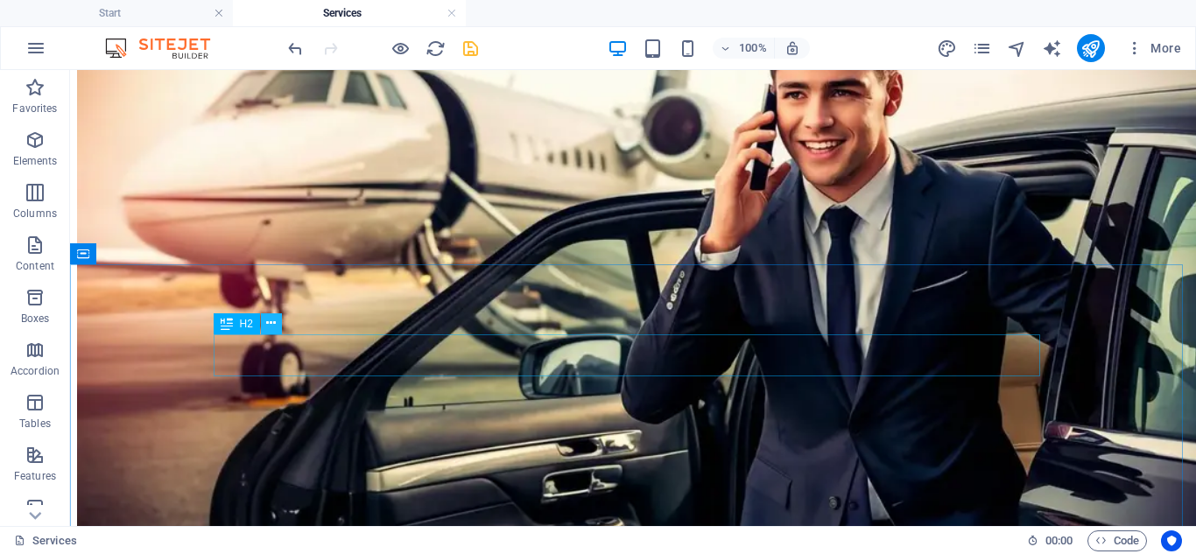
click at [268, 324] on icon at bounding box center [271, 323] width 10 height 18
click at [266, 327] on icon at bounding box center [271, 323] width 10 height 18
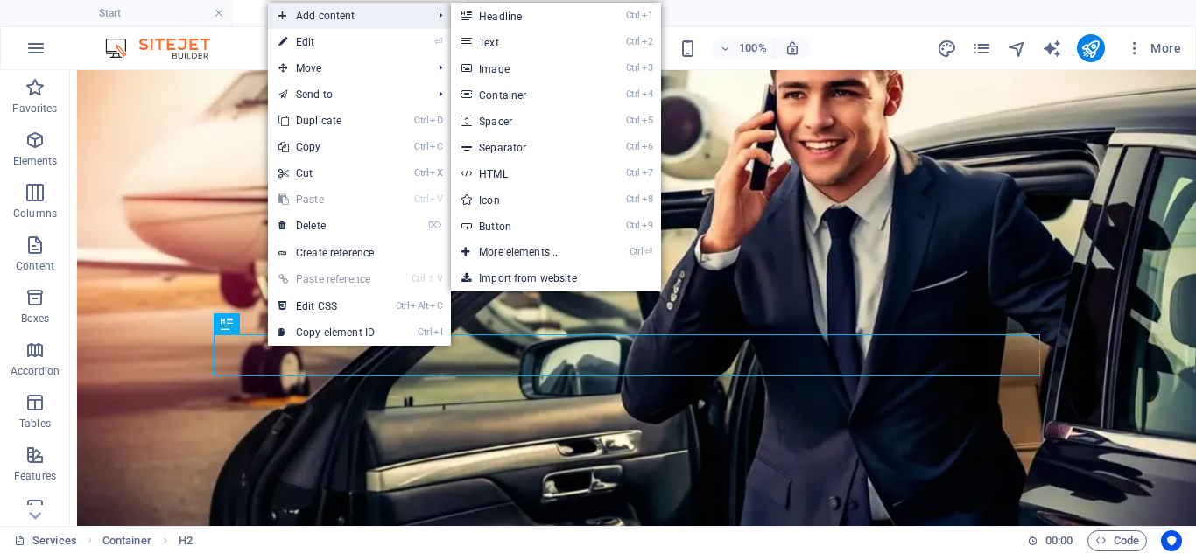
click at [355, 18] on span "Add content" at bounding box center [346, 16] width 157 height 26
click at [478, 61] on link "Ctrl 3 Image" at bounding box center [523, 68] width 144 height 26
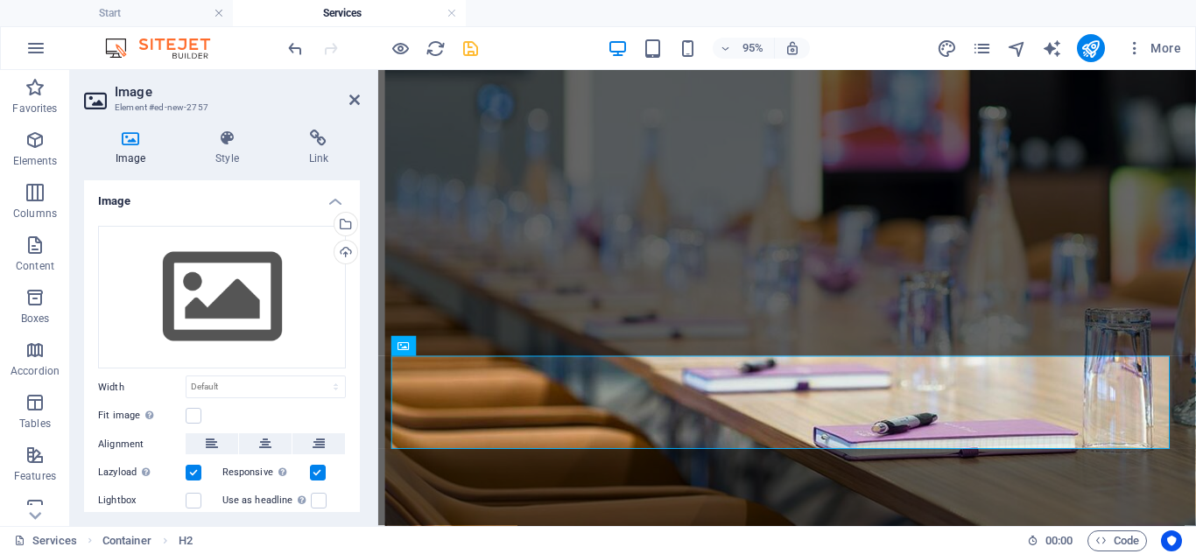
scroll to position [3691, 0]
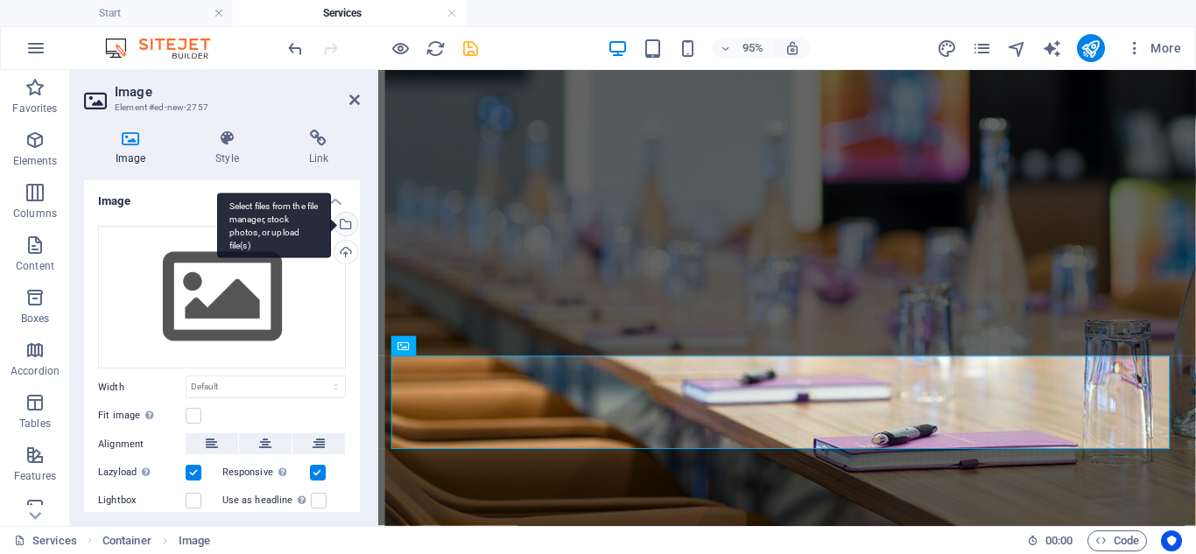
click at [345, 229] on div "Select files from the file manager, stock photos, or upload file(s)" at bounding box center [344, 226] width 26 height 26
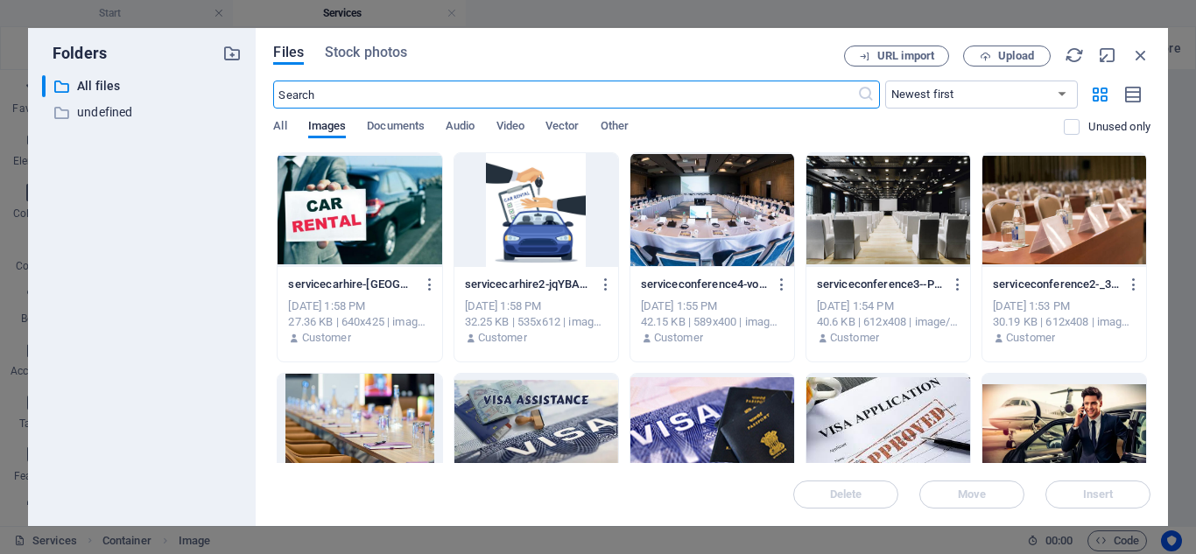
scroll to position [3697, 0]
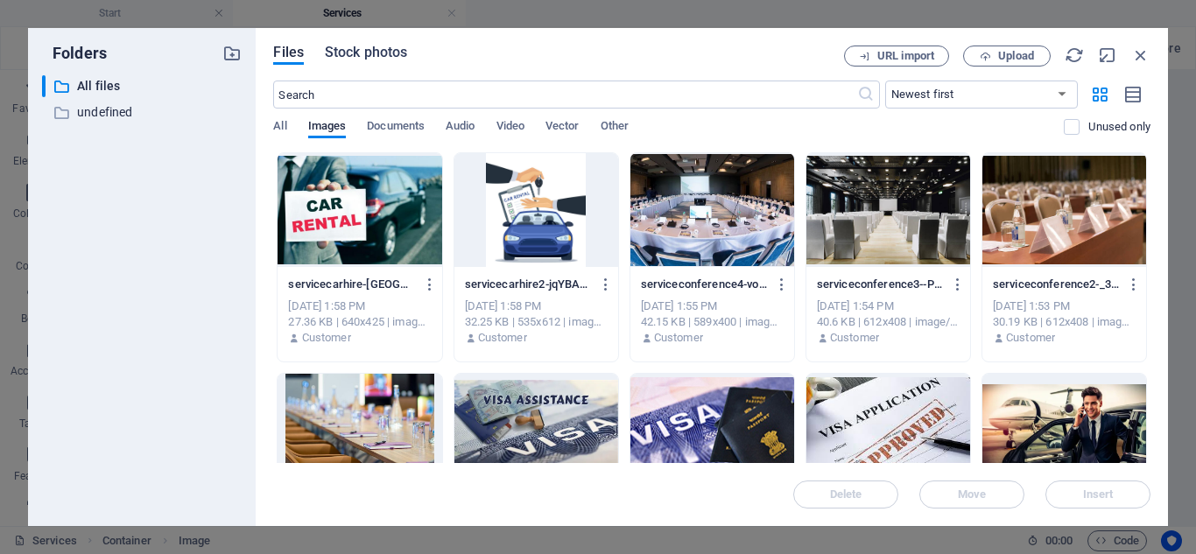
click at [338, 54] on span "Stock photos" at bounding box center [366, 52] width 82 height 21
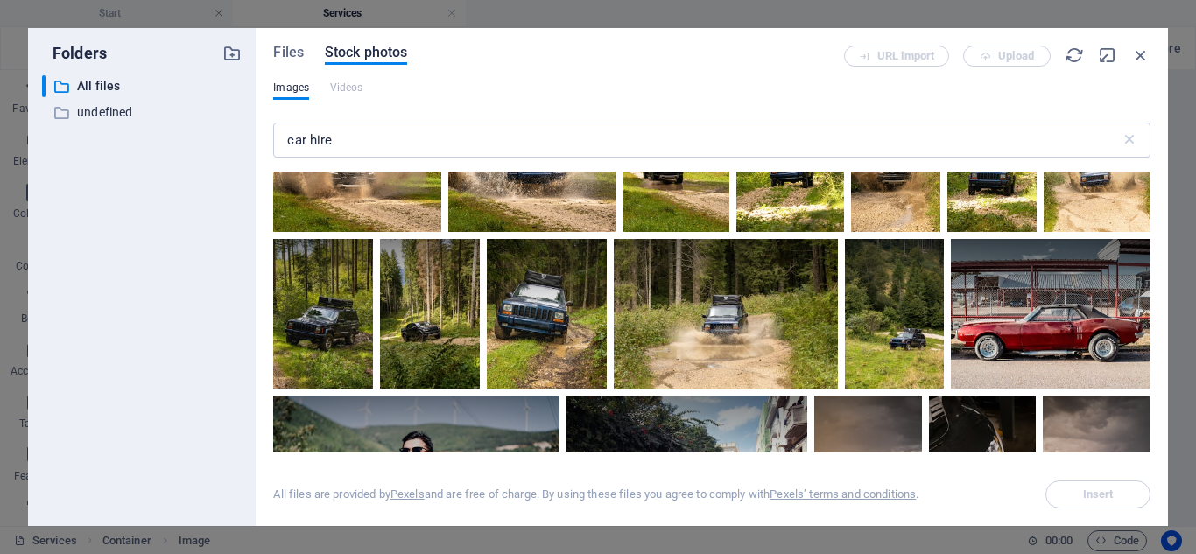
scroll to position [1751, 0]
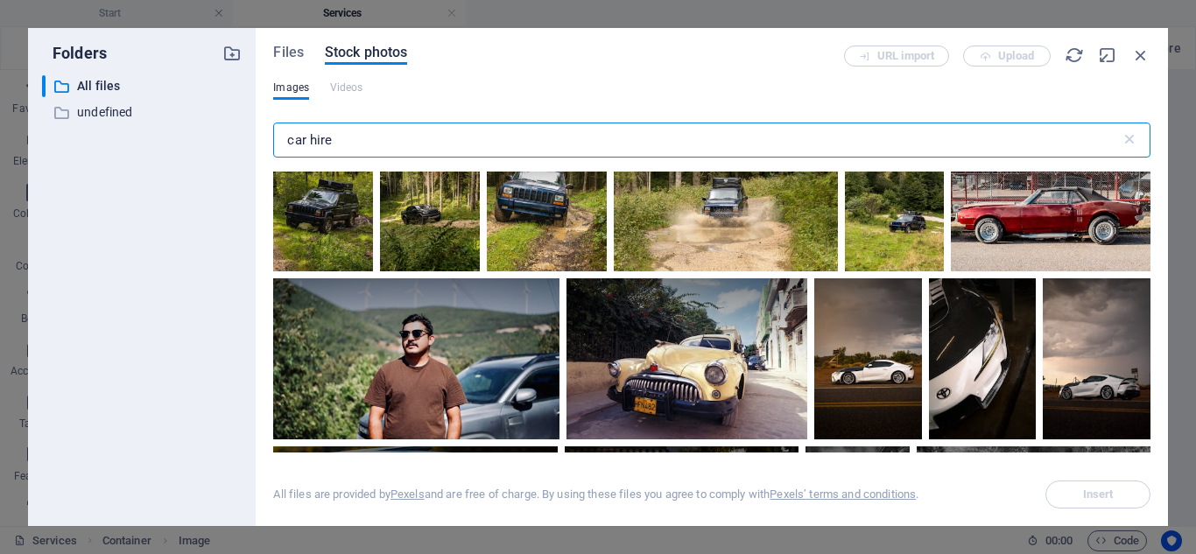
click at [411, 133] on input "car hire" at bounding box center [696, 140] width 846 height 35
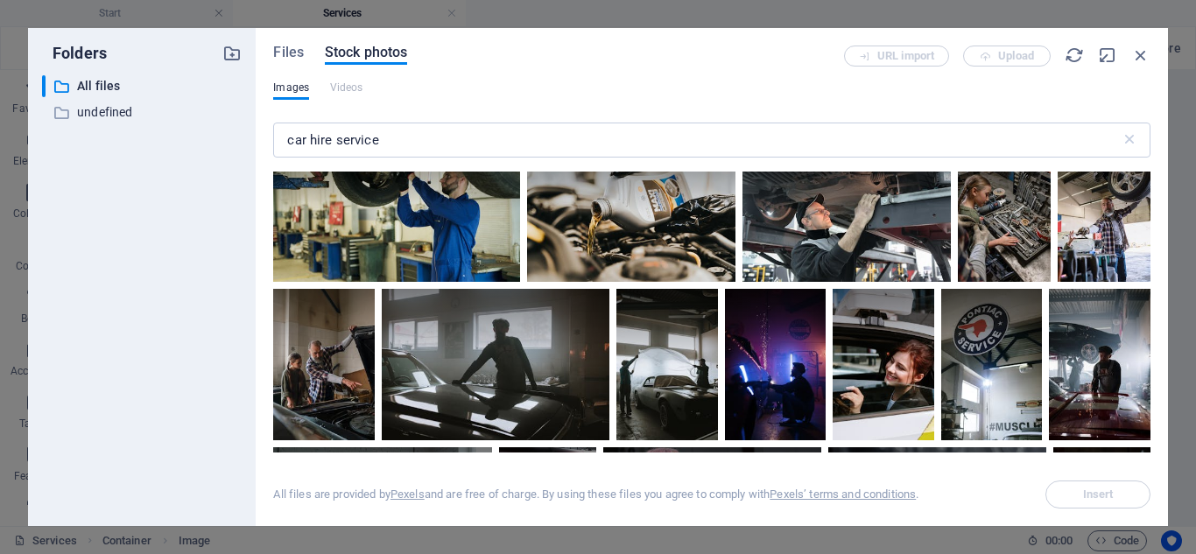
scroll to position [2801, 0]
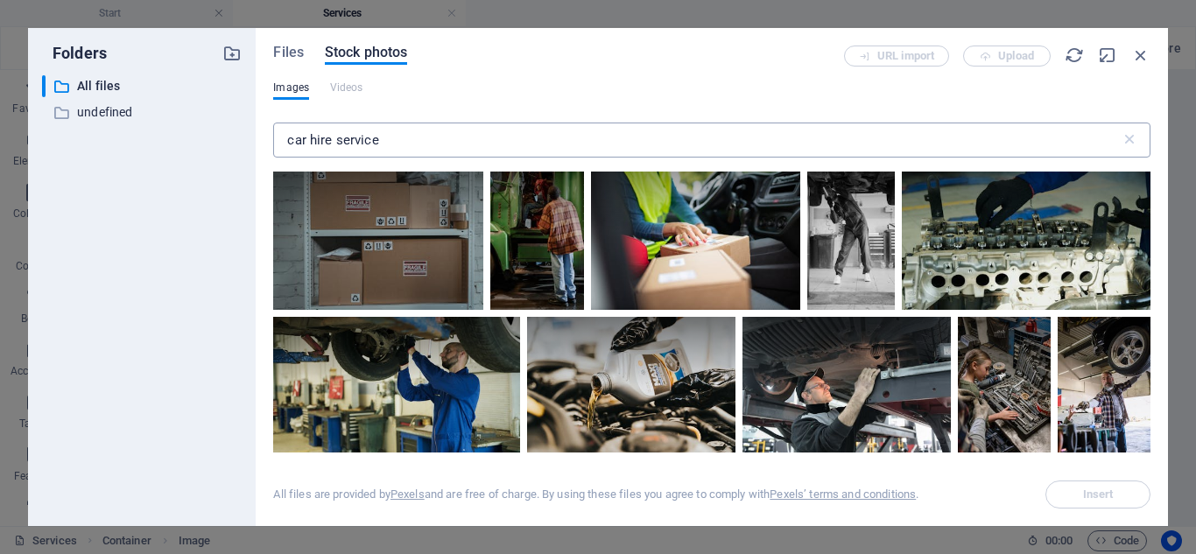
click at [446, 135] on input "car hire service" at bounding box center [696, 140] width 846 height 35
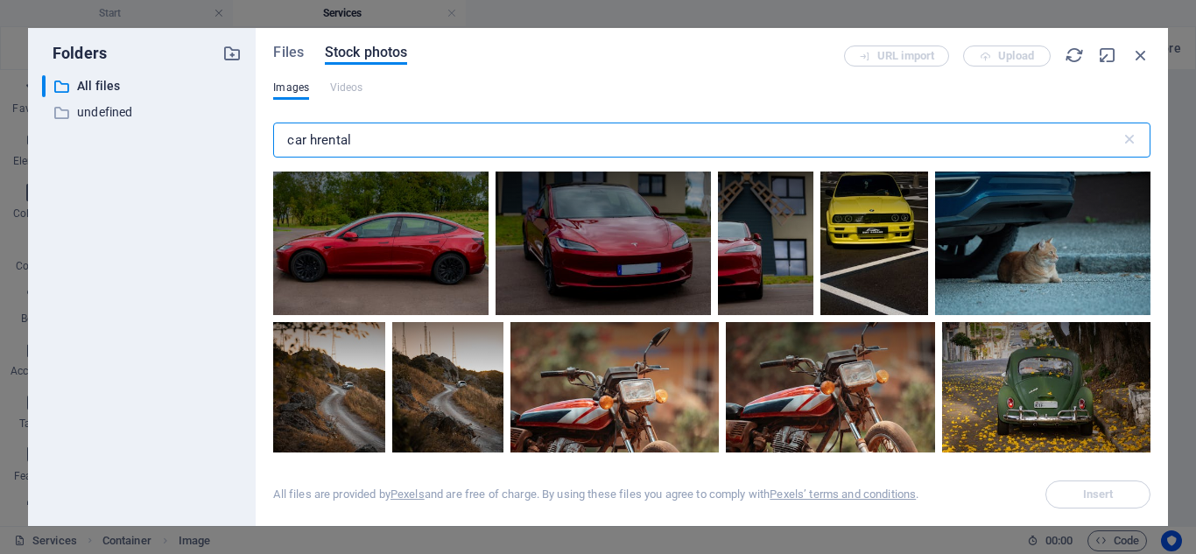
type input "car hrental"
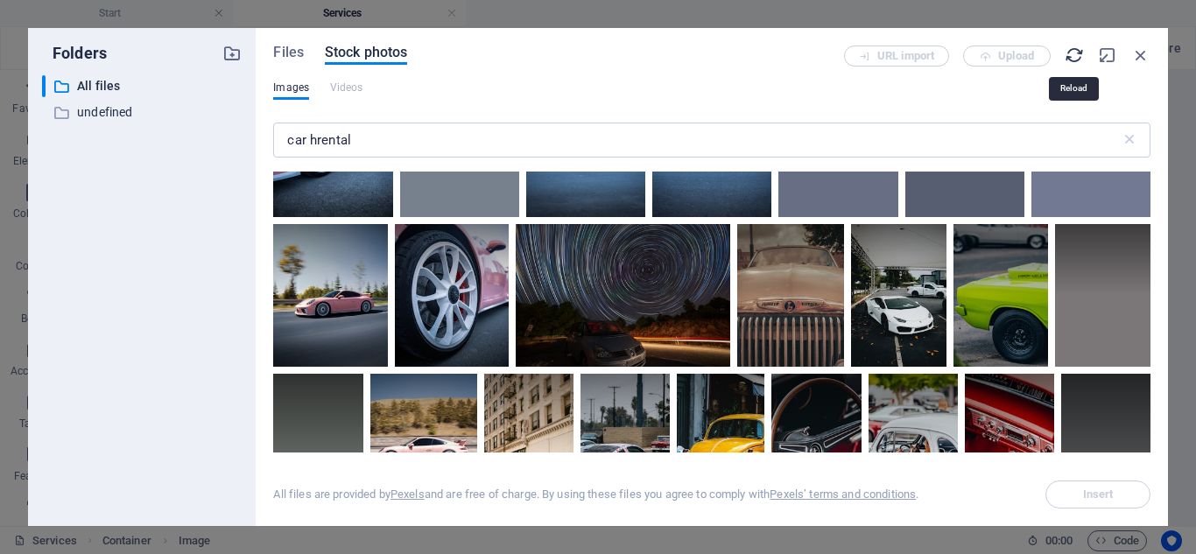
scroll to position [5411, 0]
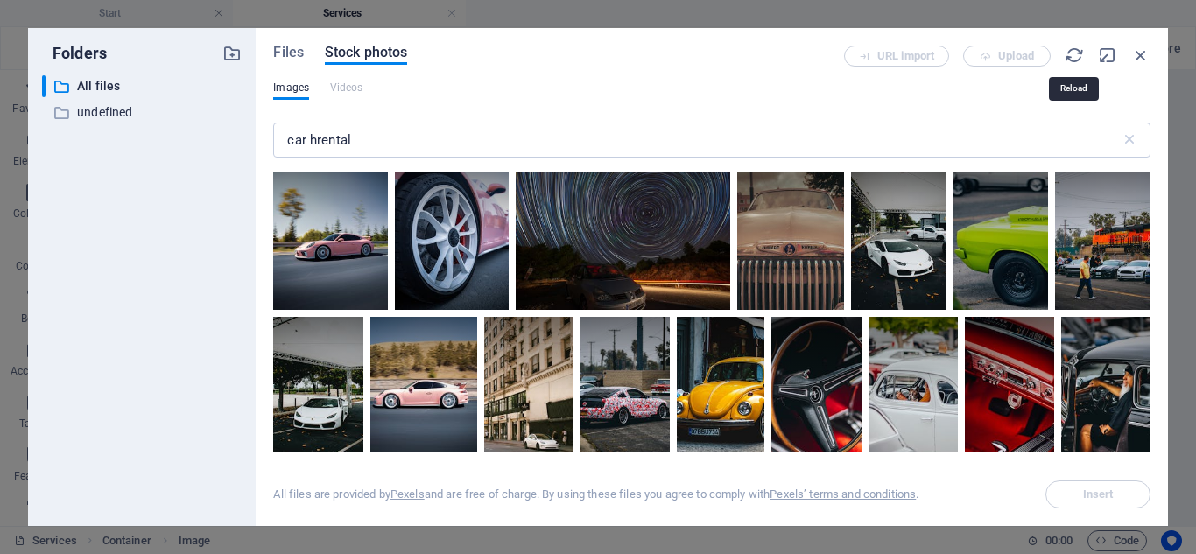
click at [1078, 51] on icon "button" at bounding box center [1073, 55] width 19 height 19
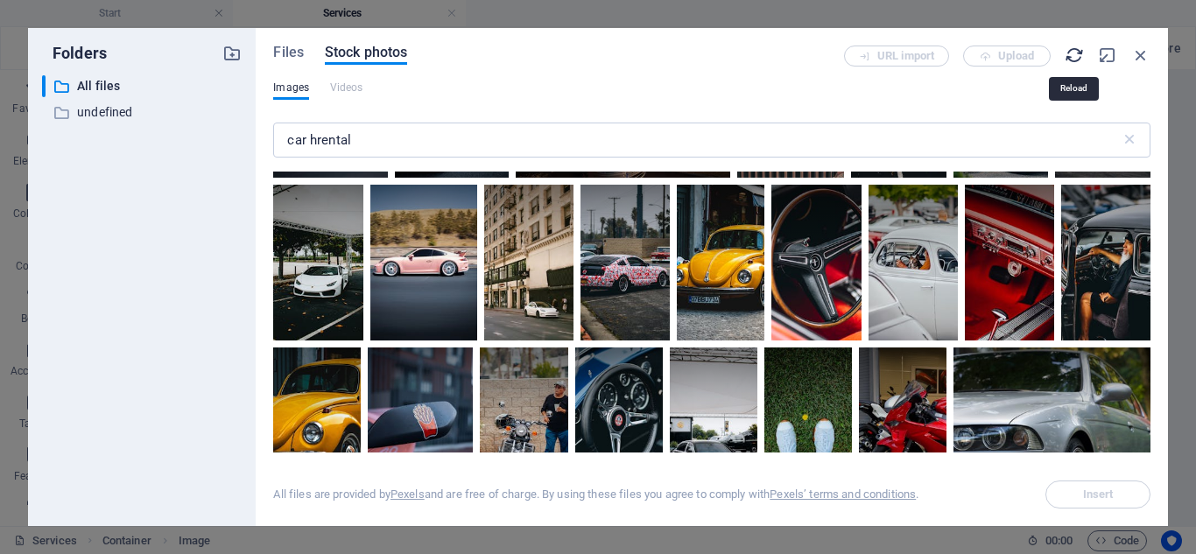
scroll to position [5544, 0]
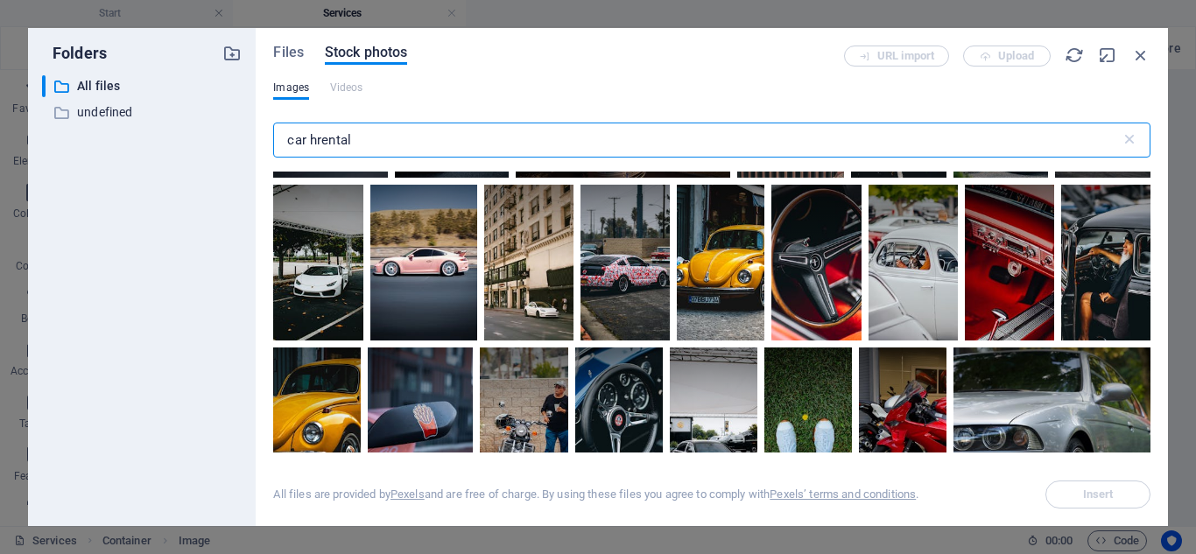
click at [577, 124] on input "car hrental" at bounding box center [696, 140] width 846 height 35
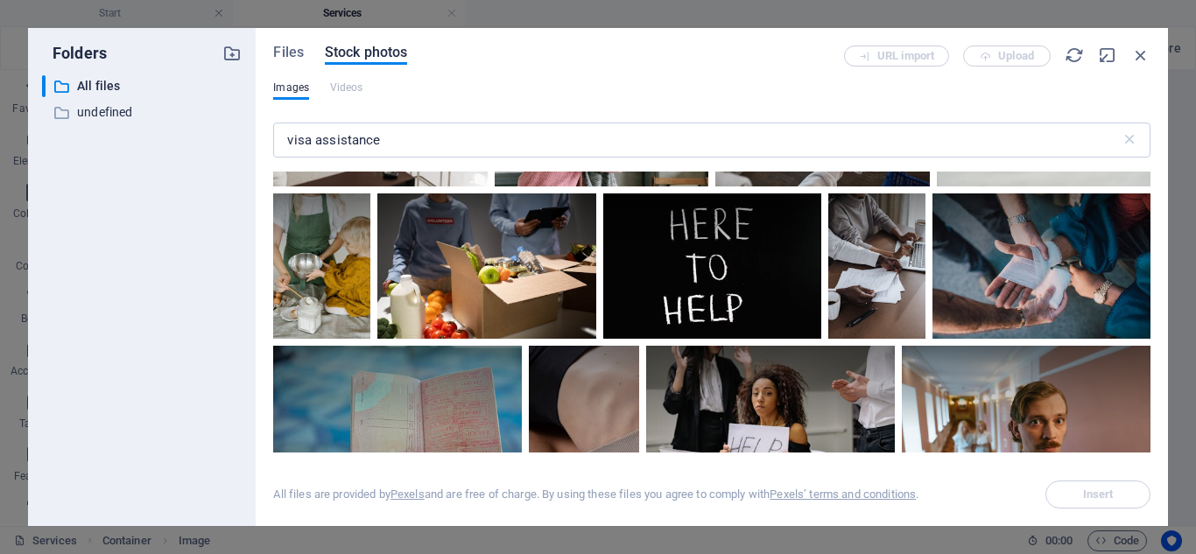
scroll to position [1050, 0]
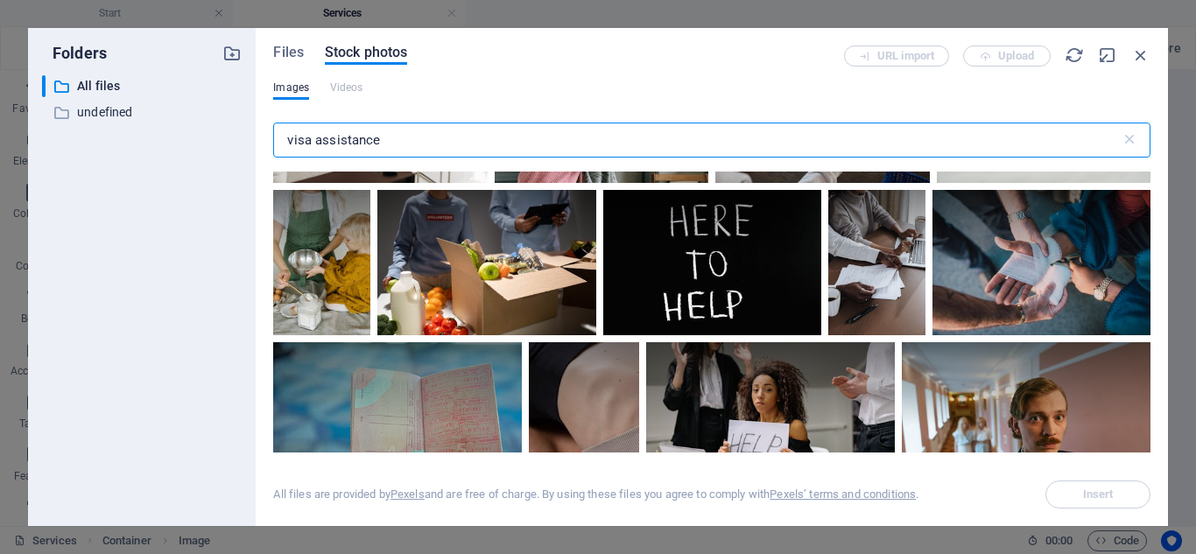
click at [455, 143] on input "visa assistance" at bounding box center [696, 140] width 846 height 35
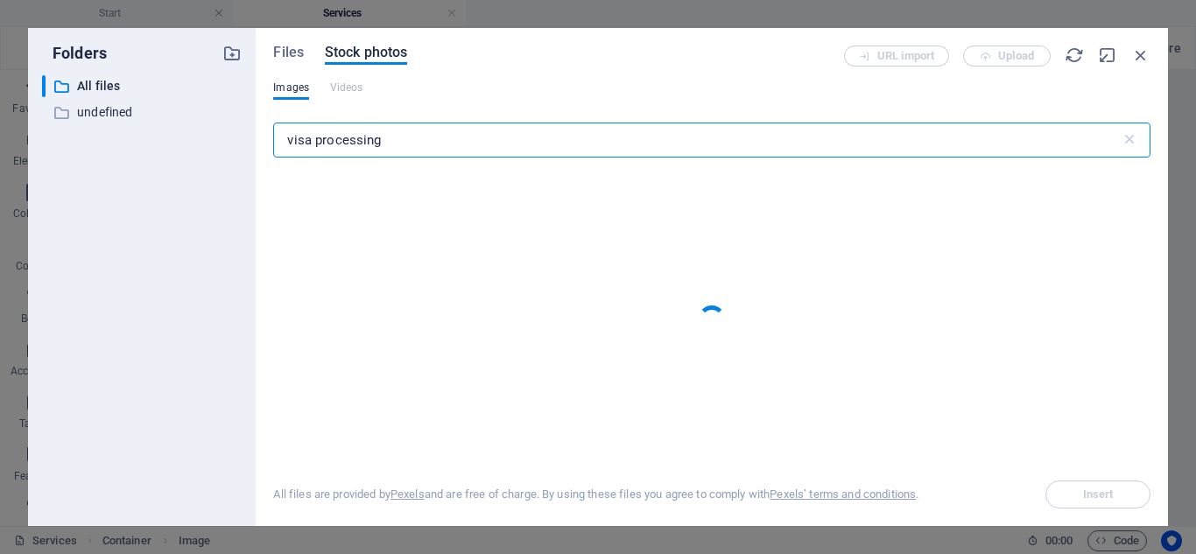
type input "visa processing"
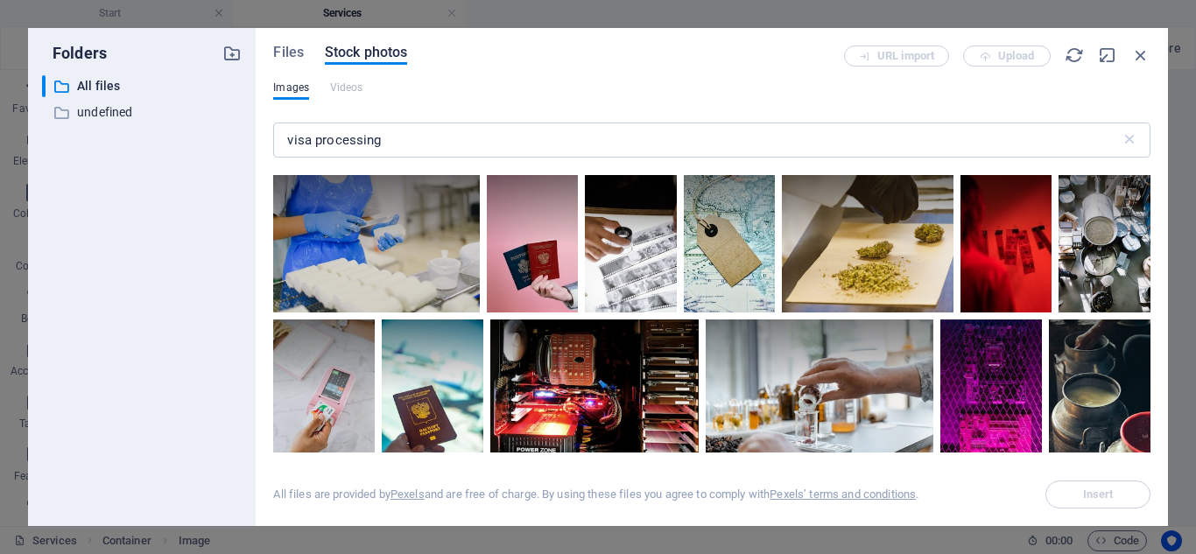
scroll to position [2188, 0]
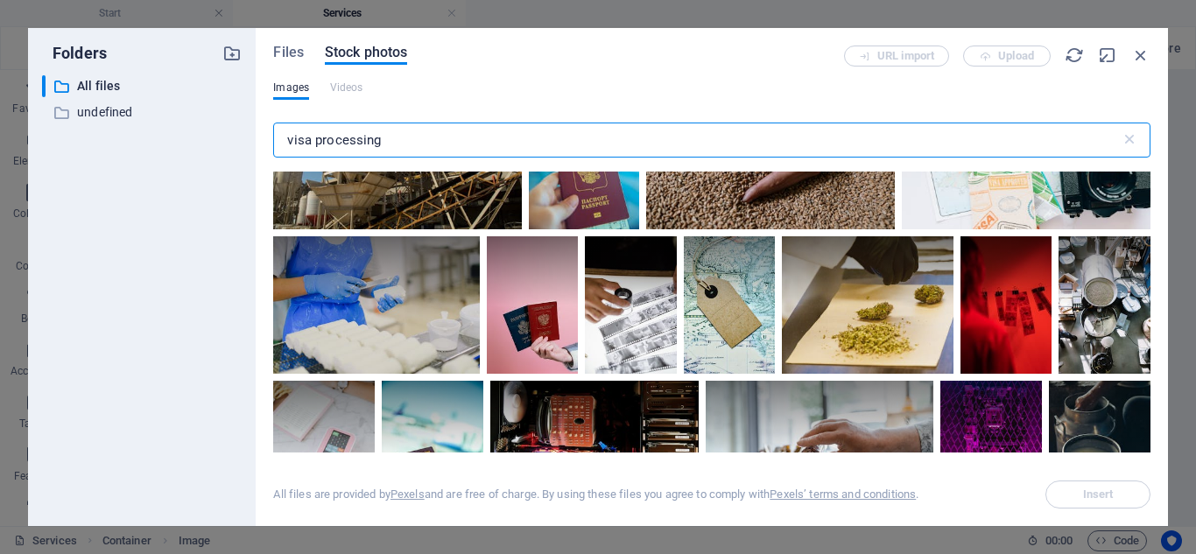
click at [412, 146] on input "visa processing" at bounding box center [696, 140] width 846 height 35
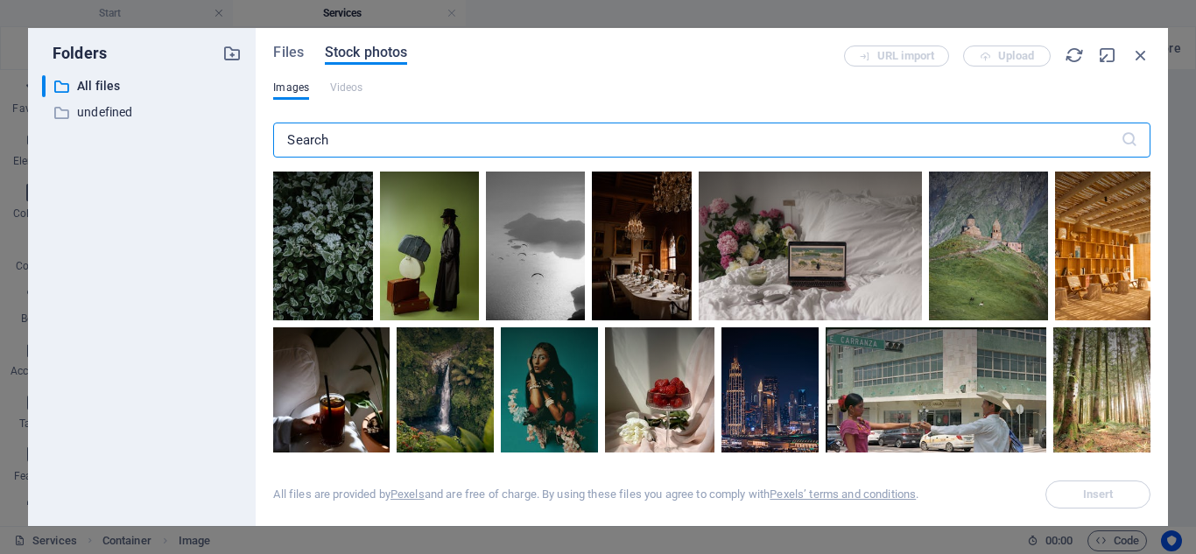
type input "t"
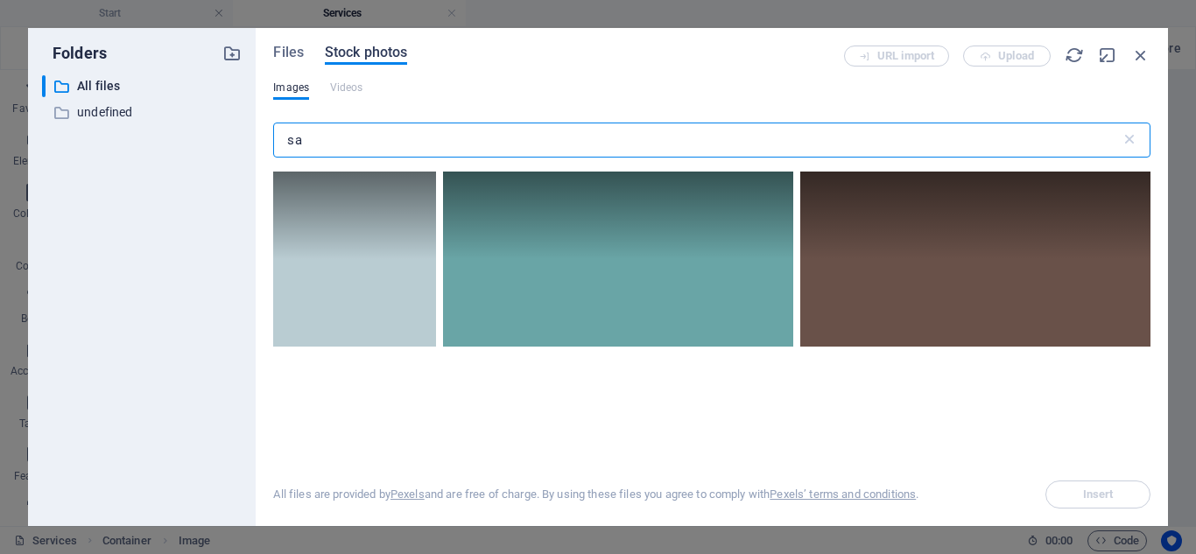
type input "s"
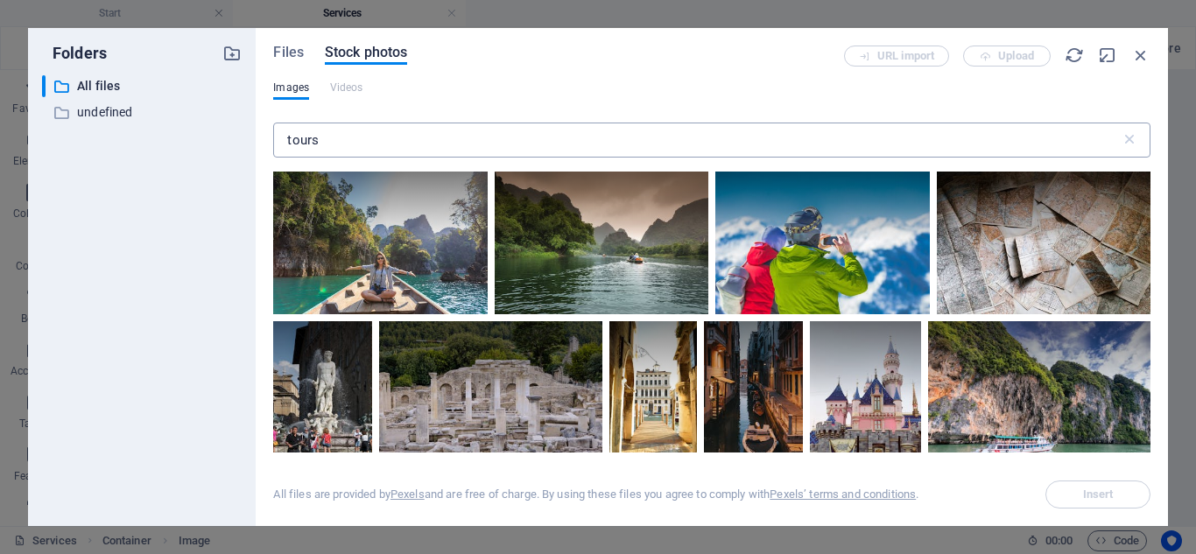
click at [488, 135] on input "tours" at bounding box center [696, 140] width 846 height 35
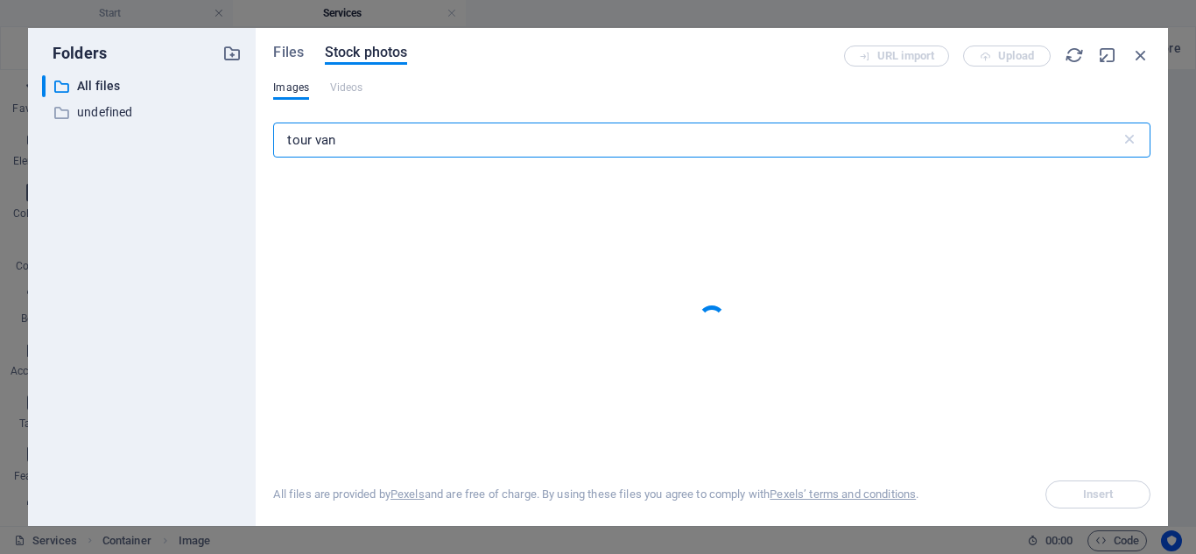
type input "tour van"
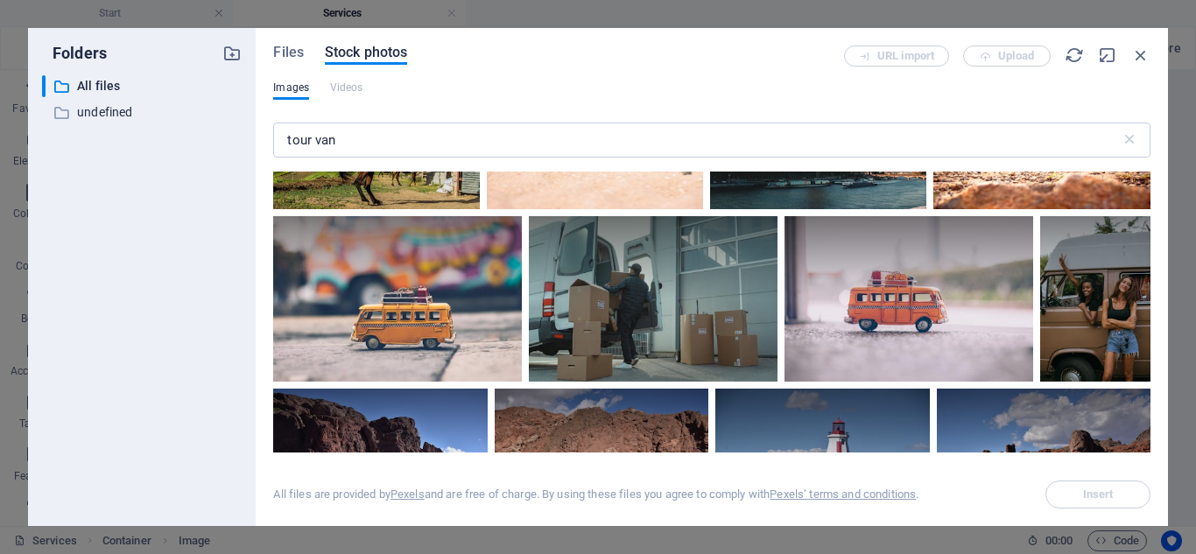
scroll to position [3501, 0]
